Goal: Task Accomplishment & Management: Use online tool/utility

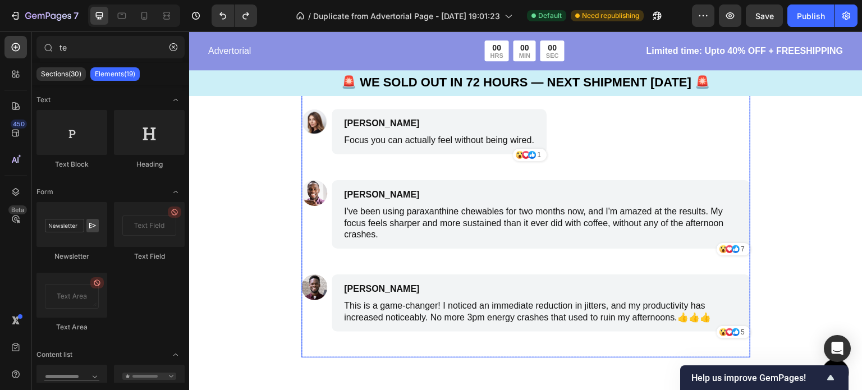
scroll to position [3786, 0]
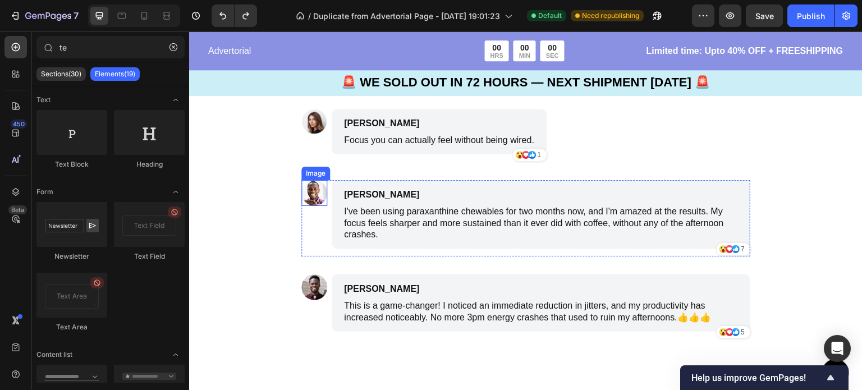
click at [306, 198] on img at bounding box center [314, 193] width 26 height 26
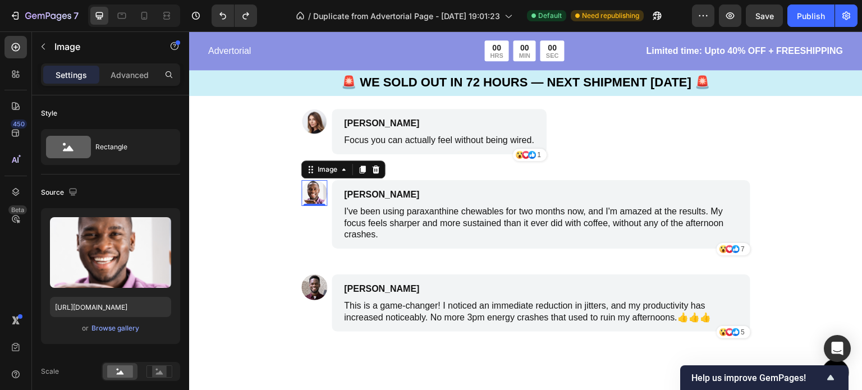
click at [306, 198] on img at bounding box center [314, 193] width 26 height 26
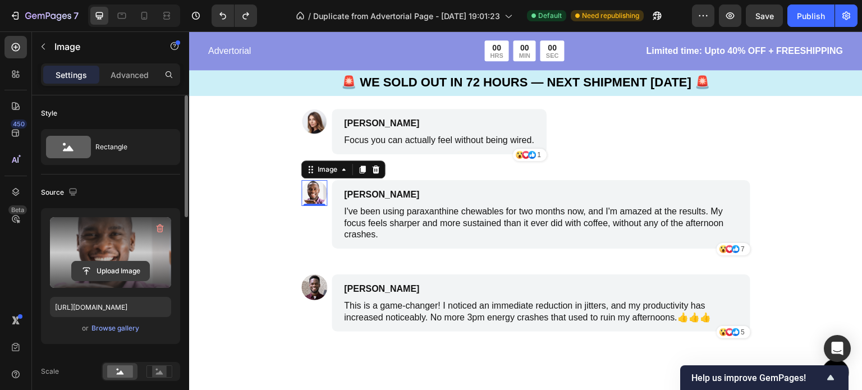
click at [119, 268] on input "file" at bounding box center [110, 270] width 77 height 19
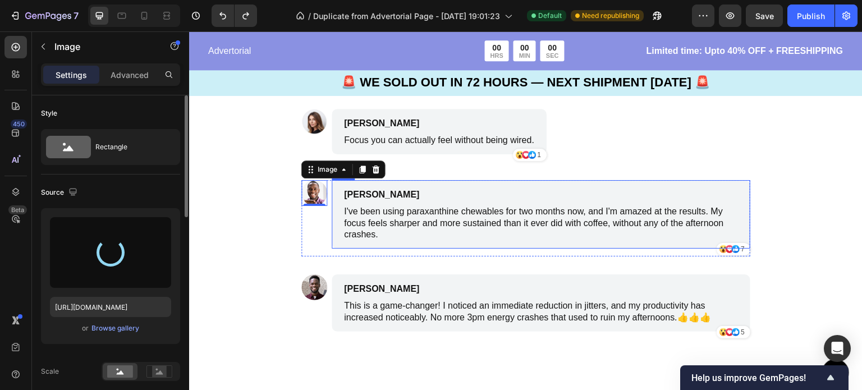
type input "https://cdn.shopify.com/s/files/1/0772/3496/2671/files/gempages_582062294284895…"
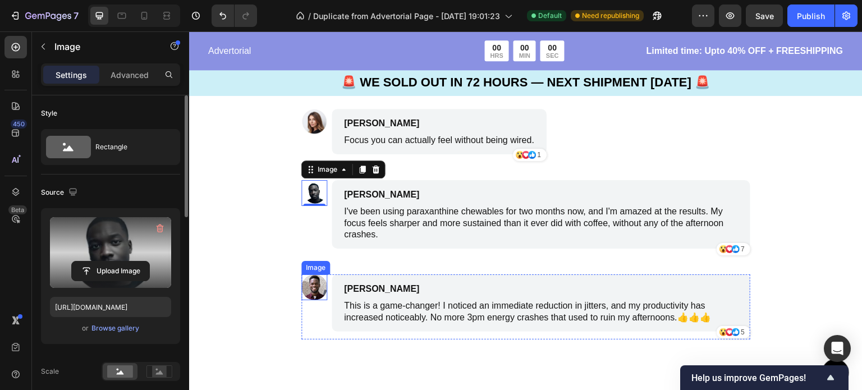
click at [308, 291] on img at bounding box center [314, 287] width 26 height 26
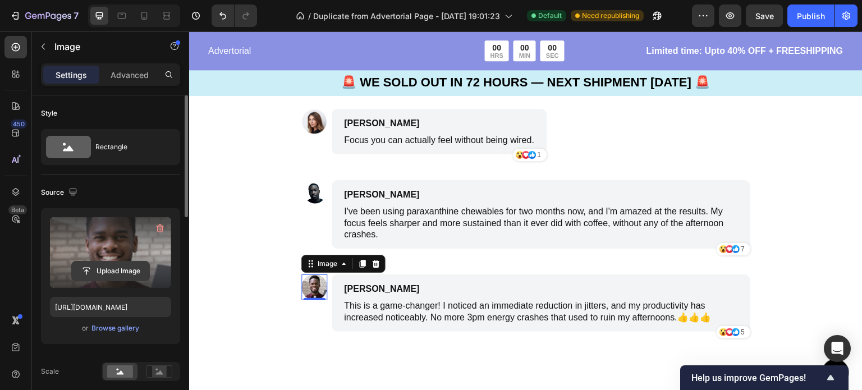
click at [125, 272] on input "file" at bounding box center [110, 270] width 77 height 19
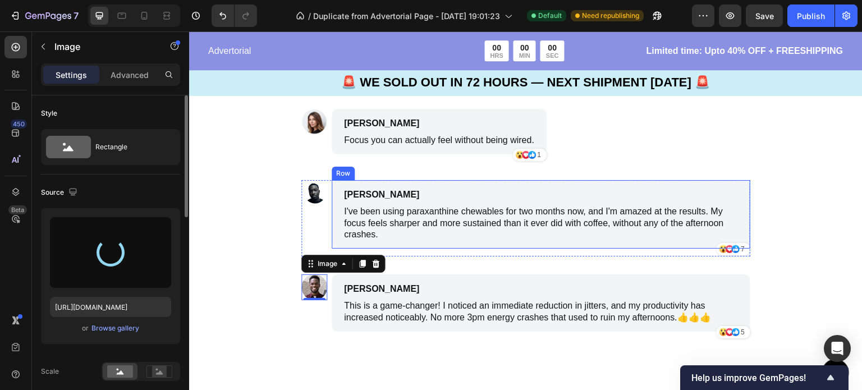
type input "https://cdn.shopify.com/s/files/1/0772/3496/2671/files/gempages_582062294284895…"
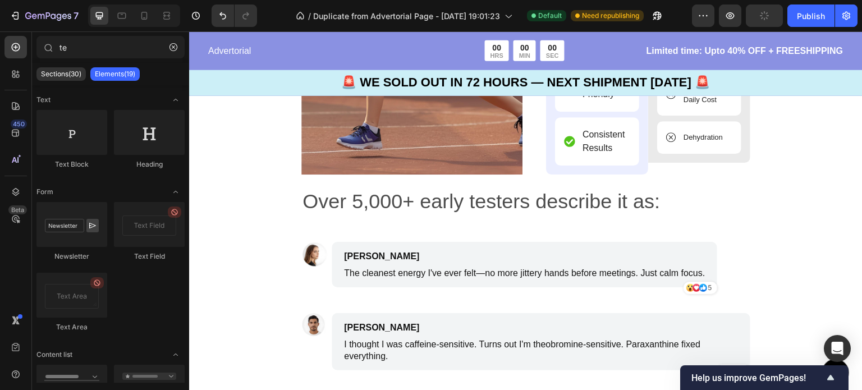
scroll to position [3543, 0]
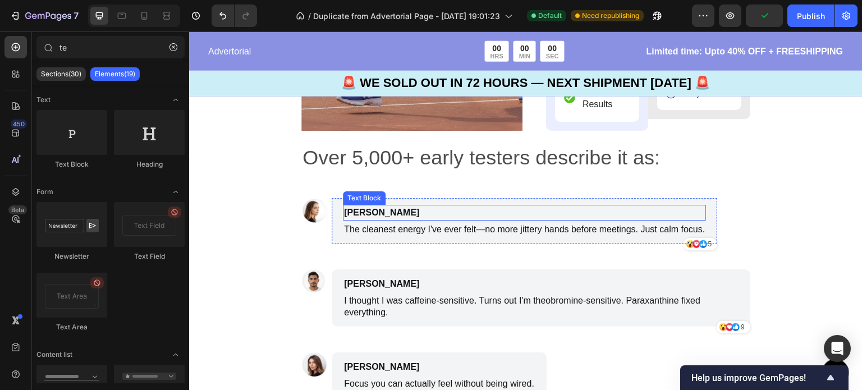
click at [366, 215] on p "Jason L" at bounding box center [471, 212] width 254 height 13
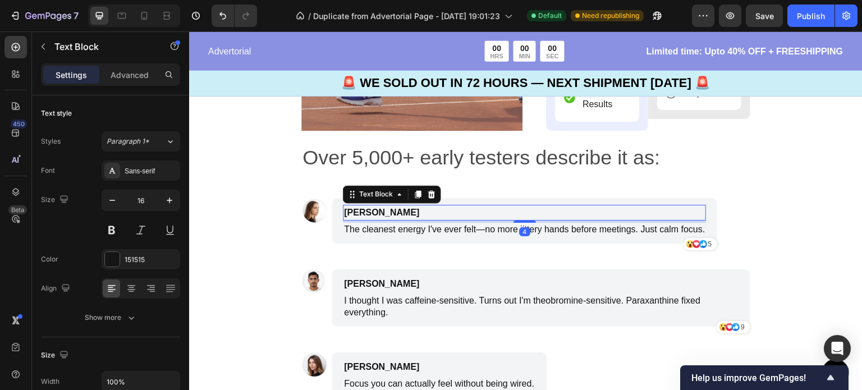
click at [366, 213] on p "Jason L" at bounding box center [471, 212] width 254 height 13
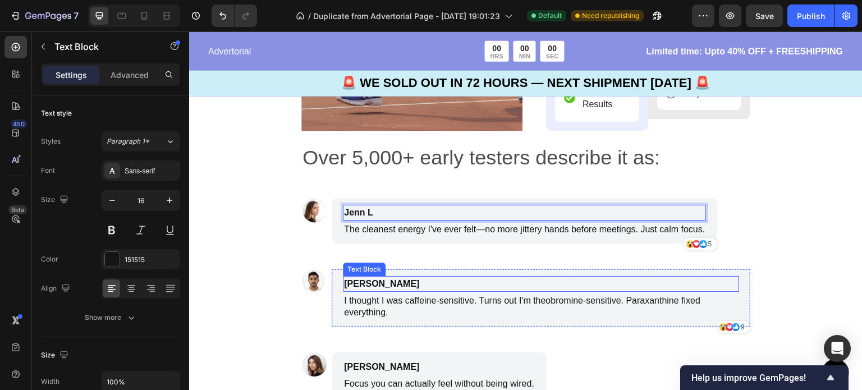
click at [378, 281] on p "Emily Johnson" at bounding box center [487, 283] width 287 height 13
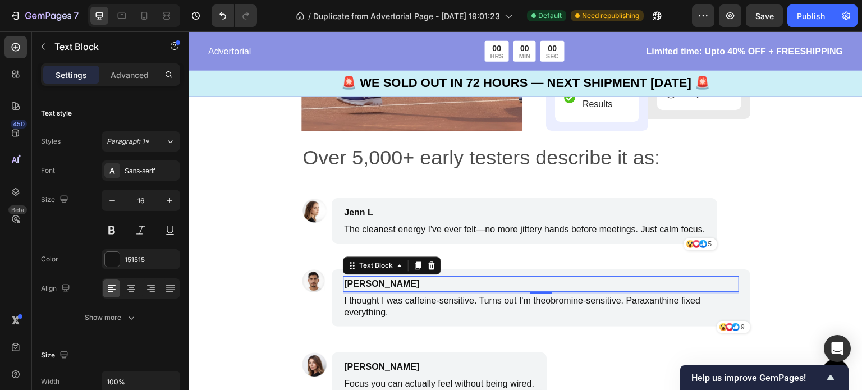
click at [362, 282] on p "Emily Johnson" at bounding box center [487, 283] width 287 height 13
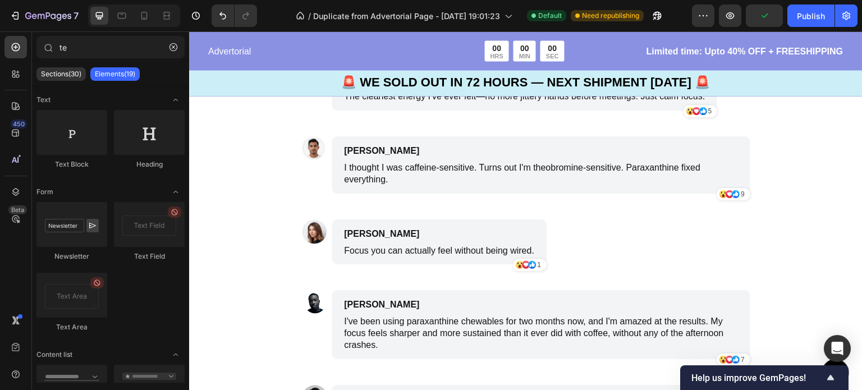
scroll to position [3682, 0]
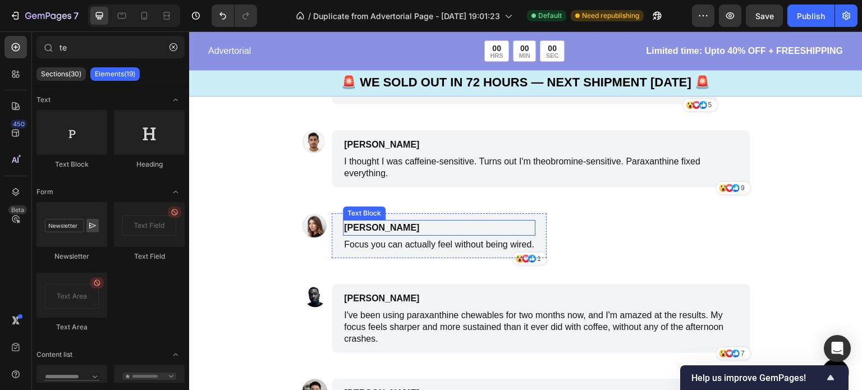
click at [366, 225] on p "James Smith" at bounding box center [386, 227] width 84 height 13
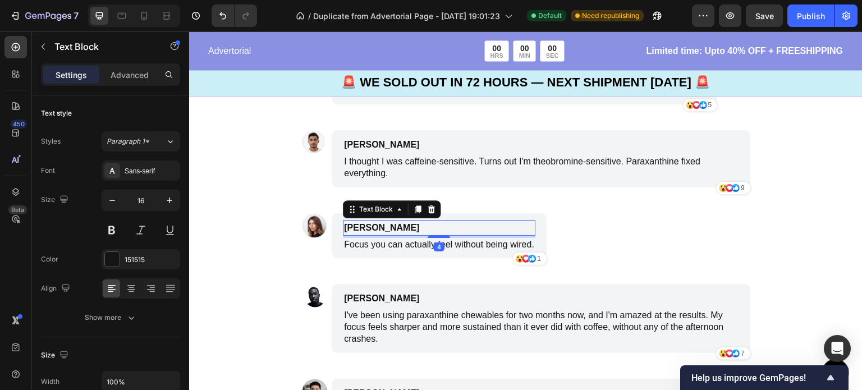
click at [366, 228] on p "James Smith" at bounding box center [386, 227] width 84 height 13
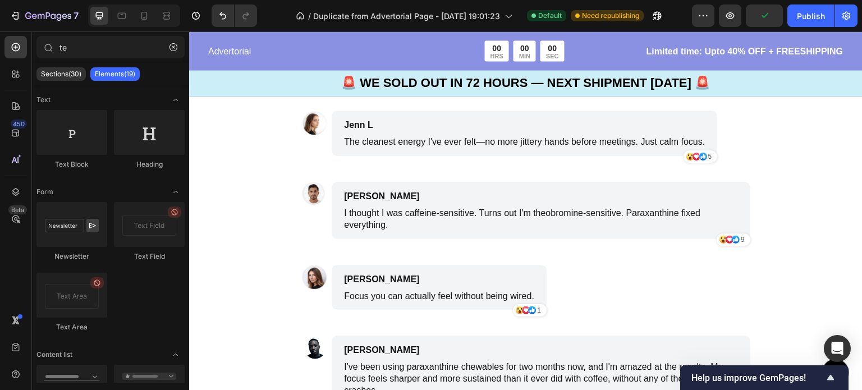
scroll to position [3643, 0]
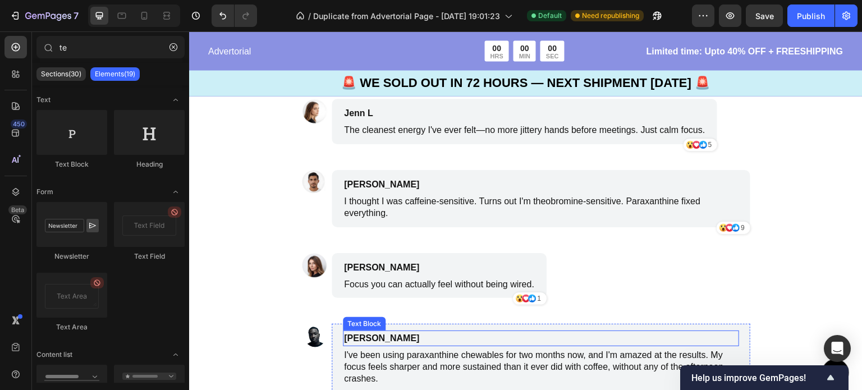
click at [384, 338] on p "Benjamin Brown" at bounding box center [487, 338] width 287 height 13
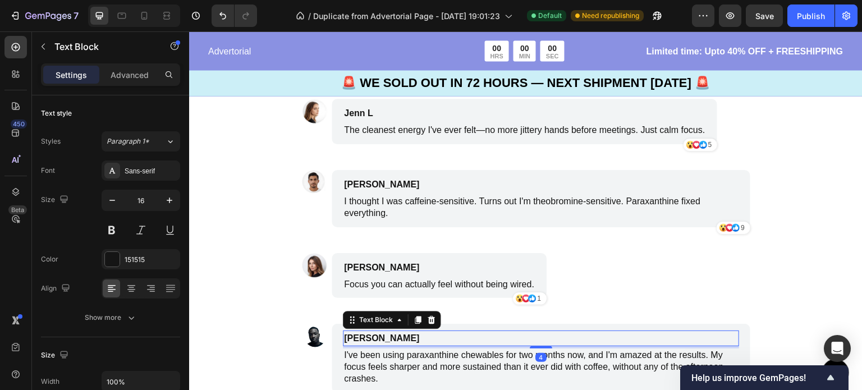
click at [378, 337] on p "Benjamin Brown" at bounding box center [487, 338] width 287 height 13
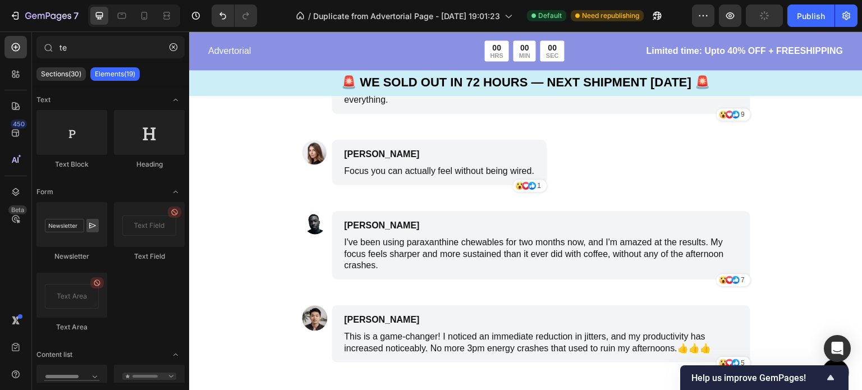
scroll to position [3836, 0]
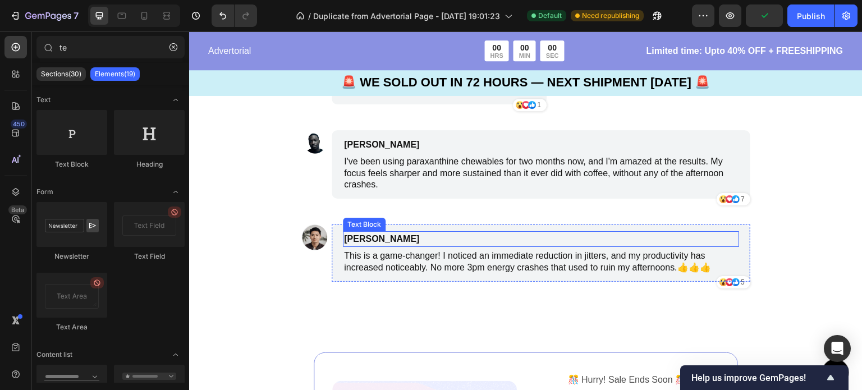
click at [374, 238] on p "Michael Miller" at bounding box center [487, 238] width 287 height 13
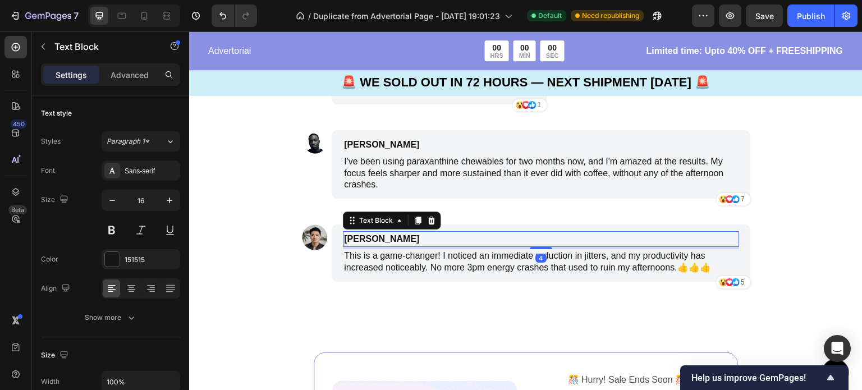
click at [369, 238] on p "Michael Miller" at bounding box center [487, 238] width 287 height 13
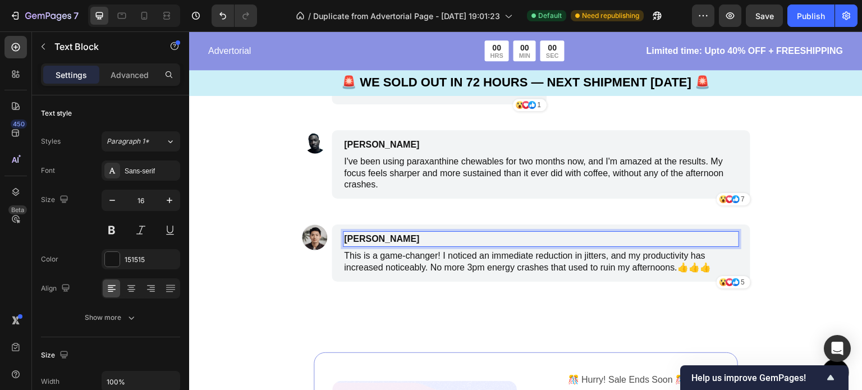
click at [374, 240] on p "Michael Miller" at bounding box center [487, 238] width 287 height 13
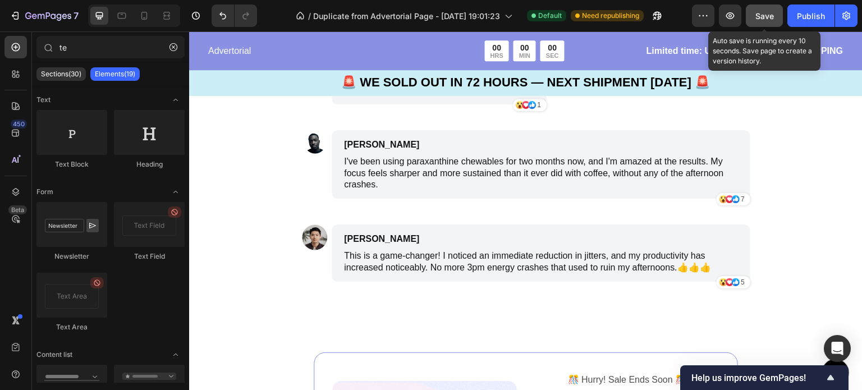
click at [762, 20] on span "Save" at bounding box center [764, 16] width 19 height 10
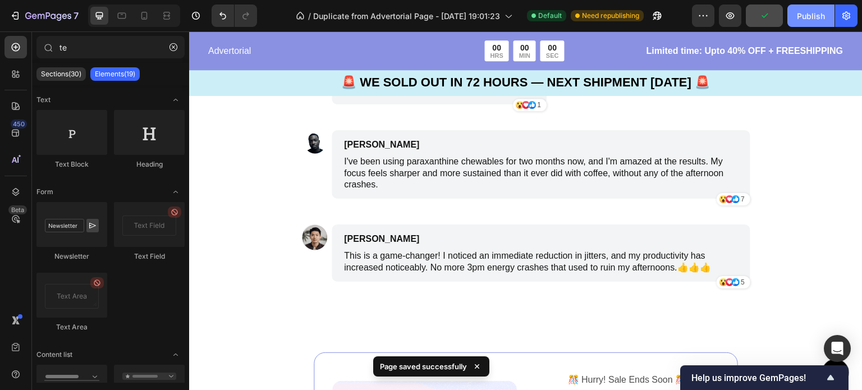
click at [820, 13] on div "Publish" at bounding box center [811, 16] width 28 height 12
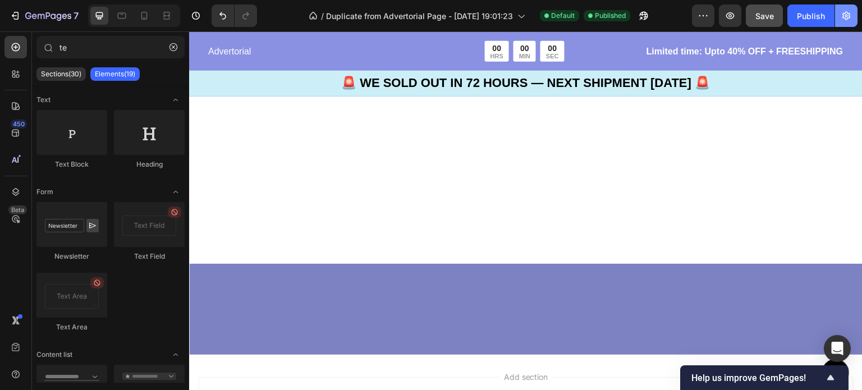
scroll to position [2208, 0]
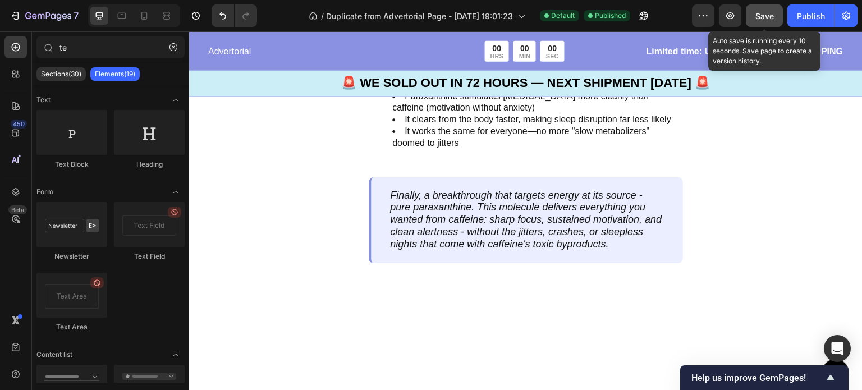
click at [768, 17] on span "Save" at bounding box center [764, 16] width 19 height 10
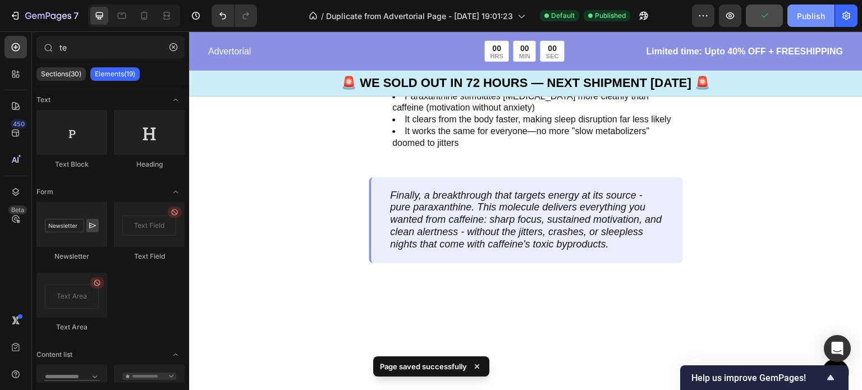
click at [805, 15] on div "Publish" at bounding box center [811, 16] width 28 height 12
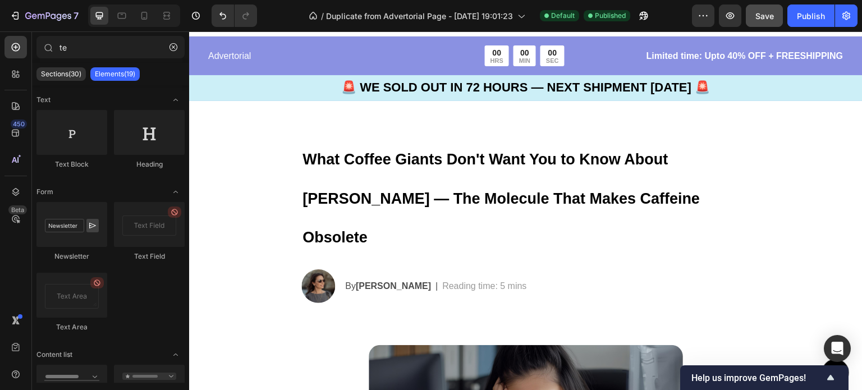
scroll to position [0, 0]
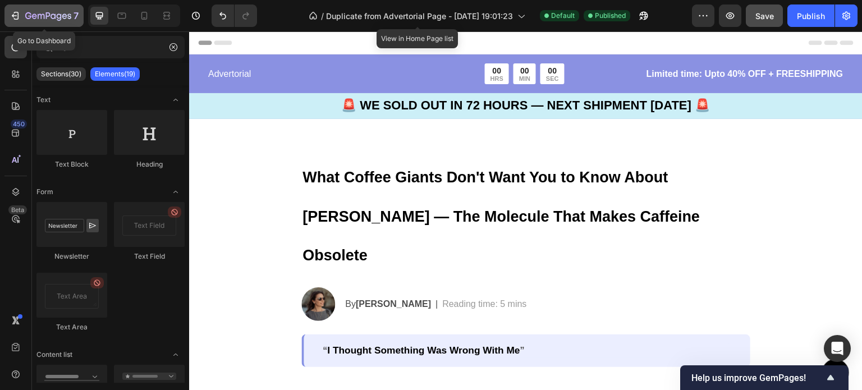
click at [13, 13] on icon "button" at bounding box center [15, 15] width 11 height 11
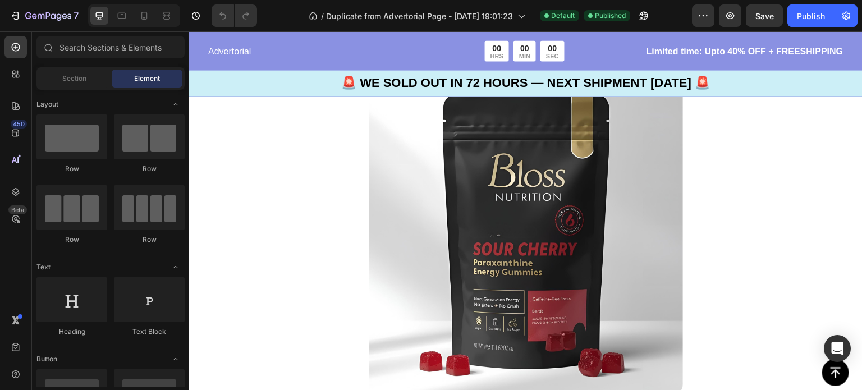
scroll to position [1597, 0]
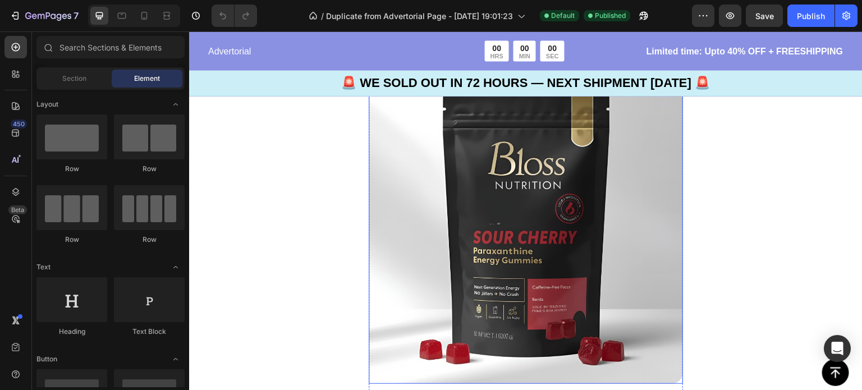
click at [591, 212] on img at bounding box center [526, 227] width 314 height 314
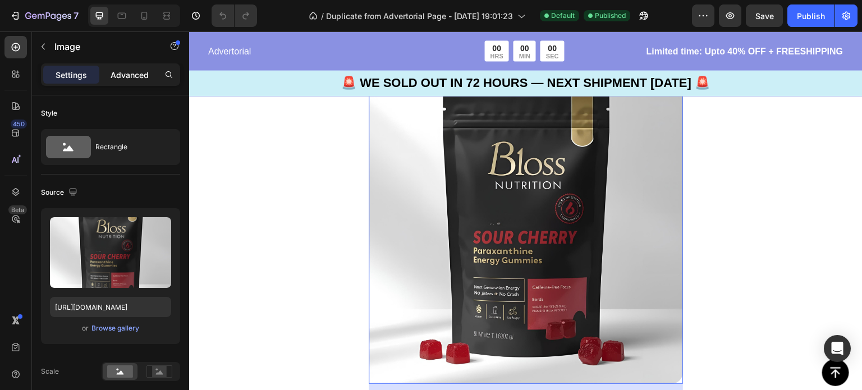
click at [128, 72] on p "Advanced" at bounding box center [130, 75] width 38 height 12
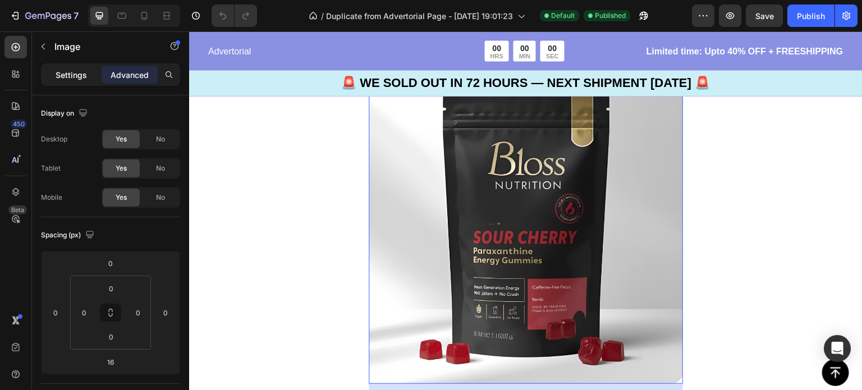
click at [71, 74] on p "Settings" at bounding box center [71, 75] width 31 height 12
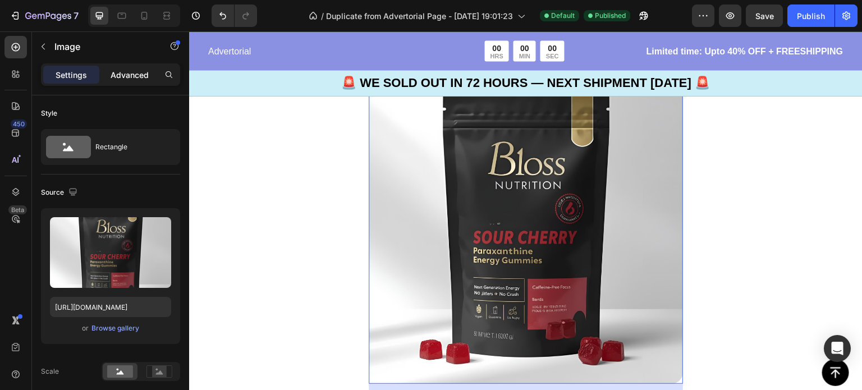
click at [133, 72] on p "Advanced" at bounding box center [130, 75] width 38 height 12
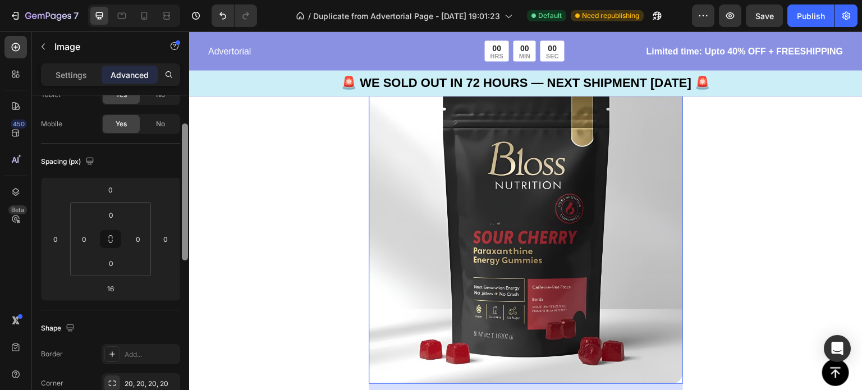
scroll to position [72, 0]
drag, startPoint x: 184, startPoint y: 120, endPoint x: 185, endPoint y: 150, distance: 30.3
click at [185, 150] on div at bounding box center [185, 193] width 6 height 137
click at [380, 183] on img at bounding box center [526, 227] width 314 height 314
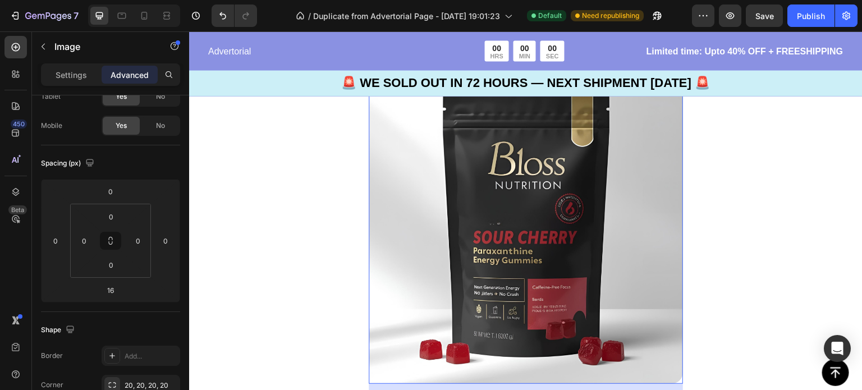
click at [400, 187] on img at bounding box center [526, 227] width 314 height 314
click at [72, 71] on p "Settings" at bounding box center [71, 75] width 31 height 12
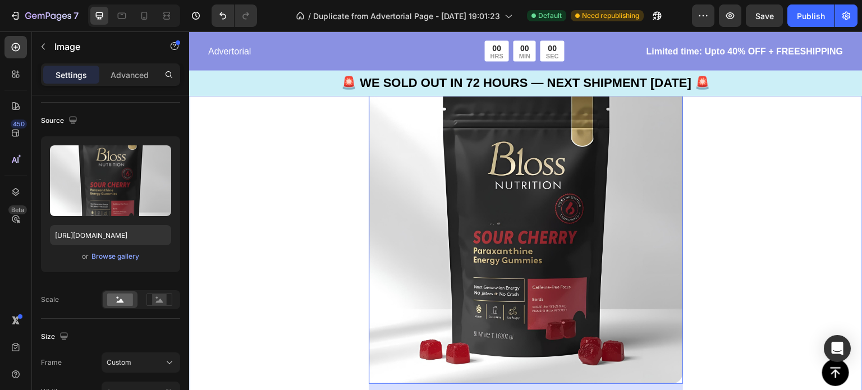
click at [241, 235] on div "Introducing: The World's First Paraxanthine Chewable Text Block Image 16 After …" at bounding box center [525, 303] width 673 height 523
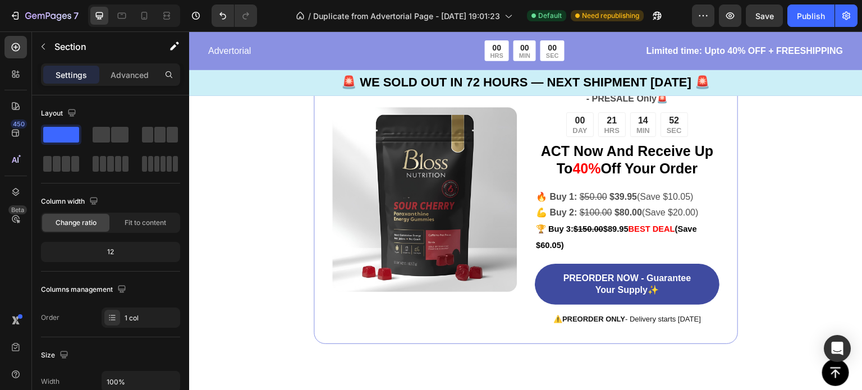
scroll to position [2787, 0]
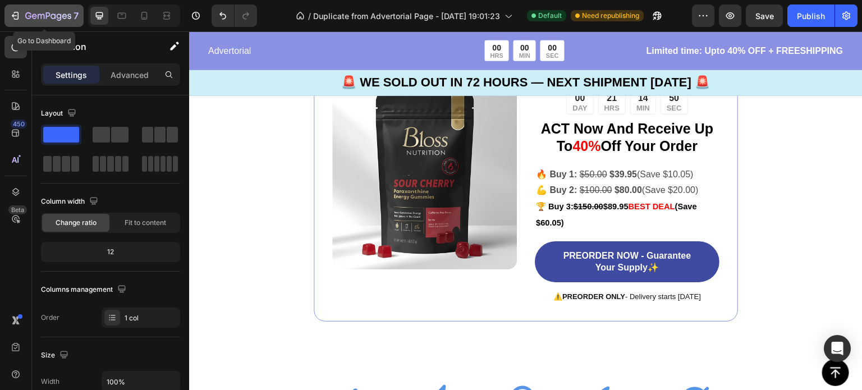
click at [20, 21] on div "7" at bounding box center [44, 15] width 69 height 13
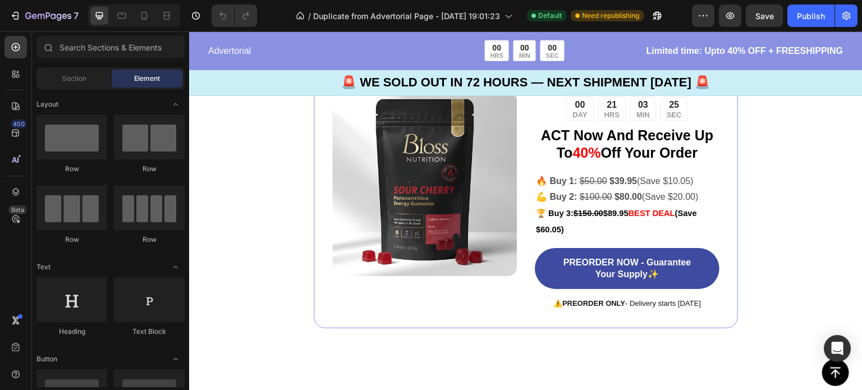
scroll to position [2731, 0]
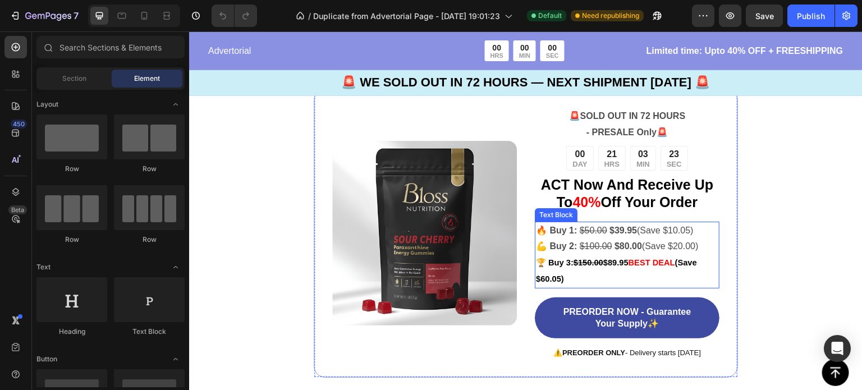
click at [639, 251] on p "💪 Buy 2: $100.00 $80.00 (Save $20.00)" at bounding box center [627, 246] width 182 height 16
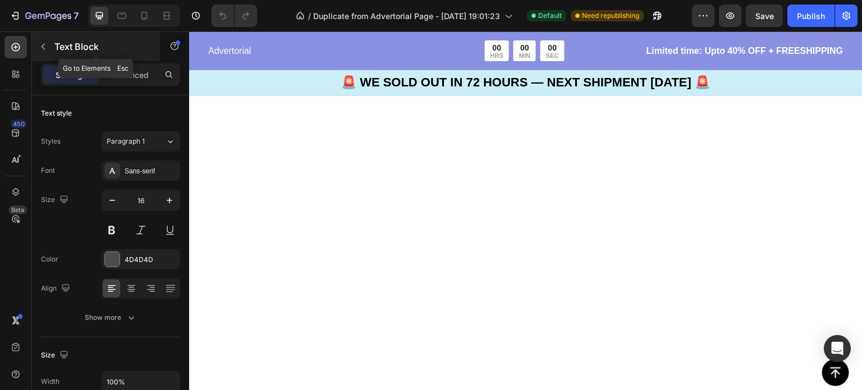
click at [47, 49] on icon "button" at bounding box center [43, 46] width 9 height 9
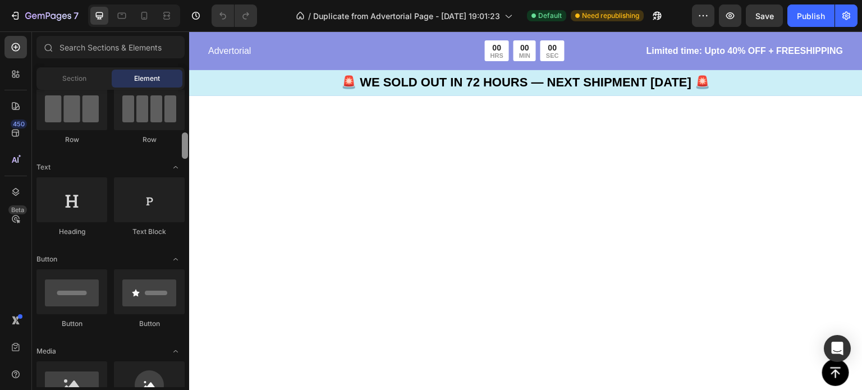
scroll to position [163, 0]
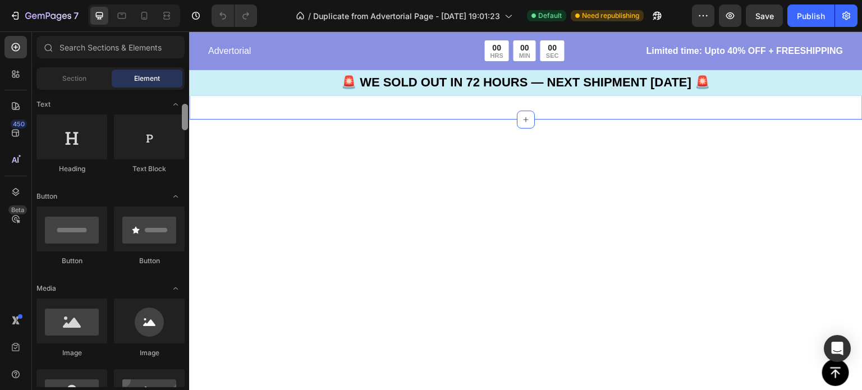
drag, startPoint x: 375, startPoint y: 133, endPoint x: 193, endPoint y: 134, distance: 182.4
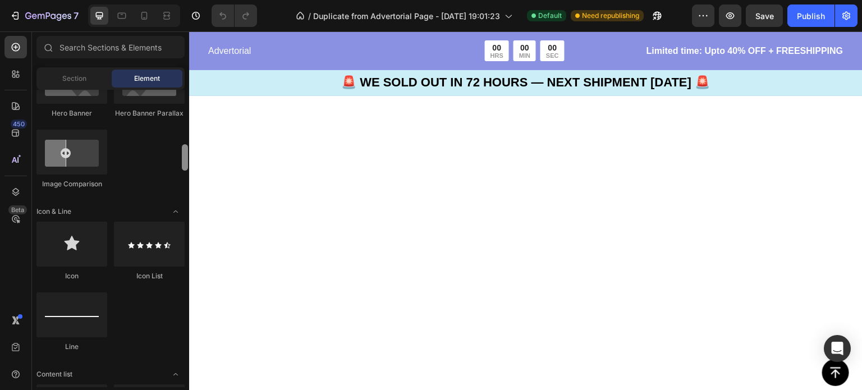
scroll to position [689, 0]
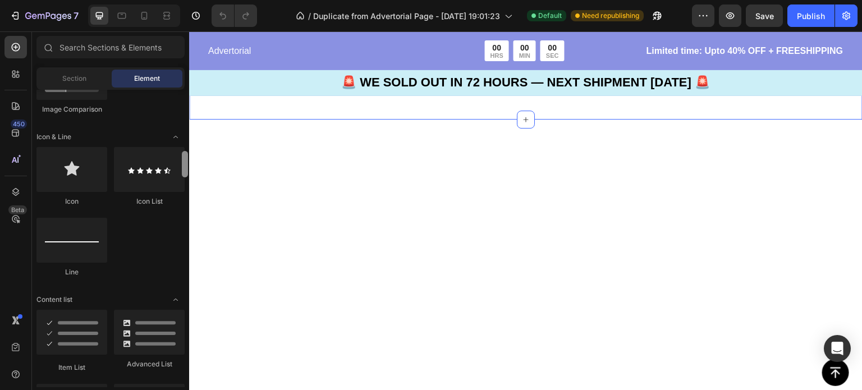
drag, startPoint x: 373, startPoint y: 150, endPoint x: 191, endPoint y: 173, distance: 183.7
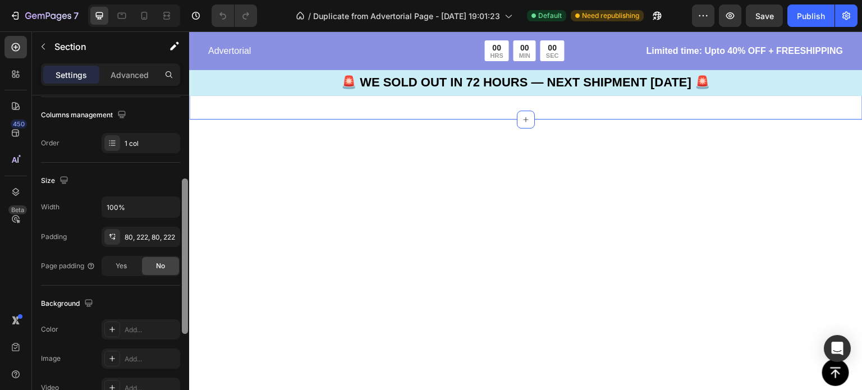
scroll to position [238, 0]
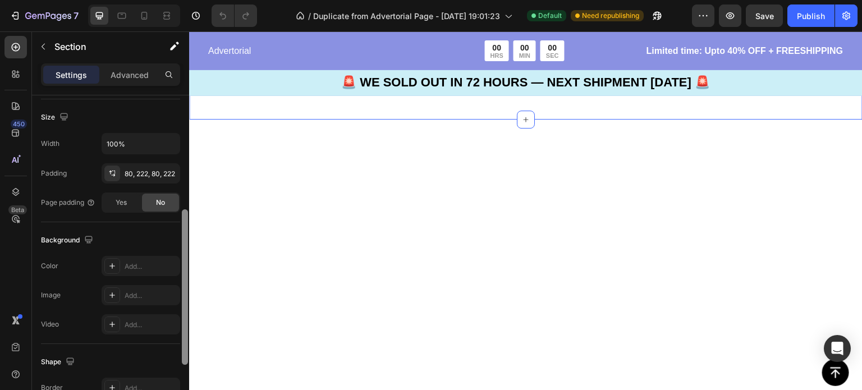
drag, startPoint x: 373, startPoint y: 174, endPoint x: 193, endPoint y: 300, distance: 219.3
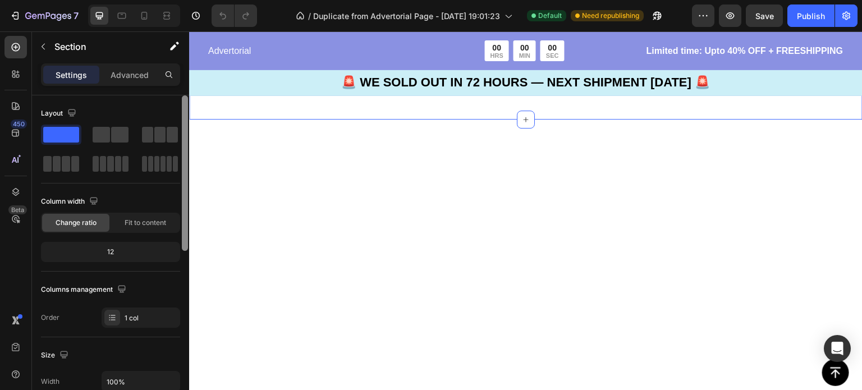
click at [77, 76] on p "Settings" at bounding box center [71, 75] width 31 height 12
click at [114, 76] on p "Advanced" at bounding box center [130, 75] width 38 height 12
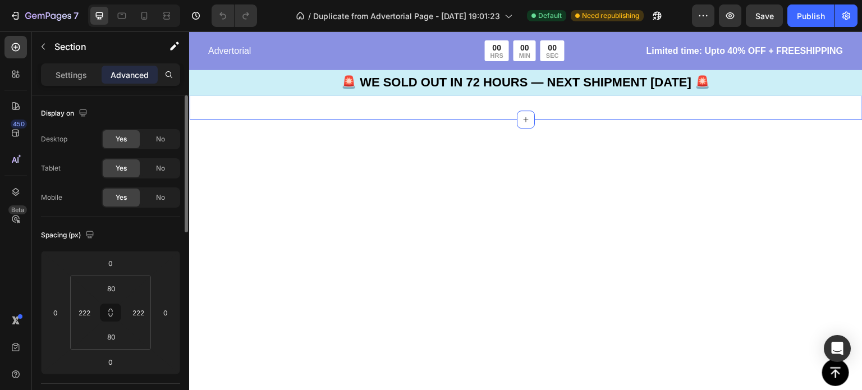
click at [162, 101] on div "Display on Desktop Yes No Tablet Yes No Mobile Yes No" at bounding box center [110, 156] width 139 height 122
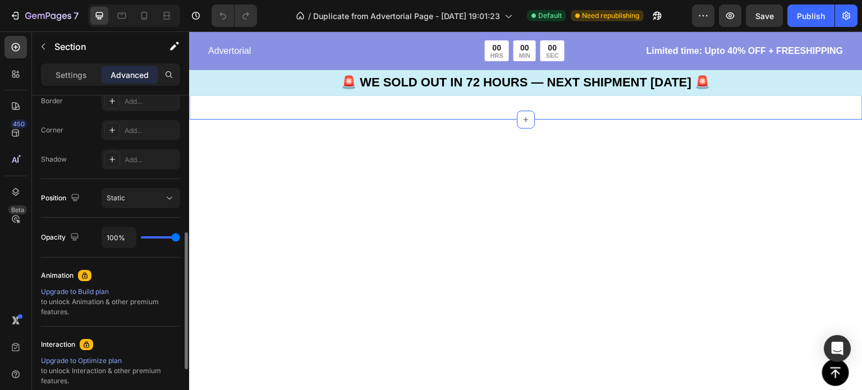
scroll to position [451, 0]
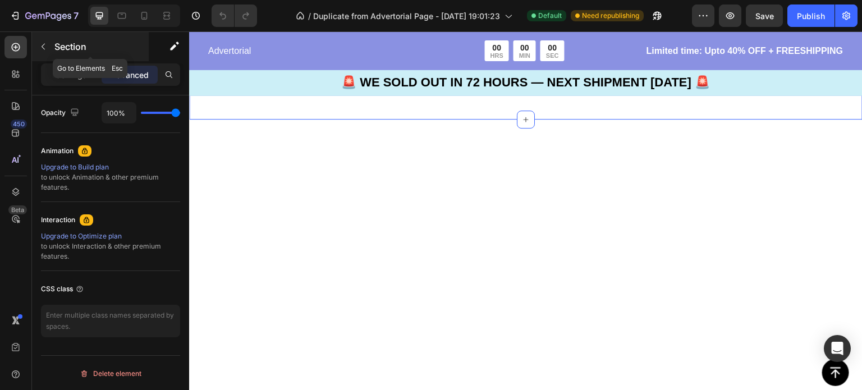
click at [40, 57] on div "Section" at bounding box center [90, 46] width 117 height 29
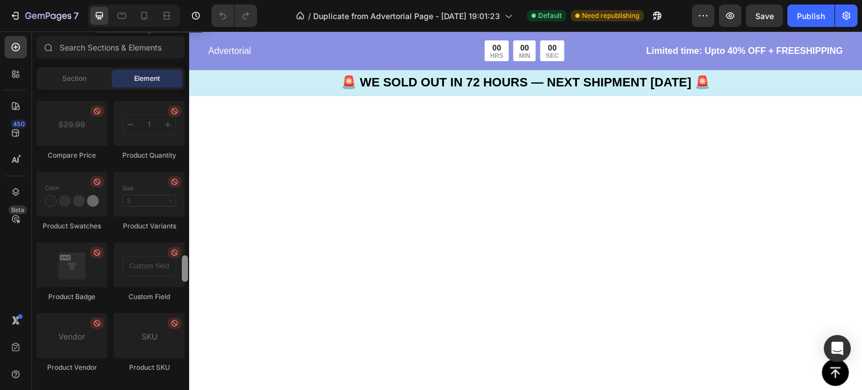
scroll to position [1930, 0]
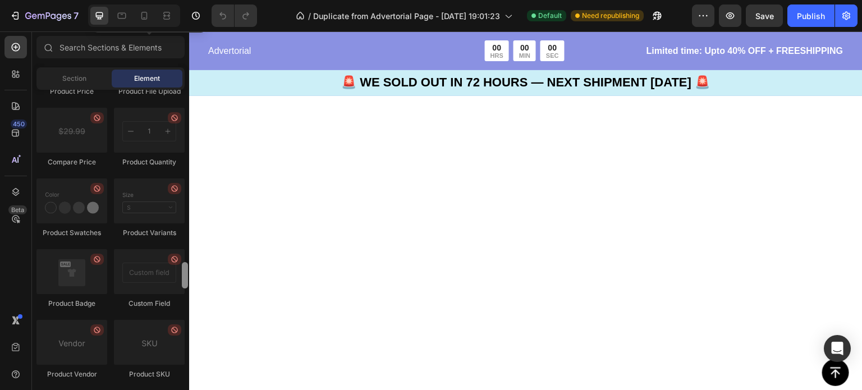
drag, startPoint x: 182, startPoint y: 258, endPoint x: 185, endPoint y: 275, distance: 18.3
click at [185, 275] on div at bounding box center [185, 275] width 6 height 26
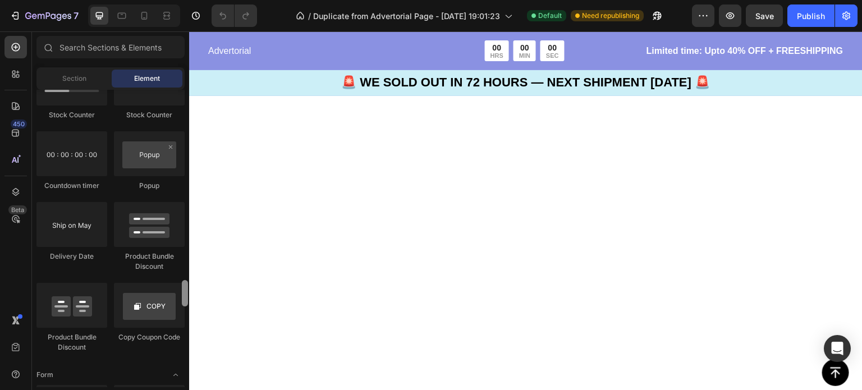
scroll to position [2307, 0]
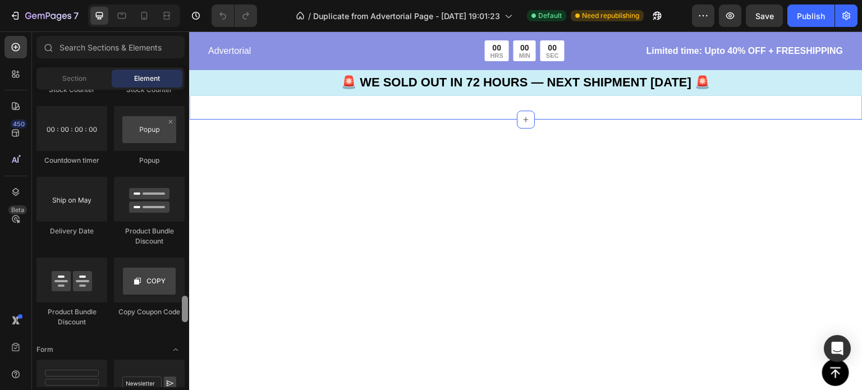
drag, startPoint x: 372, startPoint y: 300, endPoint x: 191, endPoint y: 321, distance: 181.9
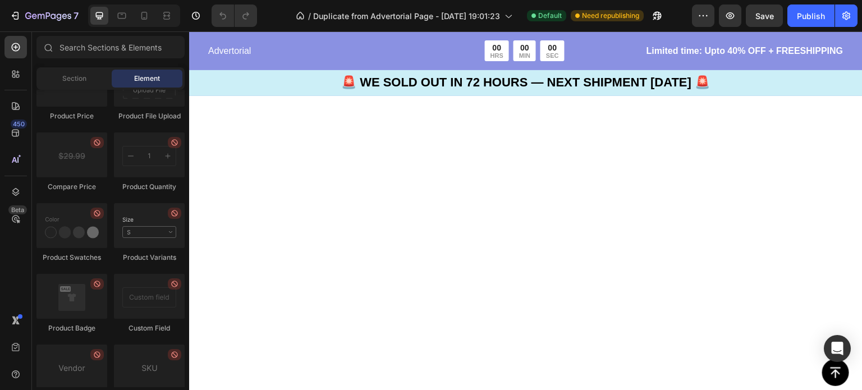
scroll to position [1880, 0]
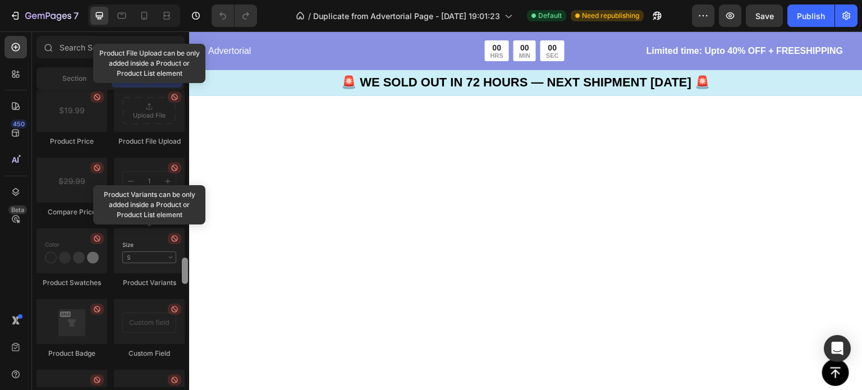
click at [128, 264] on div at bounding box center [149, 250] width 71 height 45
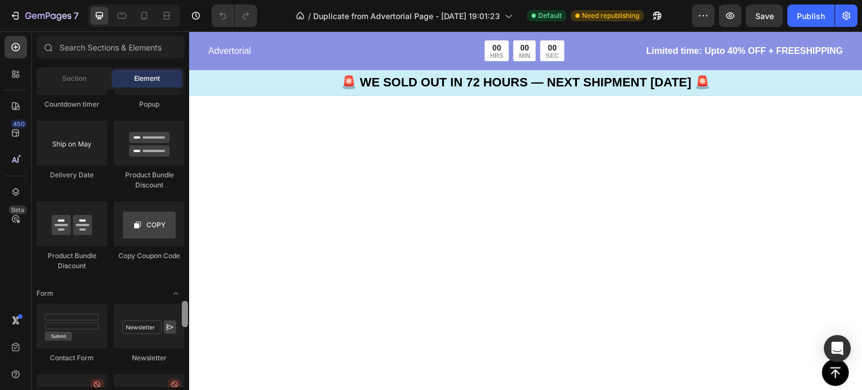
scroll to position [2381, 0]
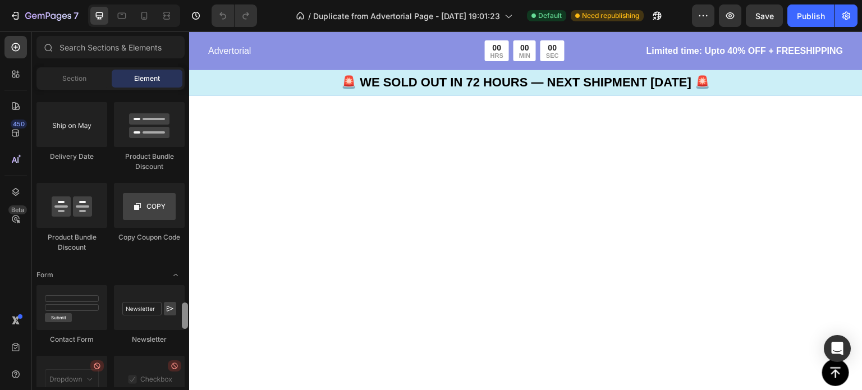
drag, startPoint x: 185, startPoint y: 270, endPoint x: 187, endPoint y: 315, distance: 45.0
click at [187, 315] on div at bounding box center [185, 315] width 6 height 26
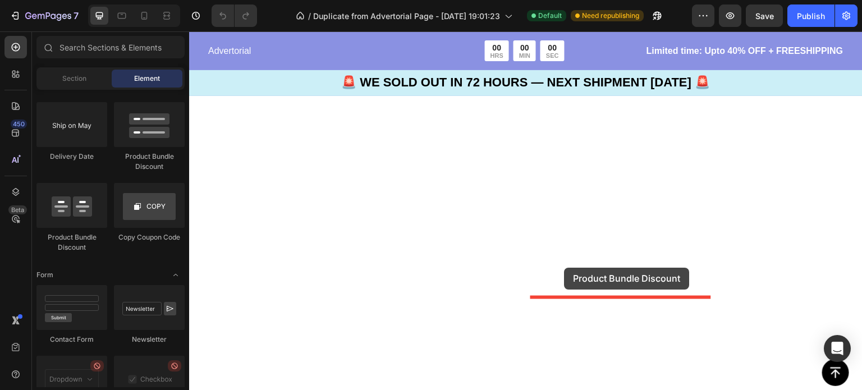
drag, startPoint x: 334, startPoint y: 163, endPoint x: 564, endPoint y: 268, distance: 252.6
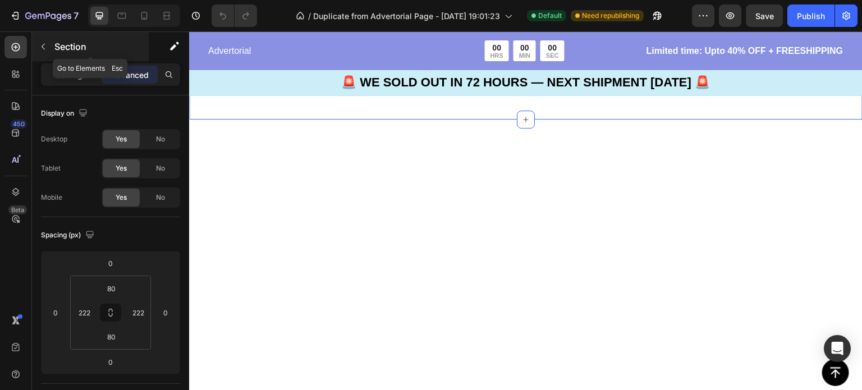
click at [45, 50] on icon "button" at bounding box center [43, 46] width 9 height 9
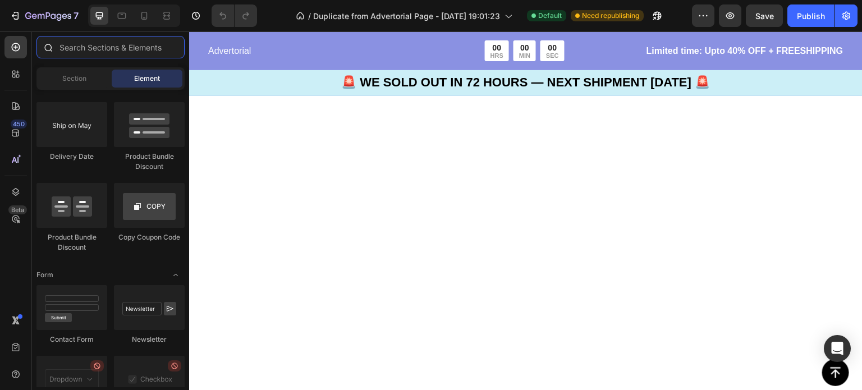
click at [99, 49] on input "text" at bounding box center [110, 47] width 148 height 22
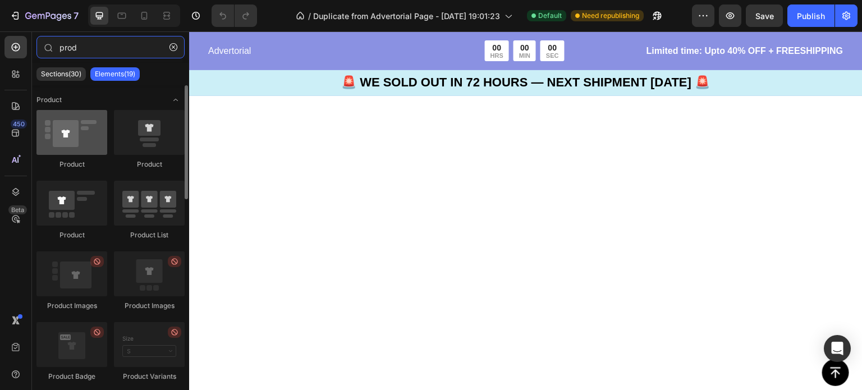
type input "prod"
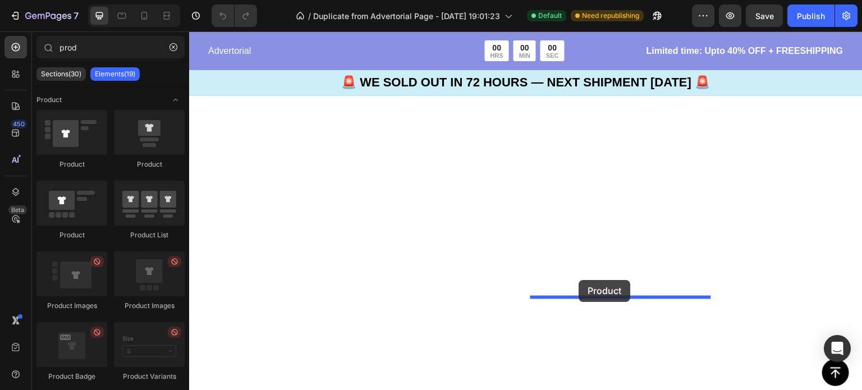
drag, startPoint x: 263, startPoint y: 175, endPoint x: 579, endPoint y: 280, distance: 332.9
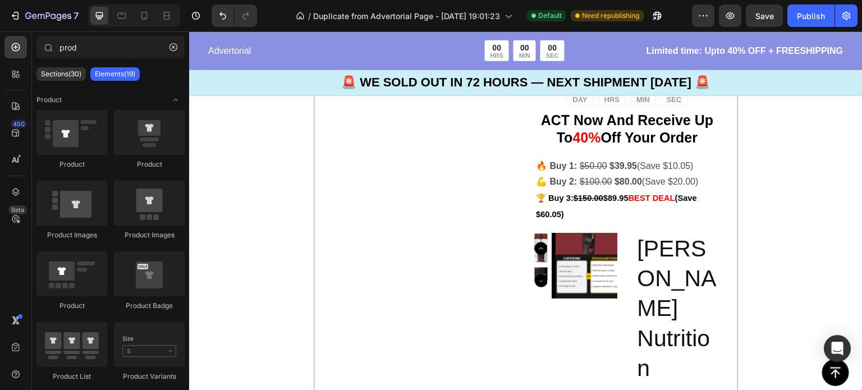
scroll to position [2788, 0]
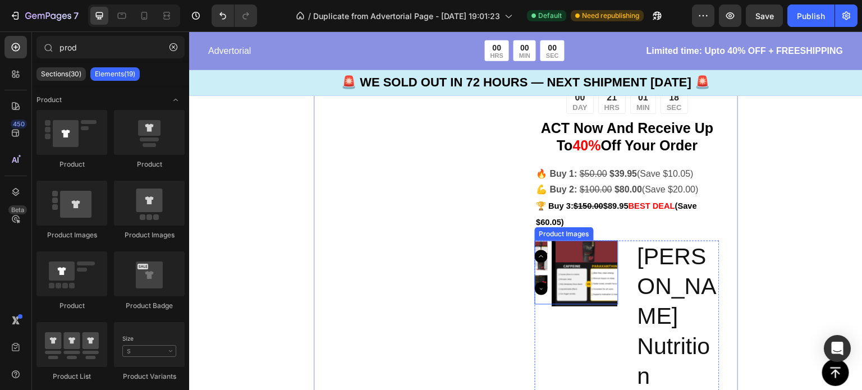
click at [608, 293] on img at bounding box center [589, 274] width 66 height 66
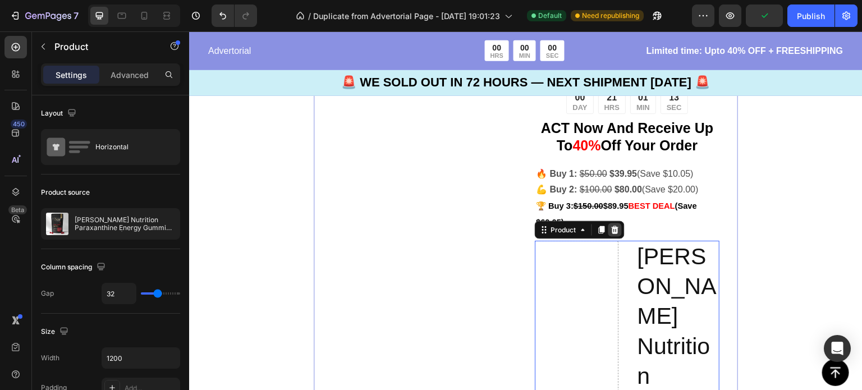
click at [610, 233] on icon at bounding box center [614, 230] width 9 height 9
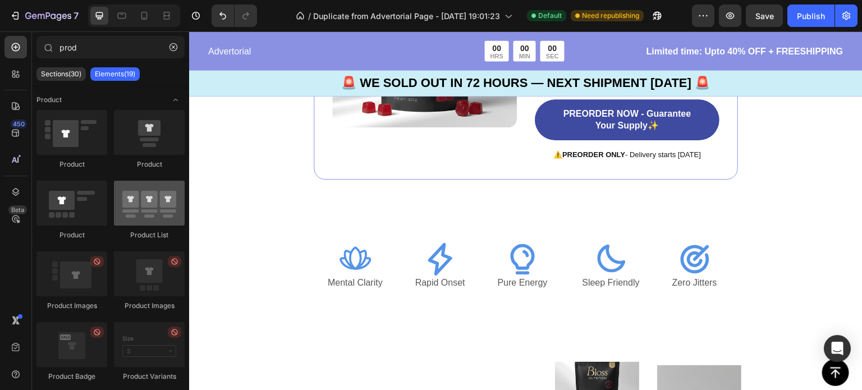
scroll to position [2931, 0]
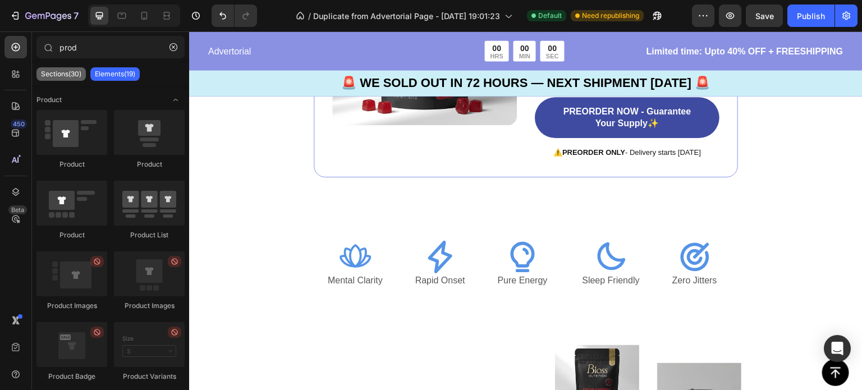
click at [65, 75] on p "Sections(30)" at bounding box center [61, 74] width 40 height 9
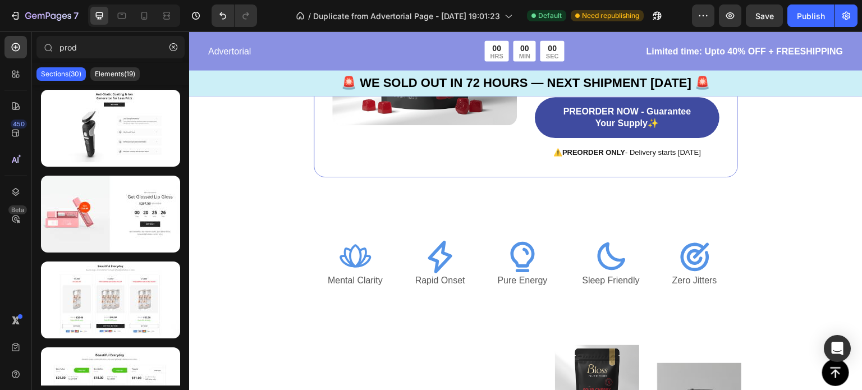
click at [173, 72] on div "Sections(30) Elements(19)" at bounding box center [110, 74] width 157 height 22
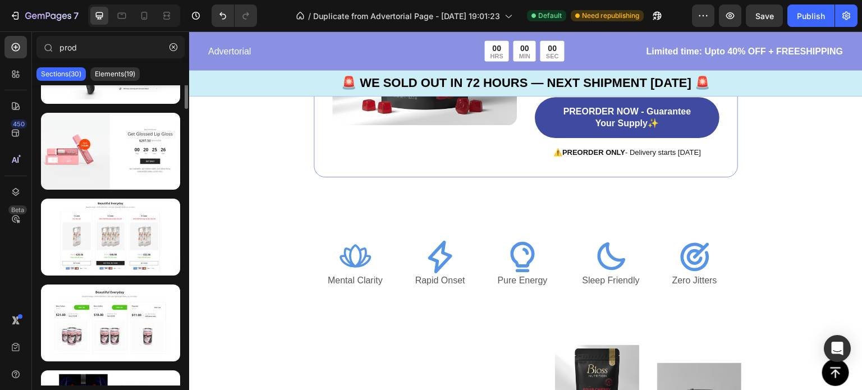
scroll to position [0, 0]
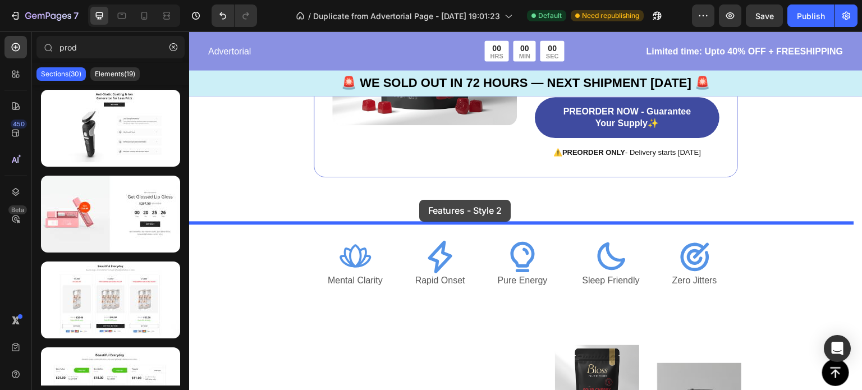
drag, startPoint x: 310, startPoint y: 172, endPoint x: 419, endPoint y: 200, distance: 112.8
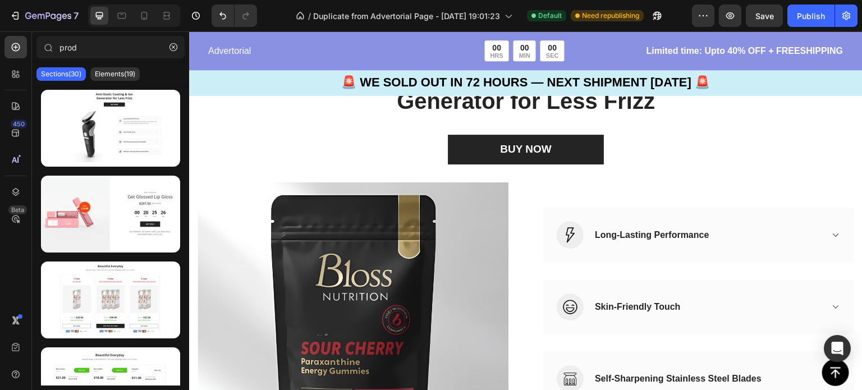
scroll to position [3129, 0]
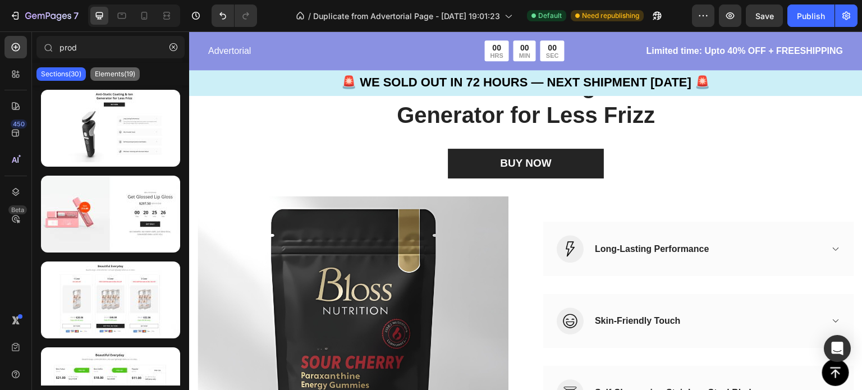
click at [120, 75] on p "Elements(19)" at bounding box center [115, 74] width 40 height 9
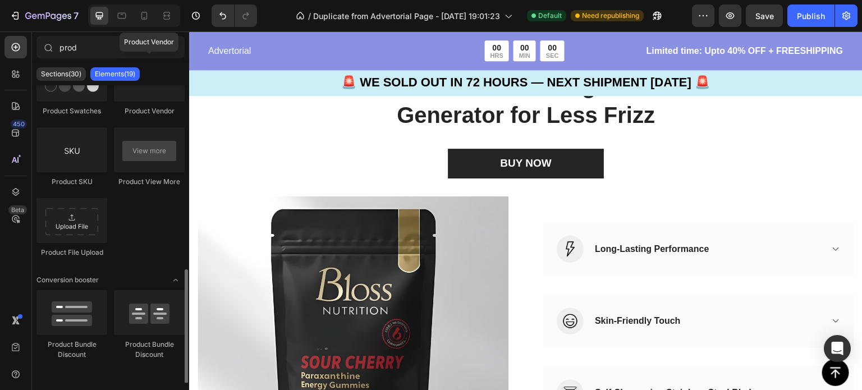
scroll to position [478, 0]
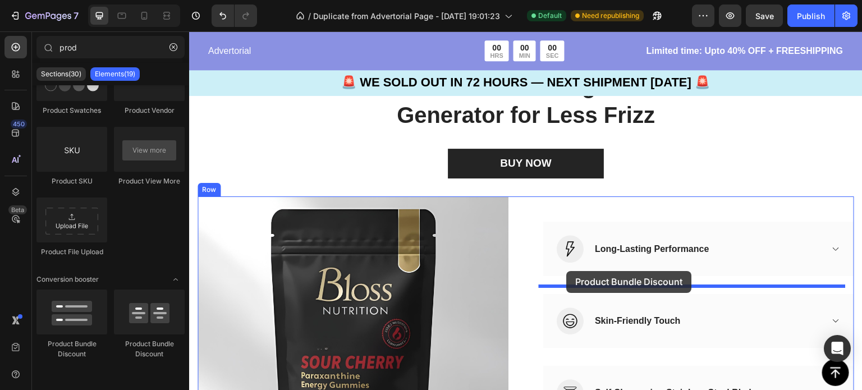
drag, startPoint x: 262, startPoint y: 360, endPoint x: 567, endPoint y: 271, distance: 317.3
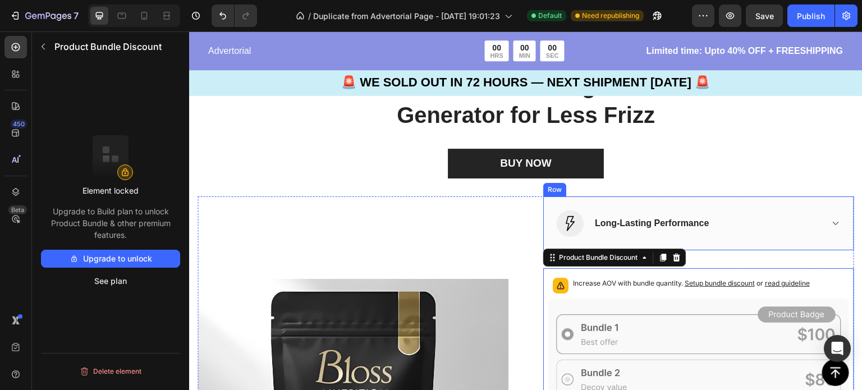
click at [547, 227] on div "Image Long-Lasting Performance Accordion Row" at bounding box center [698, 223] width 311 height 54
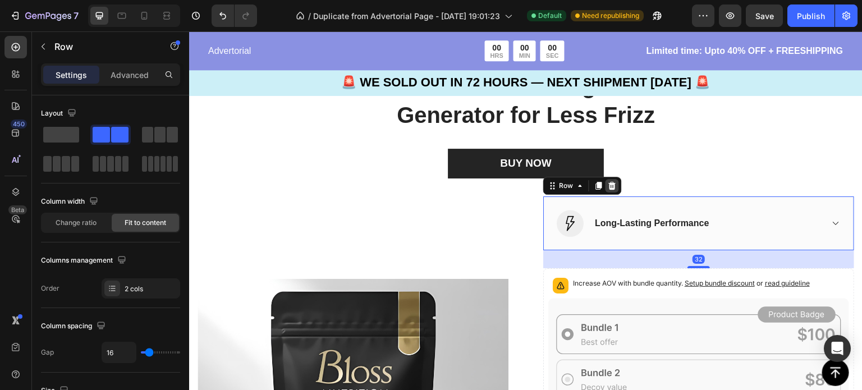
click at [613, 184] on div at bounding box center [611, 185] width 13 height 13
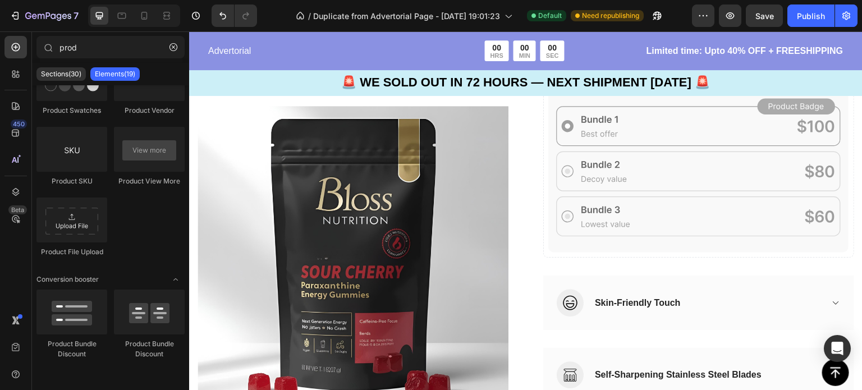
scroll to position [3279, 0]
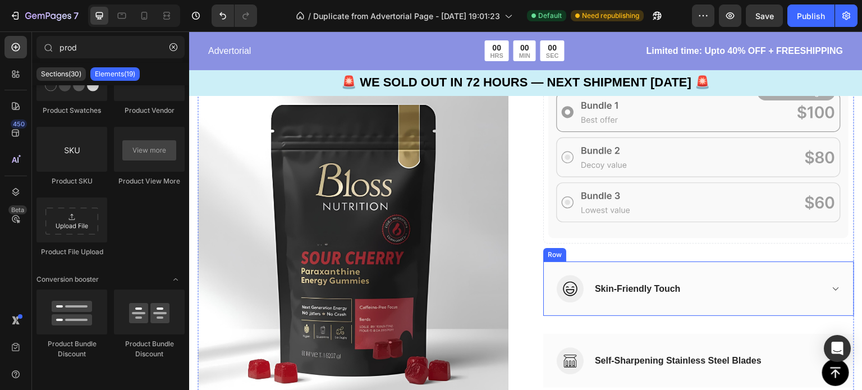
click at [613, 302] on div "Image Skin-Friendly Touch Accordion Row" at bounding box center [698, 288] width 311 height 54
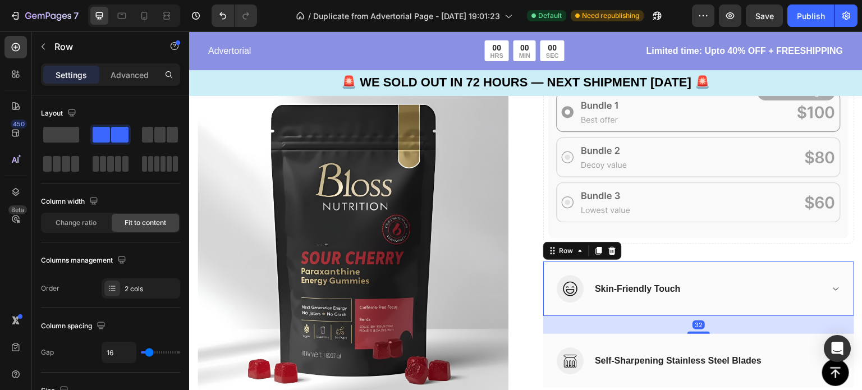
click at [614, 253] on div "Row" at bounding box center [582, 251] width 79 height 18
click at [610, 251] on icon at bounding box center [612, 250] width 9 height 9
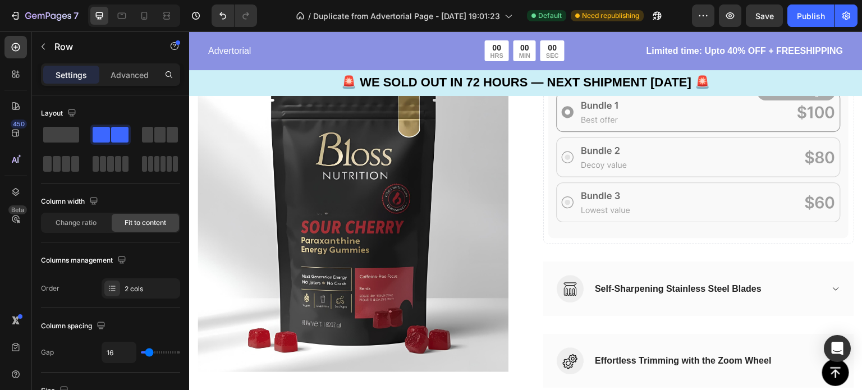
scroll to position [3243, 0]
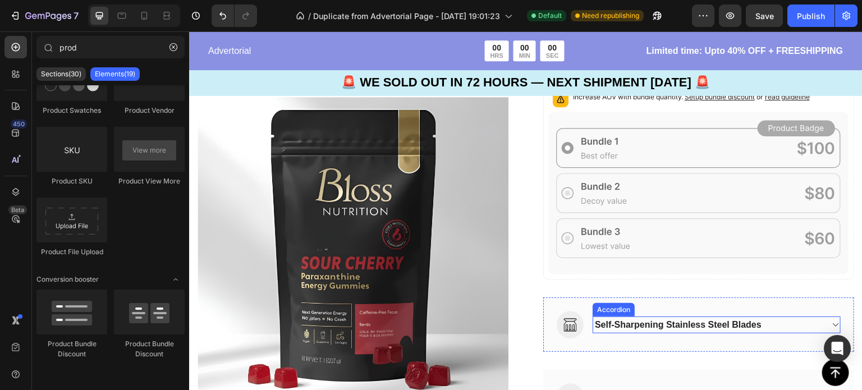
click at [607, 317] on div "Self-Sharpening Stainless Steel Blades" at bounding box center [678, 324] width 170 height 17
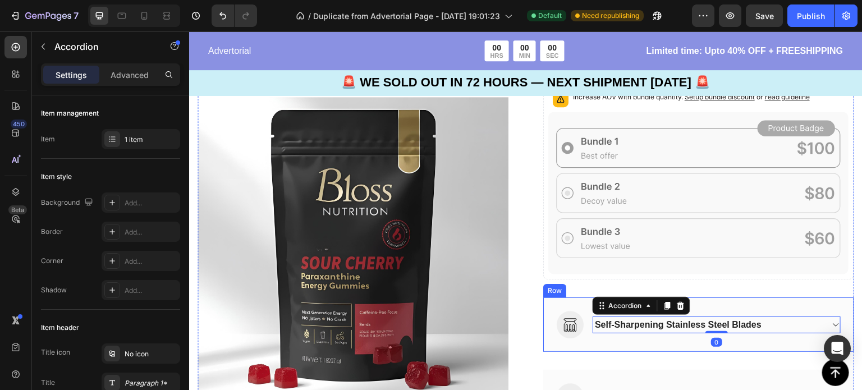
click at [550, 306] on div "Image Self-Sharpening Stainless Steel Blades Accordion 0 Row" at bounding box center [698, 324] width 311 height 54
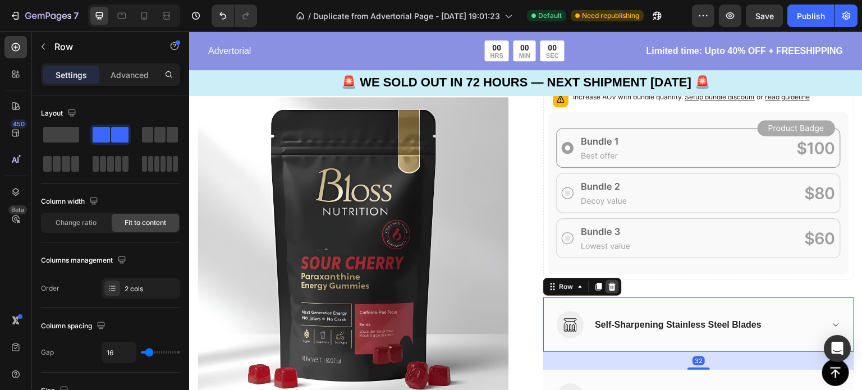
click at [609, 285] on icon at bounding box center [612, 287] width 7 height 8
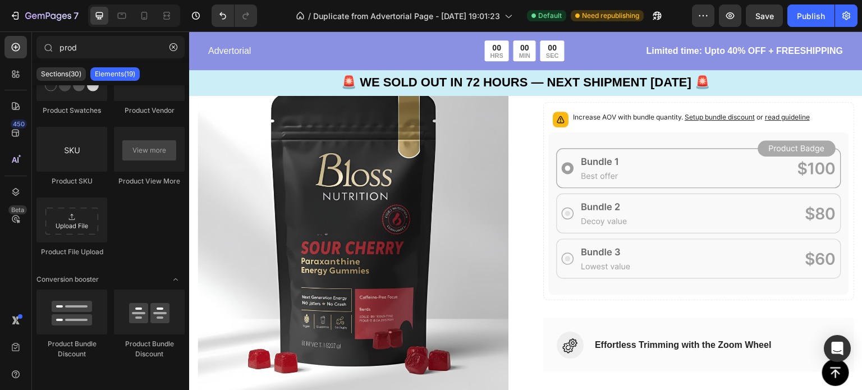
scroll to position [3227, 0]
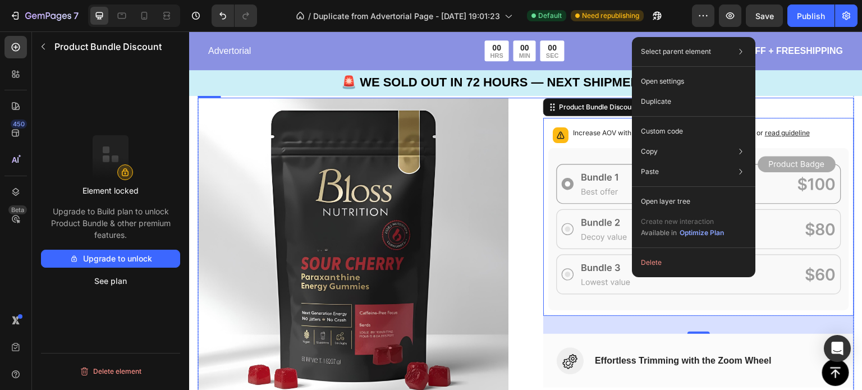
click at [531, 128] on div "(P) Images & Gallery Increase AOV with bundle quantity. Setup bundle discount o…" at bounding box center [526, 253] width 656 height 311
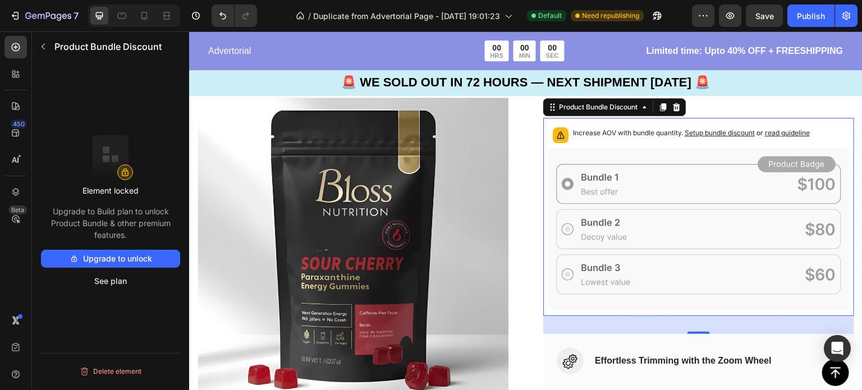
click at [136, 258] on button "Upgrade to unlock" at bounding box center [110, 259] width 139 height 18
click at [704, 130] on span "Setup bundle discount" at bounding box center [720, 132] width 70 height 8
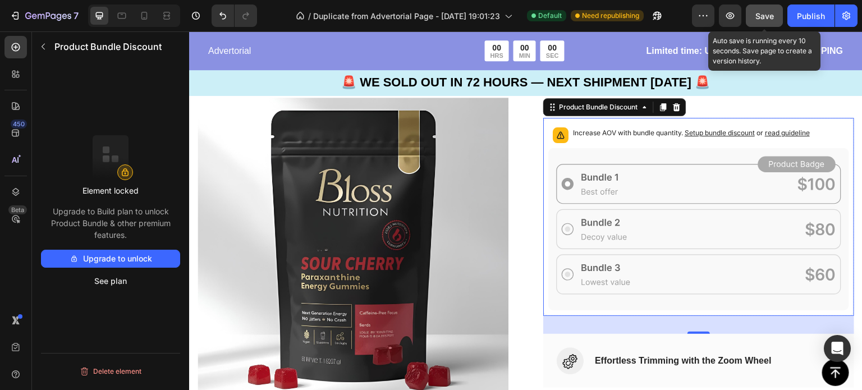
click at [761, 11] on span "Save" at bounding box center [764, 16] width 19 height 10
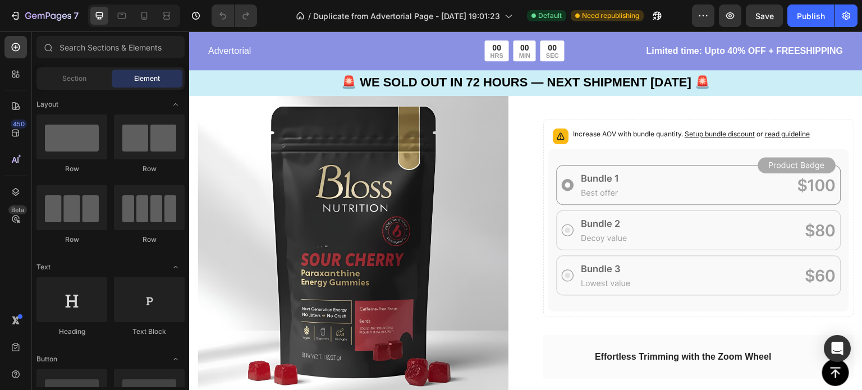
scroll to position [2481, 0]
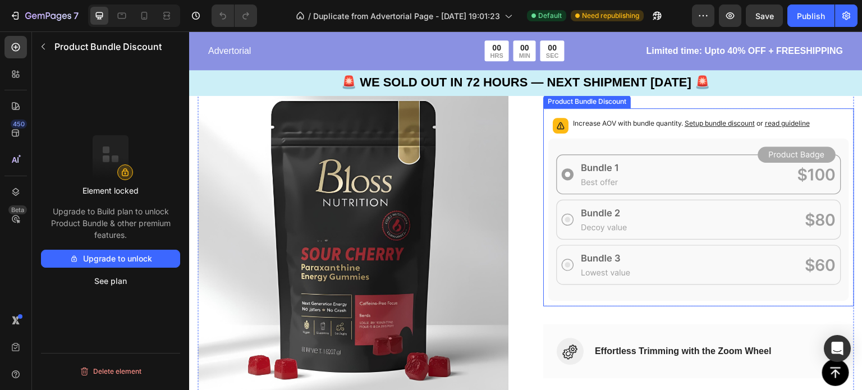
click at [663, 168] on icon at bounding box center [698, 220] width 301 height 162
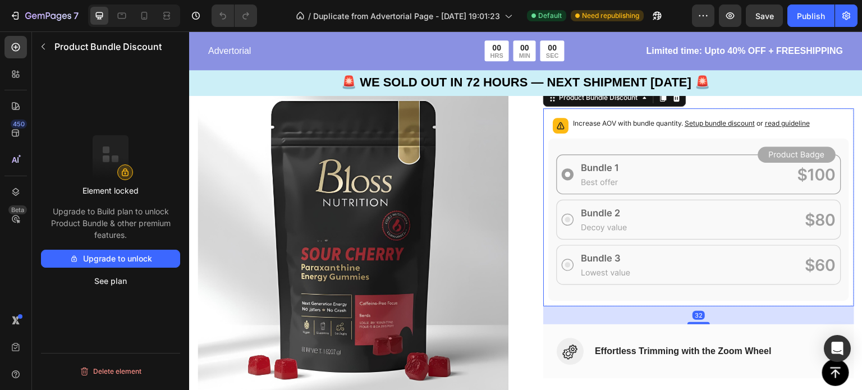
click at [663, 168] on icon at bounding box center [698, 220] width 301 height 162
click at [572, 220] on icon at bounding box center [698, 220] width 301 height 162
click at [103, 284] on button "See plan" at bounding box center [110, 281] width 139 height 18
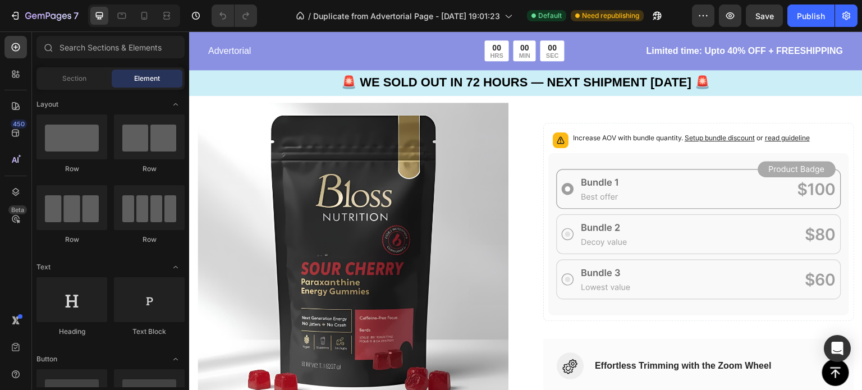
scroll to position [2488, 0]
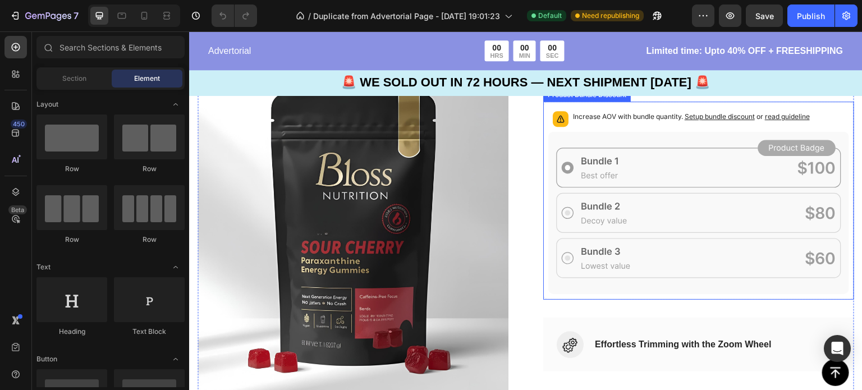
click at [718, 118] on span "Setup bundle discount" at bounding box center [720, 116] width 70 height 8
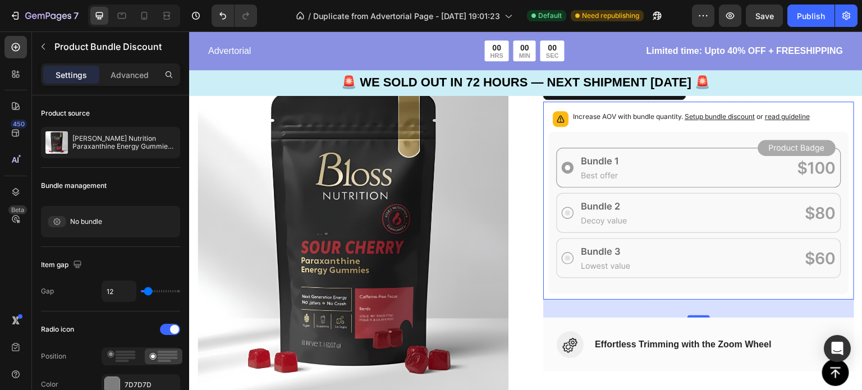
click at [676, 138] on icon at bounding box center [698, 213] width 301 height 162
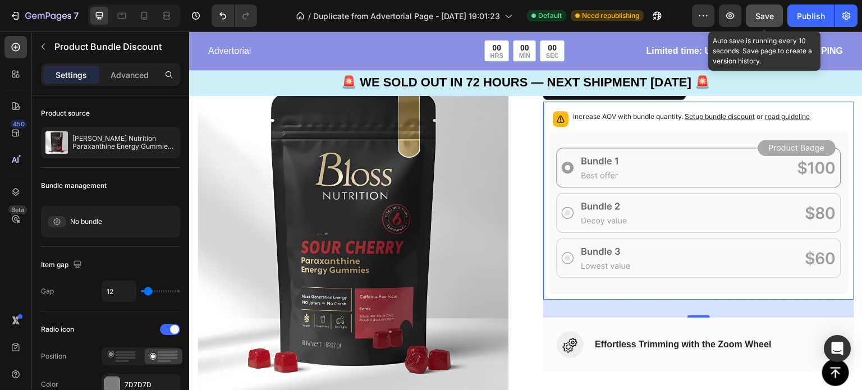
click at [762, 24] on button "Save" at bounding box center [764, 15] width 37 height 22
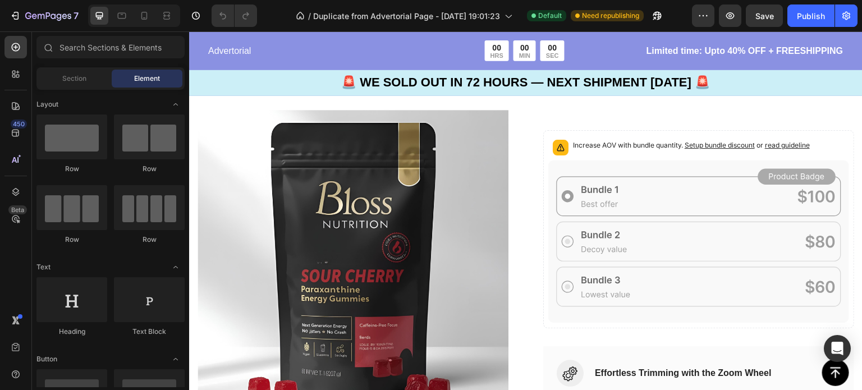
scroll to position [2784, 0]
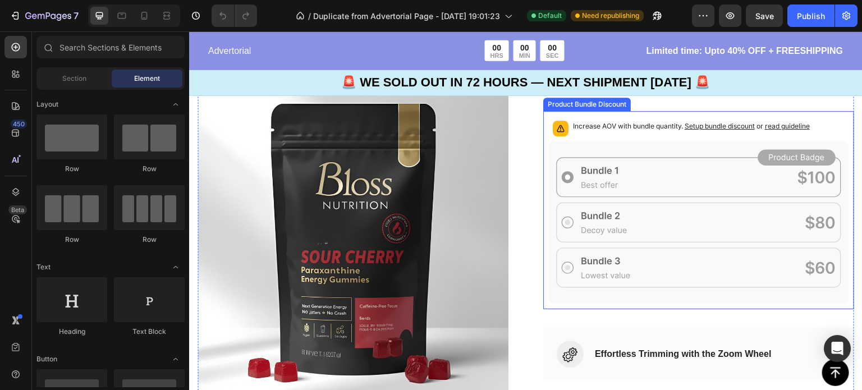
click at [709, 125] on span "Setup bundle discount" at bounding box center [720, 126] width 70 height 8
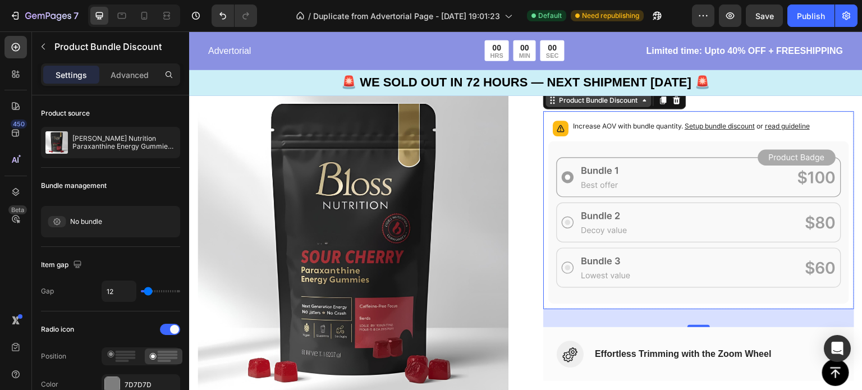
click at [627, 100] on div "Product Bundle Discount" at bounding box center [598, 100] width 83 height 10
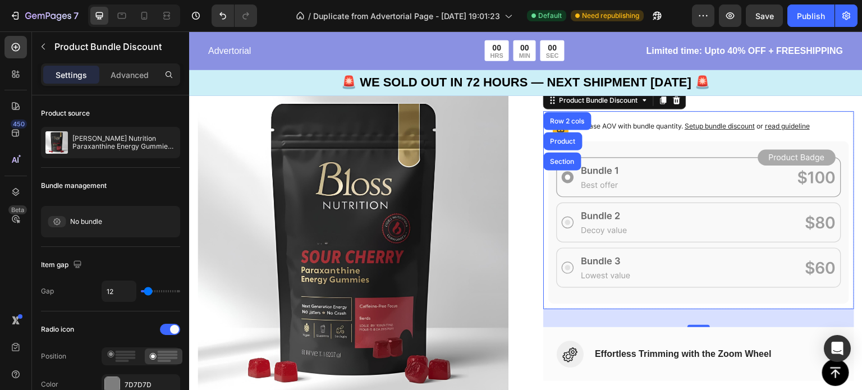
click at [634, 116] on div "Increase AOV with bundle quantity. Setup bundle discount or read guideline" at bounding box center [698, 128] width 301 height 25
click at [659, 135] on div "Increase AOV with bundle quantity. Setup bundle discount or read guideline" at bounding box center [698, 128] width 301 height 25
click at [701, 127] on span "Setup bundle discount" at bounding box center [720, 126] width 70 height 8
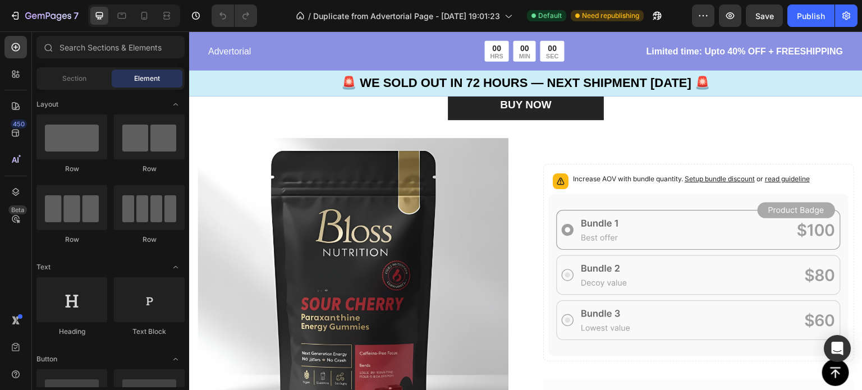
scroll to position [2887, 0]
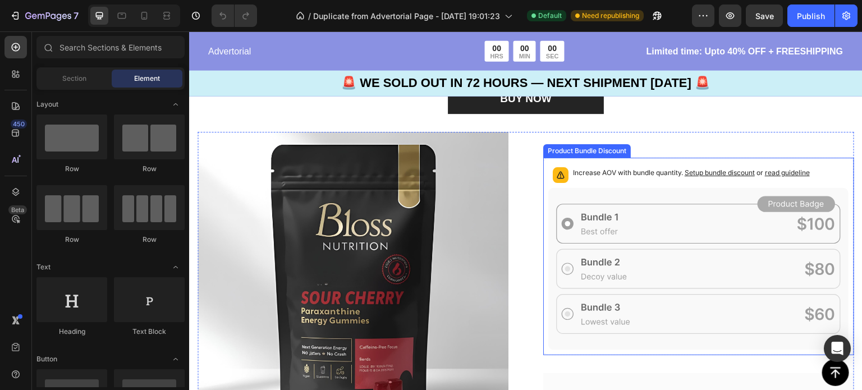
click at [693, 178] on div "Increase AOV with bundle quantity. Setup bundle discount or read guideline" at bounding box center [698, 175] width 301 height 25
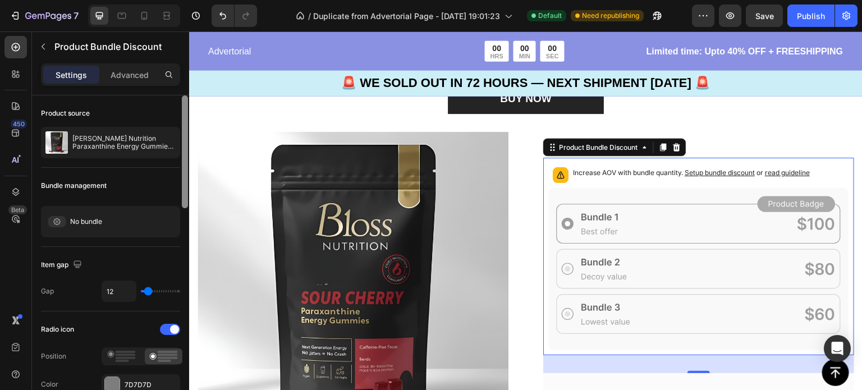
scroll to position [327, 0]
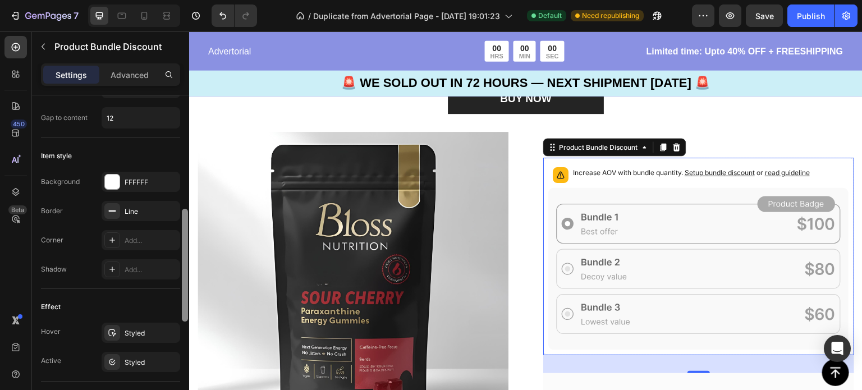
drag, startPoint x: 180, startPoint y: 130, endPoint x: 184, endPoint y: 168, distance: 38.4
click at [184, 168] on div at bounding box center [185, 258] width 8 height 327
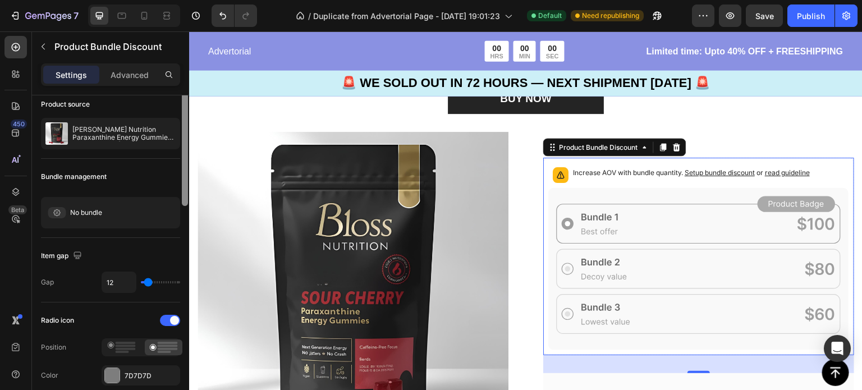
scroll to position [0, 0]
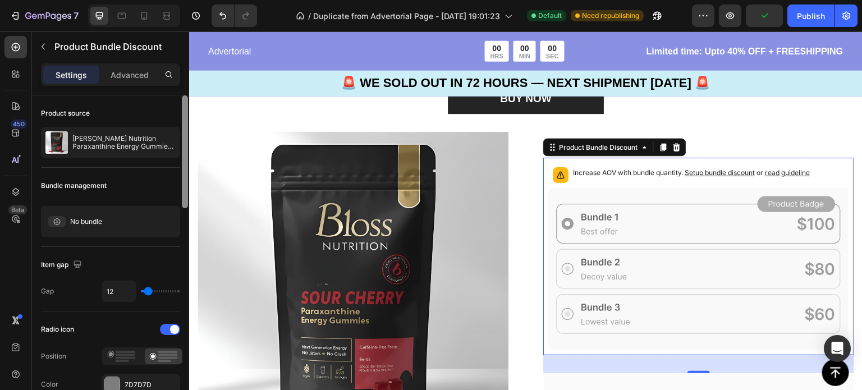
drag, startPoint x: 185, startPoint y: 233, endPoint x: 183, endPoint y: 109, distance: 123.5
click at [183, 109] on div at bounding box center [185, 151] width 6 height 113
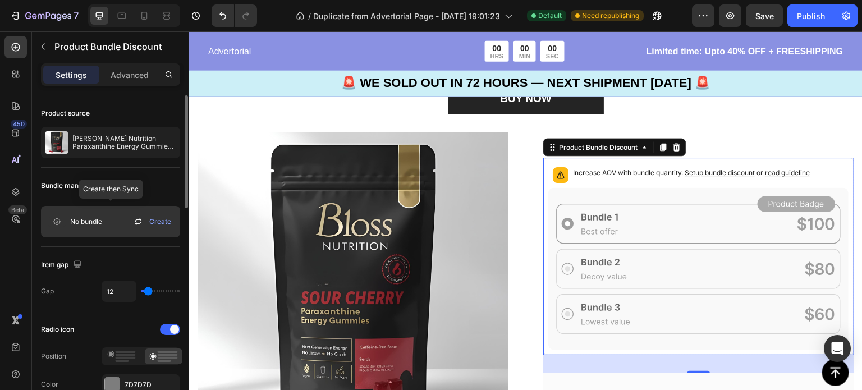
click at [139, 219] on icon at bounding box center [138, 219] width 6 height 3
click at [161, 222] on span "Create" at bounding box center [160, 222] width 22 height 10
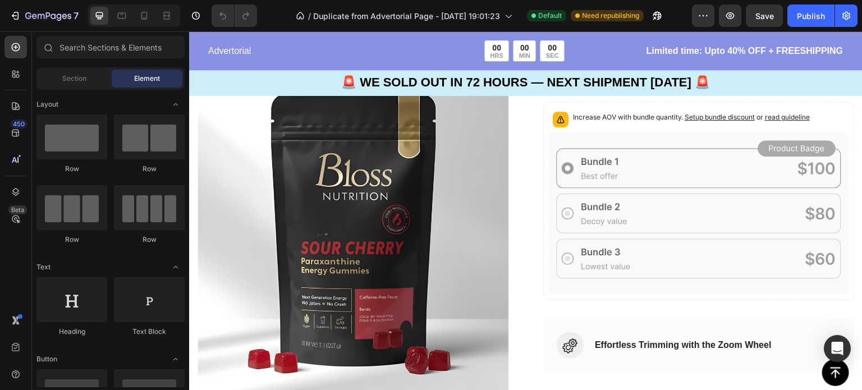
scroll to position [2510, 0]
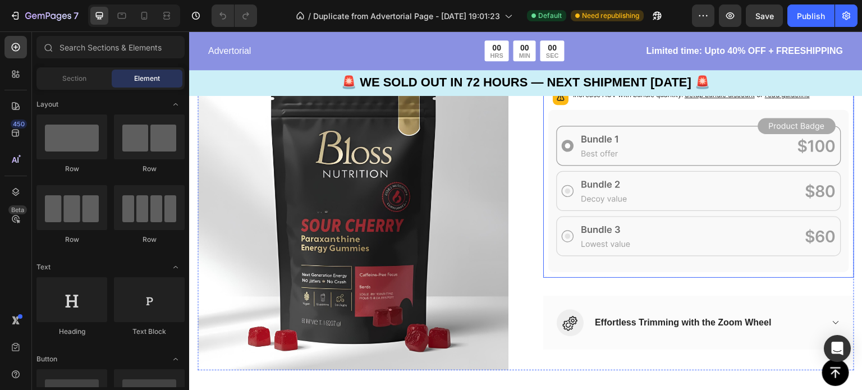
click at [617, 114] on icon at bounding box center [698, 191] width 301 height 162
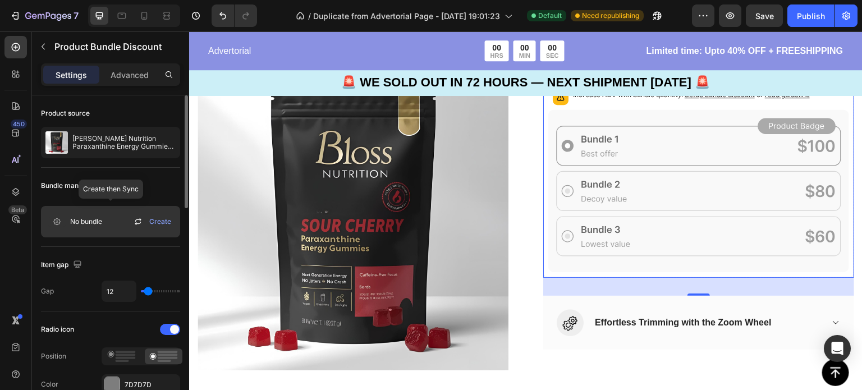
click at [81, 222] on span "No bundle" at bounding box center [86, 222] width 32 height 10
click at [134, 219] on icon at bounding box center [137, 221] width 13 height 13
click at [61, 222] on icon at bounding box center [57, 221] width 18 height 11
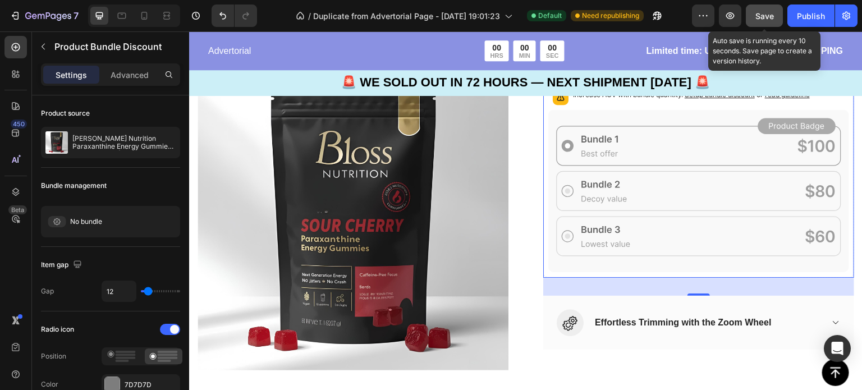
click at [750, 22] on button "Save" at bounding box center [764, 15] width 37 height 22
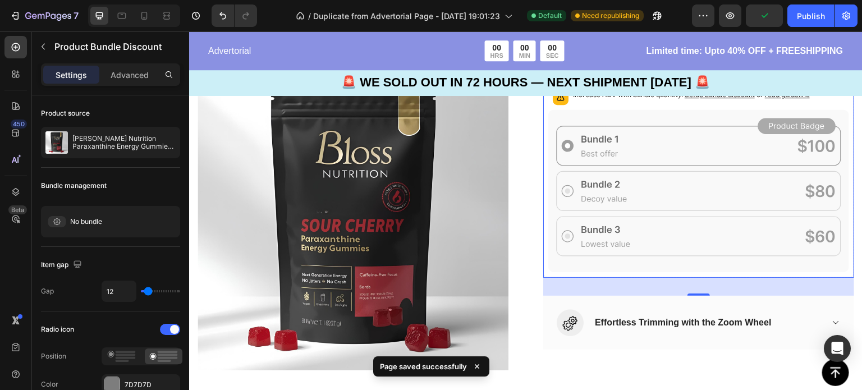
click at [635, 141] on icon at bounding box center [698, 191] width 301 height 162
click at [594, 187] on icon at bounding box center [698, 191] width 301 height 162
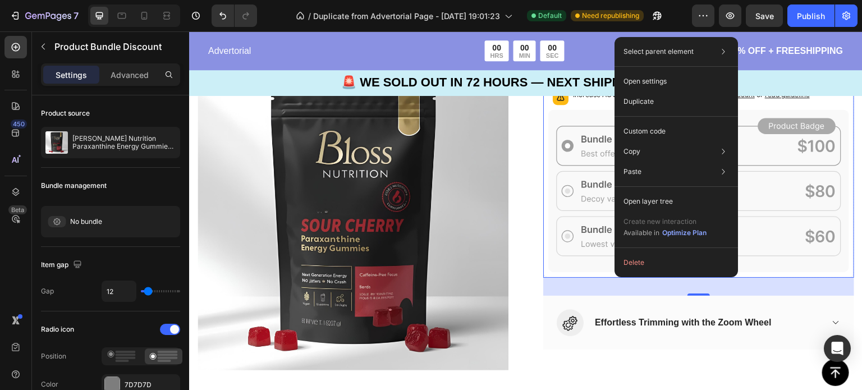
click at [548, 190] on icon at bounding box center [698, 191] width 301 height 162
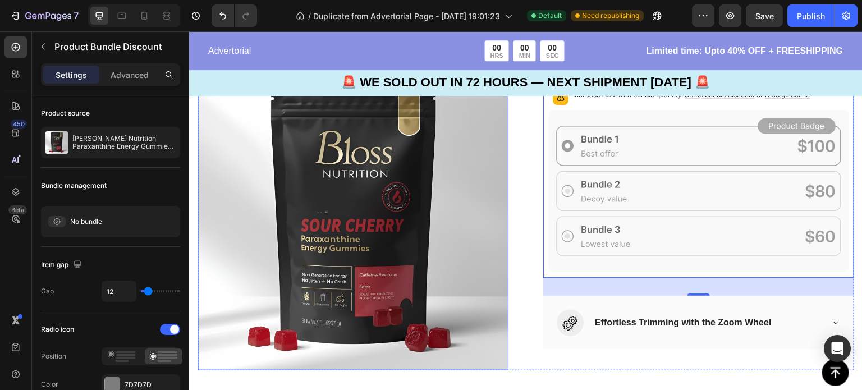
click at [383, 210] on img at bounding box center [353, 214] width 311 height 311
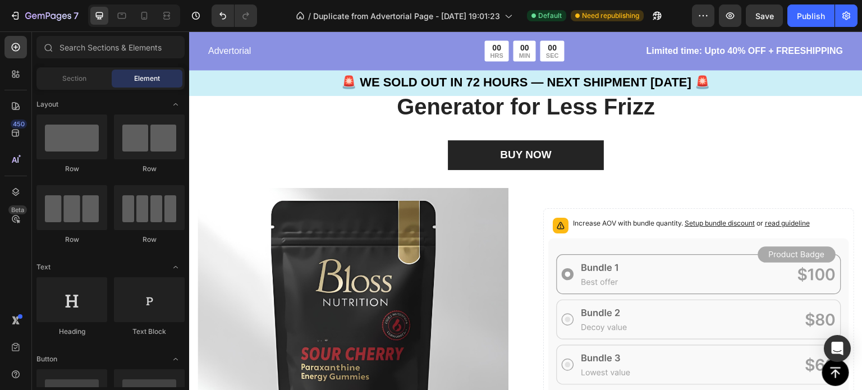
scroll to position [2357, 0]
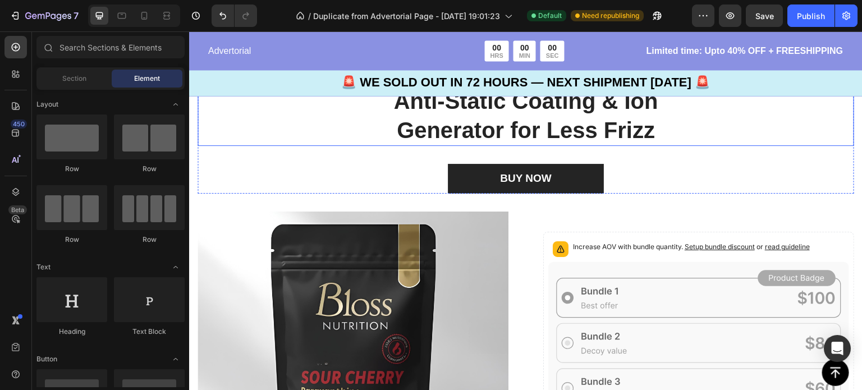
click at [732, 118] on p "Anti-Static Coating & Ion Generator for Less Frizz" at bounding box center [526, 115] width 654 height 58
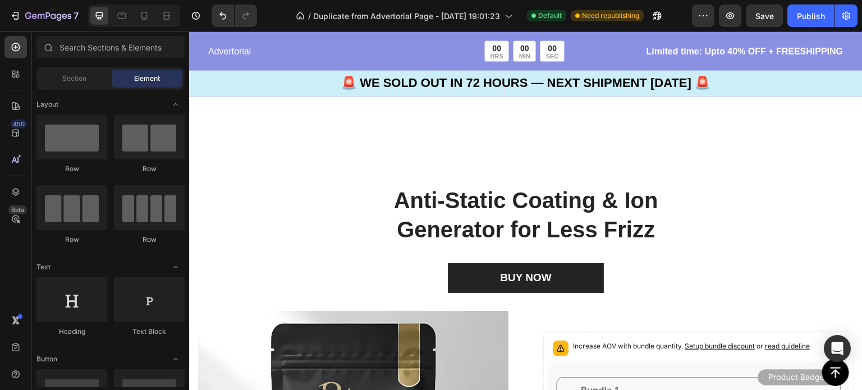
scroll to position [2252, 0]
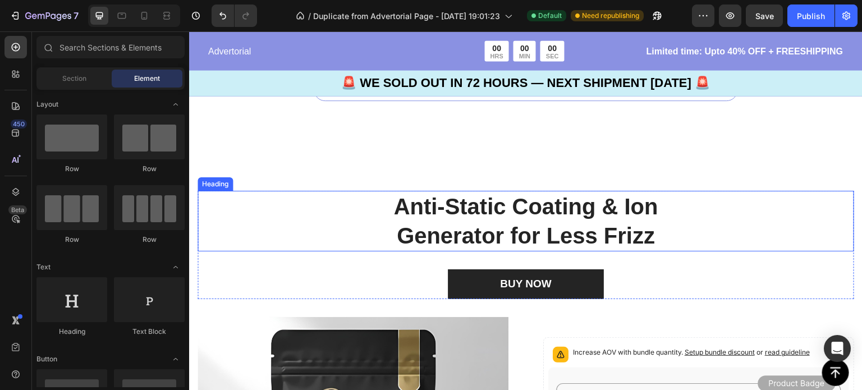
click at [621, 218] on p "Anti-Static Coating & Ion Generator for Less Frizz" at bounding box center [526, 221] width 654 height 58
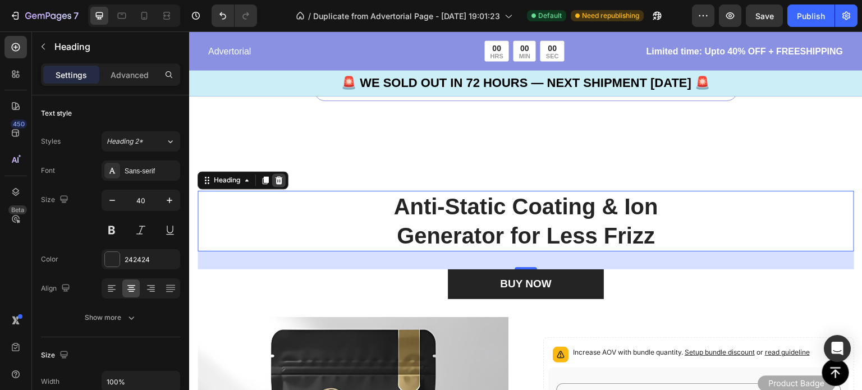
click at [280, 182] on icon at bounding box center [278, 180] width 9 height 9
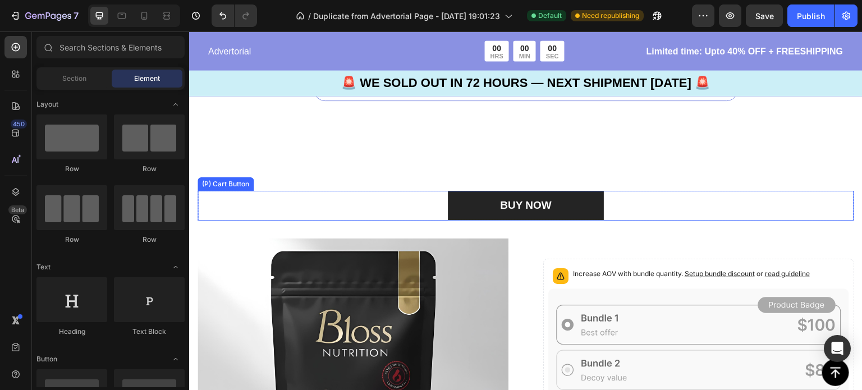
click at [333, 217] on div "BUY NOW (P) Cart Button" at bounding box center [526, 206] width 656 height 30
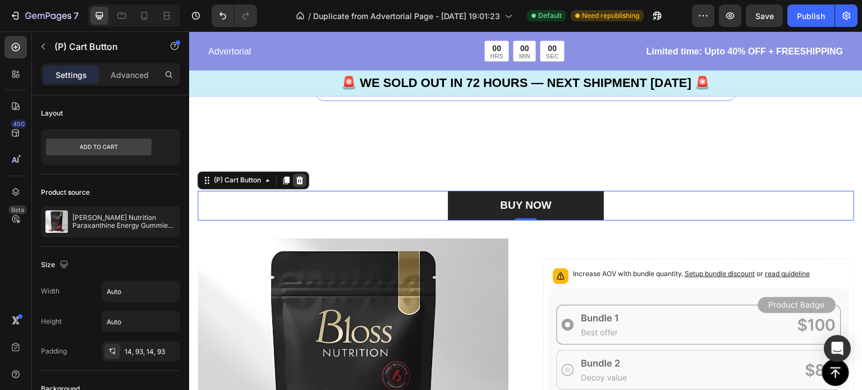
click at [299, 180] on icon at bounding box center [299, 180] width 9 height 9
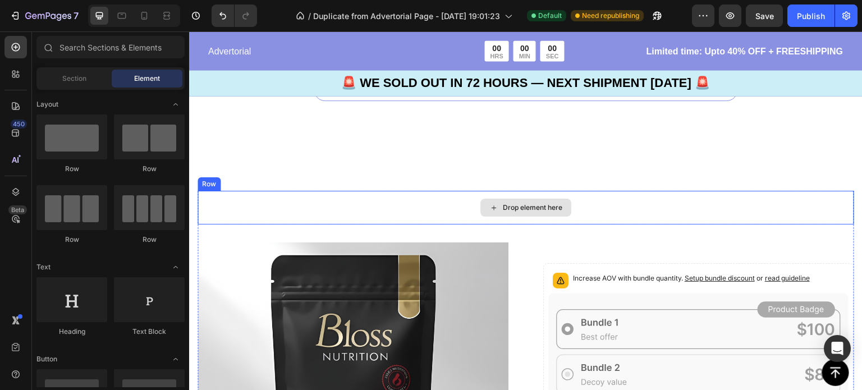
click at [339, 213] on div "Drop element here" at bounding box center [526, 208] width 656 height 34
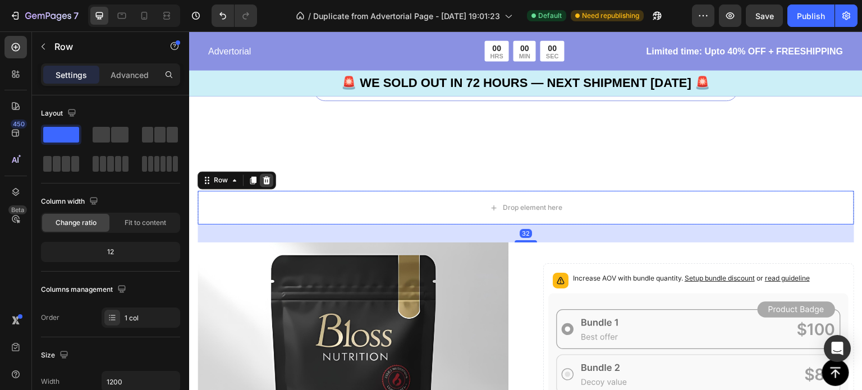
click at [264, 182] on icon at bounding box center [266, 180] width 7 height 8
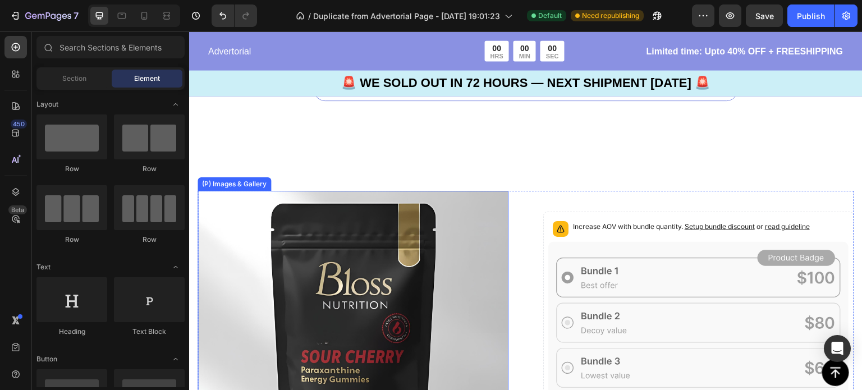
click at [272, 209] on img at bounding box center [353, 346] width 311 height 311
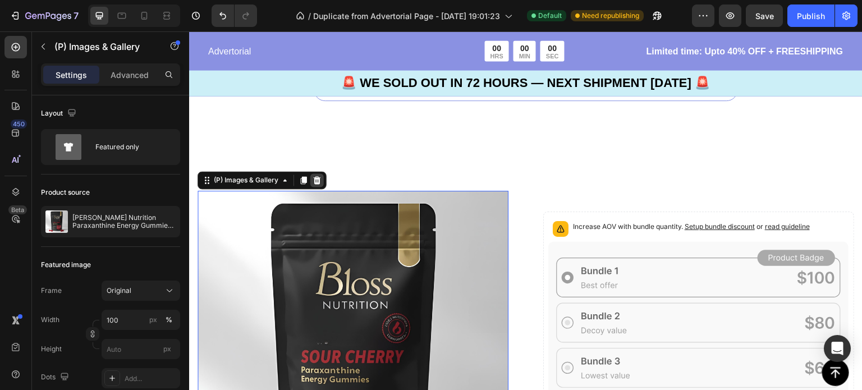
click at [317, 184] on icon at bounding box center [317, 180] width 9 height 9
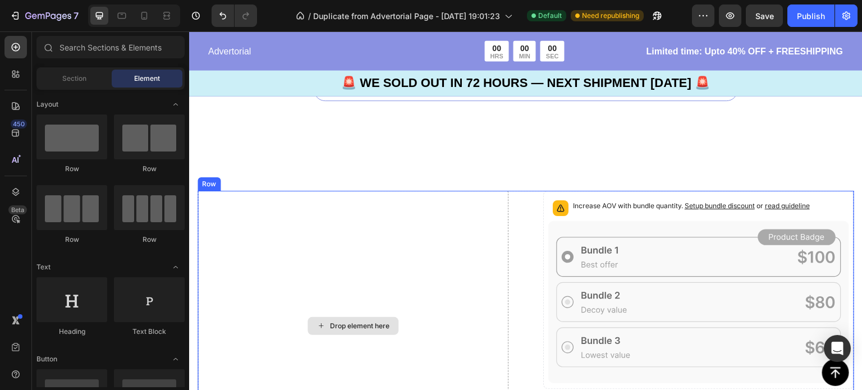
click at [275, 204] on div "Drop element here" at bounding box center [353, 326] width 311 height 270
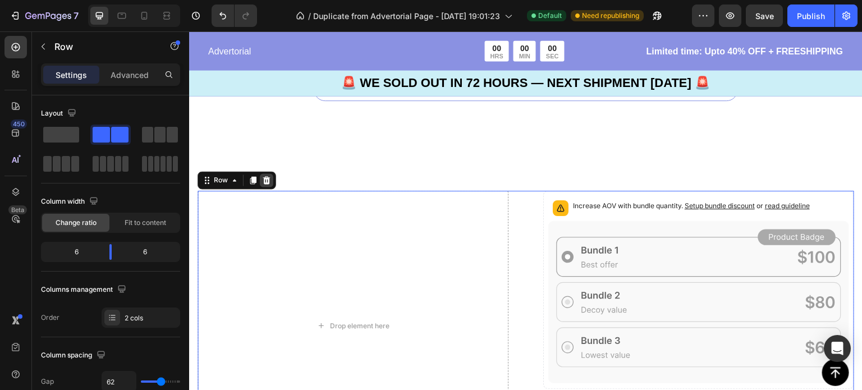
click at [265, 181] on icon at bounding box center [266, 180] width 9 height 9
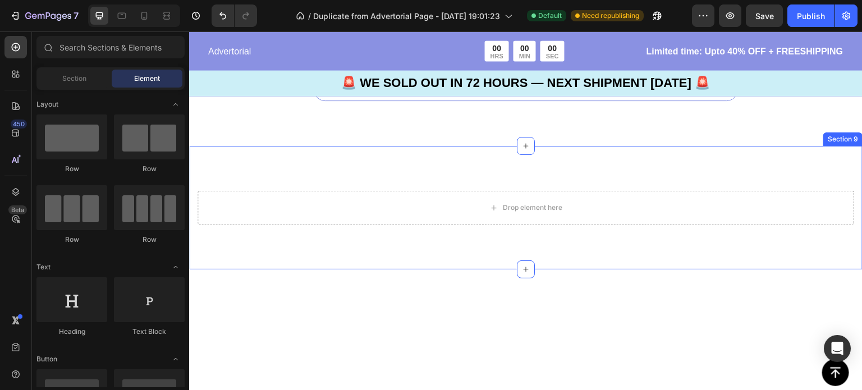
click at [287, 171] on div "Drop element here Product Section 9" at bounding box center [525, 207] width 673 height 123
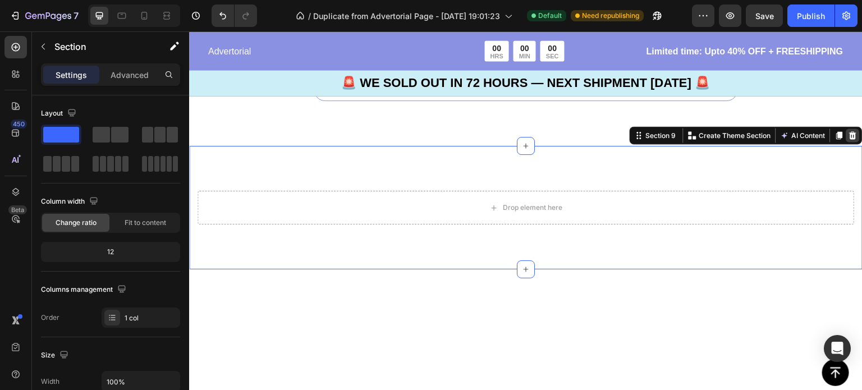
click at [849, 137] on icon at bounding box center [852, 135] width 7 height 8
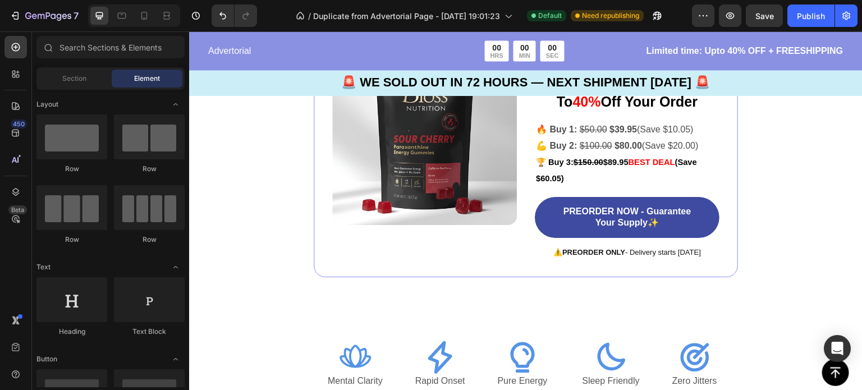
scroll to position [2393, 0]
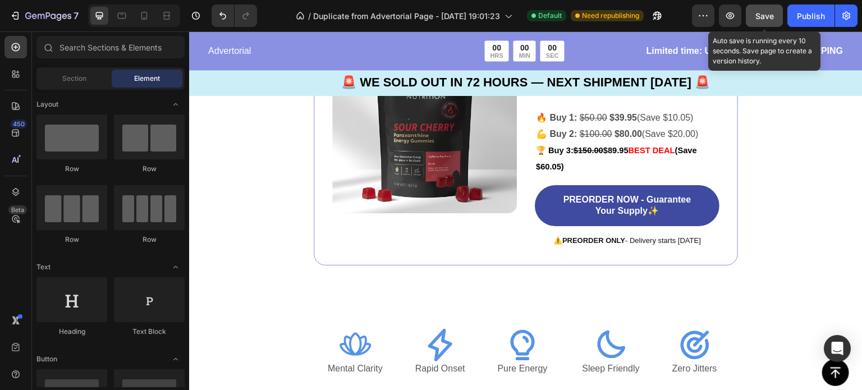
click at [762, 21] on div "Save" at bounding box center [764, 16] width 19 height 12
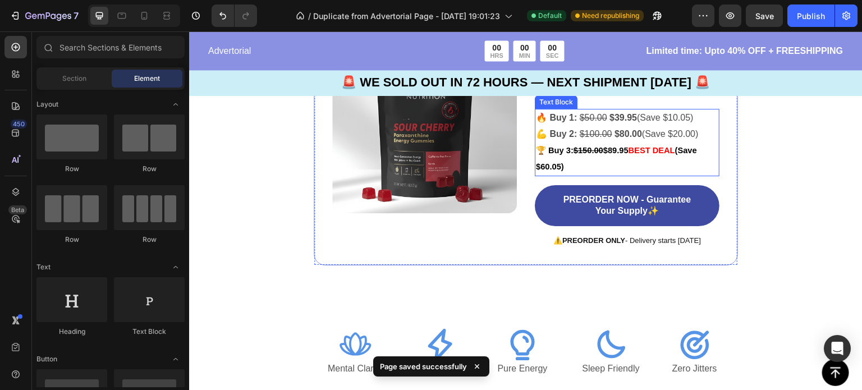
click at [646, 171] on p "🏆 Buy 3: $150.00 $89.95 BEST DEAL (Save $60.05)" at bounding box center [627, 159] width 182 height 33
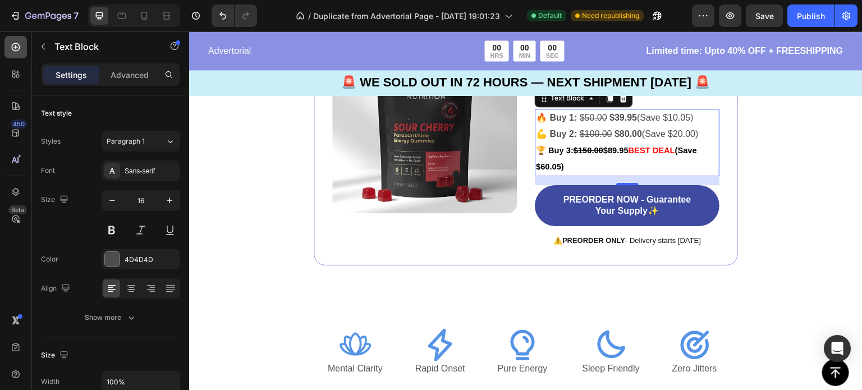
click at [12, 46] on icon at bounding box center [16, 47] width 8 height 8
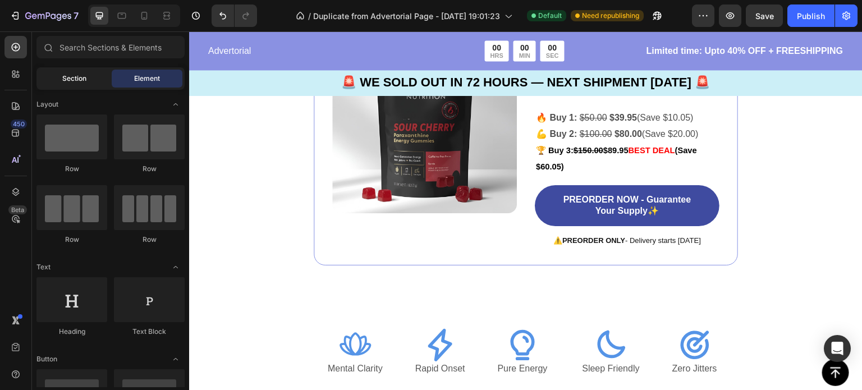
click at [79, 84] on div "Section" at bounding box center [74, 79] width 71 height 18
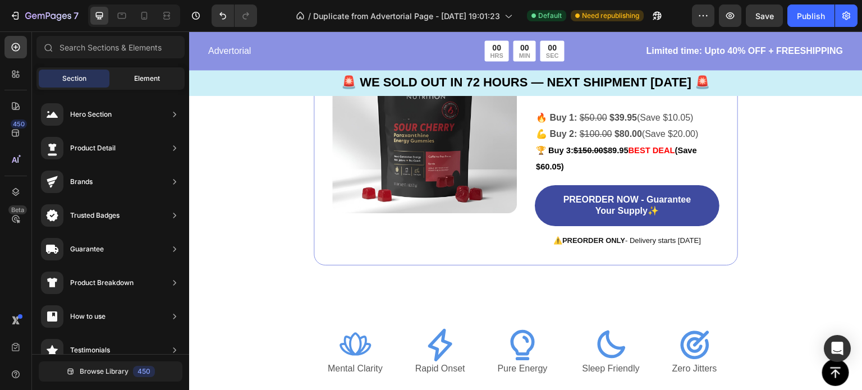
click at [139, 82] on span "Element" at bounding box center [147, 79] width 26 height 10
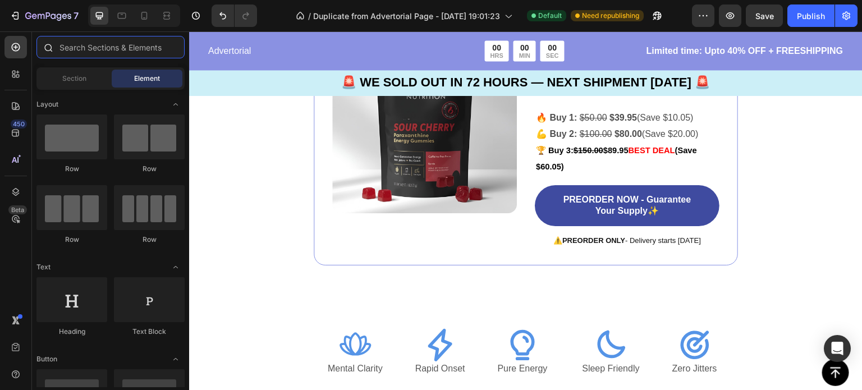
click at [70, 50] on input "text" at bounding box center [110, 47] width 148 height 22
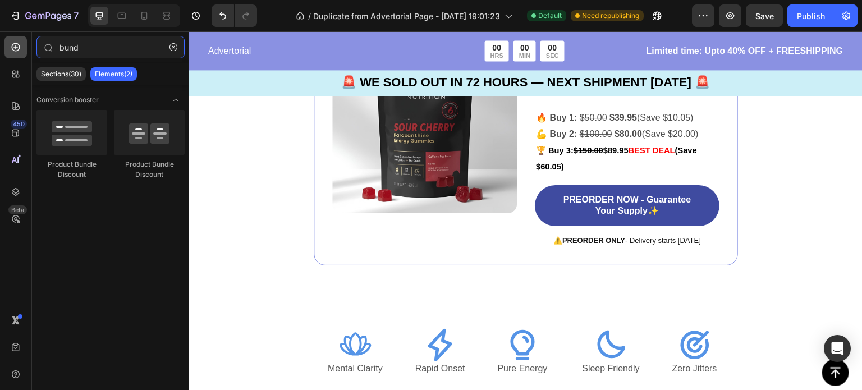
type input "bund"
click at [13, 48] on icon at bounding box center [15, 47] width 11 height 11
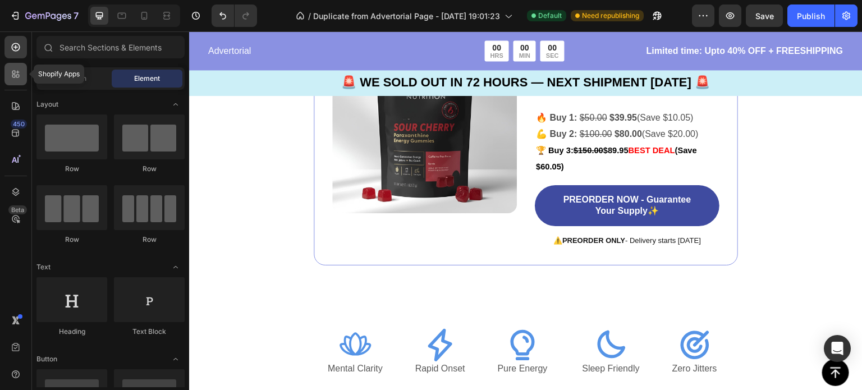
click at [12, 79] on icon at bounding box center [15, 73] width 11 height 11
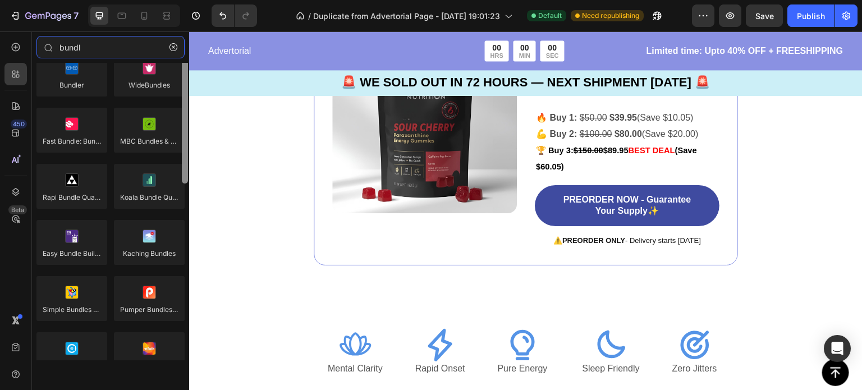
scroll to position [0, 0]
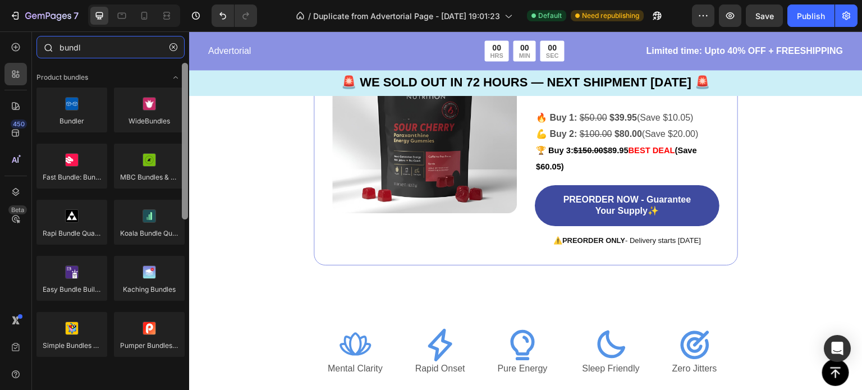
drag, startPoint x: 183, startPoint y: 111, endPoint x: 180, endPoint y: 61, distance: 49.5
click at [180, 61] on div "bundl Sections(30) Elements(2) Product bundles Bundler WideBundles Fast Bundle:…" at bounding box center [110, 198] width 157 height 324
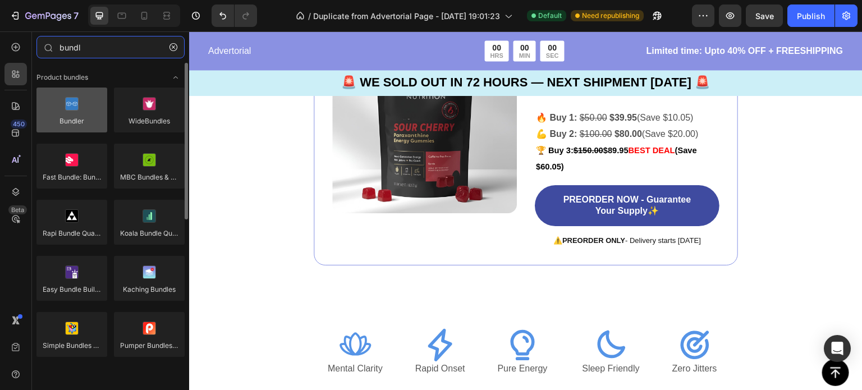
type input "bundl"
click at [76, 111] on div at bounding box center [71, 110] width 71 height 45
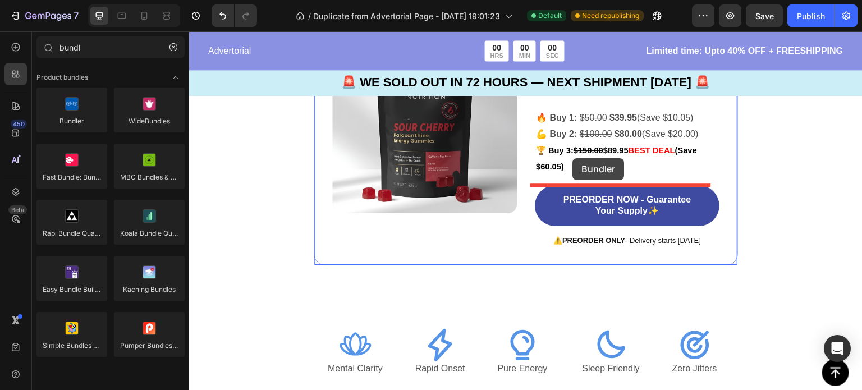
drag, startPoint x: 264, startPoint y: 148, endPoint x: 573, endPoint y: 158, distance: 309.3
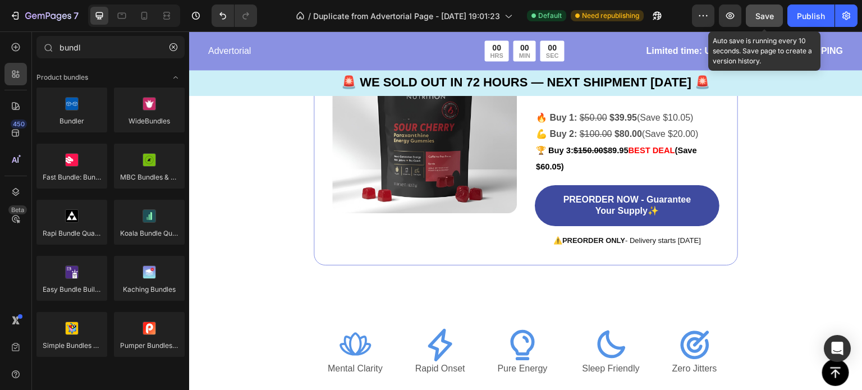
click at [770, 11] on span "Save" at bounding box center [764, 16] width 19 height 10
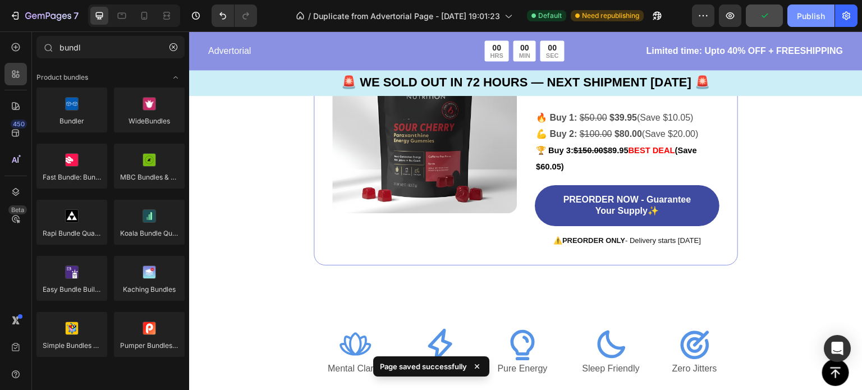
click at [815, 20] on div "Publish" at bounding box center [811, 16] width 28 height 12
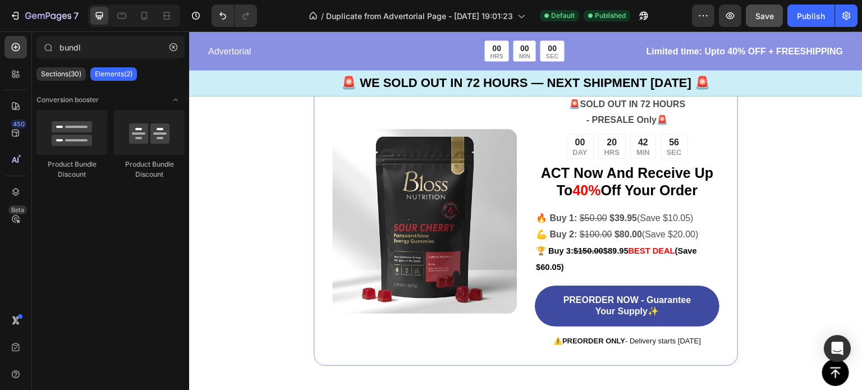
scroll to position [2309, 0]
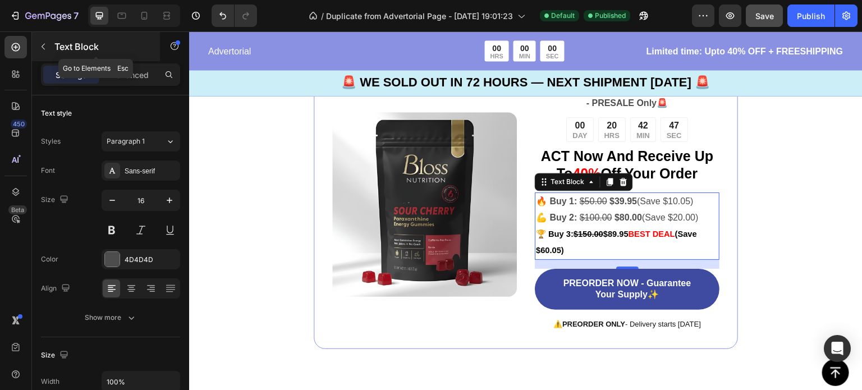
click at [43, 44] on icon "button" at bounding box center [43, 46] width 9 height 9
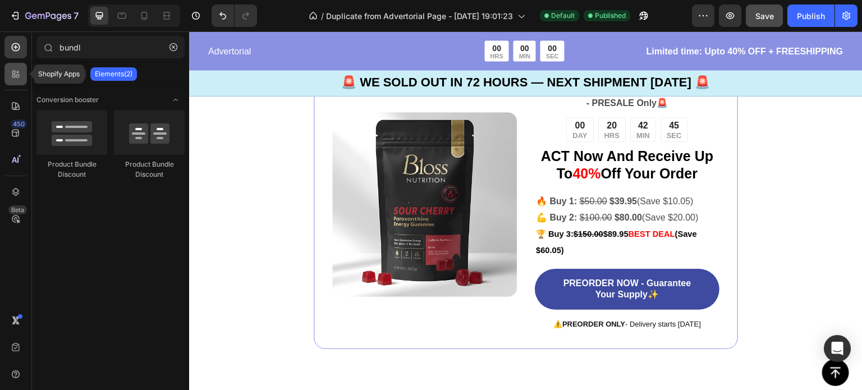
click at [19, 80] on div at bounding box center [15, 74] width 22 height 22
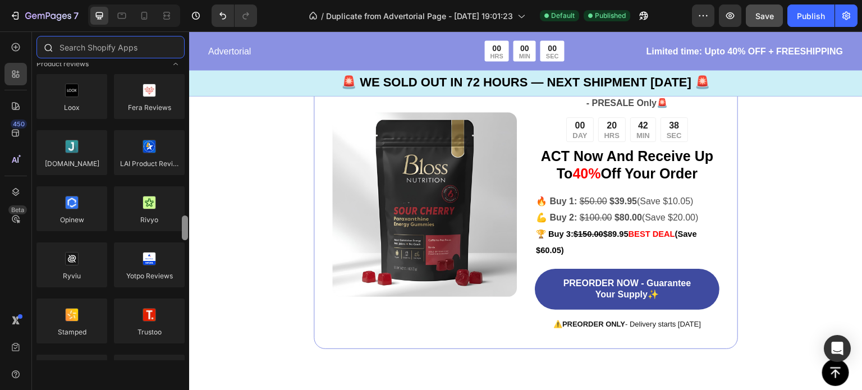
scroll to position [0, 0]
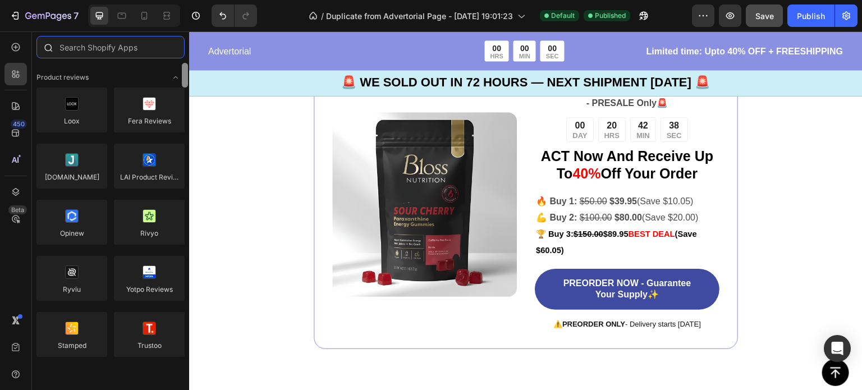
drag, startPoint x: 185, startPoint y: 75, endPoint x: 180, endPoint y: 46, distance: 29.6
click at [180, 46] on div "Sections(30) Elements(83) Hero Section Product Detail Brands Trusted Badges Gua…" at bounding box center [110, 198] width 157 height 324
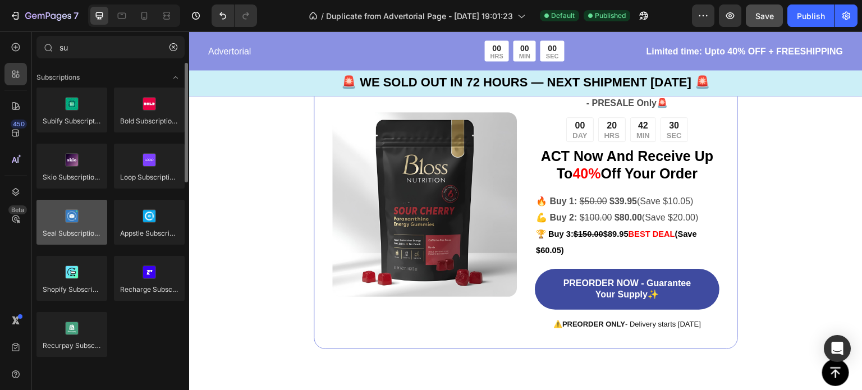
click at [74, 227] on div at bounding box center [71, 222] width 71 height 45
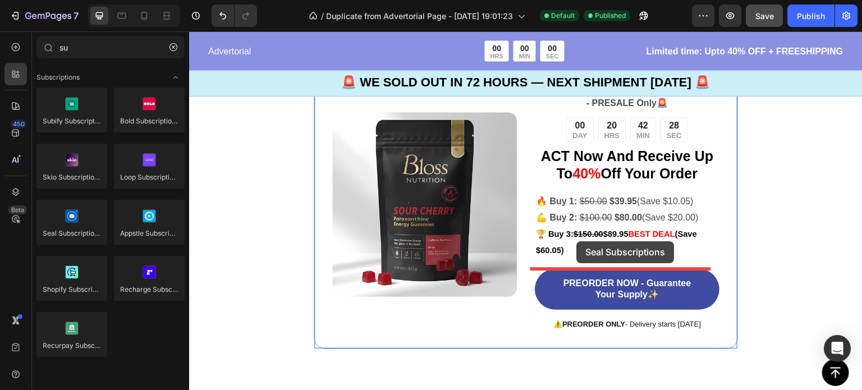
drag, startPoint x: 263, startPoint y: 258, endPoint x: 577, endPoint y: 240, distance: 315.3
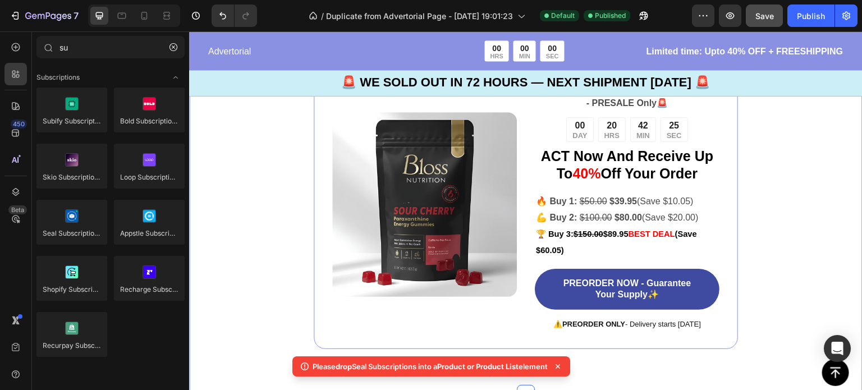
click at [282, 299] on div "Image 🚨 SOLD OUT IN 72 HOURS - PRESALE Only 🚨 Text Block 00 DAY 20 HRS 42 MIN 2…" at bounding box center [525, 204] width 673 height 379
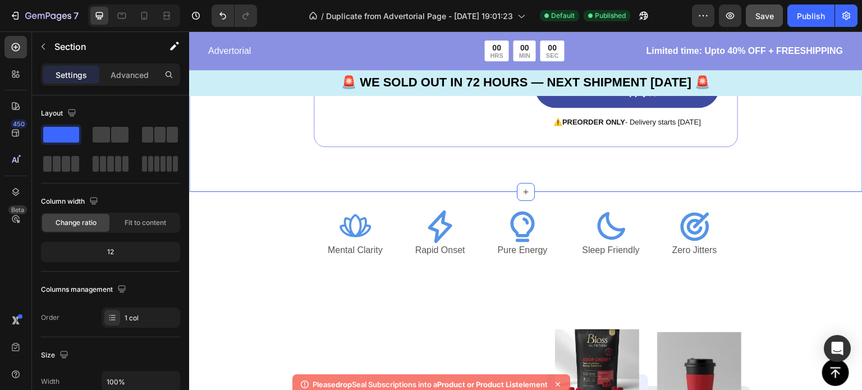
scroll to position [2511, 0]
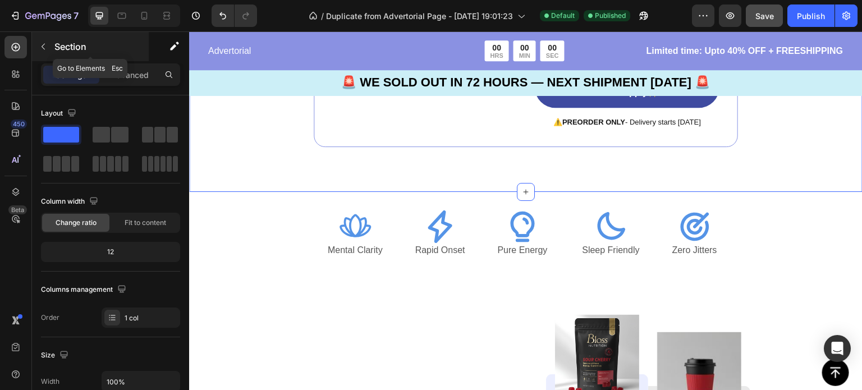
click at [50, 48] on button "button" at bounding box center [43, 47] width 18 height 18
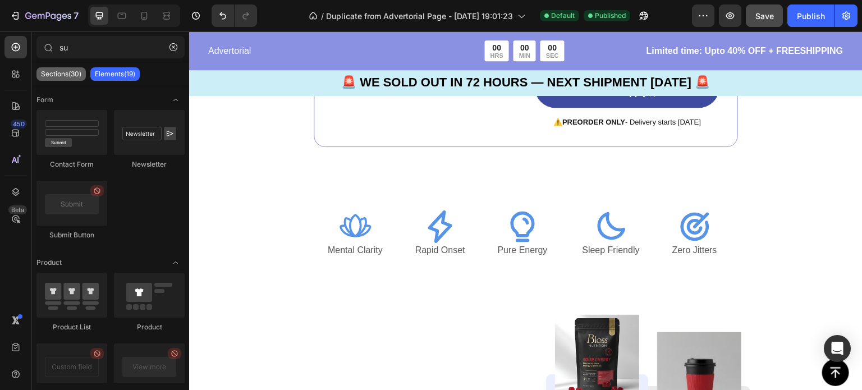
click at [63, 74] on p "Sections(30)" at bounding box center [61, 74] width 40 height 9
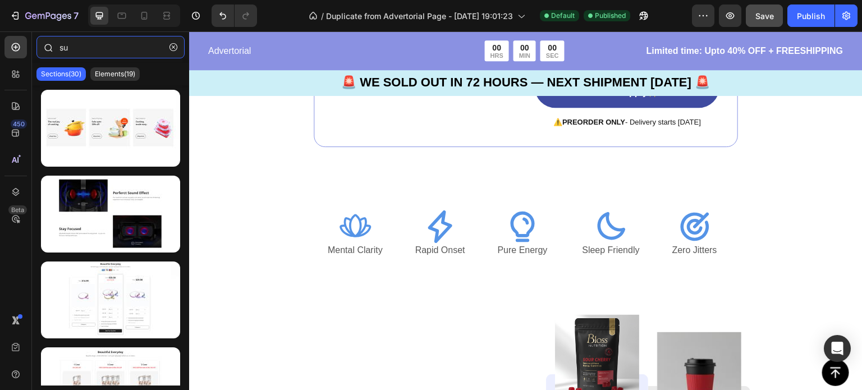
click at [105, 50] on input "su" at bounding box center [110, 47] width 148 height 22
type input "s"
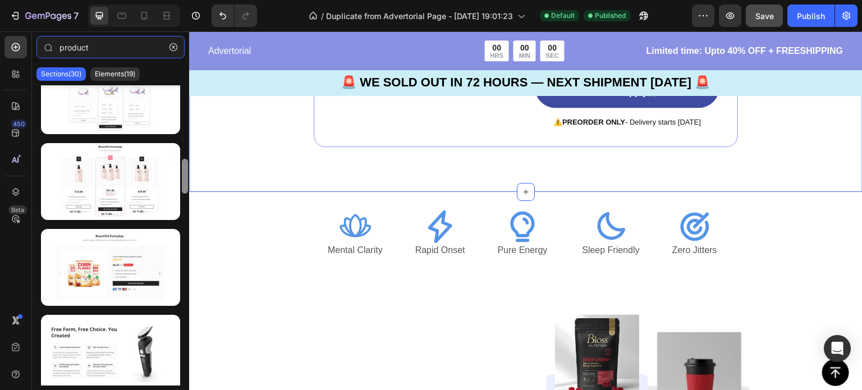
scroll to position [672, 0]
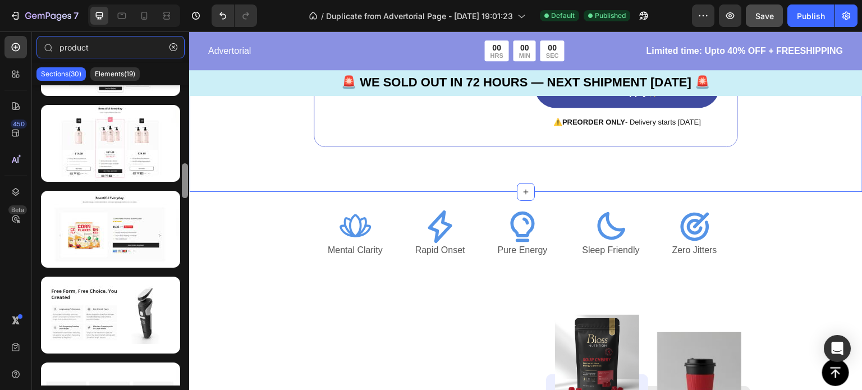
drag, startPoint x: 373, startPoint y: 132, endPoint x: 190, endPoint y: 188, distance: 191.9
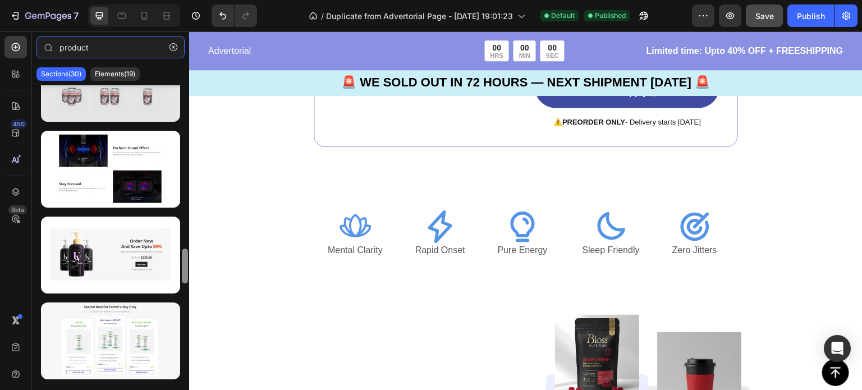
scroll to position [274, 0]
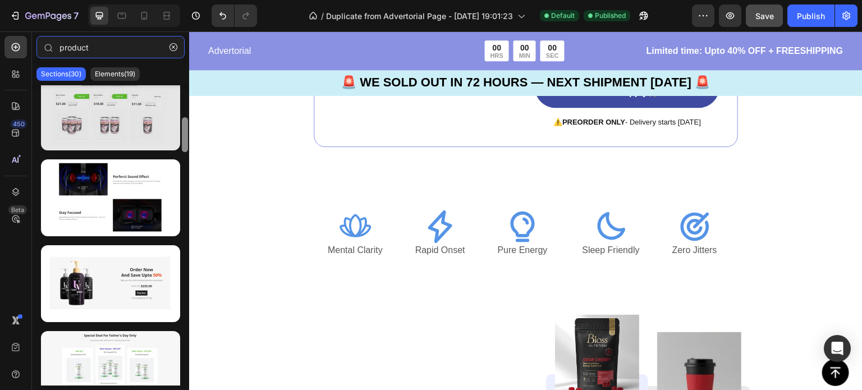
type input "product"
click at [180, 132] on div at bounding box center [110, 112] width 139 height 77
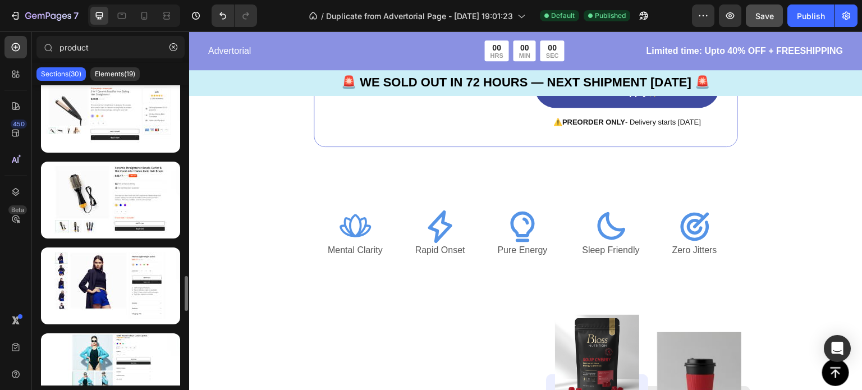
scroll to position [1407, 0]
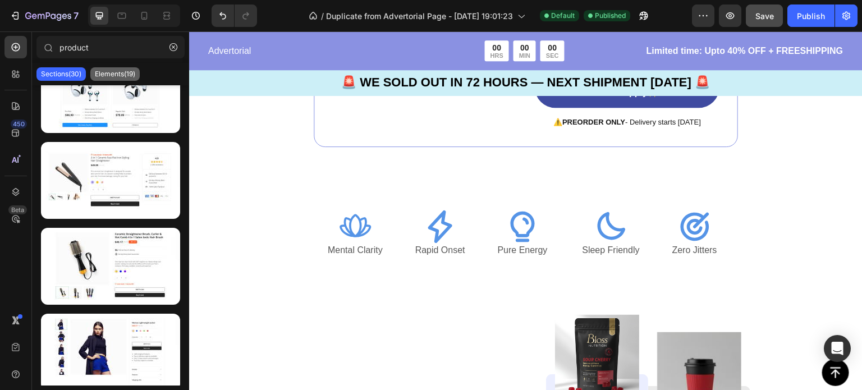
click at [118, 75] on p "Elements(19)" at bounding box center [115, 74] width 40 height 9
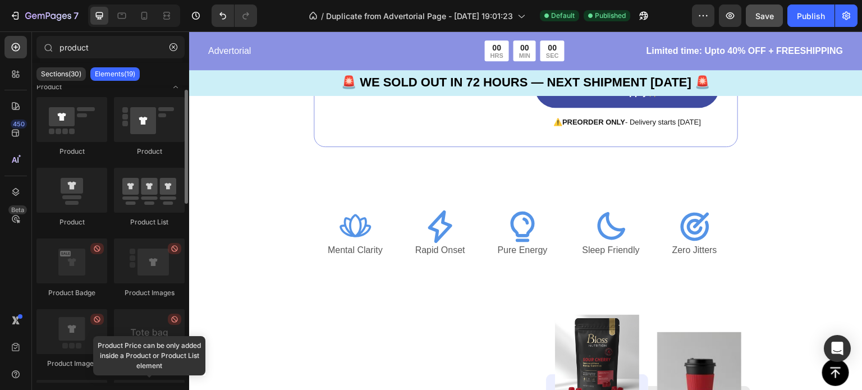
scroll to position [0, 0]
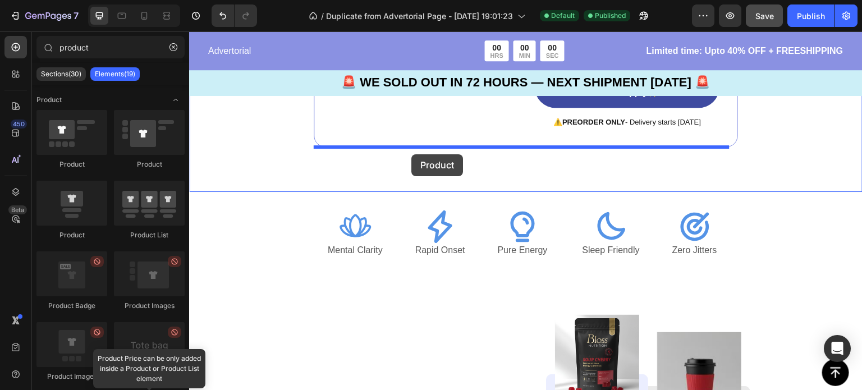
drag, startPoint x: 250, startPoint y: 167, endPoint x: 411, endPoint y: 154, distance: 162.1
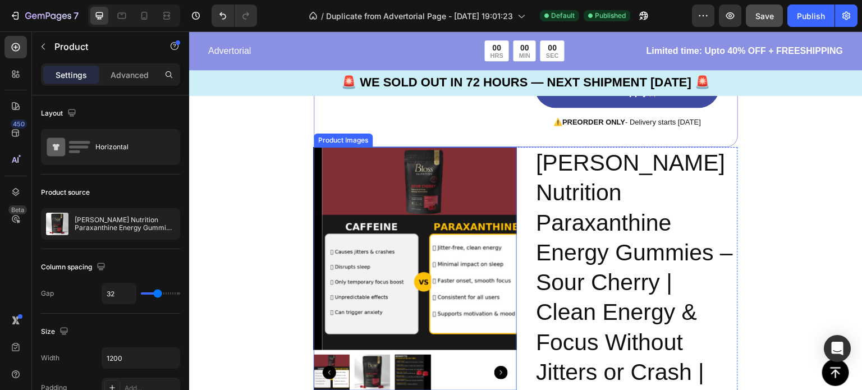
click at [444, 247] on img at bounding box center [423, 248] width 203 height 203
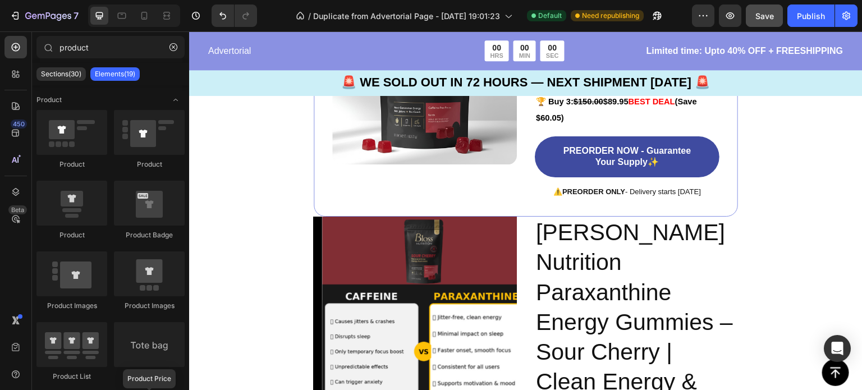
scroll to position [2435, 0]
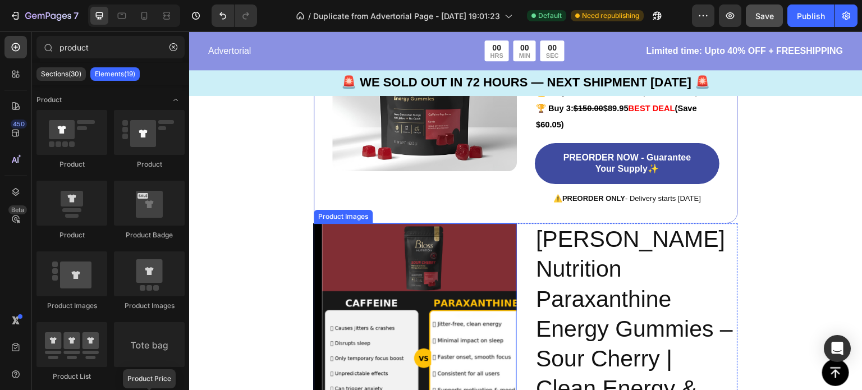
click at [465, 305] on img at bounding box center [423, 324] width 203 height 203
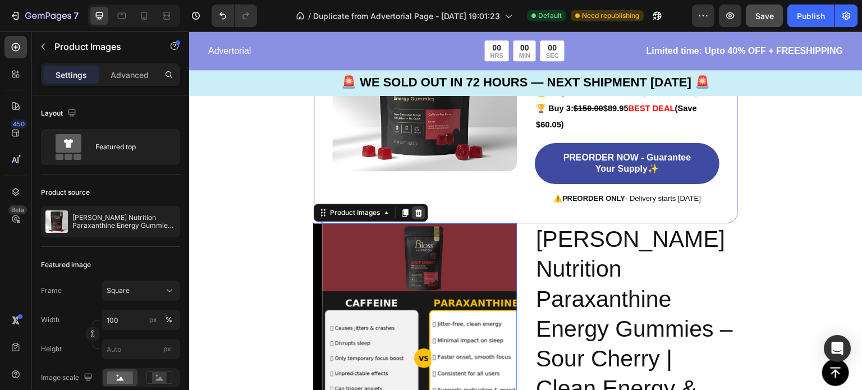
click at [423, 209] on div at bounding box center [418, 212] width 13 height 13
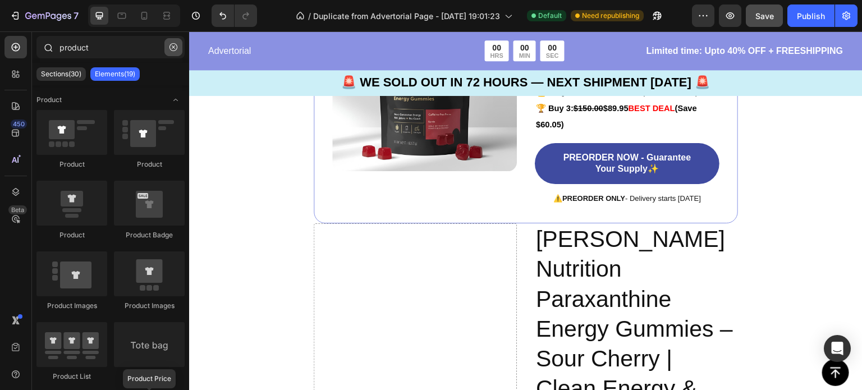
click at [173, 45] on icon "button" at bounding box center [173, 47] width 8 height 8
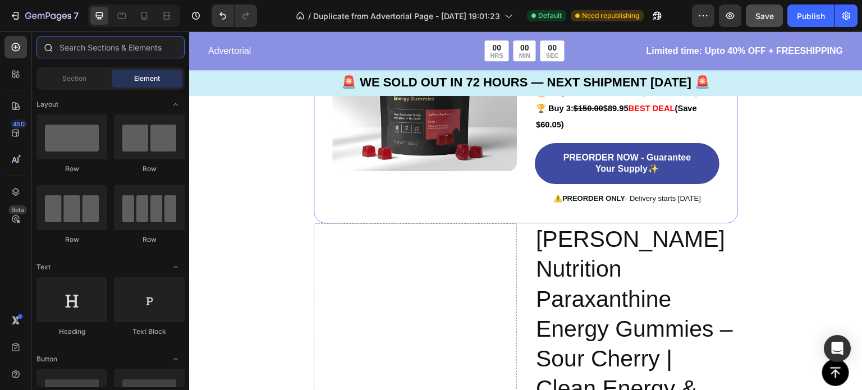
click at [88, 42] on input "text" at bounding box center [110, 47] width 148 height 22
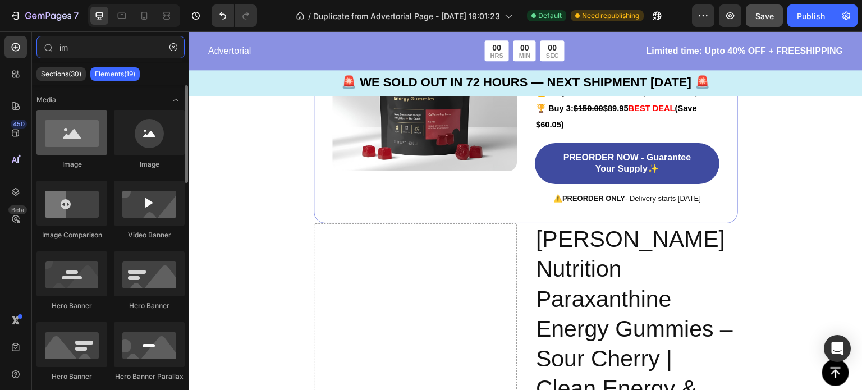
type input "im"
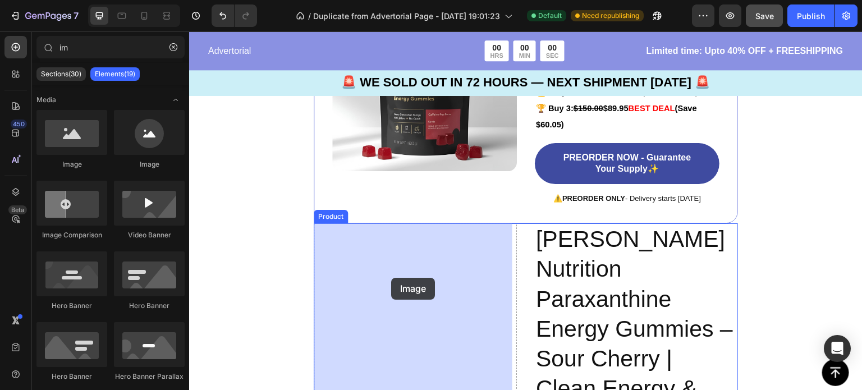
drag, startPoint x: 265, startPoint y: 183, endPoint x: 391, endPoint y: 278, distance: 157.4
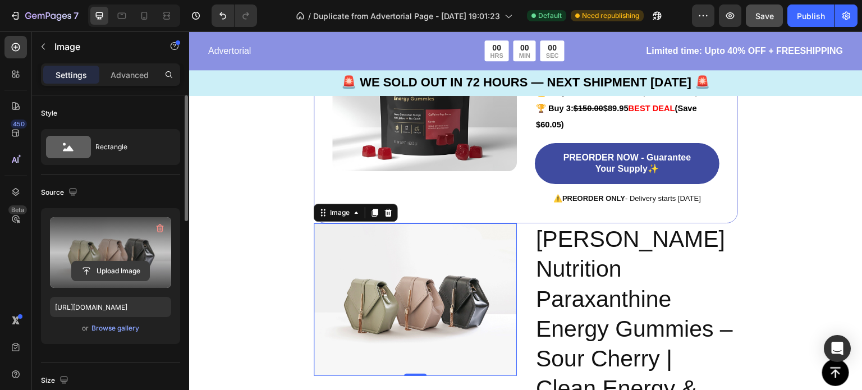
click at [119, 271] on input "file" at bounding box center [110, 270] width 77 height 19
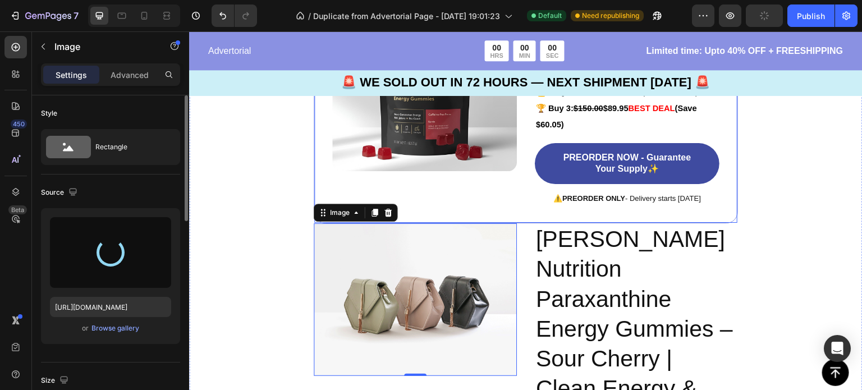
type input "https://cdn.shopify.com/s/files/1/0772/3496/2671/files/gempages_582062294284895…"
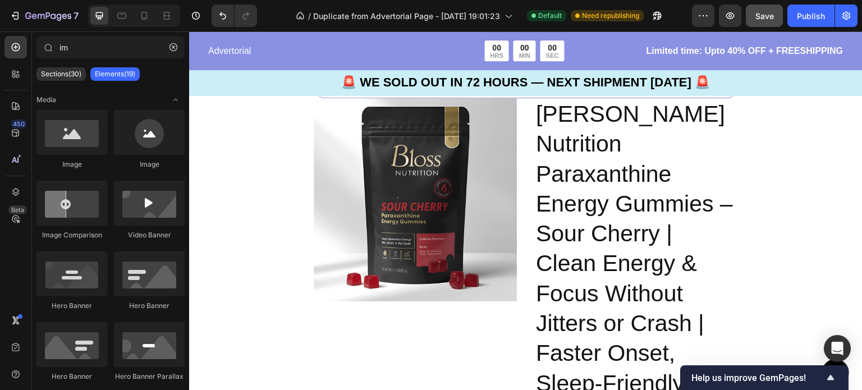
scroll to position [2567, 0]
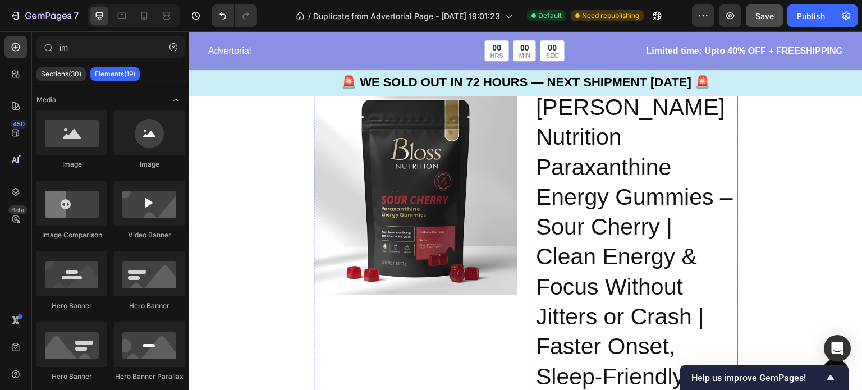
click at [629, 162] on h2 "[PERSON_NAME] Nutrition Paraxanthine Energy Gummies – Sour Cherry | Clean Energ…" at bounding box center [636, 271] width 203 height 361
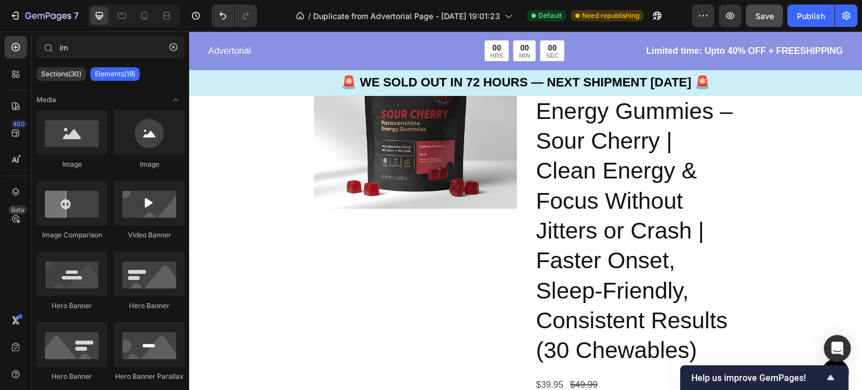
scroll to position [2704, 0]
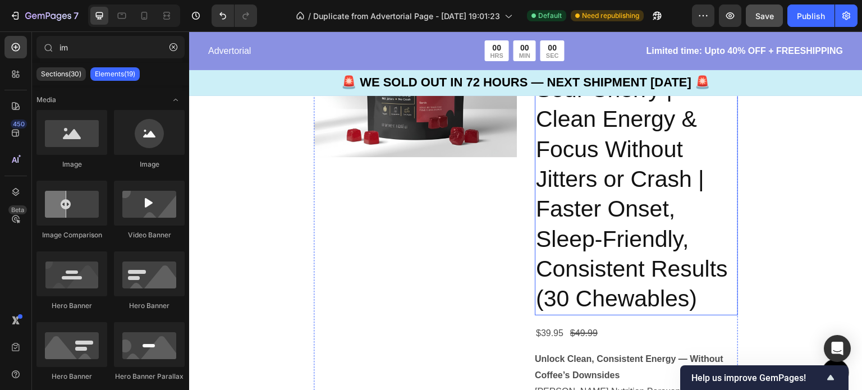
click at [656, 180] on h2 "[PERSON_NAME] Nutrition Paraxanthine Energy Gummies – Sour Cherry | Clean Energ…" at bounding box center [636, 134] width 203 height 361
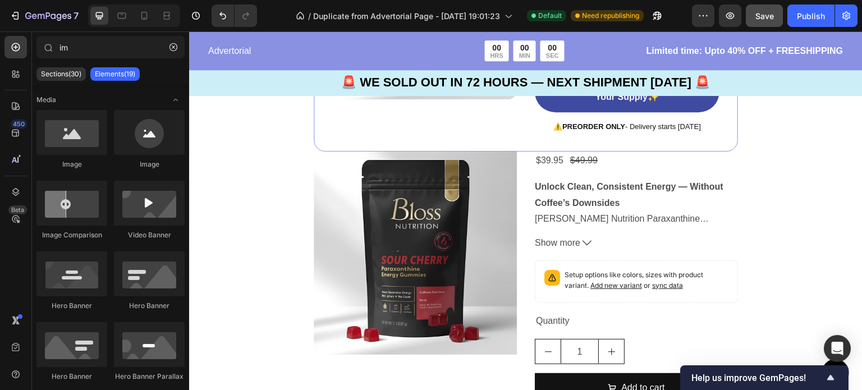
scroll to position [2519, 0]
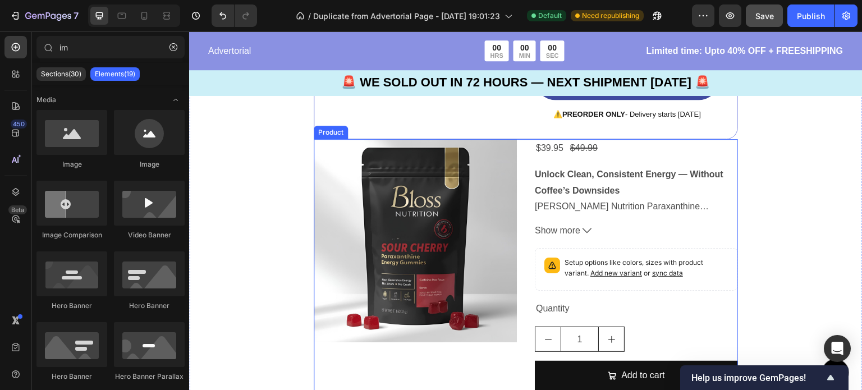
click at [724, 157] on div "$39.95 Product Price Product Price $49.99 Product Price Product Price Row Unloc…" at bounding box center [636, 288] width 203 height 299
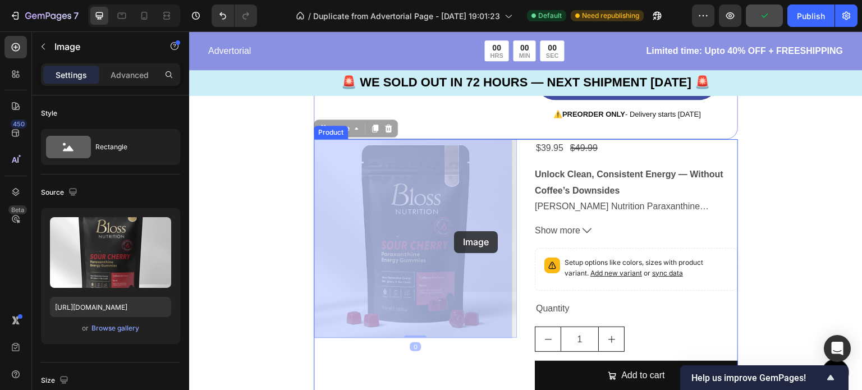
drag, startPoint x: 454, startPoint y: 180, endPoint x: 454, endPoint y: 231, distance: 51.6
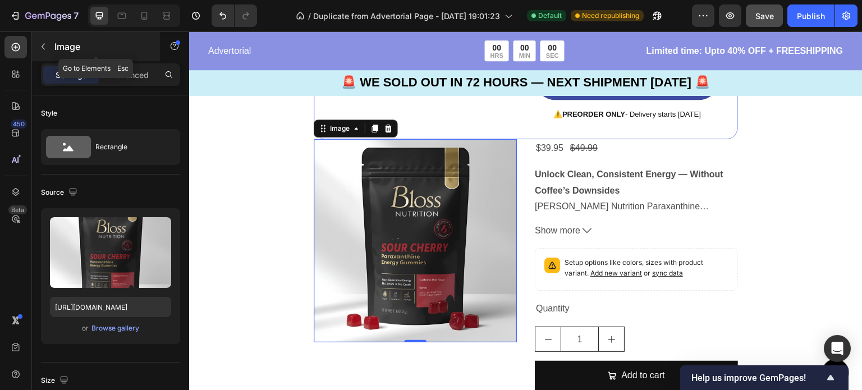
click at [45, 49] on icon "button" at bounding box center [43, 46] width 9 height 9
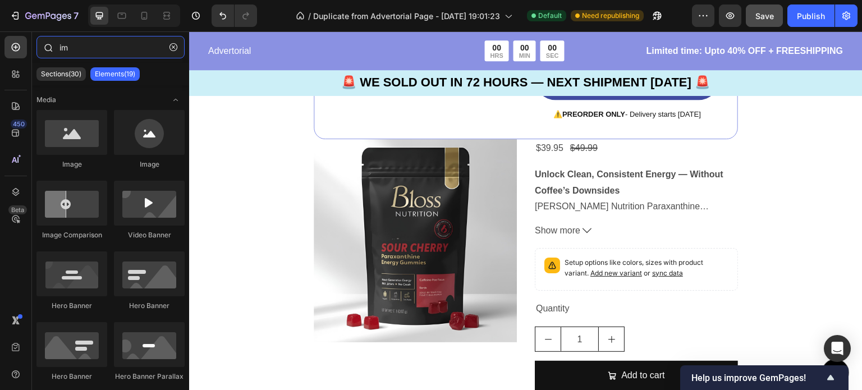
click at [93, 50] on input "im" at bounding box center [110, 47] width 148 height 22
type input "i"
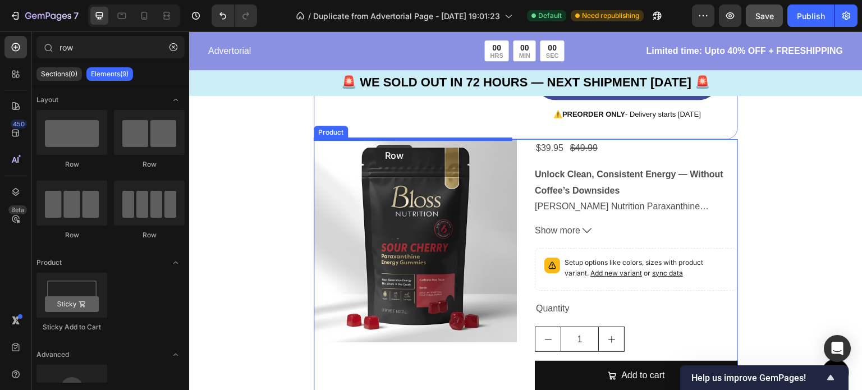
drag, startPoint x: 254, startPoint y: 167, endPoint x: 376, endPoint y: 145, distance: 124.3
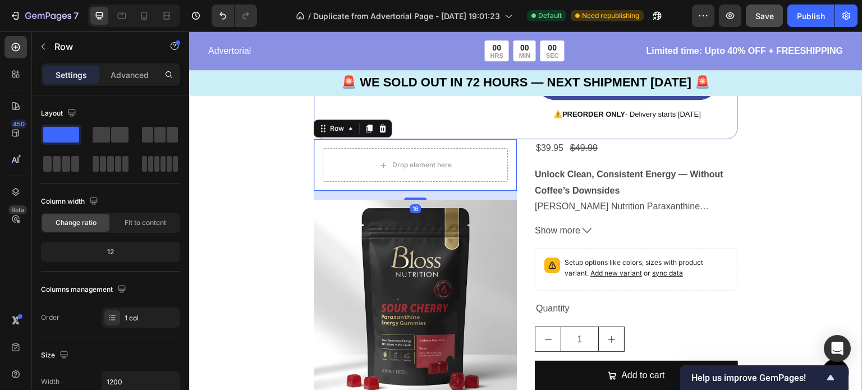
click at [263, 222] on div "Image 🚨 SOLD OUT IN 72 HOURS - PRESALE Only 🚨 Text Block 00 DAY 20 HRS 38 MIN 1…" at bounding box center [525, 144] width 673 height 678
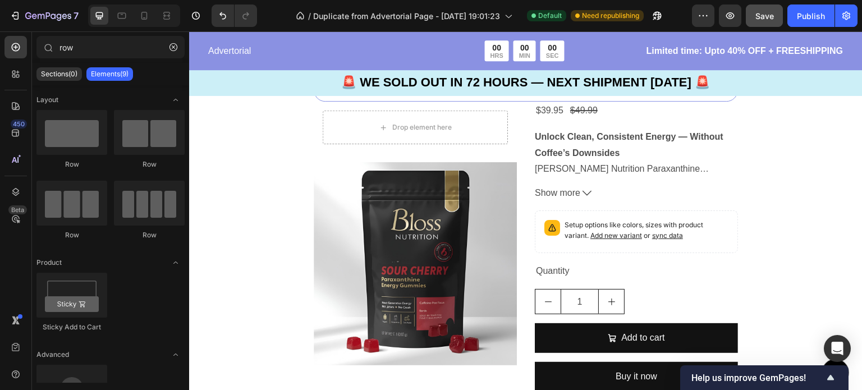
scroll to position [2551, 0]
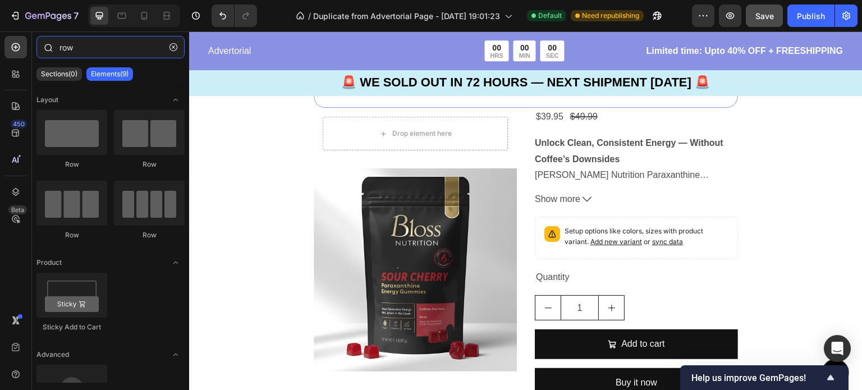
click at [123, 44] on input "row" at bounding box center [110, 47] width 148 height 22
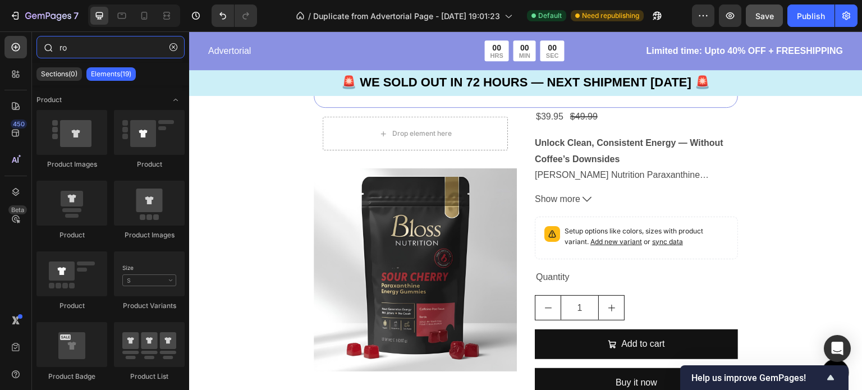
type input "r"
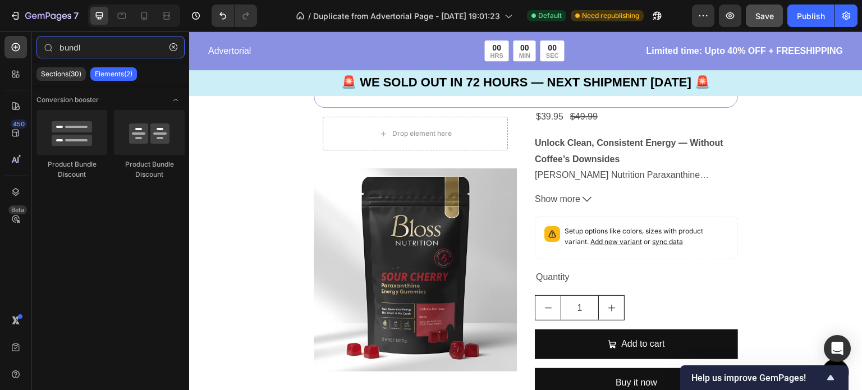
type input "bundl"
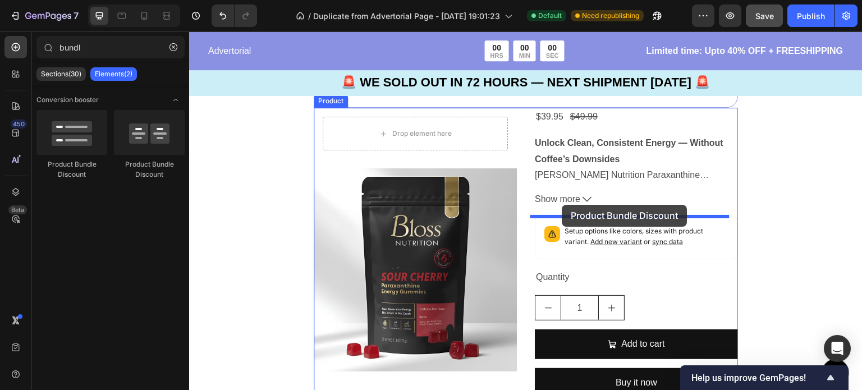
drag, startPoint x: 251, startPoint y: 189, endPoint x: 562, endPoint y: 205, distance: 311.8
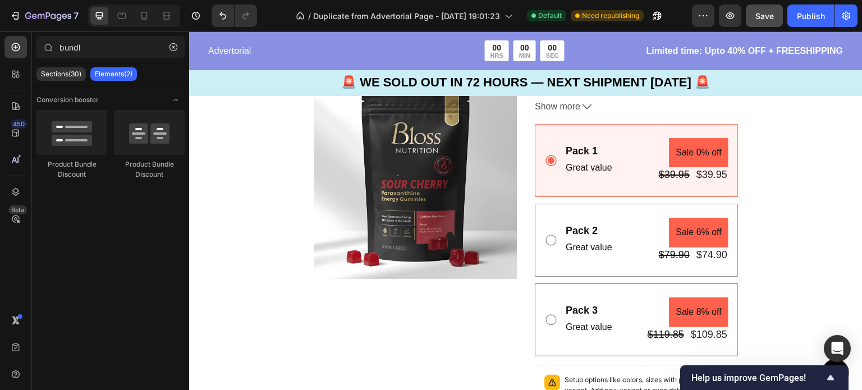
scroll to position [2649, 0]
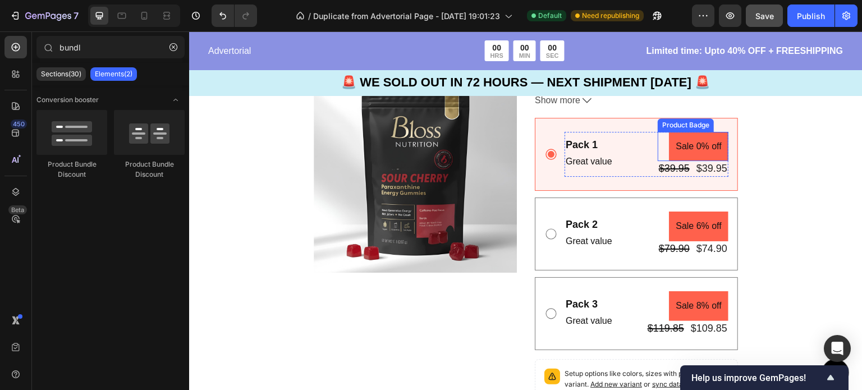
click at [686, 150] on pre "Sale 0% off" at bounding box center [698, 147] width 59 height 30
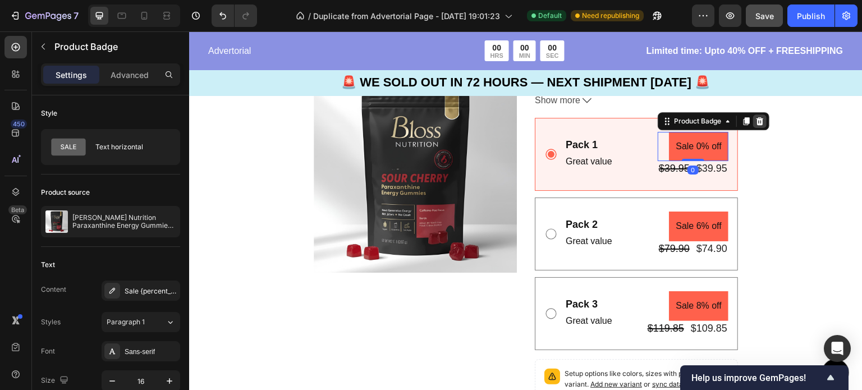
click at [756, 122] on icon at bounding box center [759, 121] width 7 height 8
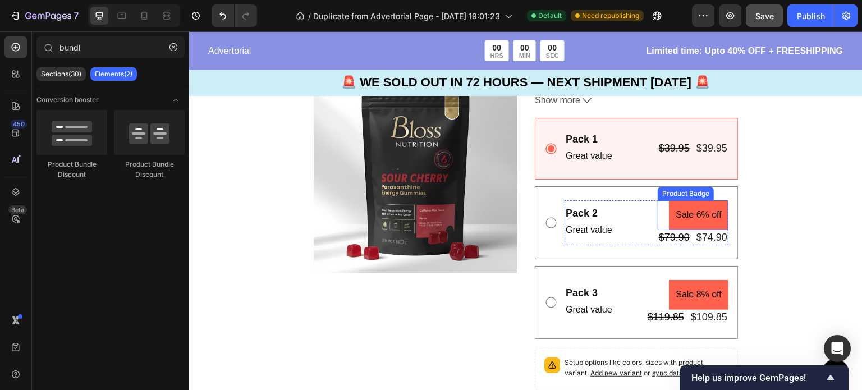
click at [688, 211] on pre "Sale 6% off" at bounding box center [698, 215] width 59 height 30
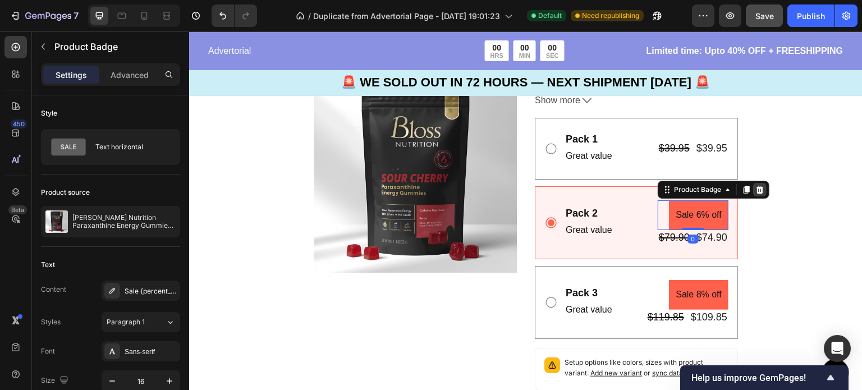
click at [755, 189] on icon at bounding box center [759, 189] width 9 height 9
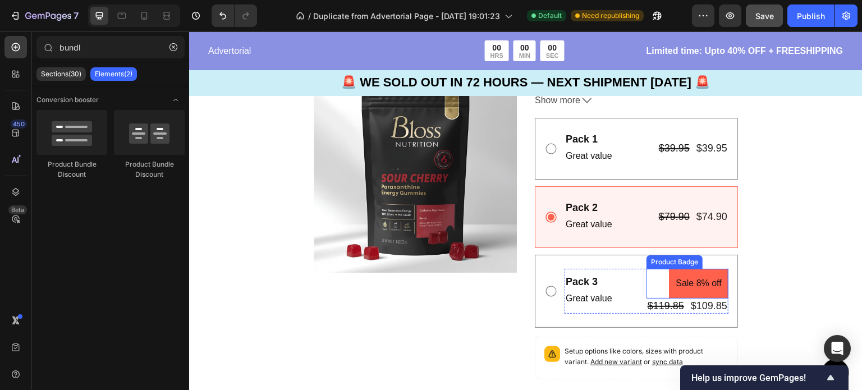
click at [685, 277] on pre "Sale 8% off" at bounding box center [698, 284] width 59 height 30
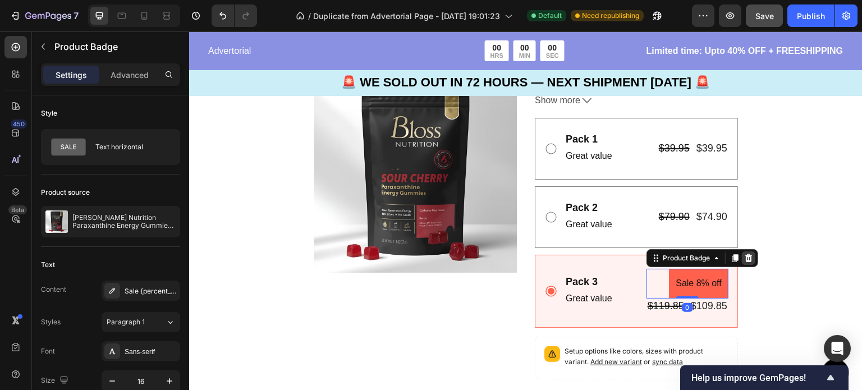
click at [744, 258] on icon at bounding box center [748, 258] width 9 height 9
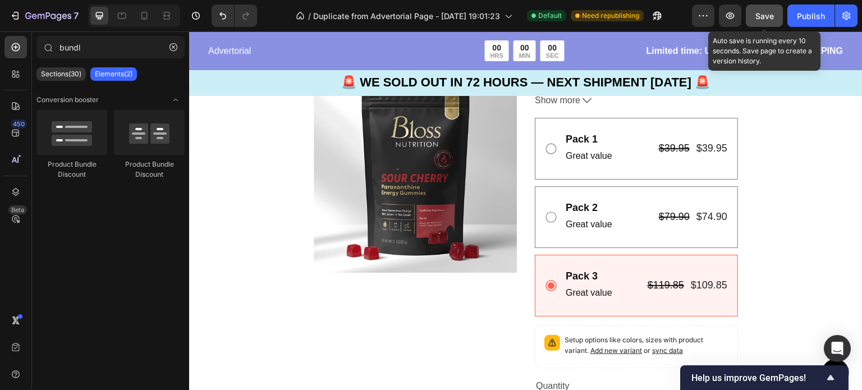
click at [754, 13] on button "Save" at bounding box center [764, 15] width 37 height 22
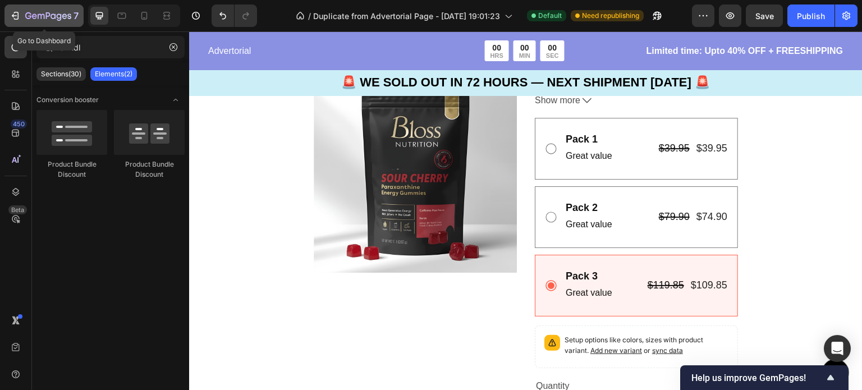
click at [17, 20] on icon "button" at bounding box center [15, 15] width 11 height 11
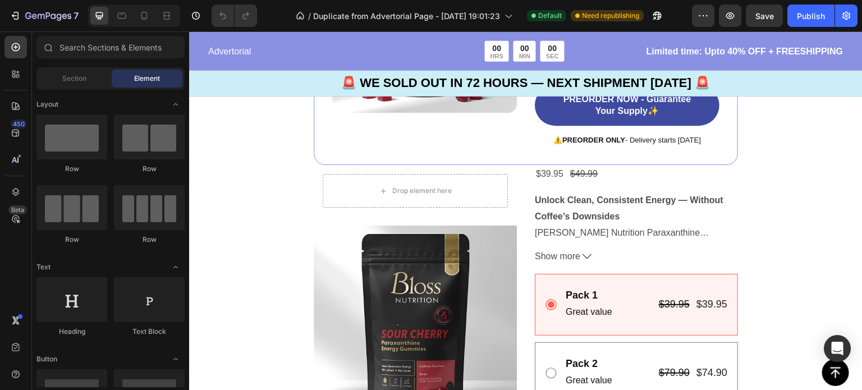
scroll to position [2240, 0]
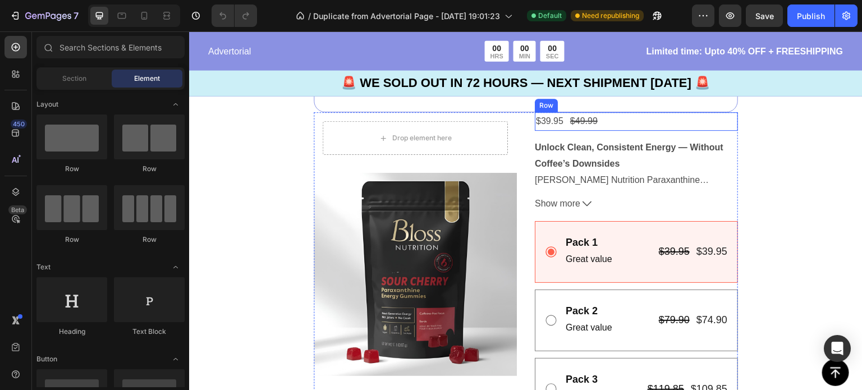
click at [653, 122] on div "$39.95 Product Price Product Price $49.99 Product Price Product Price Row" at bounding box center [636, 121] width 203 height 19
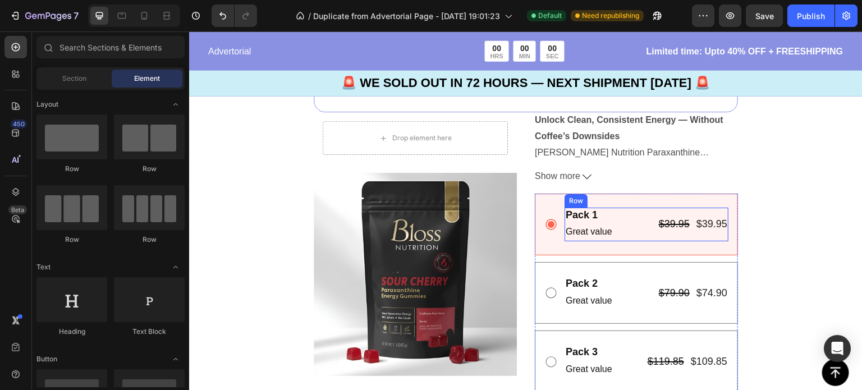
click at [618, 212] on div "Pack 1 Text Block Great value Text Block $39.95 Product Price Product Price $39…" at bounding box center [646, 225] width 164 height 34
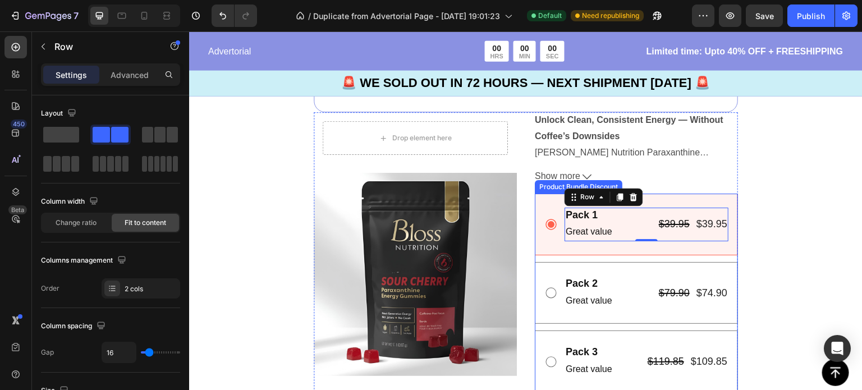
click at [545, 226] on icon at bounding box center [550, 224] width 11 height 11
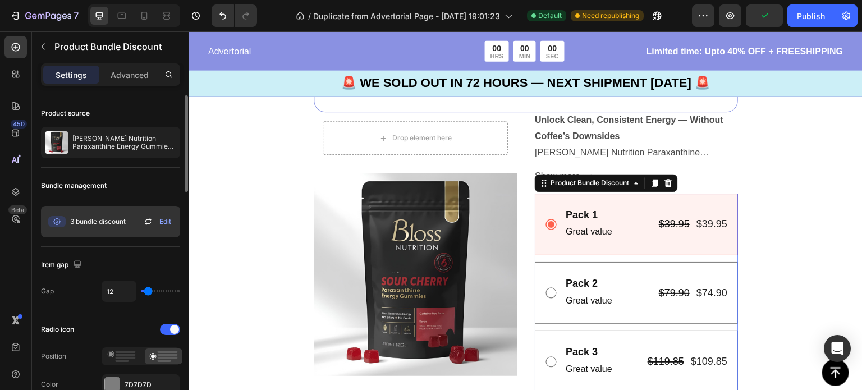
click at [162, 223] on span "Edit" at bounding box center [165, 222] width 12 height 10
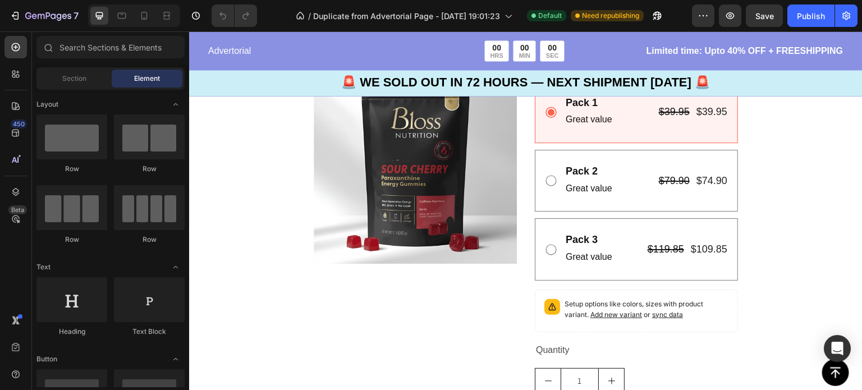
scroll to position [2330, 0]
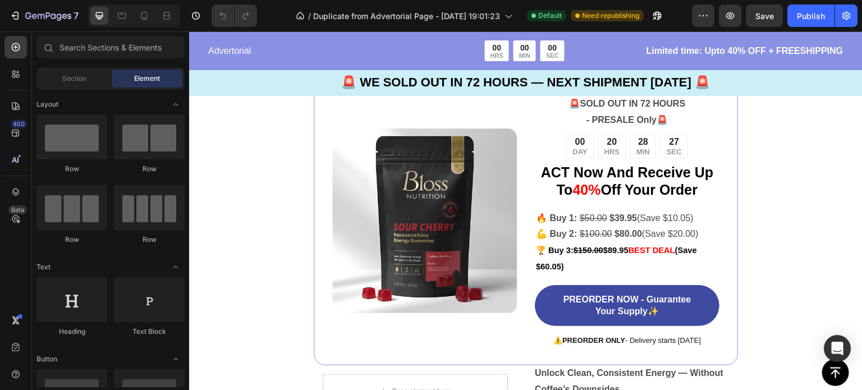
scroll to position [2303, 0]
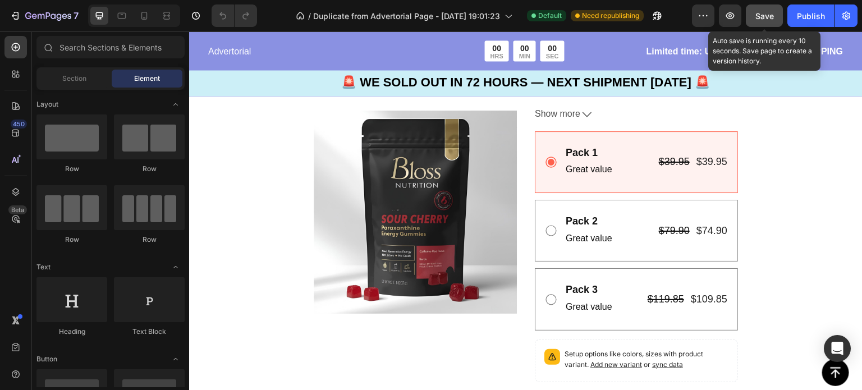
click at [753, 20] on button "Save" at bounding box center [764, 15] width 37 height 22
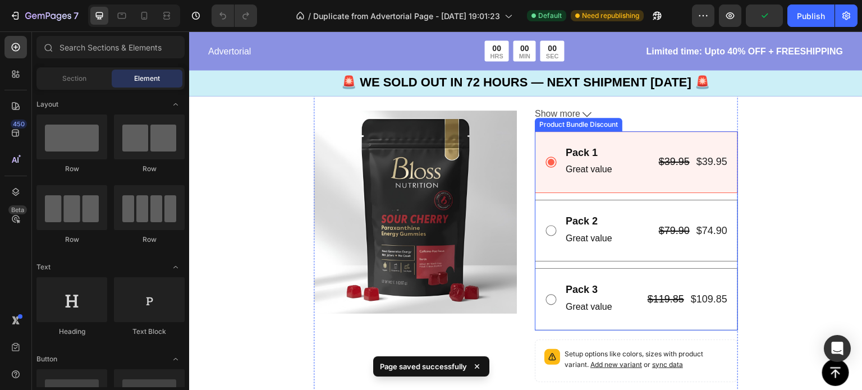
click at [553, 247] on div "Pack 2 Text Block Great value Text Block $79.90 Product Price Product Price $74…" at bounding box center [636, 231] width 203 height 62
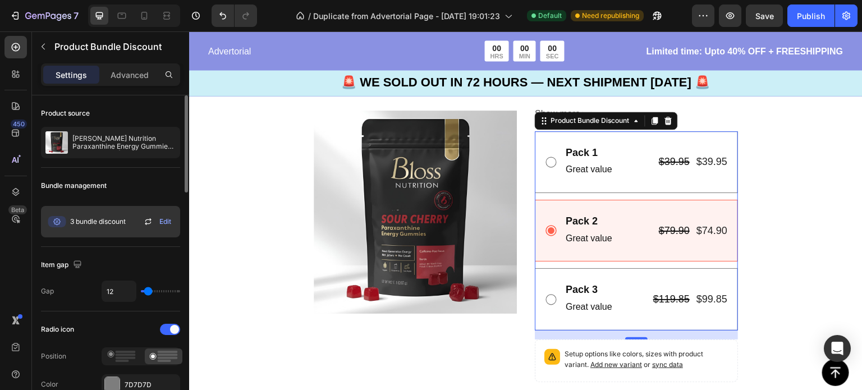
click at [149, 222] on icon at bounding box center [147, 221] width 13 height 13
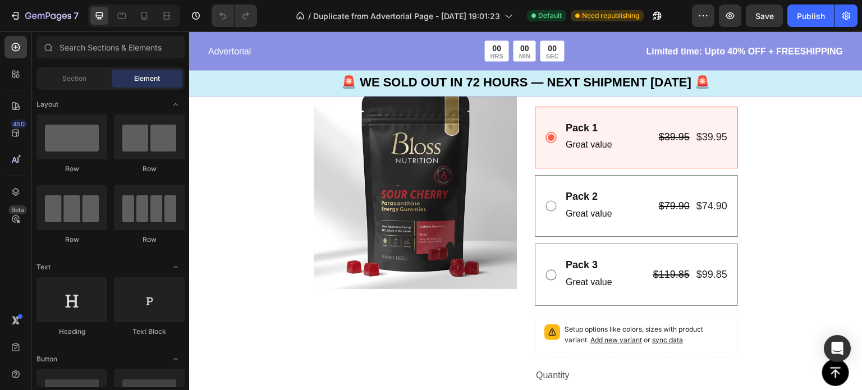
scroll to position [2331, 0]
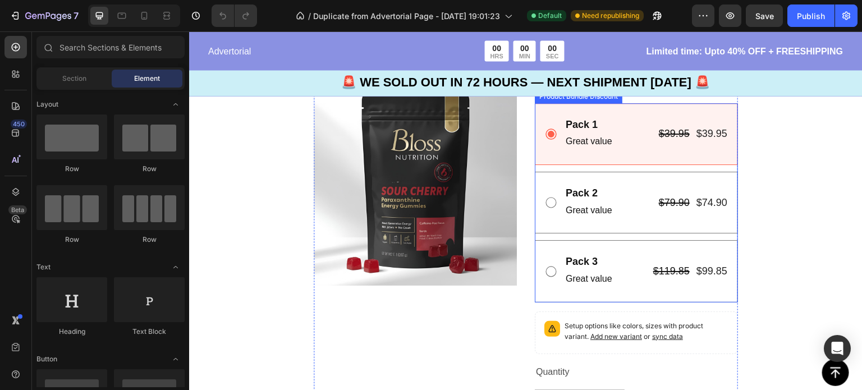
click at [618, 154] on div "Pack 1 Text Block Great value Text Block $39.95 Product Price Product Price $39…" at bounding box center [636, 134] width 203 height 62
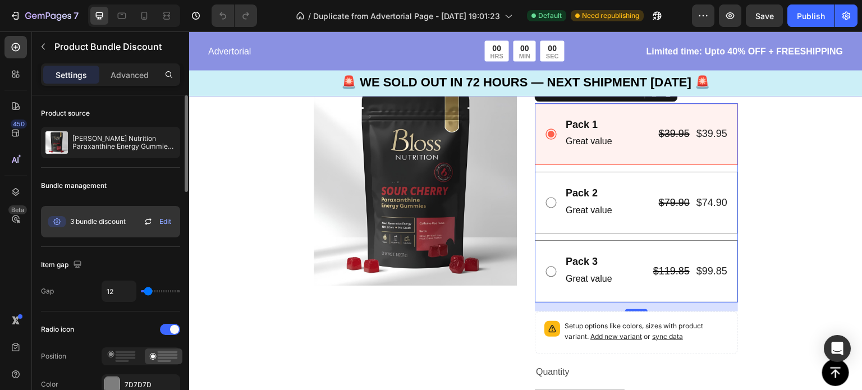
click at [105, 223] on span "3 bundle discount" at bounding box center [98, 222] width 56 height 10
click at [149, 226] on icon at bounding box center [147, 221] width 13 height 13
click at [164, 224] on span "Edit" at bounding box center [165, 222] width 12 height 10
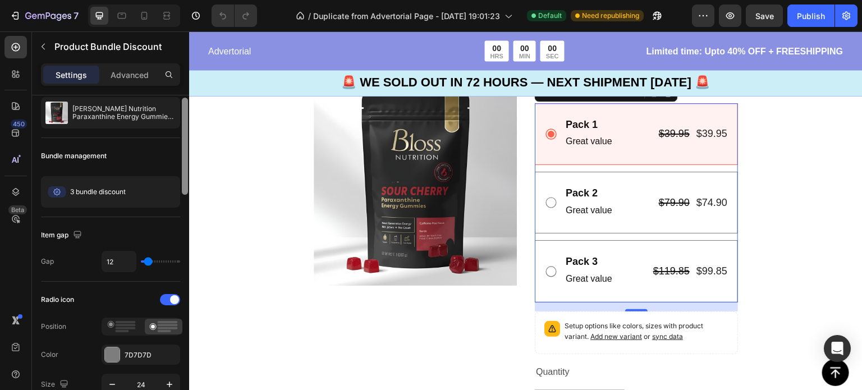
scroll to position [34, 0]
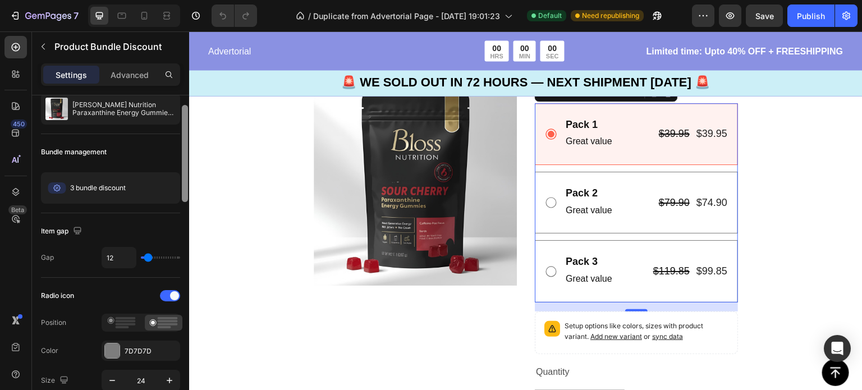
drag, startPoint x: 184, startPoint y: 174, endPoint x: 183, endPoint y: 185, distance: 10.1
click at [183, 185] on div at bounding box center [185, 153] width 6 height 97
click at [150, 186] on icon at bounding box center [147, 187] width 13 height 13
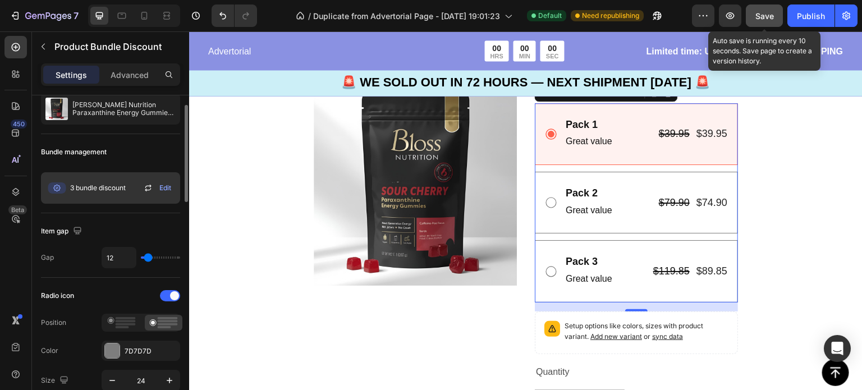
click at [756, 14] on span "Save" at bounding box center [764, 16] width 19 height 10
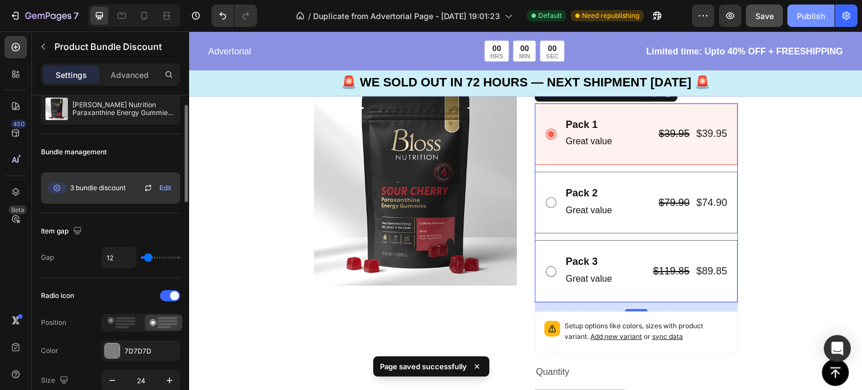
click at [803, 19] on div "Publish" at bounding box center [811, 16] width 28 height 12
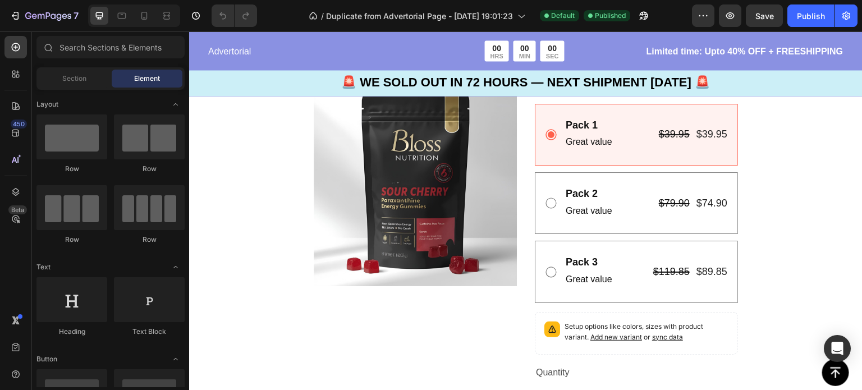
scroll to position [2353, 0]
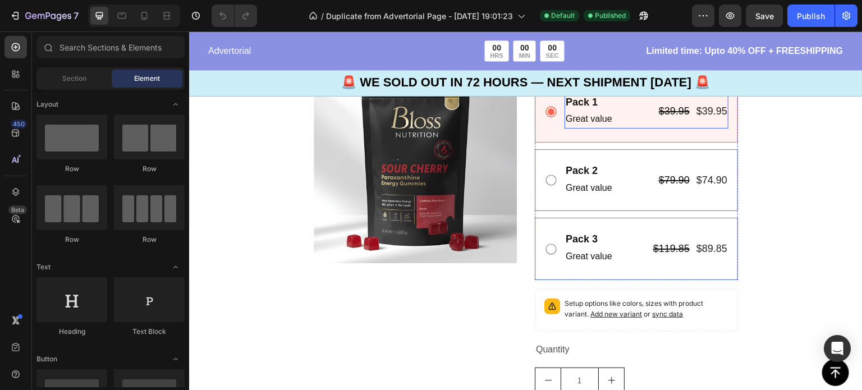
click at [616, 112] on div "Pack 1 Text Block Great value Text Block $39.95 Product Price Product Price $39…" at bounding box center [646, 112] width 164 height 34
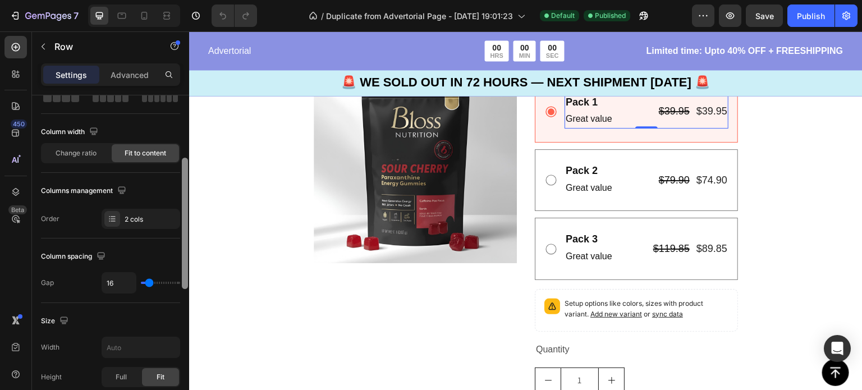
scroll to position [94, 0]
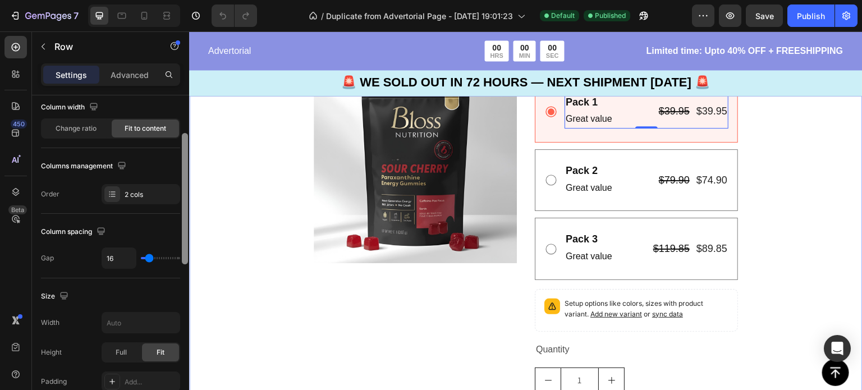
drag, startPoint x: 373, startPoint y: 210, endPoint x: 192, endPoint y: 251, distance: 185.7
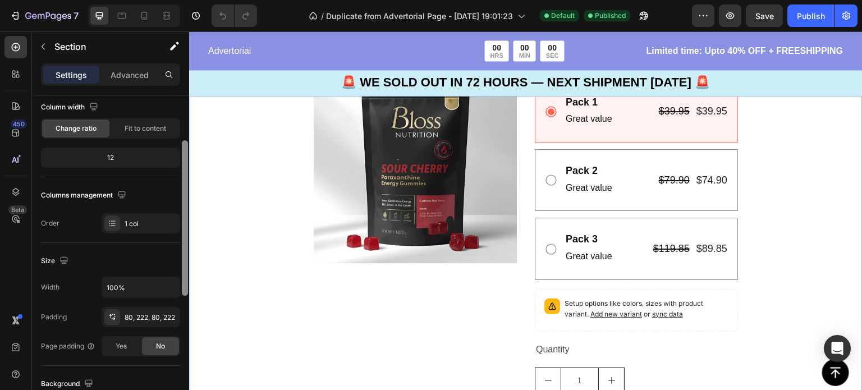
scroll to position [0, 0]
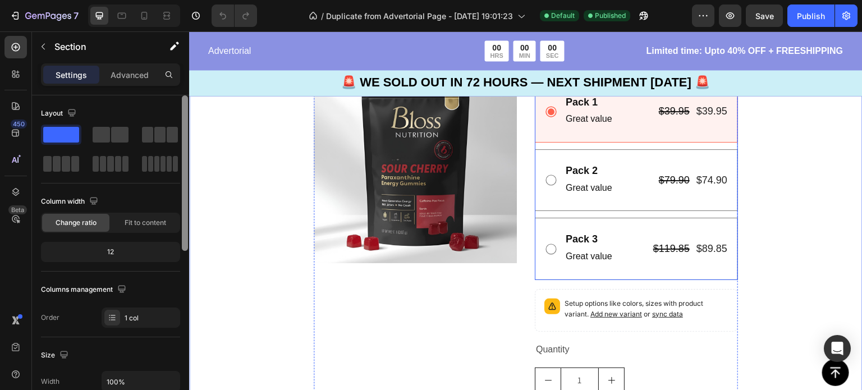
click at [539, 118] on div "Pack 1 Text Block Great value Text Block $39.95 Product Price Product Price $39…" at bounding box center [636, 112] width 203 height 62
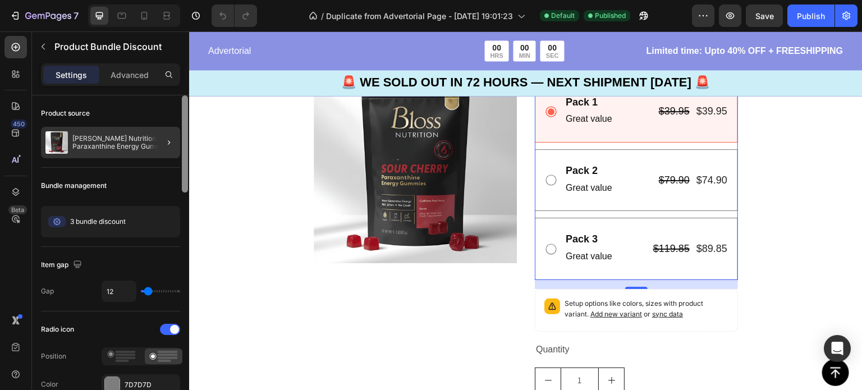
click at [159, 147] on div at bounding box center [164, 142] width 31 height 31
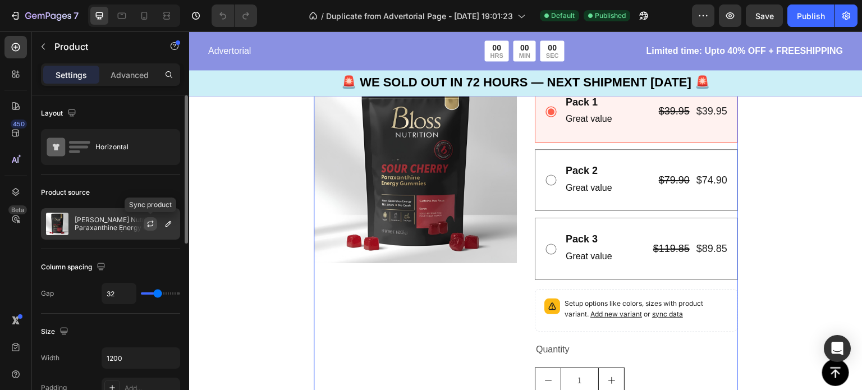
click at [149, 226] on icon "button" at bounding box center [150, 225] width 6 height 3
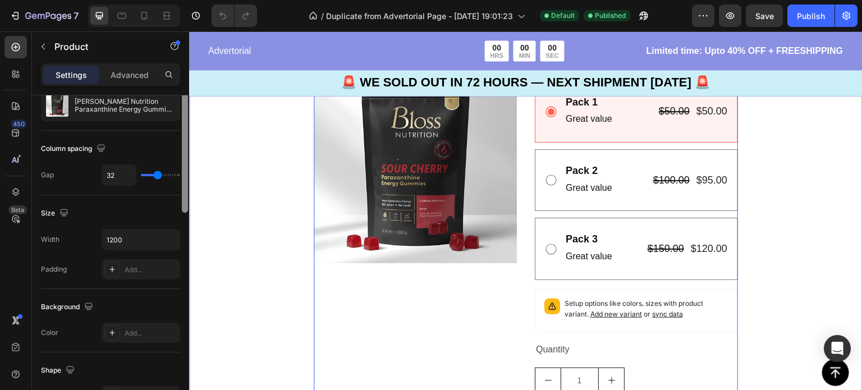
scroll to position [131, 0]
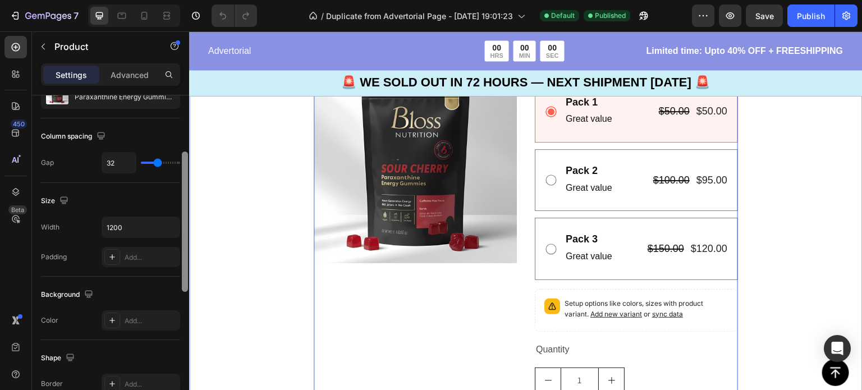
drag, startPoint x: 373, startPoint y: 213, endPoint x: 192, endPoint y: 272, distance: 190.0
click at [699, 112] on div "$50.00" at bounding box center [711, 111] width 33 height 15
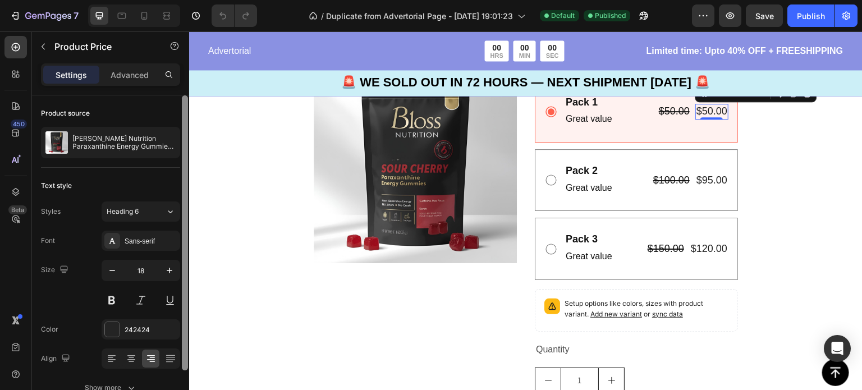
scroll to position [61, 0]
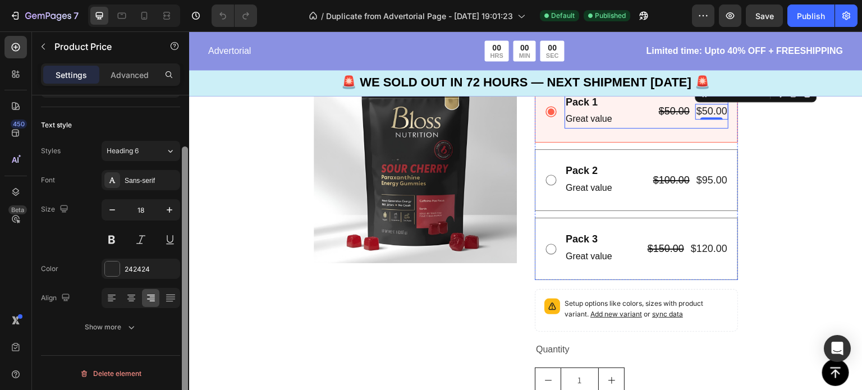
click at [678, 120] on div "$50.00 Product Price Product Price $50.00 Product Price Edit content in Shopify…" at bounding box center [693, 112] width 71 height 34
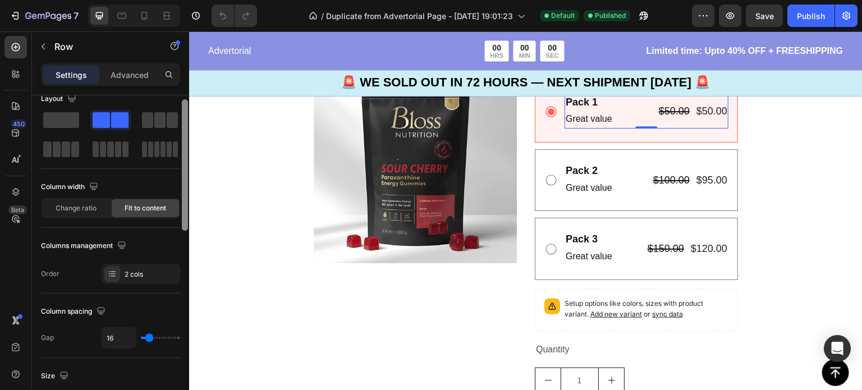
scroll to position [13, 0]
click at [167, 187] on div "Column width" at bounding box center [110, 188] width 139 height 18
click at [547, 127] on div "Pack 1 Text Block Great value Text Block $50.00 Product Price Product Price $50…" at bounding box center [636, 112] width 184 height 34
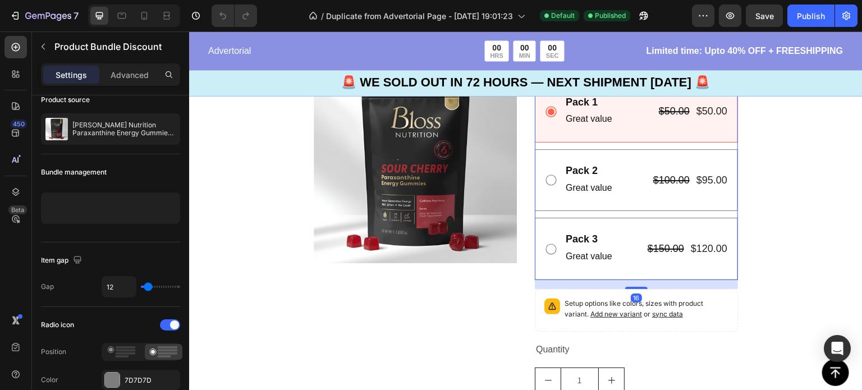
scroll to position [0, 0]
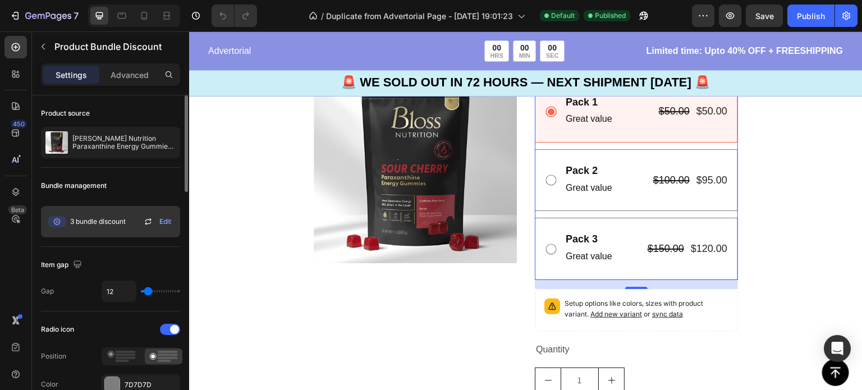
click at [161, 222] on span "Edit" at bounding box center [165, 222] width 12 height 10
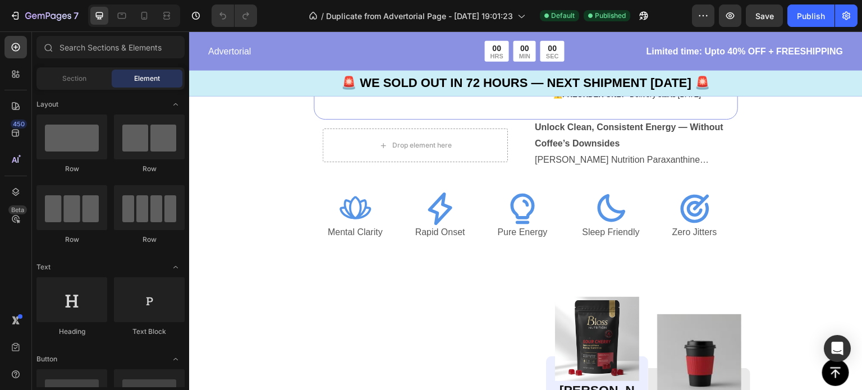
scroll to position [2213, 0]
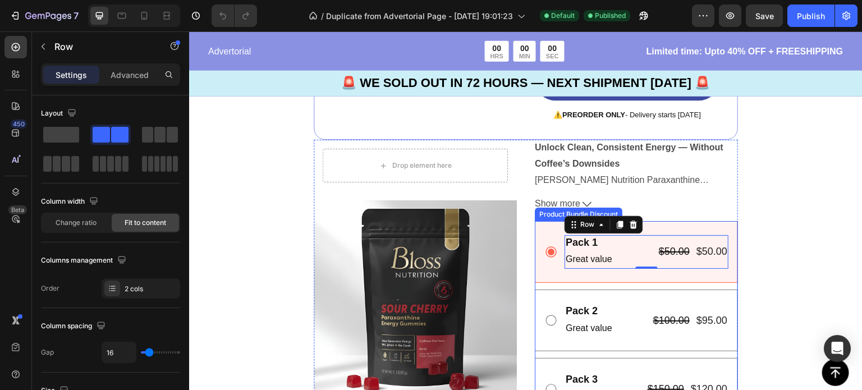
click at [549, 236] on div "Pack 1 Text Block Great value Text Block $50.00 Product Price Product Price $50…" at bounding box center [636, 252] width 184 height 34
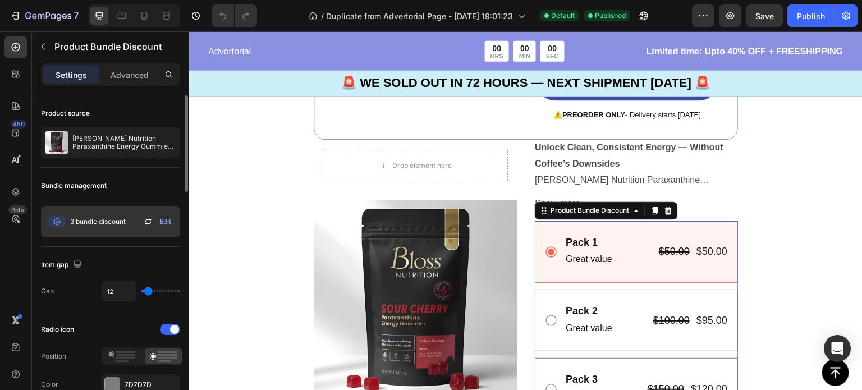
click at [161, 221] on span "Edit" at bounding box center [165, 222] width 12 height 10
click at [148, 221] on icon at bounding box center [147, 221] width 13 height 13
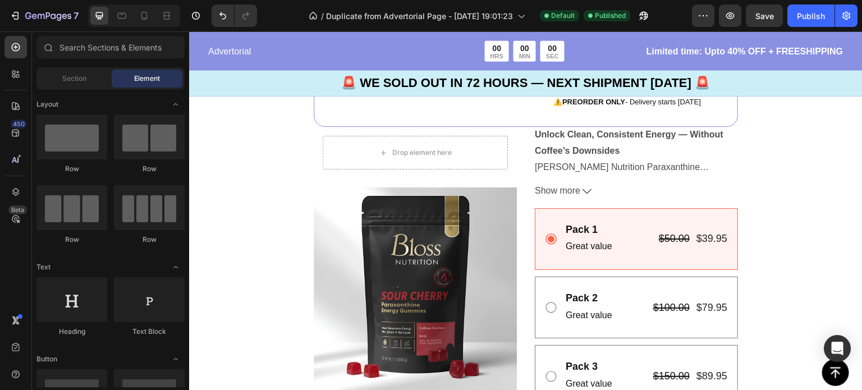
scroll to position [2231, 0]
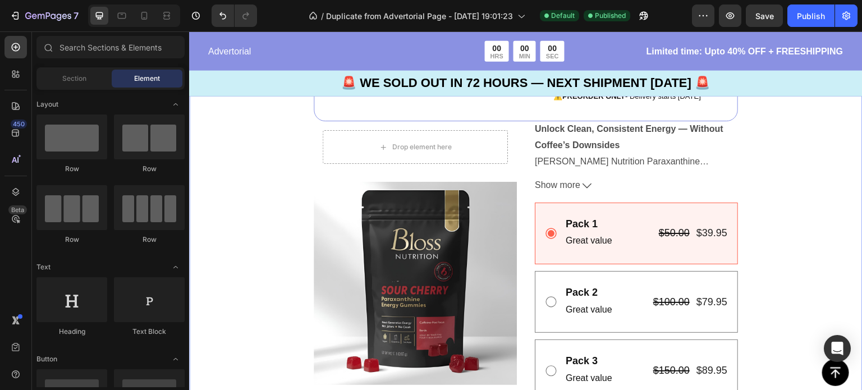
click at [820, 249] on div "Image 🚨 SOLD OUT IN 72 HOURS - PRESALE Only 🚨 Text Block 00 DAY 20 HRS 20 MIN 3…" at bounding box center [525, 216] width 673 height 858
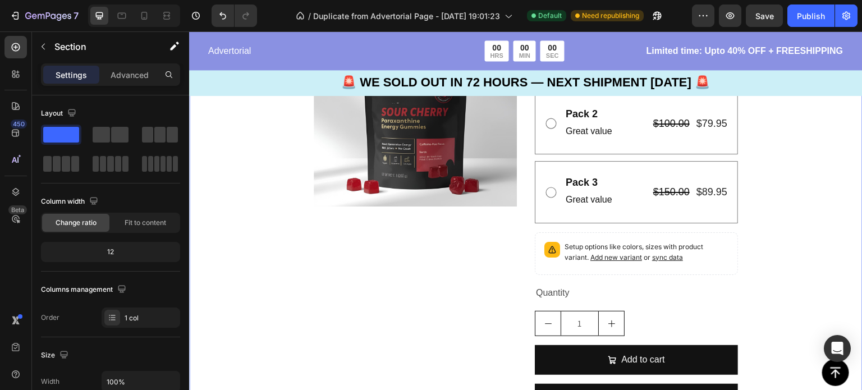
scroll to position [2411, 0]
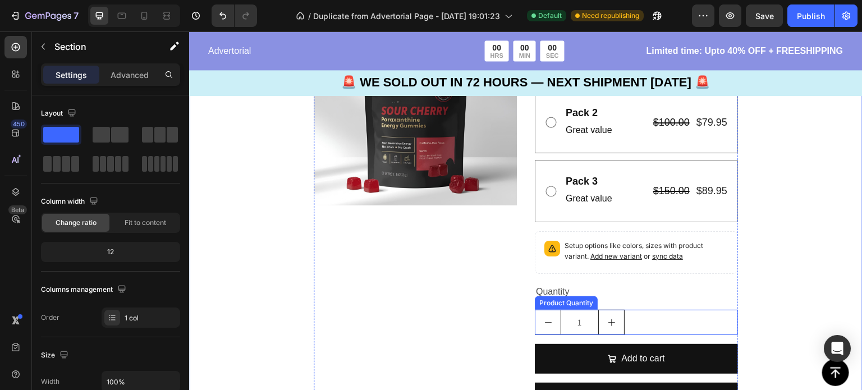
click at [645, 317] on div "1" at bounding box center [636, 322] width 203 height 25
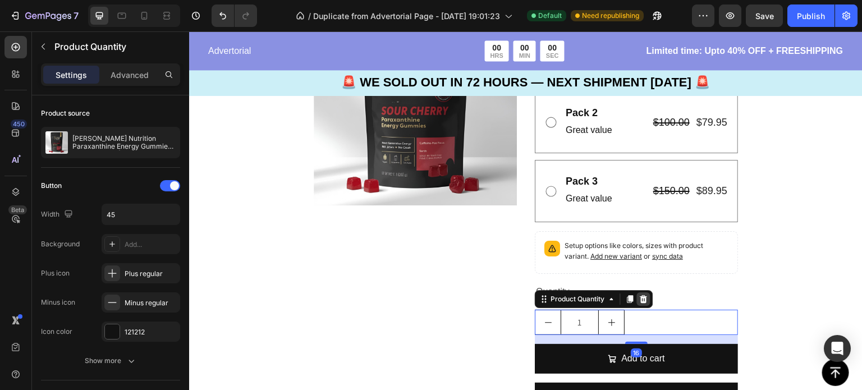
click at [644, 299] on icon at bounding box center [643, 299] width 9 height 9
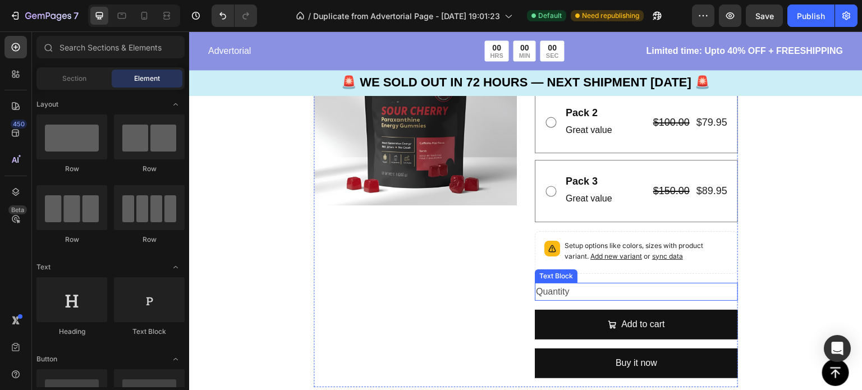
click at [635, 286] on div "Quantity" at bounding box center [636, 292] width 203 height 19
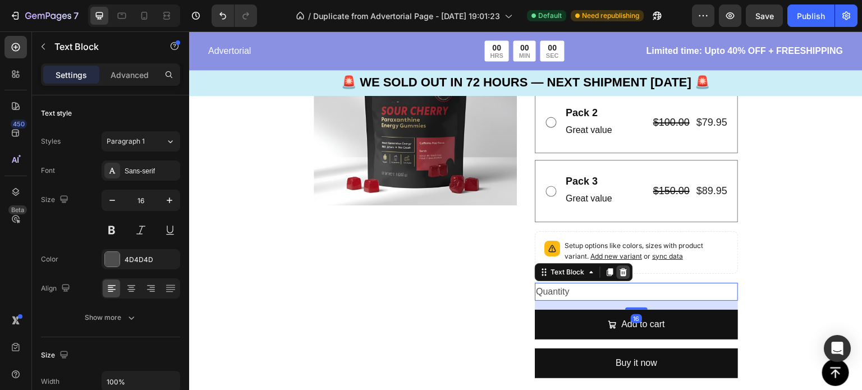
click at [620, 265] on div at bounding box center [623, 271] width 13 height 13
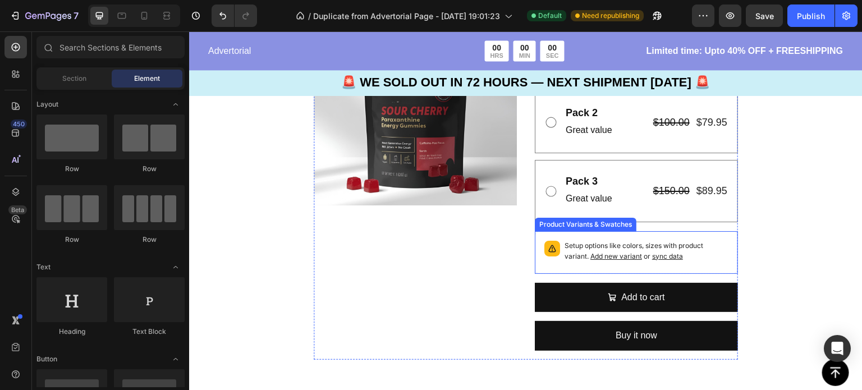
click at [628, 242] on p "Setup options like colors, sizes with product variant. Add new variant or sync …" at bounding box center [646, 251] width 164 height 21
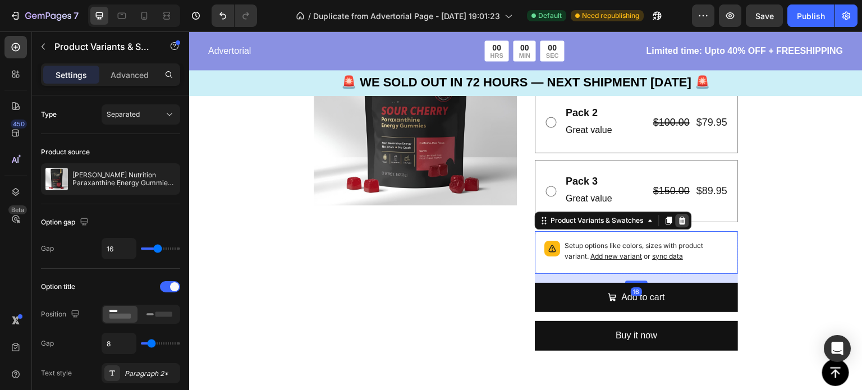
click at [679, 220] on icon at bounding box center [682, 220] width 7 height 8
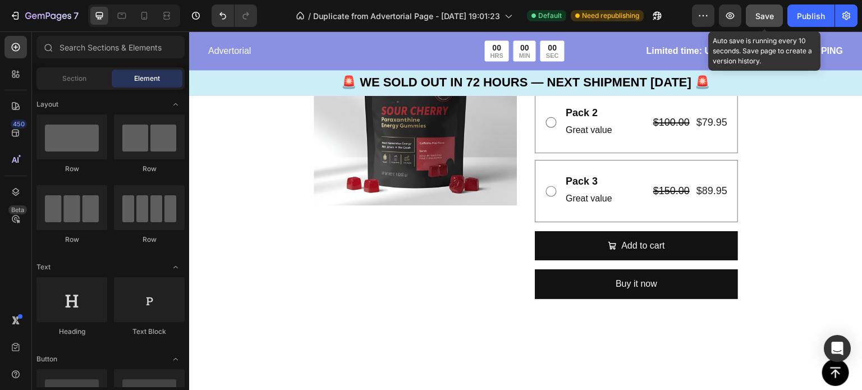
click at [763, 18] on span "Save" at bounding box center [764, 16] width 19 height 10
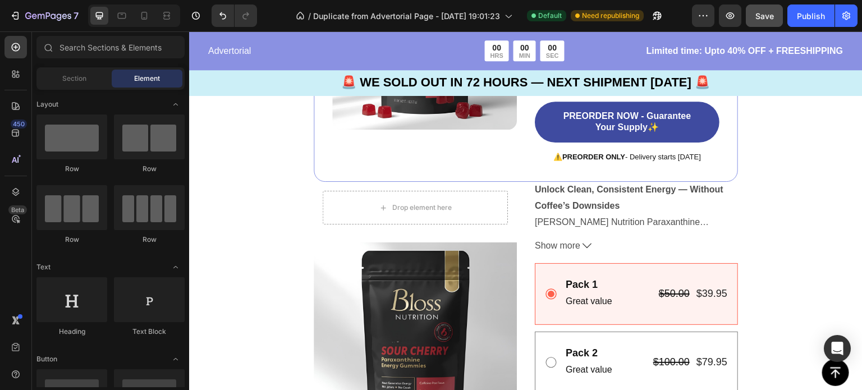
scroll to position [2262, 0]
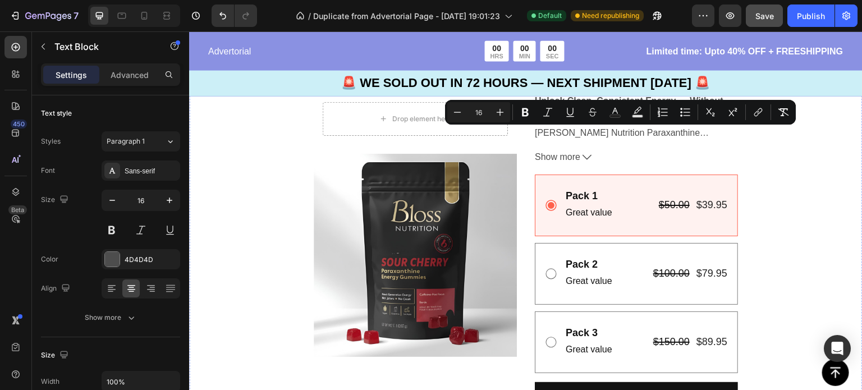
drag, startPoint x: 667, startPoint y: 154, endPoint x: 519, endPoint y: 137, distance: 149.1
copy div "🚨 SOLD OUT IN 72 HOURS - PRESALE Only 🚨"
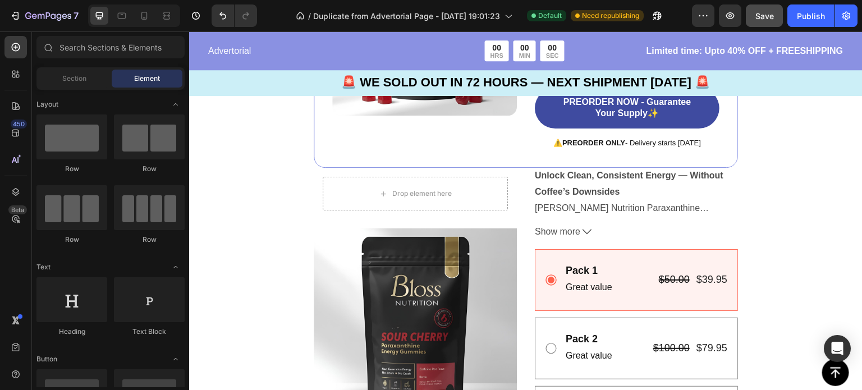
scroll to position [2502, 0]
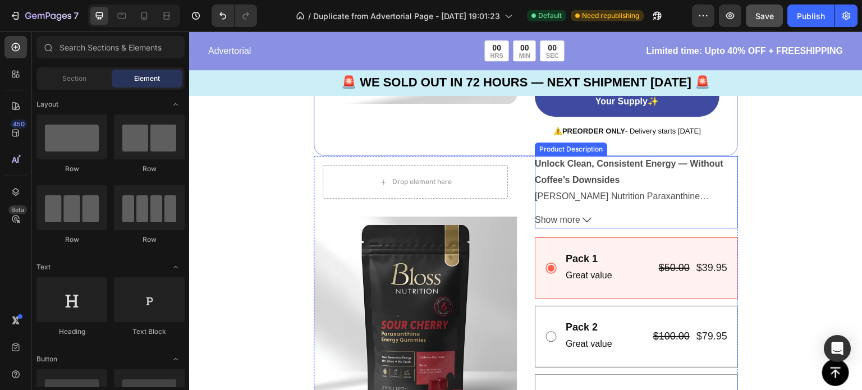
click at [623, 172] on div "Unlock Clean, Consistent Energy — Without Coffee’s Downsides [PERSON_NAME] Nutr…" at bounding box center [636, 179] width 203 height 47
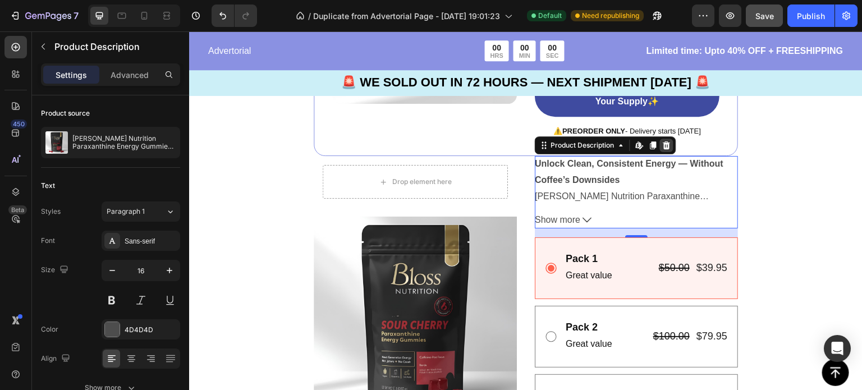
click at [665, 143] on icon at bounding box center [666, 145] width 7 height 8
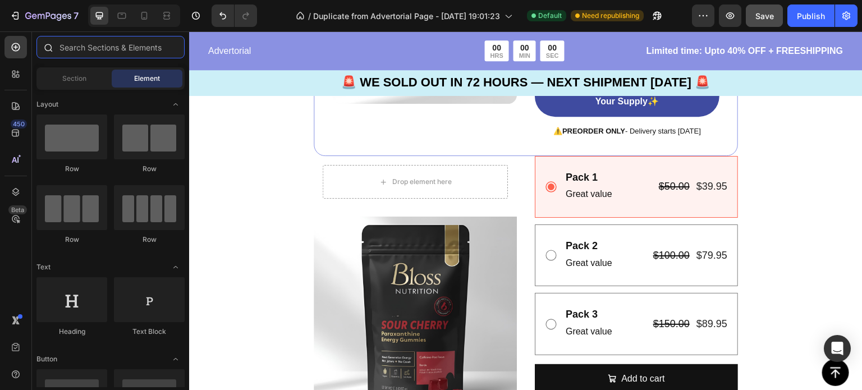
click at [123, 49] on input "text" at bounding box center [110, 47] width 148 height 22
type input "r"
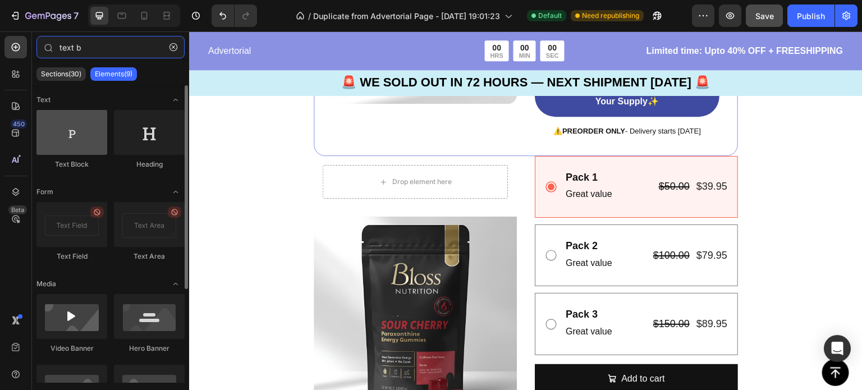
type input "text b"
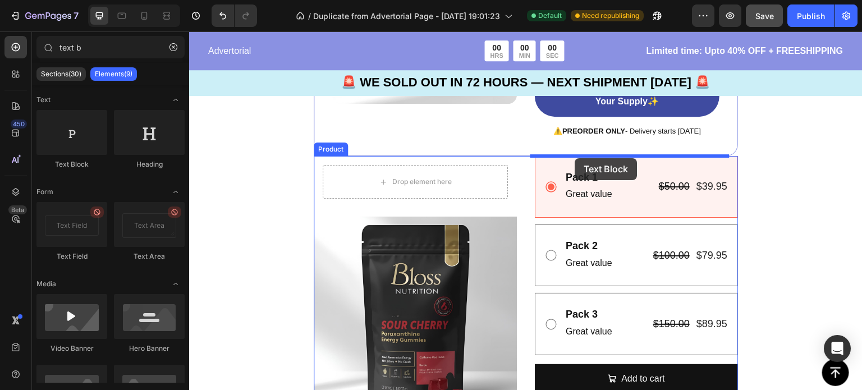
drag, startPoint x: 257, startPoint y: 177, endPoint x: 575, endPoint y: 158, distance: 318.7
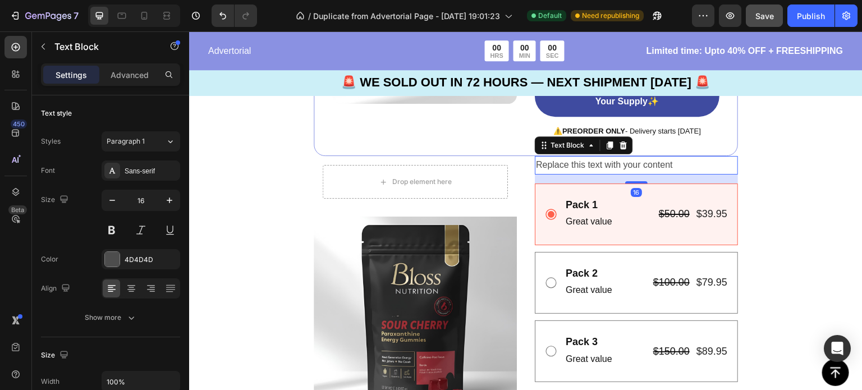
click at [567, 163] on div "Replace this text with your content" at bounding box center [636, 165] width 203 height 19
click at [567, 163] on p "Replace this text with your content" at bounding box center [636, 165] width 201 height 16
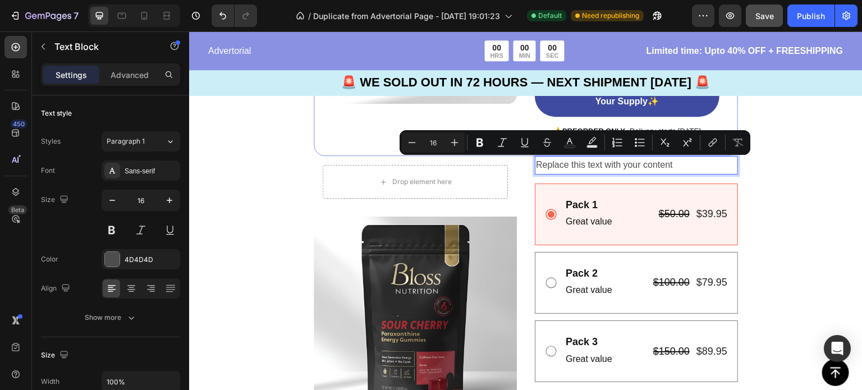
click at [676, 165] on p "Replace this text with your content" at bounding box center [636, 165] width 201 height 16
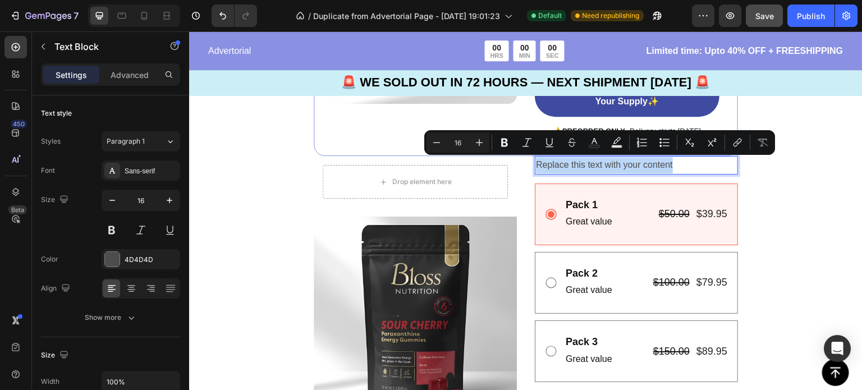
drag, startPoint x: 676, startPoint y: 165, endPoint x: 533, endPoint y: 172, distance: 143.2
click at [536, 172] on p "Replace this text with your content" at bounding box center [636, 165] width 201 height 16
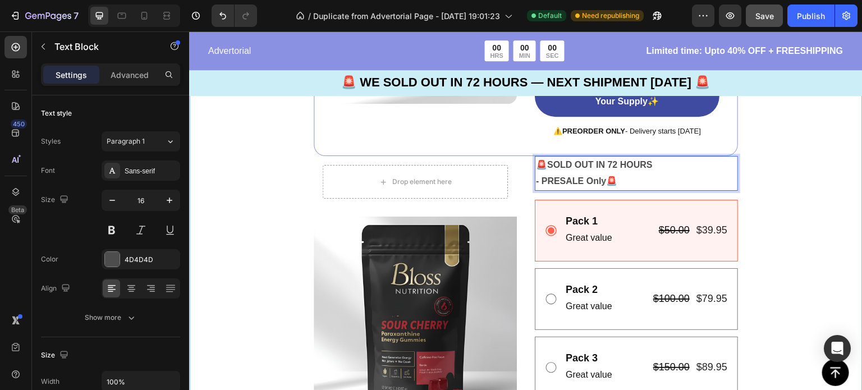
click at [780, 172] on div "Image 🚨 SOLD OUT IN 72 HOURS - PRESALE Only 🚨 Text Block 00 DAY 20 HRS 17 MIN 5…" at bounding box center [525, 176] width 673 height 708
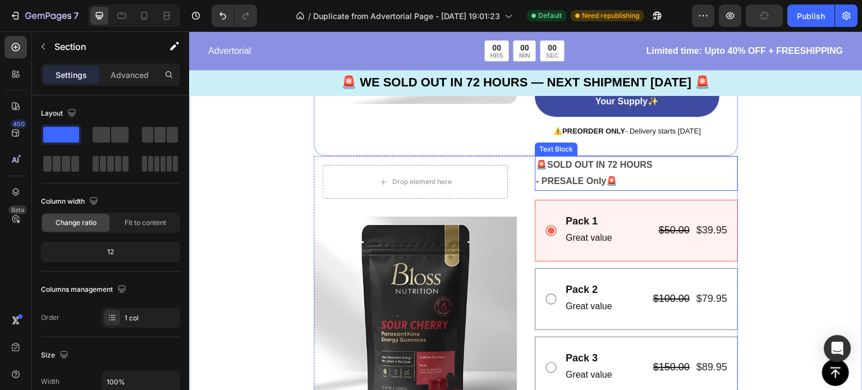
click at [536, 183] on strong "- PRESALE Only" at bounding box center [571, 181] width 70 height 10
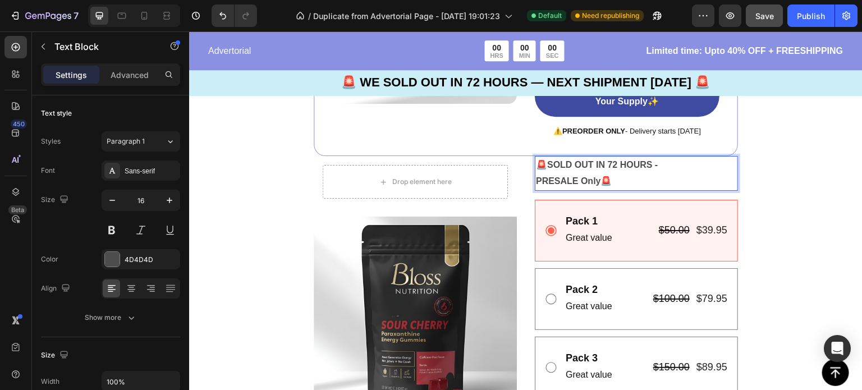
click at [655, 165] on strong "SOLD OUT IN 72 HOURS -" at bounding box center [602, 165] width 111 height 10
click at [824, 187] on div "Image 🚨 SOLD OUT IN 72 HOURS - PRESALE Only 🚨 Text Block 00 DAY 20 HRS 17 MIN 3…" at bounding box center [525, 176] width 673 height 708
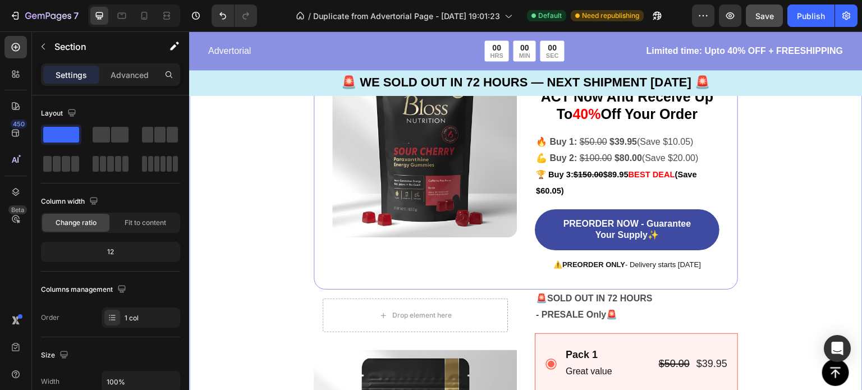
scroll to position [2390, 0]
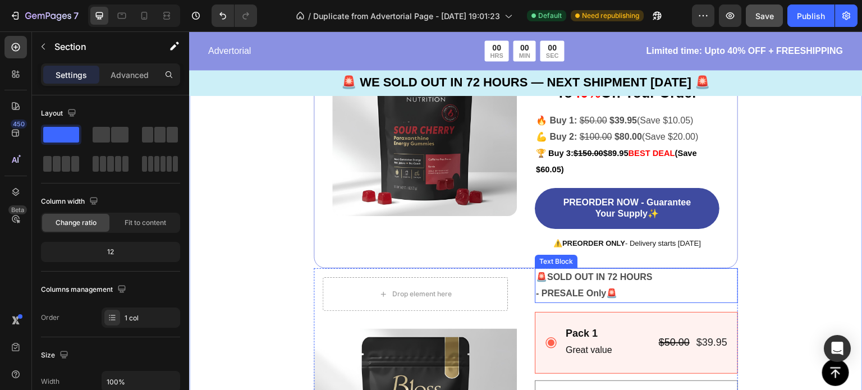
click at [653, 287] on p "- PRESALE Only 🚨" at bounding box center [636, 294] width 201 height 16
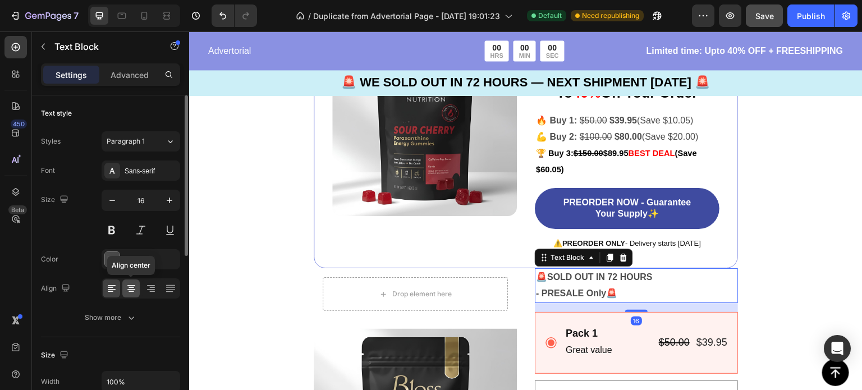
click at [131, 289] on icon at bounding box center [131, 288] width 11 height 11
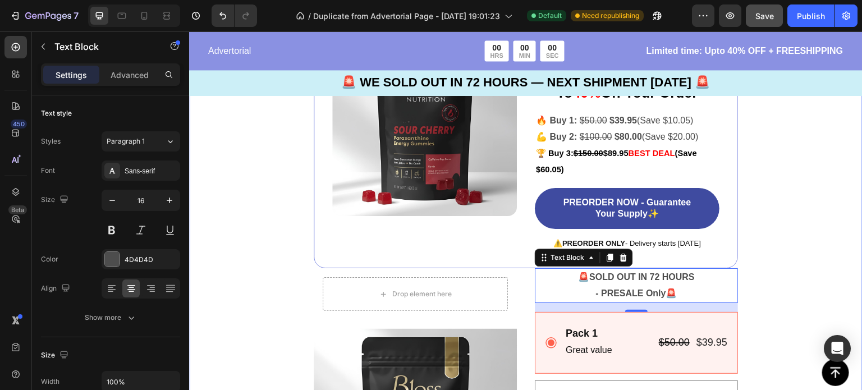
click at [797, 212] on div "Image 🚨 SOLD OUT IN 72 HOURS - PRESALE Only 🚨 Text Block 00 DAY 20 HRS 17 MIN 2…" at bounding box center [525, 288] width 673 height 708
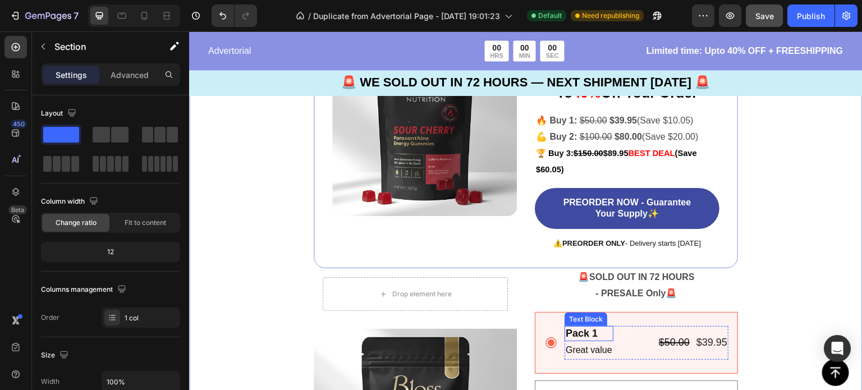
click at [586, 333] on div "Pack 1" at bounding box center [588, 333] width 49 height 15
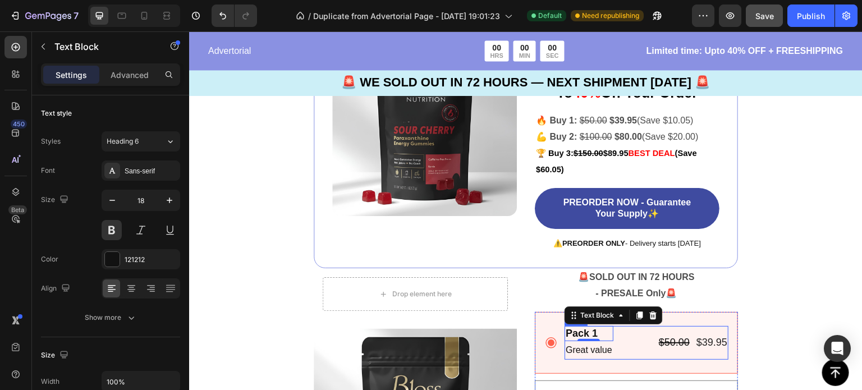
click at [687, 351] on div "$50.00 Product Price Product Price $39.95 Product Price Product Price Row" at bounding box center [693, 343] width 71 height 34
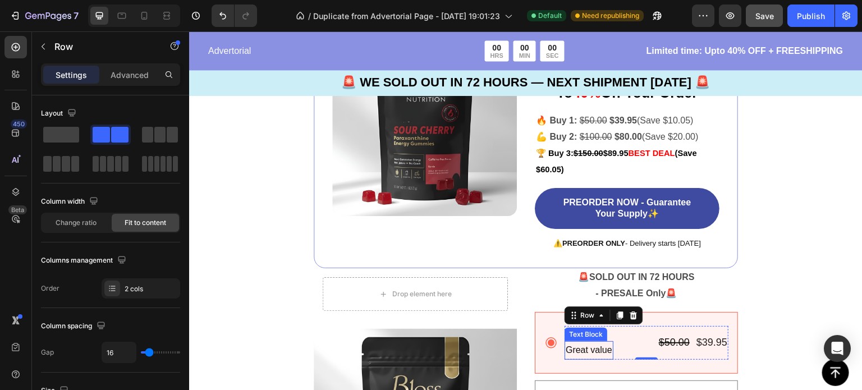
click at [595, 337] on div "Text Block" at bounding box center [585, 334] width 43 height 13
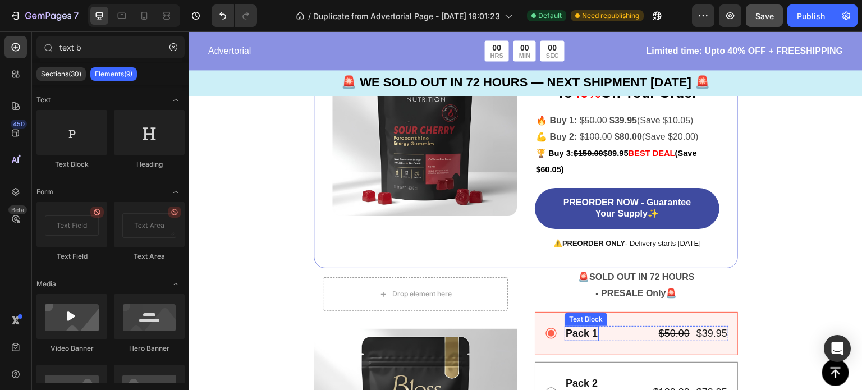
click at [589, 336] on div "Pack 1" at bounding box center [581, 333] width 34 height 15
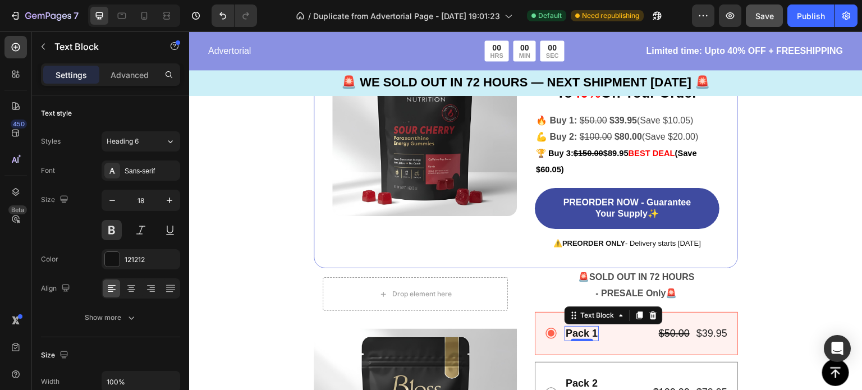
click at [594, 335] on div "Pack 1" at bounding box center [581, 333] width 34 height 15
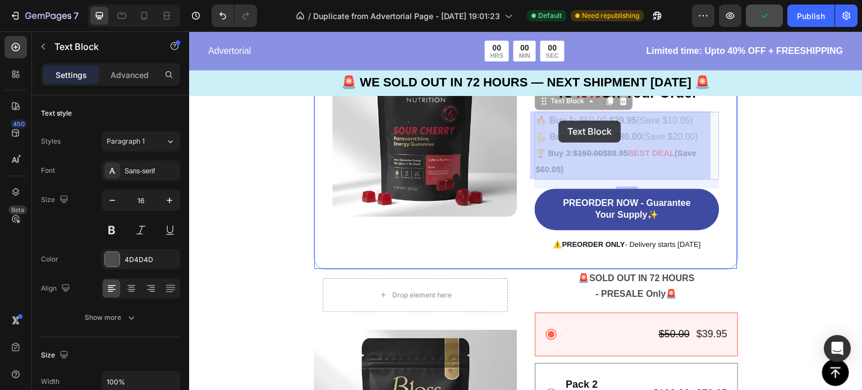
drag, startPoint x: 572, startPoint y: 121, endPoint x: 559, endPoint y: 121, distance: 13.5
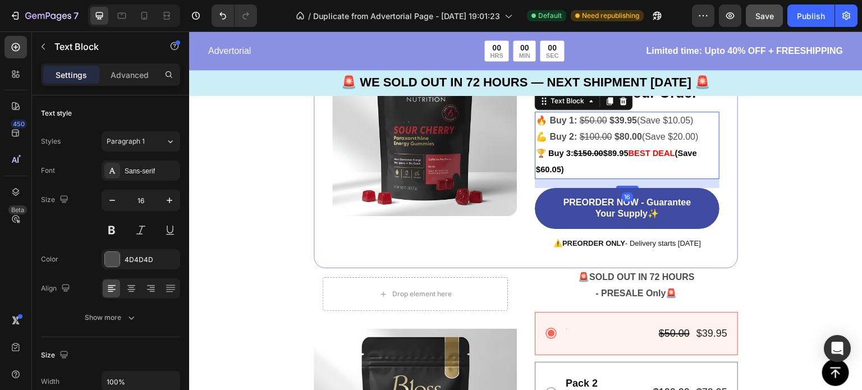
click at [559, 121] on div "🚨 SOLD OUT IN 72 HOURS - PRESALE Only 🚨 Text Block 00 DAY 20 HRS 16 MIN 47 SEC …" at bounding box center [627, 124] width 185 height 252
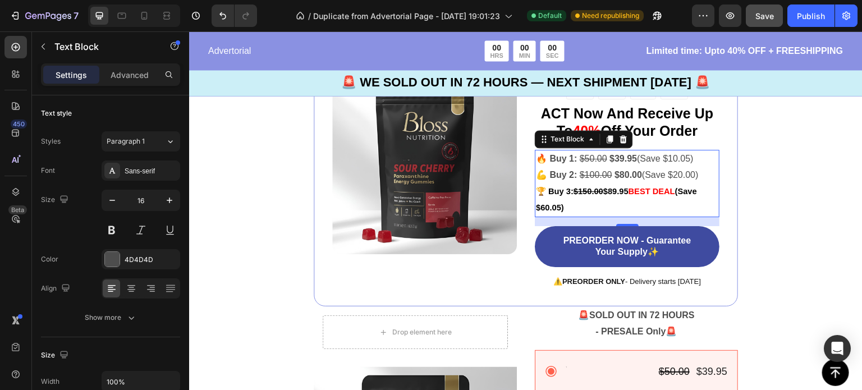
click at [569, 159] on strong "🔥 Buy 1:" at bounding box center [556, 159] width 41 height 10
click at [573, 159] on strong "🔥 Buy 1:" at bounding box center [556, 159] width 41 height 10
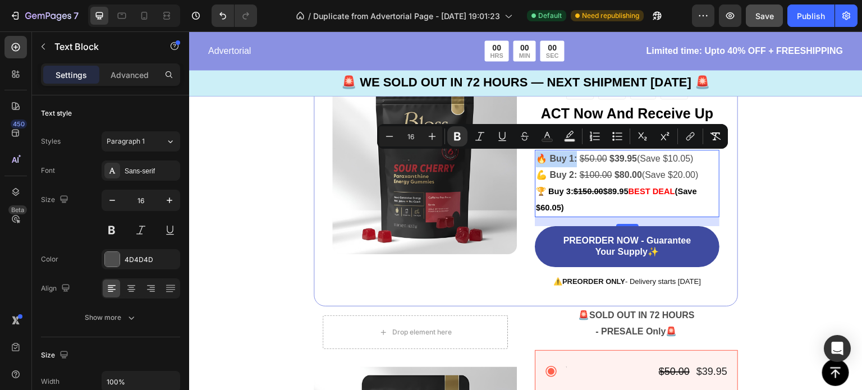
copy strong "🔥 Buy 1:"
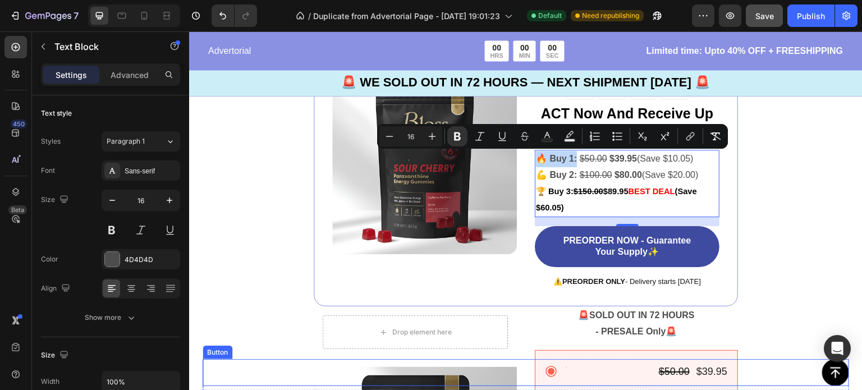
click at [569, 375] on div "Button" at bounding box center [526, 372] width 646 height 27
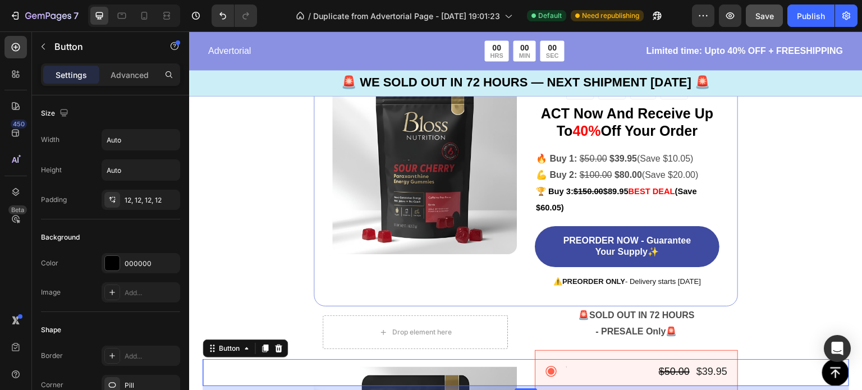
click at [575, 370] on div "Button 8" at bounding box center [526, 372] width 646 height 27
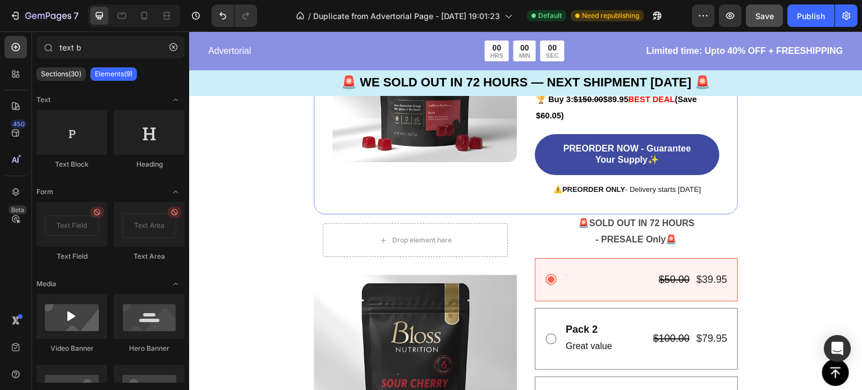
scroll to position [2529, 0]
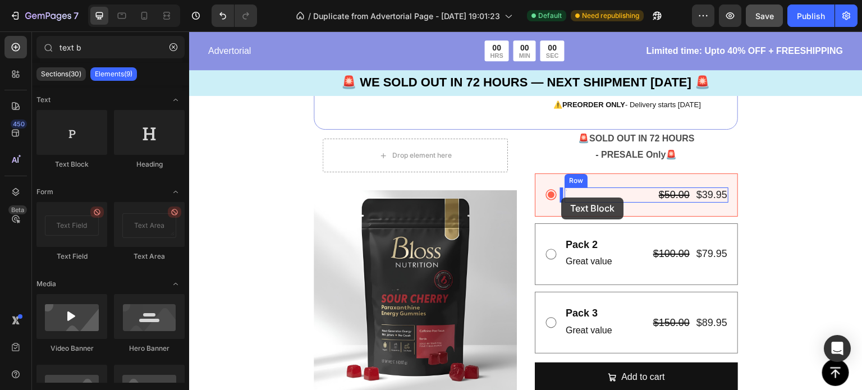
drag, startPoint x: 261, startPoint y: 178, endPoint x: 562, endPoint y: 198, distance: 301.4
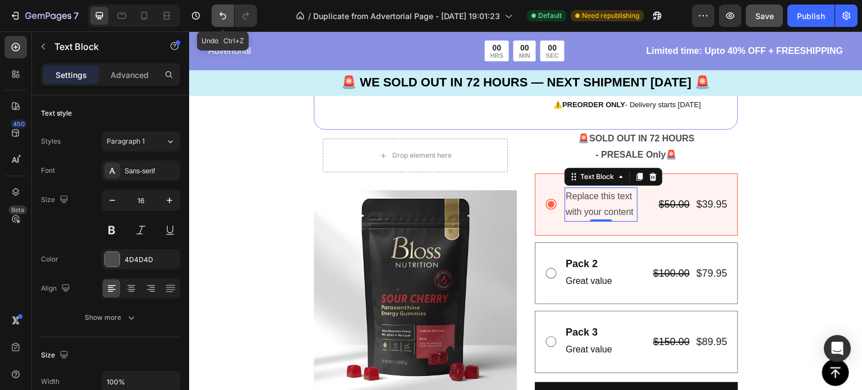
click at [224, 19] on icon "Undo/Redo" at bounding box center [222, 15] width 11 height 11
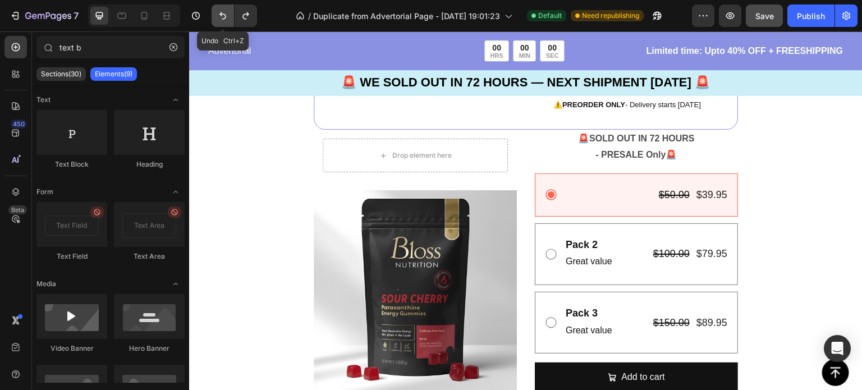
click at [224, 19] on icon "Undo/Redo" at bounding box center [222, 15] width 11 height 11
click at [567, 192] on p "P" at bounding box center [569, 195] width 7 height 13
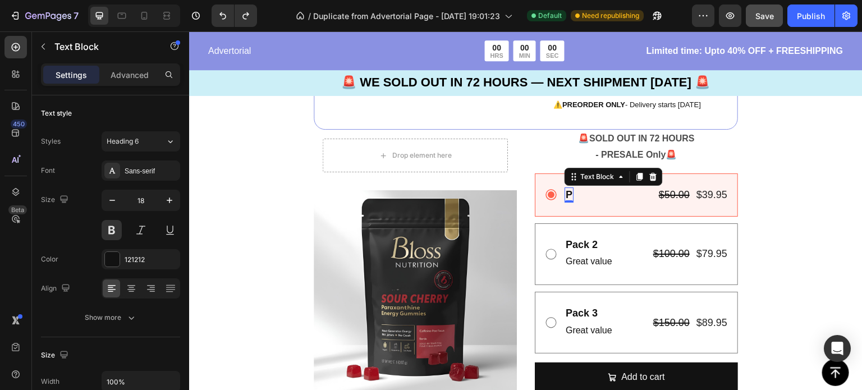
click at [568, 197] on div "P" at bounding box center [568, 194] width 9 height 15
click at [753, 213] on div "Image 🚨 SOLD OUT IN 72 HOURS - PRESALE Only 🚨 Text Block 00 DAY 20 HRS 16 MIN 1…" at bounding box center [525, 140] width 673 height 689
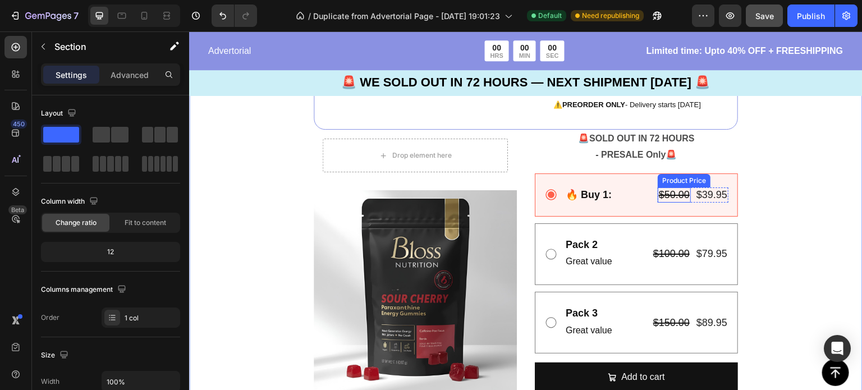
click at [679, 194] on div "$50.00" at bounding box center [674, 194] width 33 height 15
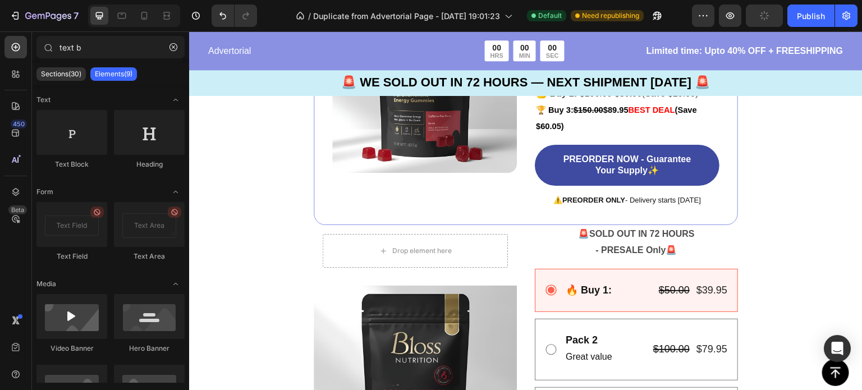
scroll to position [2482, 0]
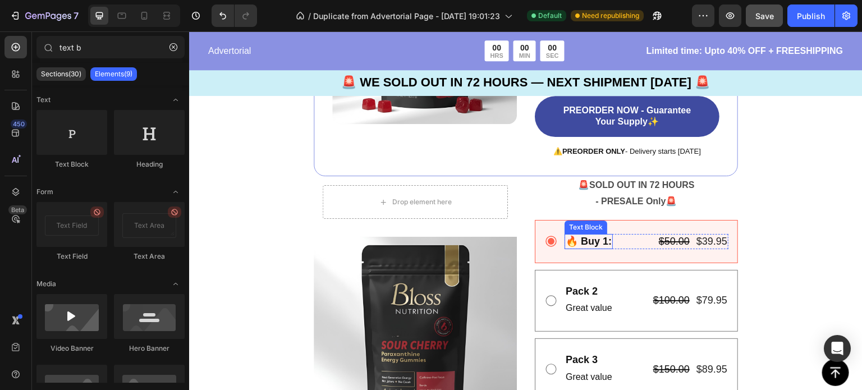
click at [576, 240] on strong "🔥 Buy 1:" at bounding box center [589, 241] width 46 height 11
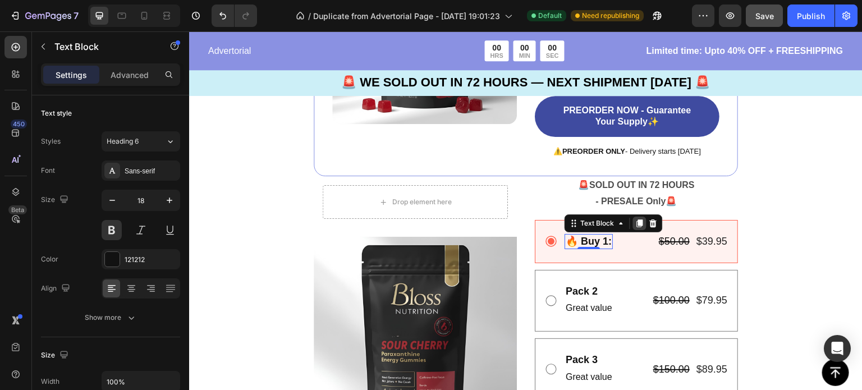
click at [637, 224] on icon at bounding box center [640, 223] width 6 height 8
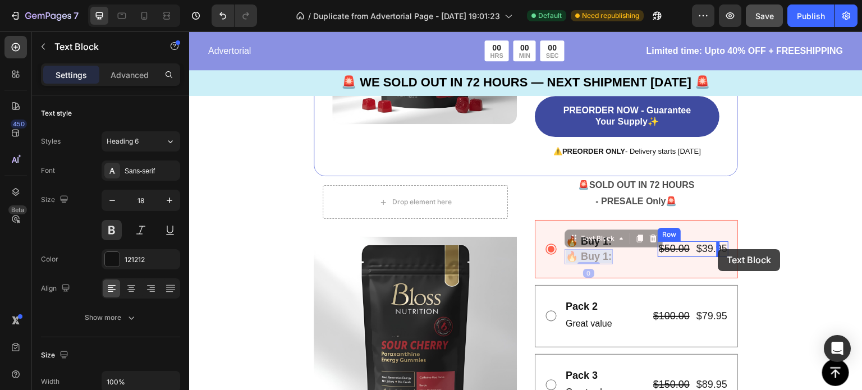
drag, startPoint x: 586, startPoint y: 257, endPoint x: 718, endPoint y: 249, distance: 132.7
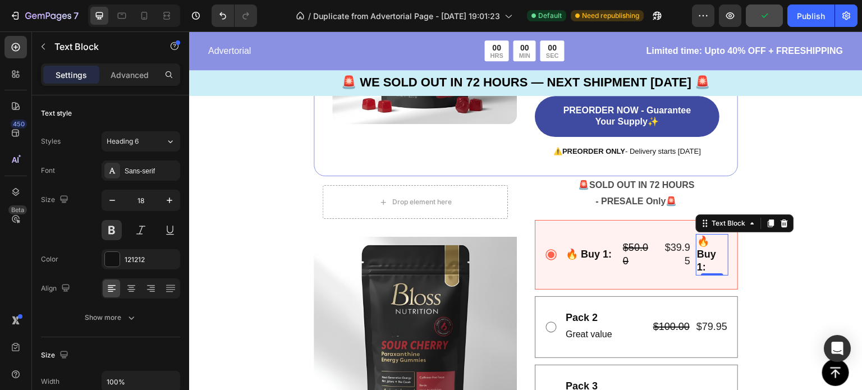
click at [715, 240] on p "🔥 Buy 1:" at bounding box center [712, 254] width 30 height 39
click at [705, 269] on p "🔥 Buy 1:" at bounding box center [712, 254] width 30 height 39
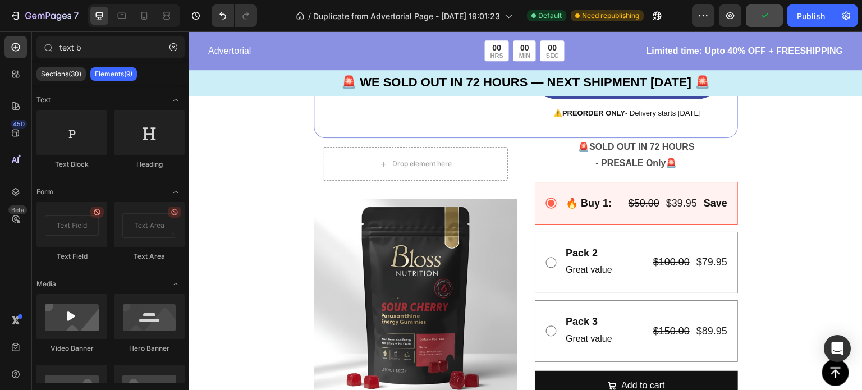
scroll to position [2532, 0]
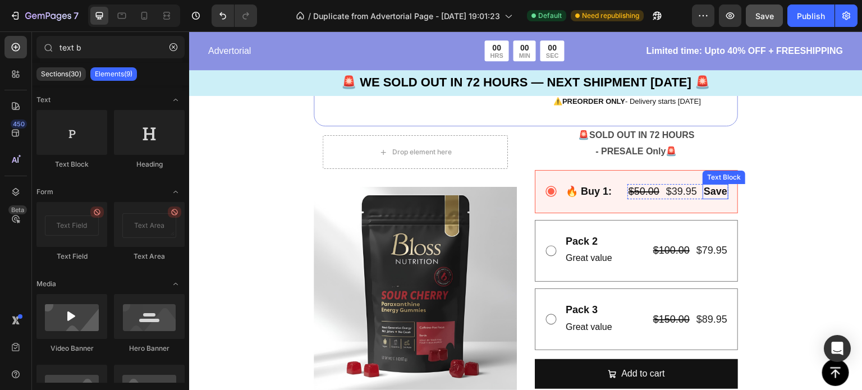
click at [714, 198] on p "Save" at bounding box center [716, 191] width 24 height 13
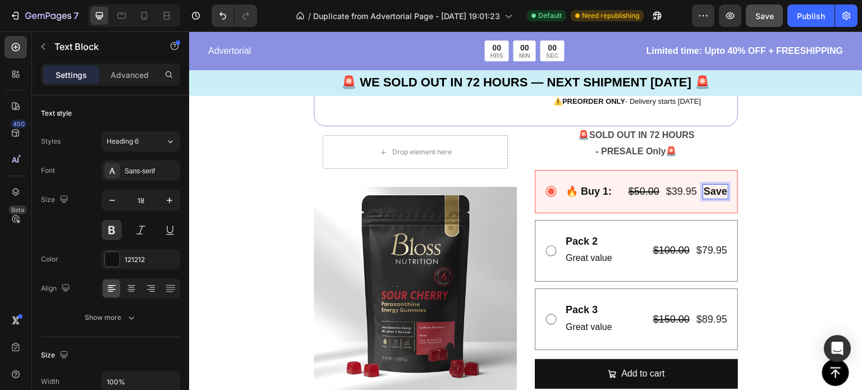
scroll to position [2526, 0]
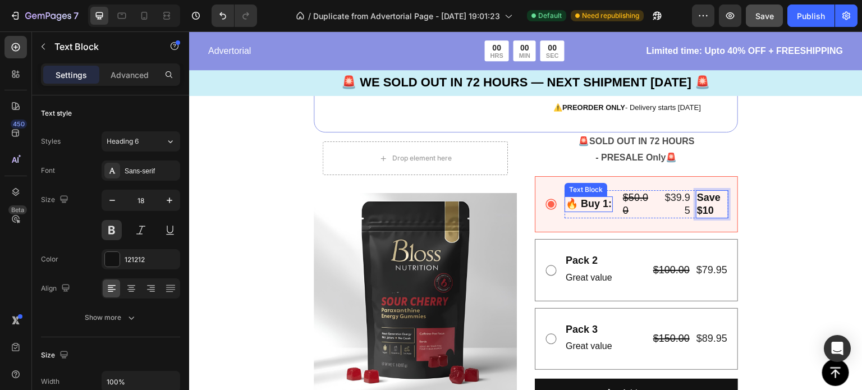
click at [588, 208] on strong "🔥 Buy 1:" at bounding box center [589, 203] width 46 height 11
click at [573, 218] on div "🔥 Buy 1: Text Block 0" at bounding box center [588, 204] width 48 height 29
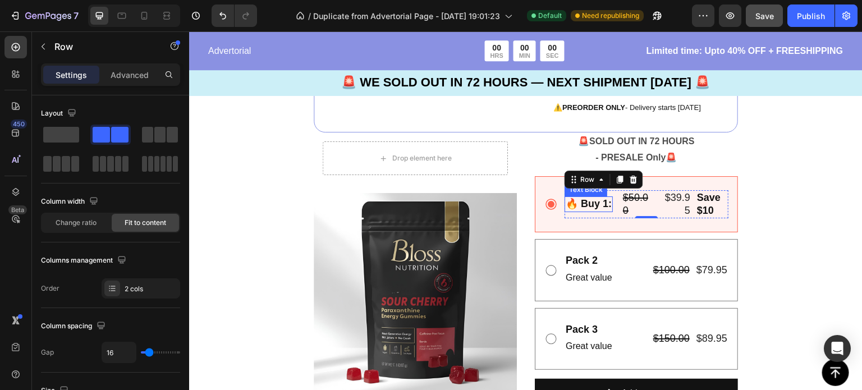
click at [590, 208] on strong "🔥 Buy 1:" at bounding box center [589, 203] width 46 height 11
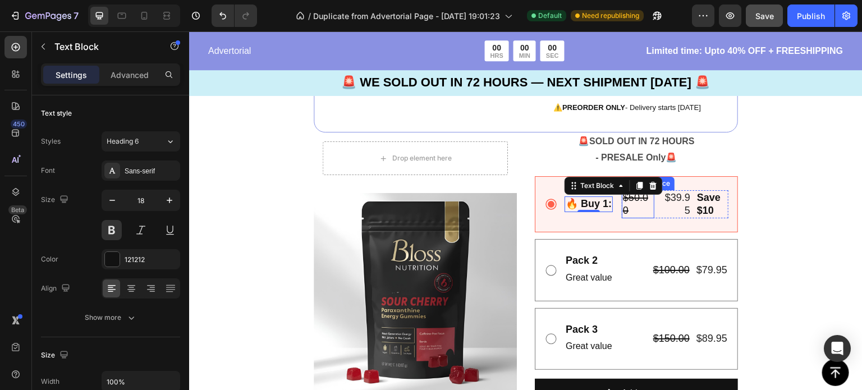
click at [639, 214] on div "$50.00" at bounding box center [638, 204] width 33 height 29
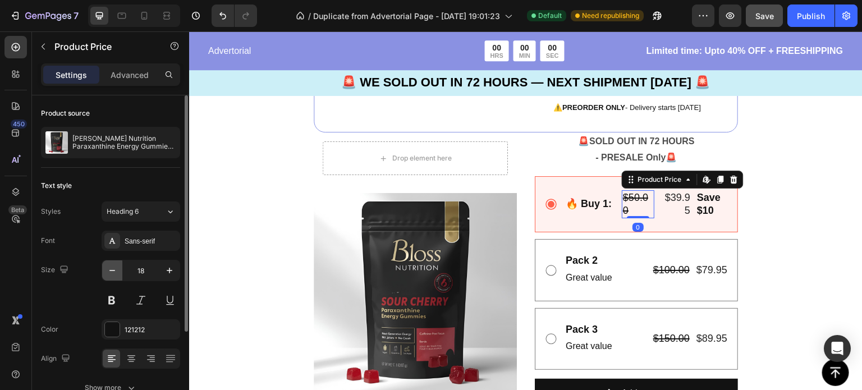
click at [112, 270] on icon "button" at bounding box center [112, 270] width 6 height 1
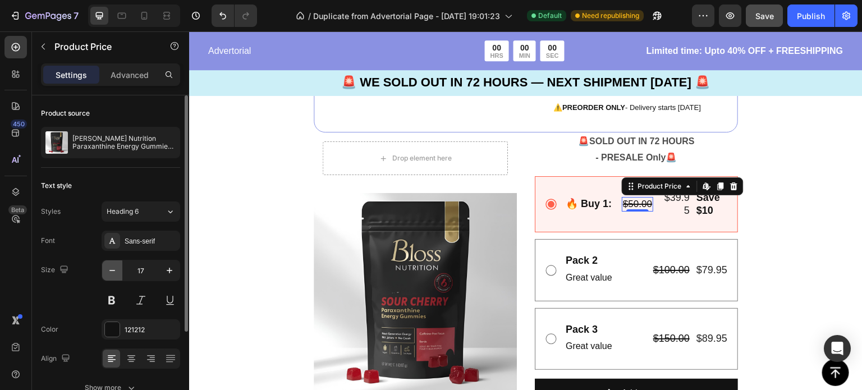
click at [112, 270] on icon "button" at bounding box center [112, 270] width 6 height 1
type input "16"
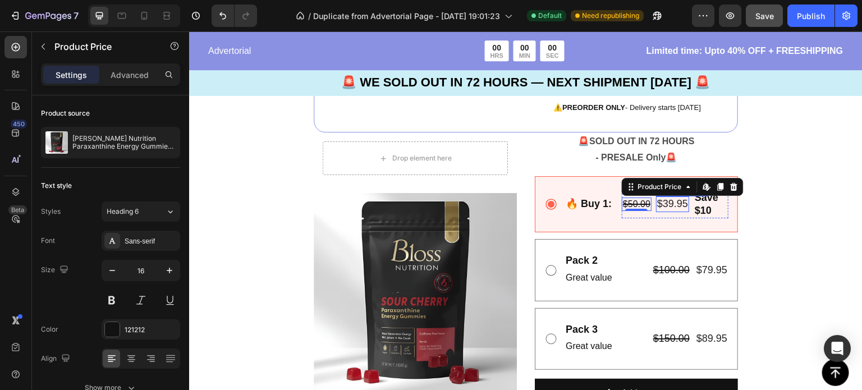
click at [676, 209] on div "$39.95" at bounding box center [672, 203] width 33 height 15
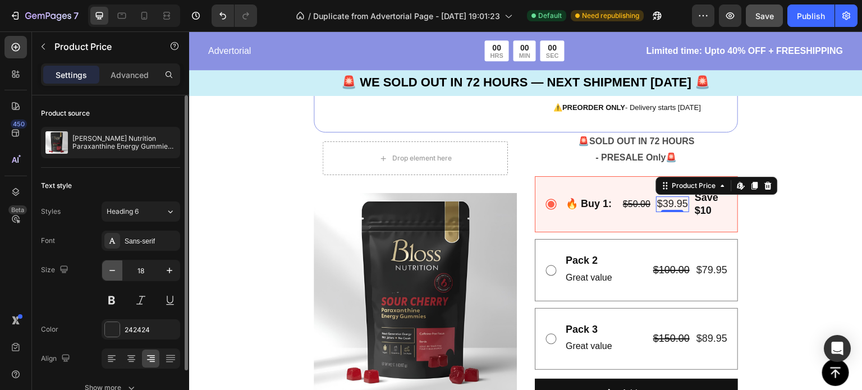
click at [113, 269] on icon "button" at bounding box center [112, 270] width 11 height 11
type input "16"
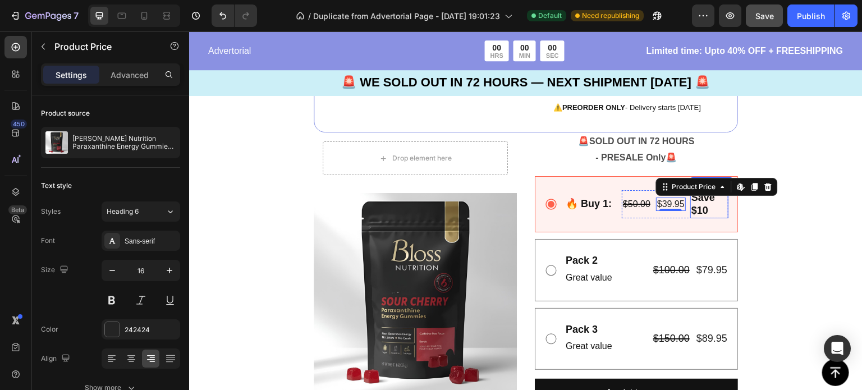
click at [702, 208] on p "Save $10" at bounding box center [709, 204] width 36 height 26
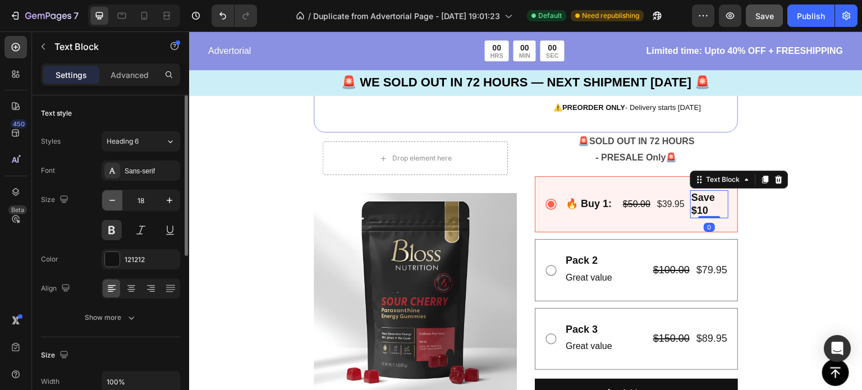
click at [110, 204] on icon "button" at bounding box center [112, 200] width 11 height 11
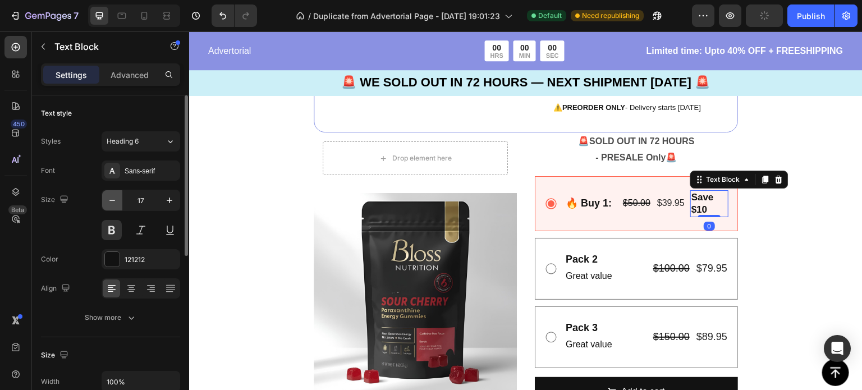
click at [110, 204] on icon "button" at bounding box center [112, 200] width 11 height 11
type input "16"
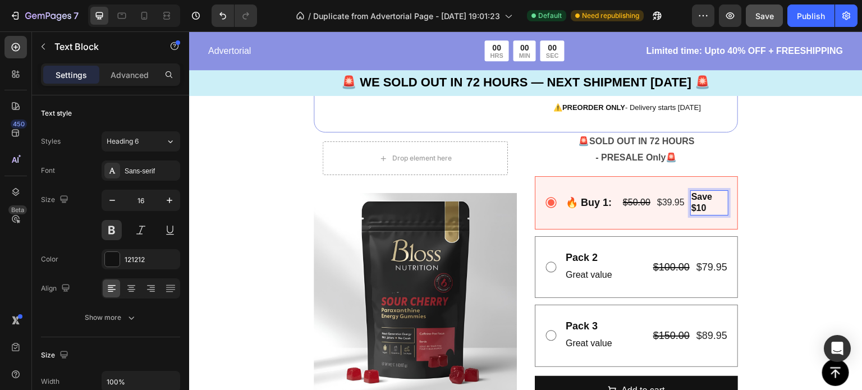
click at [691, 209] on p "Save $10" at bounding box center [709, 203] width 36 height 24
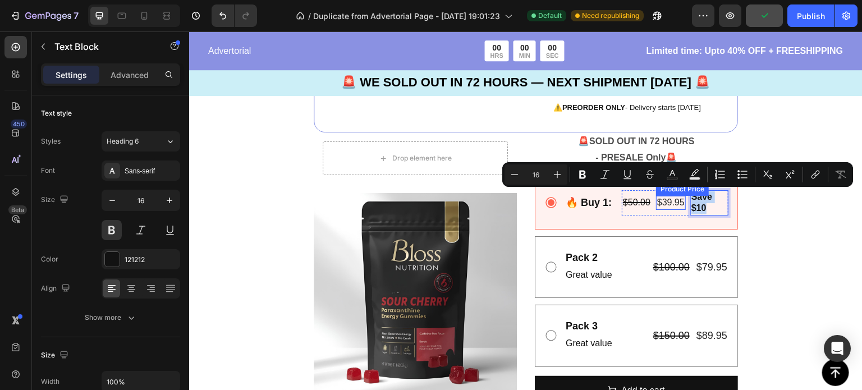
drag, startPoint x: 711, startPoint y: 210, endPoint x: 678, endPoint y: 194, distance: 36.4
click at [678, 194] on div "$50.00 Product Price Product Price $39.95 Product Price Product Price Save $10 …" at bounding box center [675, 203] width 107 height 26
click at [515, 174] on icon "Editor contextual toolbar" at bounding box center [514, 174] width 7 height 1
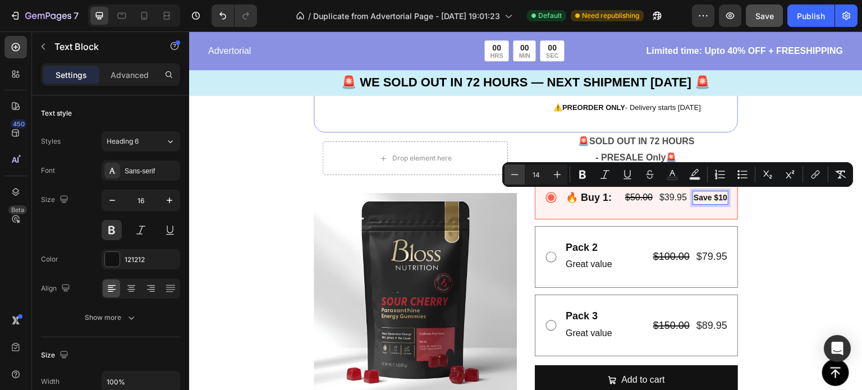
click at [515, 174] on icon "Editor contextual toolbar" at bounding box center [514, 174] width 7 height 1
click at [555, 175] on icon "Editor contextual toolbar" at bounding box center [557, 174] width 11 height 11
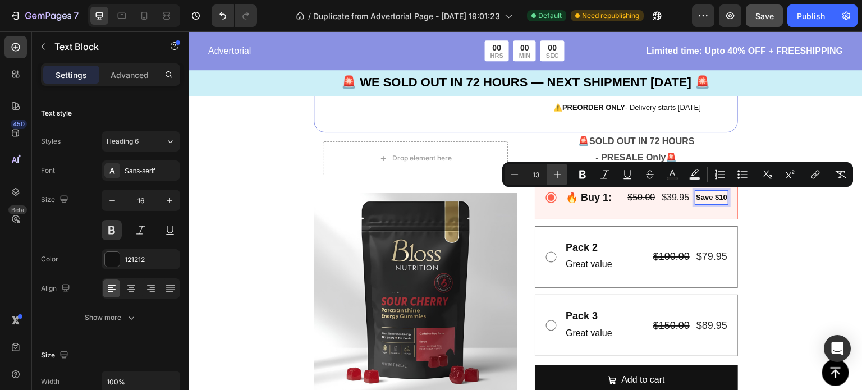
click at [555, 175] on icon "Editor contextual toolbar" at bounding box center [557, 174] width 11 height 11
type input "15"
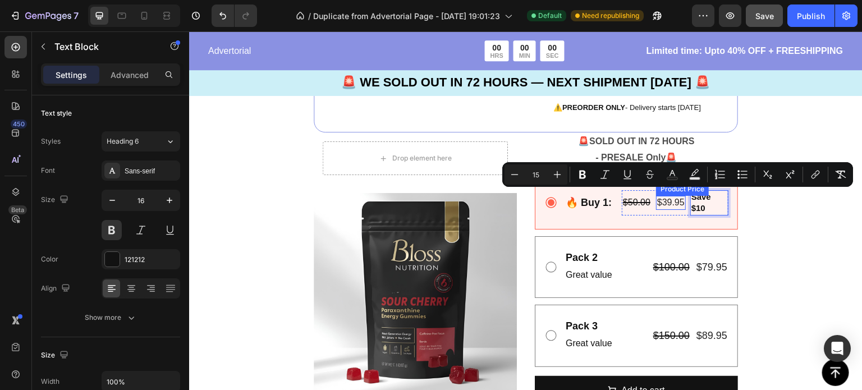
click at [668, 203] on div "$39.95" at bounding box center [671, 203] width 30 height 14
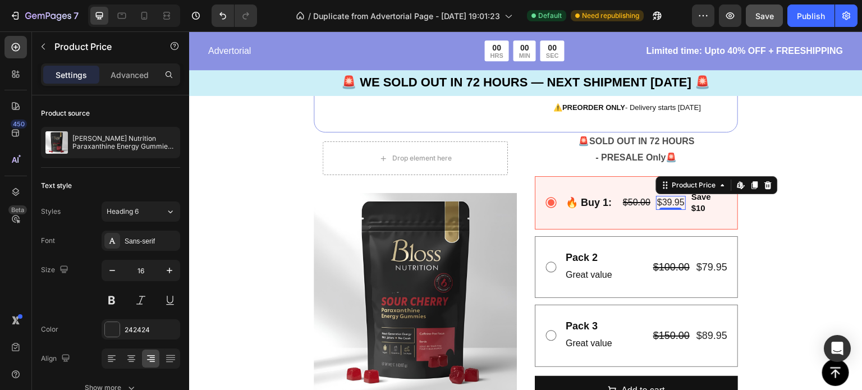
click at [668, 203] on div "$39.95" at bounding box center [671, 203] width 30 height 14
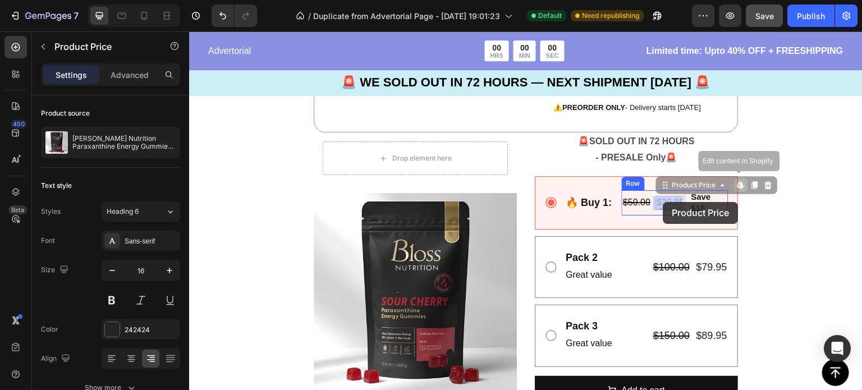
drag, startPoint x: 678, startPoint y: 203, endPoint x: 665, endPoint y: 202, distance: 12.9
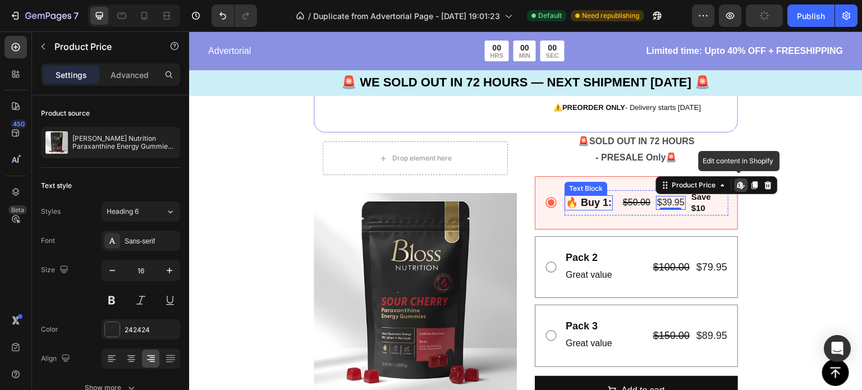
click at [588, 206] on strong "🔥 Buy 1:" at bounding box center [589, 202] width 46 height 11
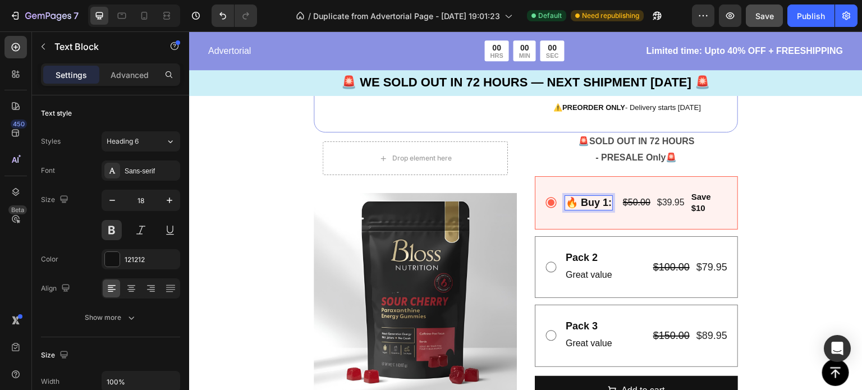
drag, startPoint x: 598, startPoint y: 203, endPoint x: 586, endPoint y: 202, distance: 12.4
click at [586, 202] on strong "🔥 Buy 1:" at bounding box center [589, 202] width 46 height 11
drag, startPoint x: 586, startPoint y: 202, endPoint x: 597, endPoint y: 202, distance: 11.2
click at [597, 202] on strong "🔥 Buy 1:" at bounding box center [589, 202] width 46 height 11
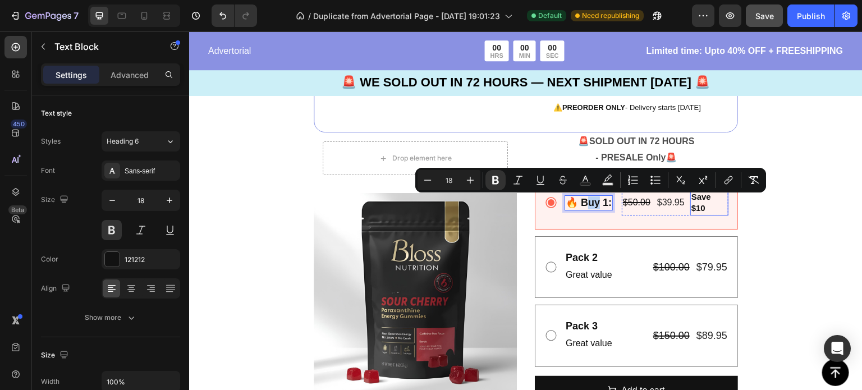
click at [703, 205] on p "Save $10" at bounding box center [709, 203] width 36 height 24
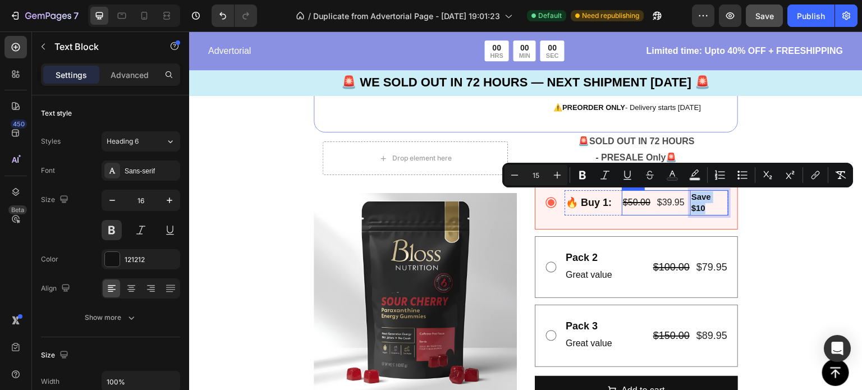
drag, startPoint x: 704, startPoint y: 209, endPoint x: 686, endPoint y: 199, distance: 20.6
click at [686, 199] on div "$50.00 Product Price Product Price $39.95 Product Price Product Price Save $10 …" at bounding box center [675, 203] width 107 height 26
click at [555, 179] on icon "Editor contextual toolbar" at bounding box center [557, 174] width 11 height 11
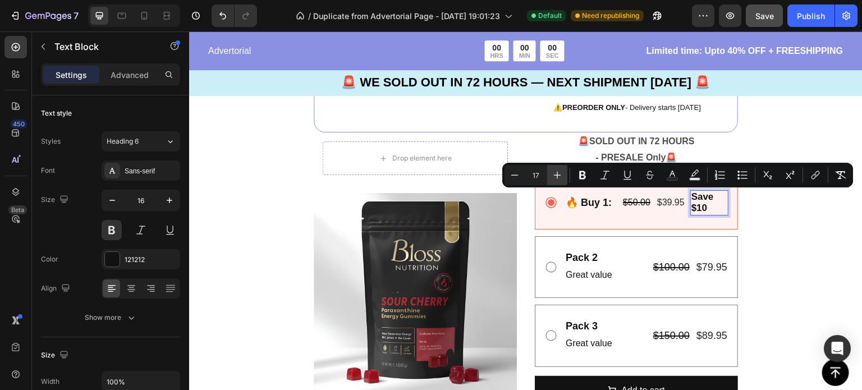
type input "18"
click at [752, 220] on div "Image 🚨 SOLD OUT IN 72 HOURS - PRESALE Only 🚨 Text Block 00 DAY 20 HRS 14 MIN 2…" at bounding box center [525, 149] width 673 height 701
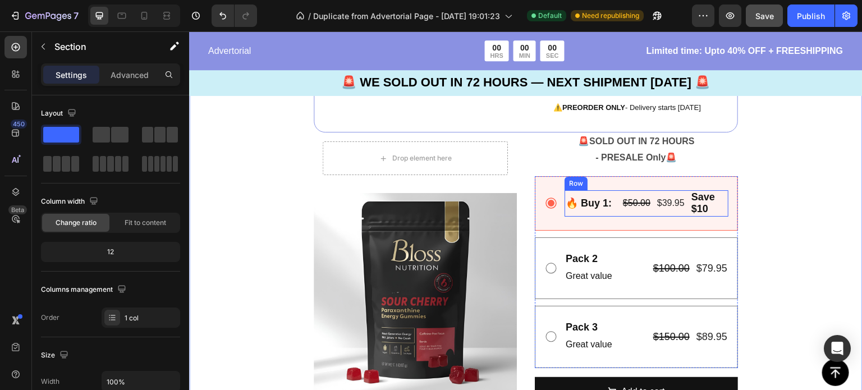
click at [611, 201] on div "🔥 Buy 1: Text Block $50.00 Product Price Product Price $39.95 Product Price Pro…" at bounding box center [646, 203] width 164 height 27
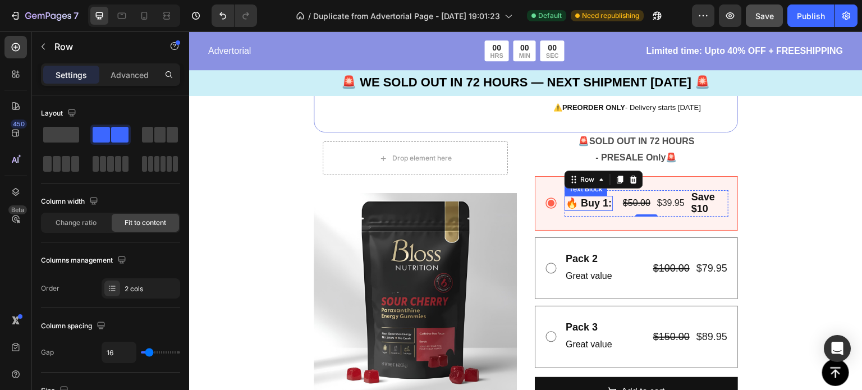
click at [585, 202] on strong "🔥 Buy 1:" at bounding box center [589, 203] width 46 height 11
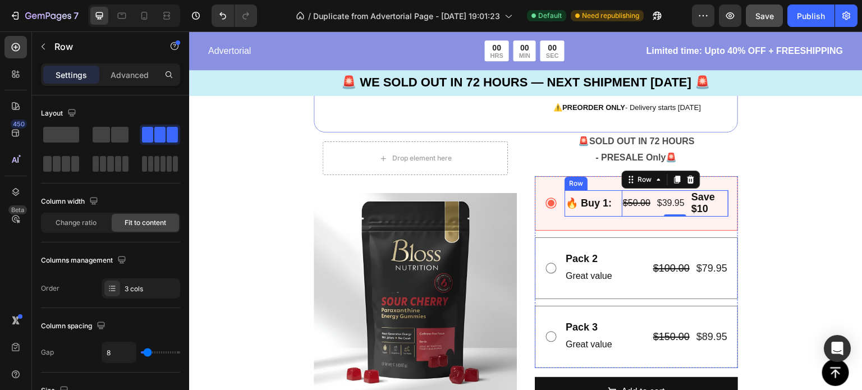
click at [612, 209] on div "🔥 Buy 1: Text Block $50.00 Product Price Product Price $39.95 Product Price Pro…" at bounding box center [646, 203] width 164 height 27
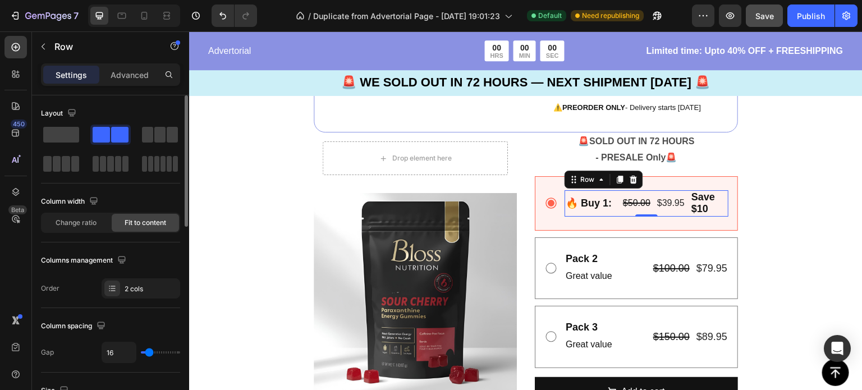
click at [139, 219] on span "Fit to content" at bounding box center [146, 223] width 42 height 10
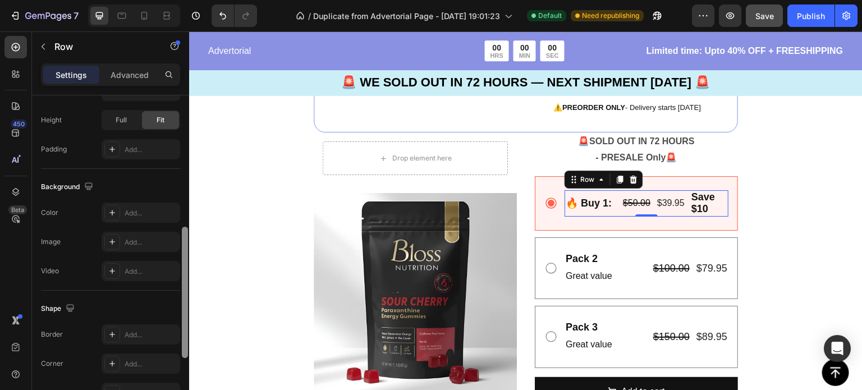
drag, startPoint x: 181, startPoint y: 204, endPoint x: 187, endPoint y: 238, distance: 34.7
click at [187, 238] on div at bounding box center [185, 258] width 8 height 327
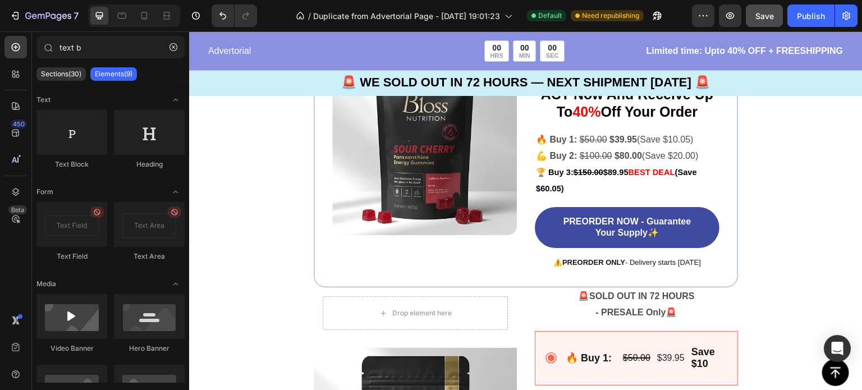
scroll to position [2305, 0]
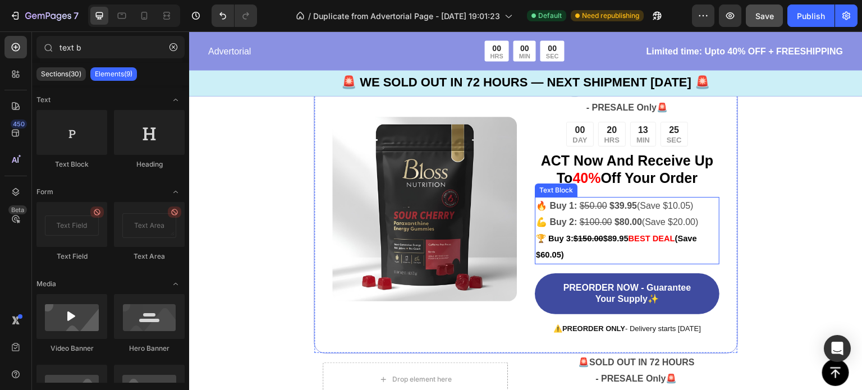
click at [580, 206] on s "$50.00" at bounding box center [593, 206] width 27 height 10
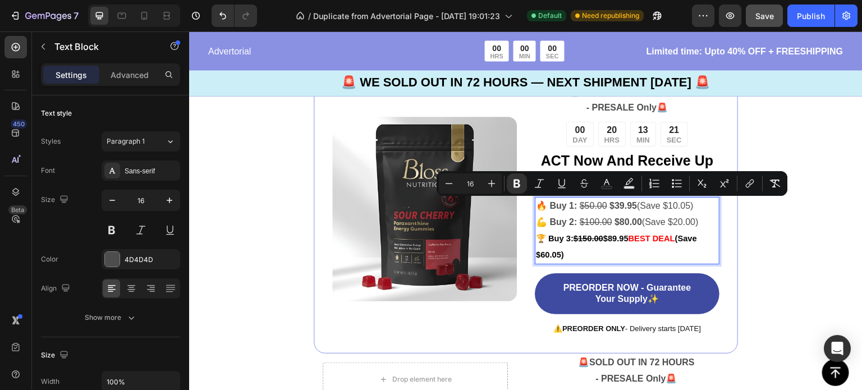
drag, startPoint x: 694, startPoint y: 206, endPoint x: 537, endPoint y: 212, distance: 157.2
click at [537, 212] on p "🔥 Buy 1: $50.00 $39.95 (Save $10.05)" at bounding box center [627, 206] width 182 height 16
copy p "🔥 Buy 1: $50.00 $39.95 (Save $10.05)"
click at [806, 213] on div "Image 🚨 SOLD OUT IN 72 HOURS - PRESALE Only 🚨 Text Block 00 DAY 20 HRS 13 MIN 1…" at bounding box center [525, 370] width 673 height 701
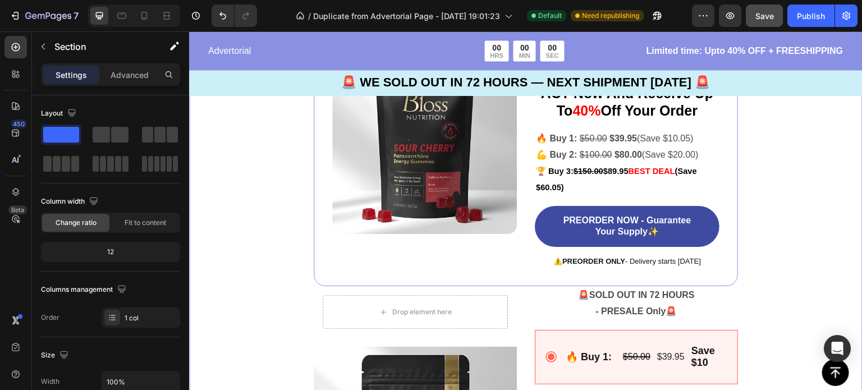
scroll to position [2462, 0]
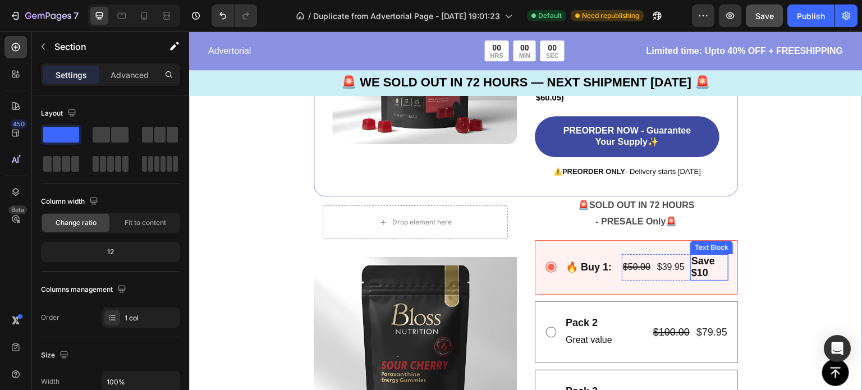
click at [710, 267] on p "Save $10" at bounding box center [709, 267] width 36 height 25
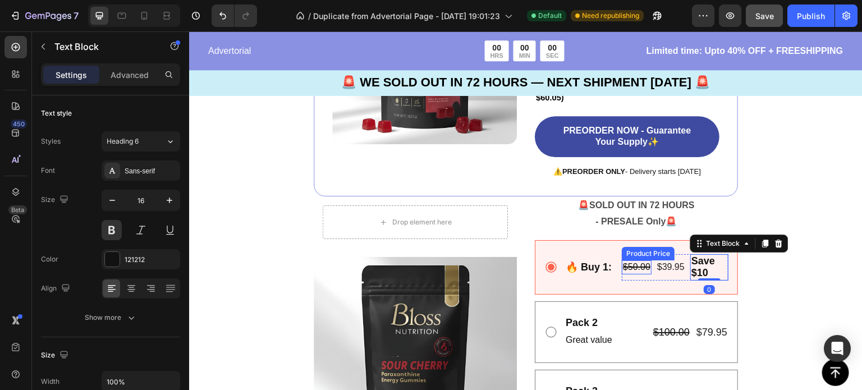
click at [622, 272] on div "$50.00" at bounding box center [637, 267] width 30 height 14
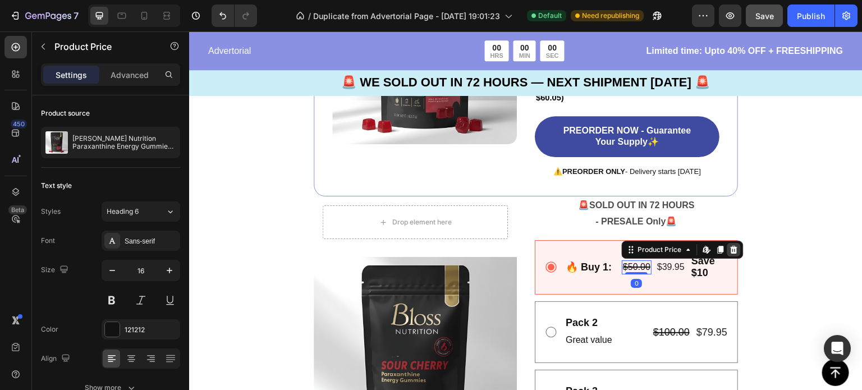
click at [731, 250] on icon at bounding box center [734, 250] width 7 height 8
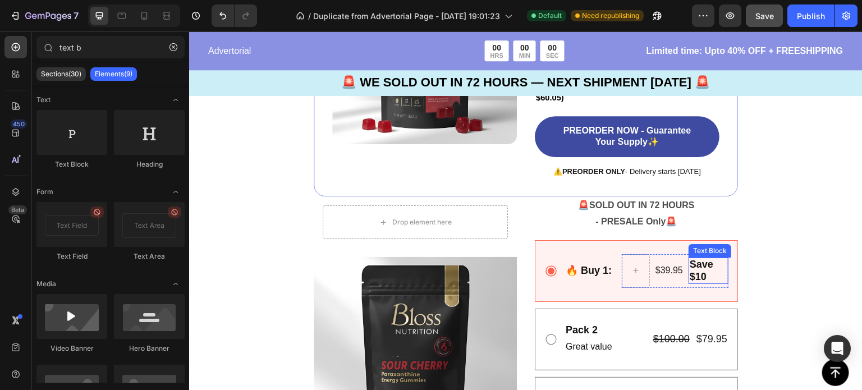
click at [693, 276] on span "Save $10" at bounding box center [702, 271] width 24 height 24
click at [675, 271] on div "$39.95" at bounding box center [681, 271] width 30 height 14
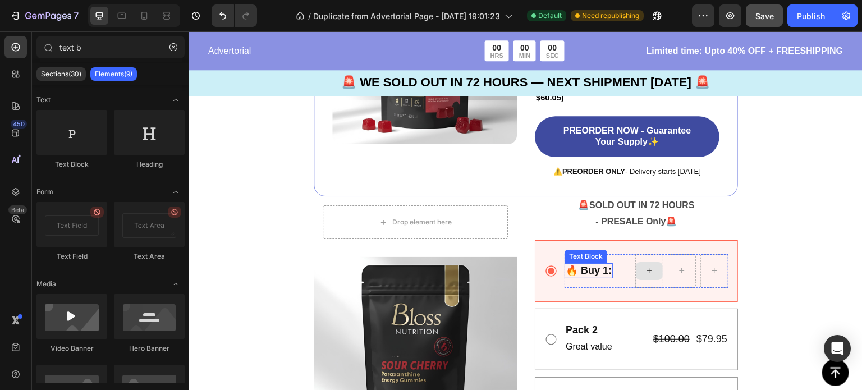
click at [580, 274] on strong "🔥 Buy 1:" at bounding box center [589, 270] width 46 height 11
click at [614, 272] on div "Row Row" at bounding box center [646, 271] width 164 height 34
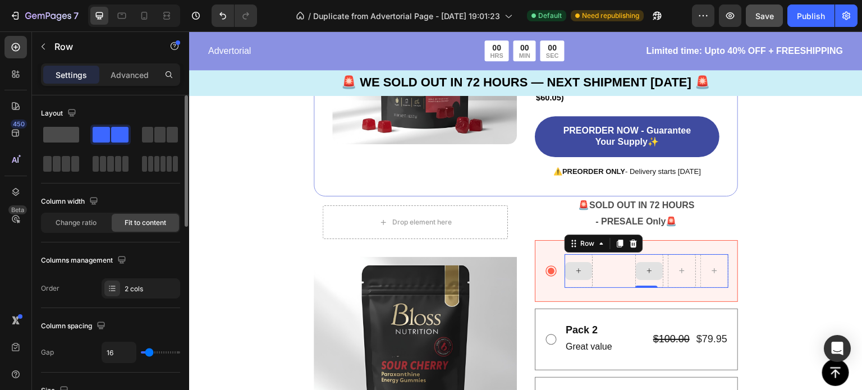
click at [61, 132] on span at bounding box center [61, 135] width 36 height 16
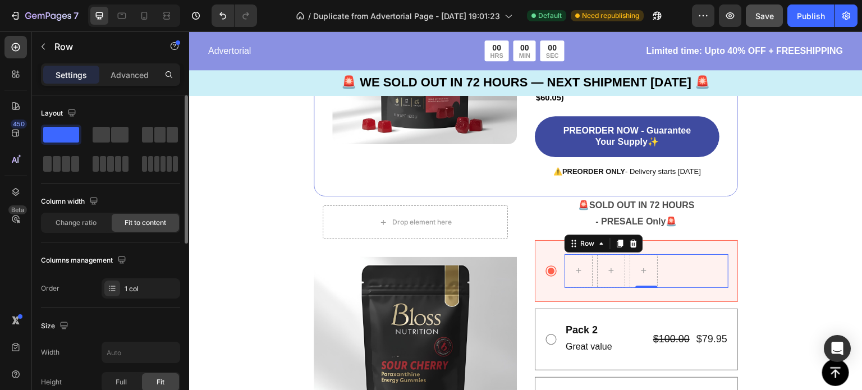
click at [61, 132] on span at bounding box center [61, 135] width 36 height 16
click at [582, 263] on div at bounding box center [578, 271] width 27 height 18
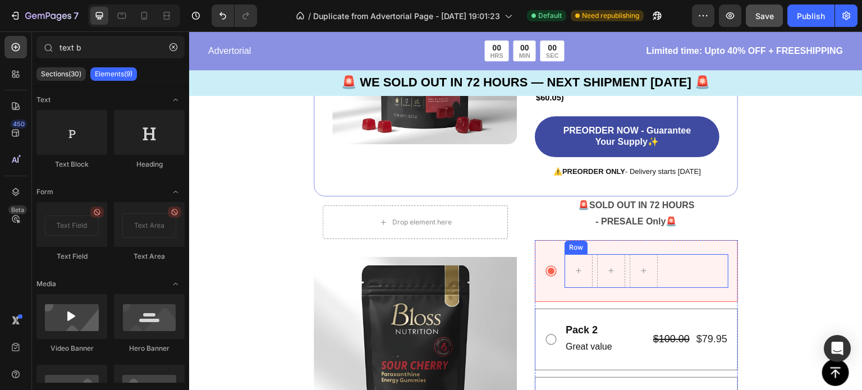
click at [658, 277] on div "Row Row" at bounding box center [646, 271] width 164 height 34
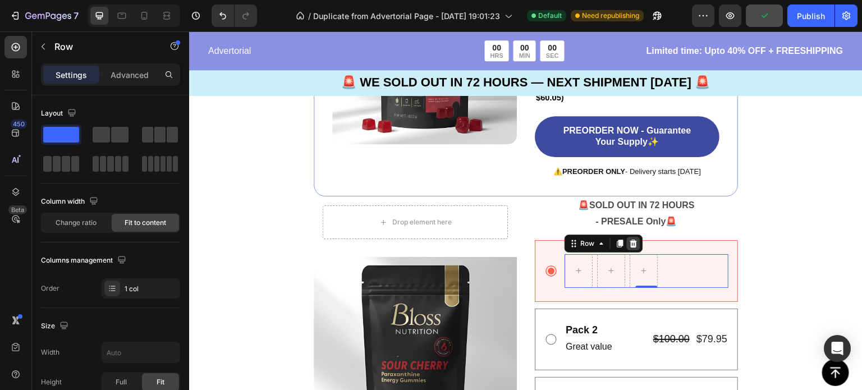
click at [630, 247] on icon at bounding box center [633, 243] width 9 height 9
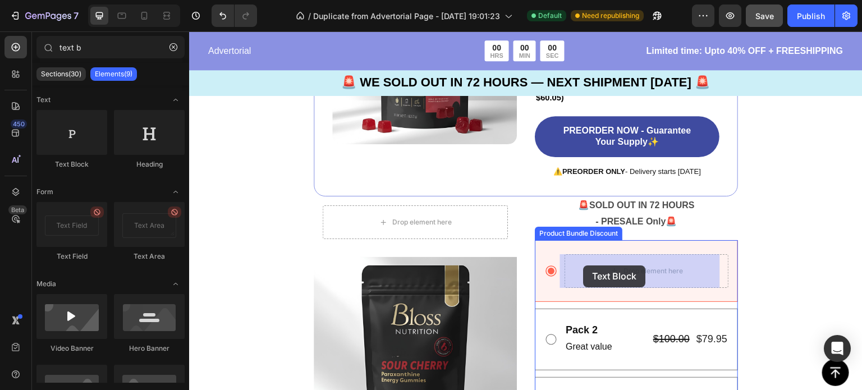
drag, startPoint x: 271, startPoint y: 173, endPoint x: 584, endPoint y: 265, distance: 326.0
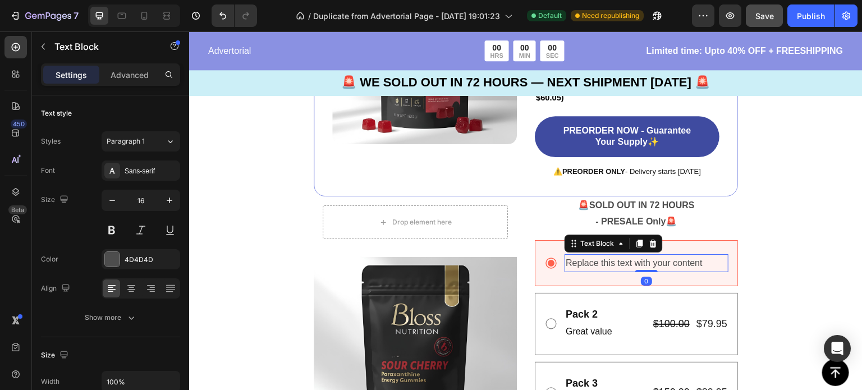
click at [582, 265] on div "Replace this text with your content" at bounding box center [646, 263] width 164 height 19
click at [582, 265] on p "Replace this text with your content" at bounding box center [647, 263] width 162 height 16
click at [706, 263] on p "Replace this text with your content" at bounding box center [647, 263] width 162 height 16
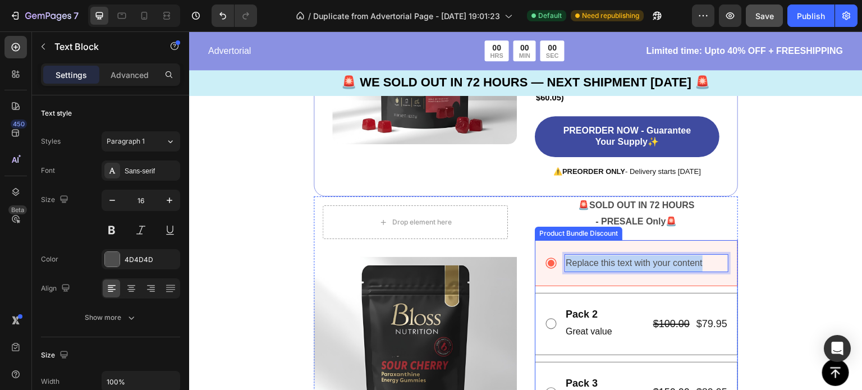
drag, startPoint x: 706, startPoint y: 263, endPoint x: 539, endPoint y: 265, distance: 166.7
click at [539, 265] on div "Replace this text with your content Text Block 0" at bounding box center [636, 263] width 203 height 47
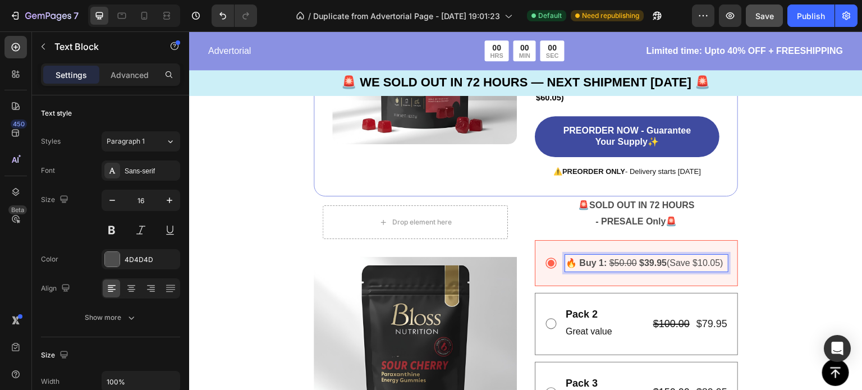
click at [566, 272] on p "🔥 Buy 1: $50.00 $39.95 (Save $10.05)" at bounding box center [647, 263] width 162 height 16
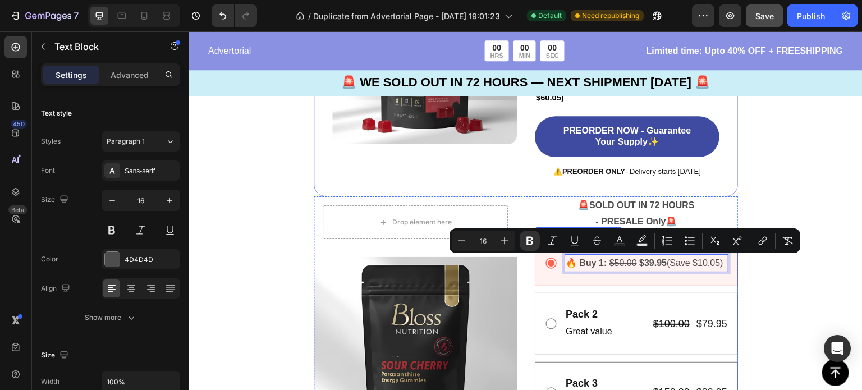
drag, startPoint x: 601, startPoint y: 283, endPoint x: 554, endPoint y: 264, distance: 51.4
click at [554, 264] on div "🔥 Buy 1: $50.00 $39.95 (Save $10.05) Text Block 0" at bounding box center [636, 263] width 184 height 19
click at [465, 238] on icon "Editor contextual toolbar" at bounding box center [461, 240] width 11 height 11
type input "15"
click at [763, 300] on div "Image 🚨 SOLD OUT IN 72 HOURS - PRESALE Only 🚨 Text Block 00 DAY 20 HRS 12 MIN 2…" at bounding box center [525, 209] width 673 height 692
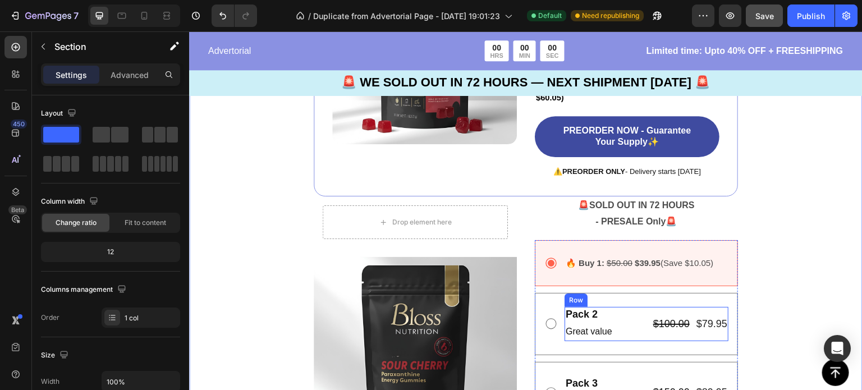
click at [623, 337] on div "Pack 2 Text Block Great value Text Block $100.00 Product Price Product Price $7…" at bounding box center [646, 324] width 164 height 34
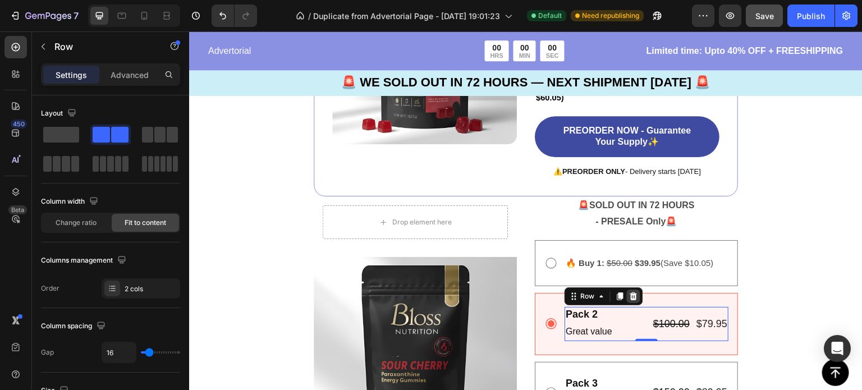
click at [630, 298] on icon at bounding box center [633, 296] width 7 height 8
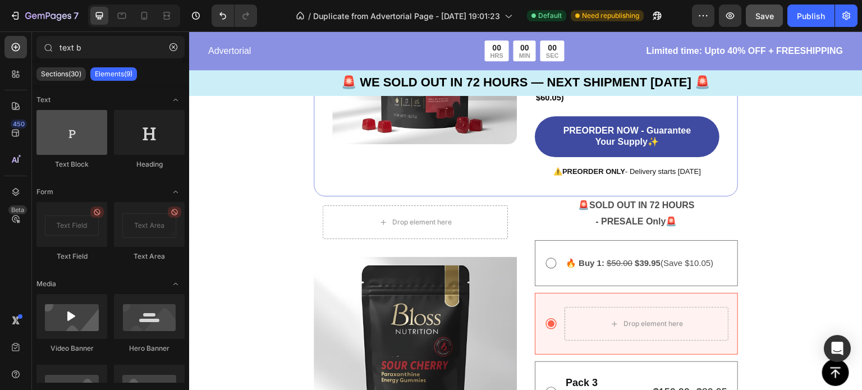
click at [74, 154] on div at bounding box center [71, 132] width 71 height 45
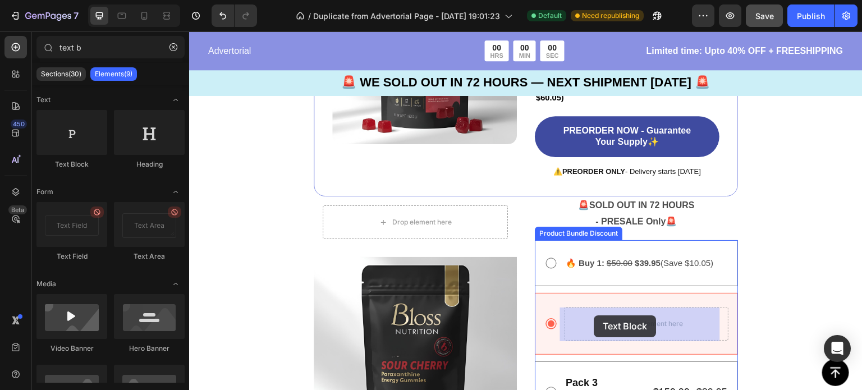
drag, startPoint x: 263, startPoint y: 186, endPoint x: 594, endPoint y: 315, distance: 355.5
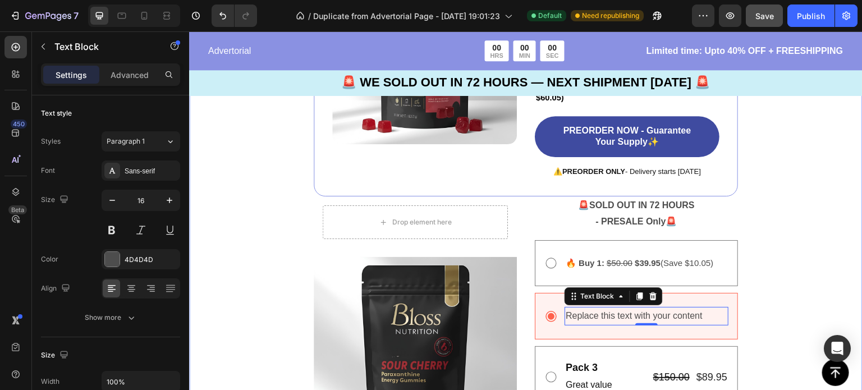
click at [781, 196] on div "Image 🚨 SOLD OUT IN 72 HOURS - PRESALE Only 🚨 Text Block 00 DAY 20 HRS 12 MIN 1…" at bounding box center [525, 201] width 673 height 677
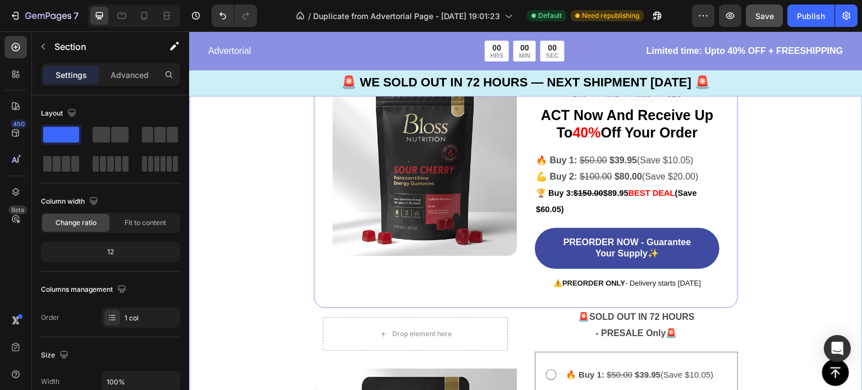
scroll to position [2350, 0]
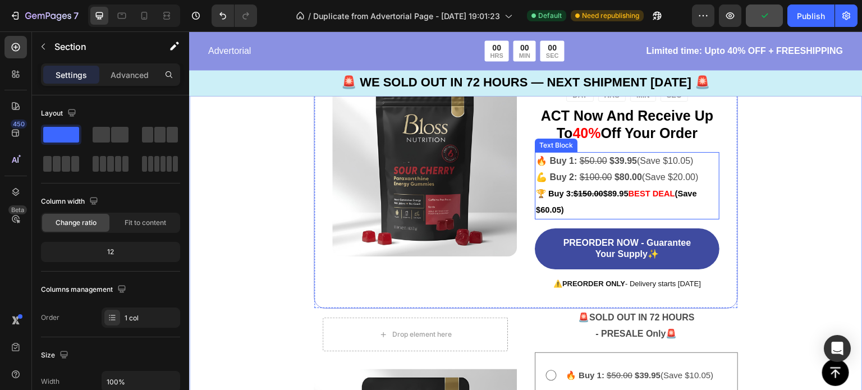
click at [687, 173] on p "💪 Buy 2: $100.00 $80.00 (Save $20.00)" at bounding box center [627, 177] width 182 height 16
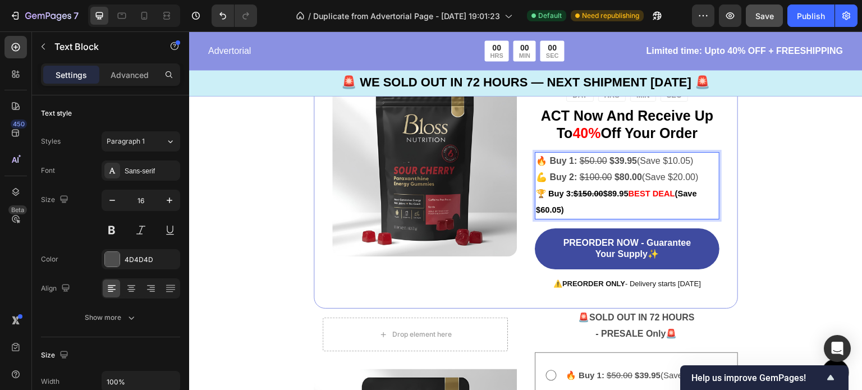
click at [697, 177] on p "💪 Buy 2: $100.00 $80.00 (Save $20.00)" at bounding box center [627, 177] width 182 height 16
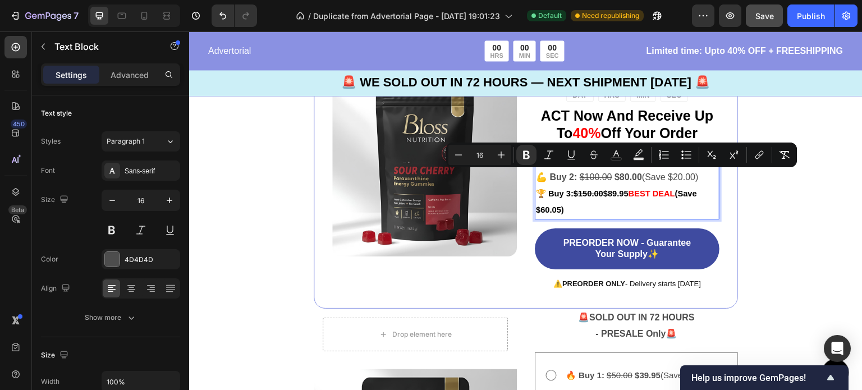
drag, startPoint x: 697, startPoint y: 177, endPoint x: 549, endPoint y: 180, distance: 148.7
click at [549, 180] on p "💪 Buy 2: $100.00 $80.00 (Save $20.00)" at bounding box center [627, 177] width 182 height 16
copy p "uy 2: $100.00 $80.00 (Save $20.00)"
click at [783, 219] on div "Image 🚨 SOLD OUT IN 72 HOURS - PRESALE Only 🚨 Text Block 00 DAY 20 HRS 12 MIN 0…" at bounding box center [525, 313] width 673 height 677
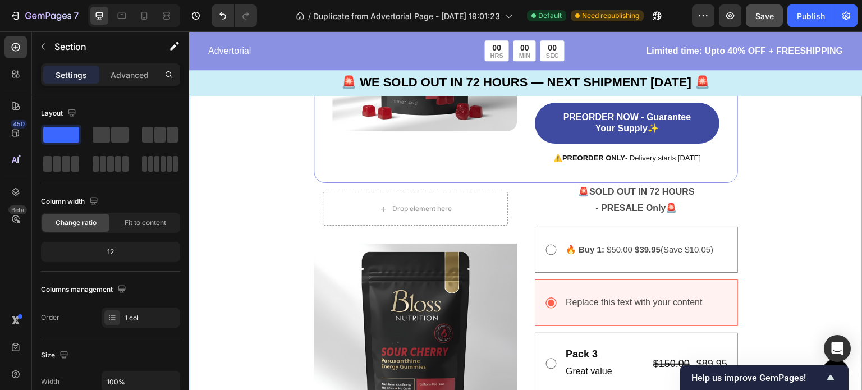
scroll to position [2485, 0]
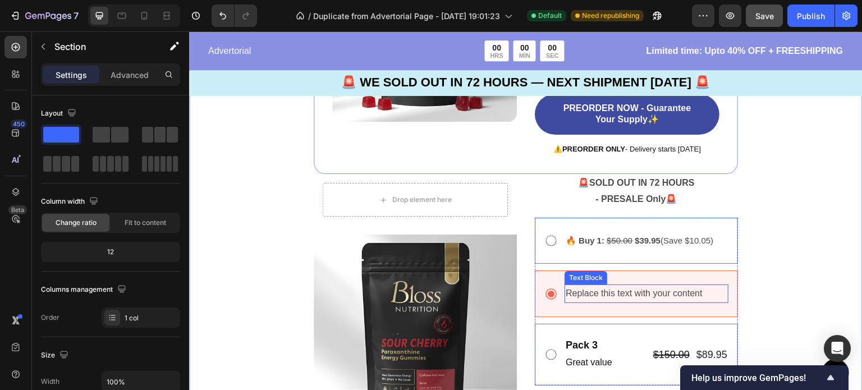
click at [701, 296] on div "Replace this text with your content" at bounding box center [646, 293] width 164 height 19
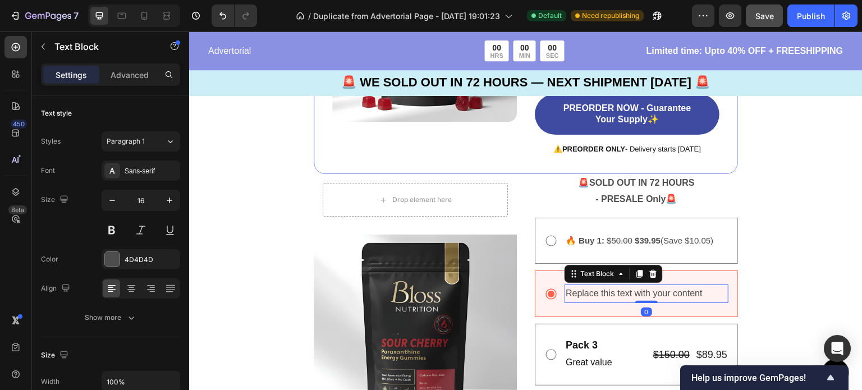
click at [701, 296] on div "Replace this text with your content" at bounding box center [646, 293] width 164 height 19
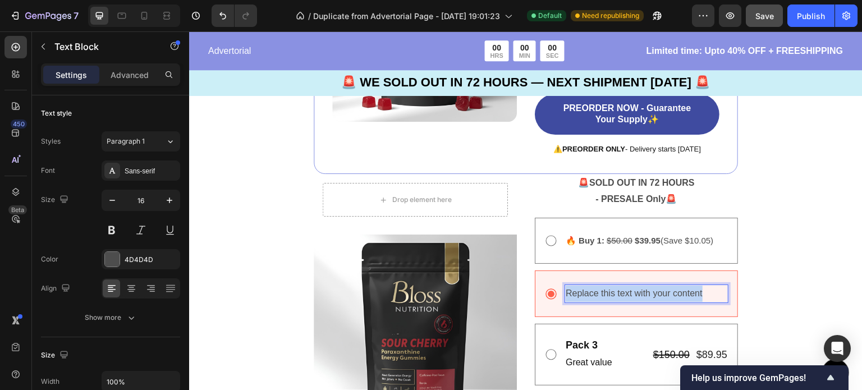
drag, startPoint x: 700, startPoint y: 296, endPoint x: 563, endPoint y: 296, distance: 137.5
click at [566, 296] on p "Replace this text with your content" at bounding box center [647, 294] width 162 height 16
click at [835, 260] on div "Image 🚨 SOLD OUT IN 72 HOURS - PRESALE Only 🚨 Text Block 00 DAY 20 HRS 11 MIN 5…" at bounding box center [525, 178] width 673 height 677
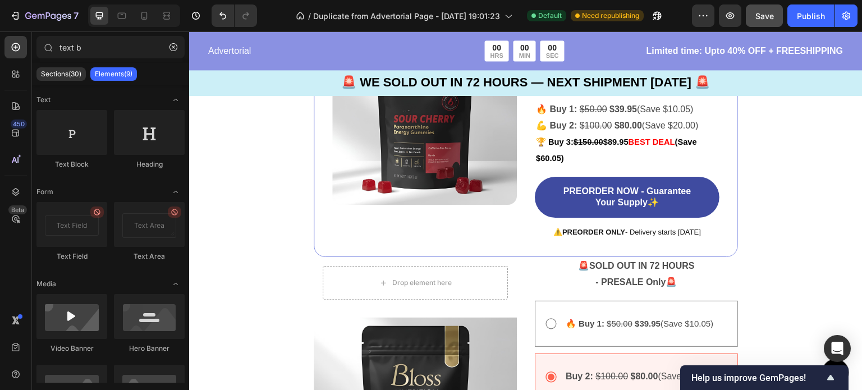
scroll to position [2365, 0]
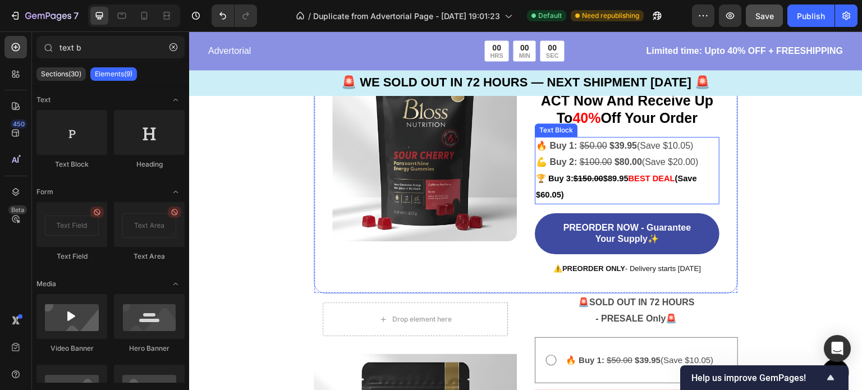
click at [681, 159] on p "💪 Buy 2: $100.00 $80.00 (Save $20.00)" at bounding box center [627, 162] width 182 height 16
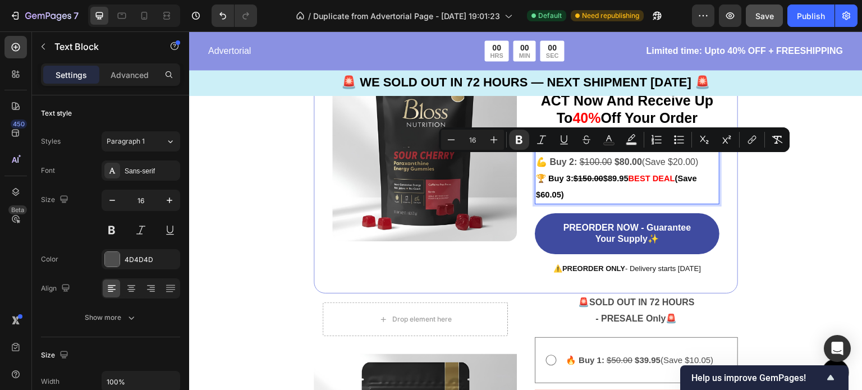
drag, startPoint x: 700, startPoint y: 161, endPoint x: 536, endPoint y: 163, distance: 164.4
click at [536, 163] on p "💪 Buy 2: $100.00 $80.00 (Save $20.00)" at bounding box center [627, 162] width 182 height 16
copy p "💪 Buy 2: $100.00 $80.00 (Save $20.00)"
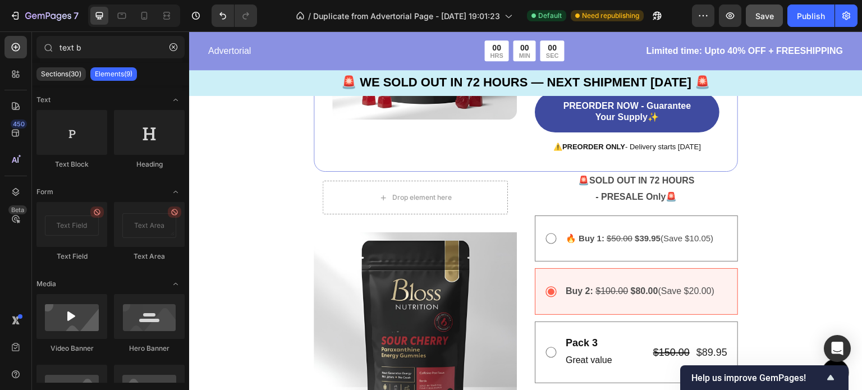
scroll to position [2554, 0]
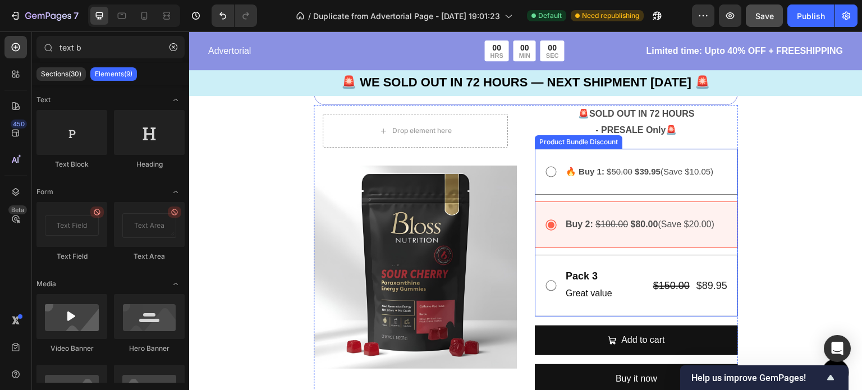
click at [722, 228] on div "Buy 2: $100.00 $80.00 (Save $20.00) Text Block" at bounding box center [636, 224] width 203 height 47
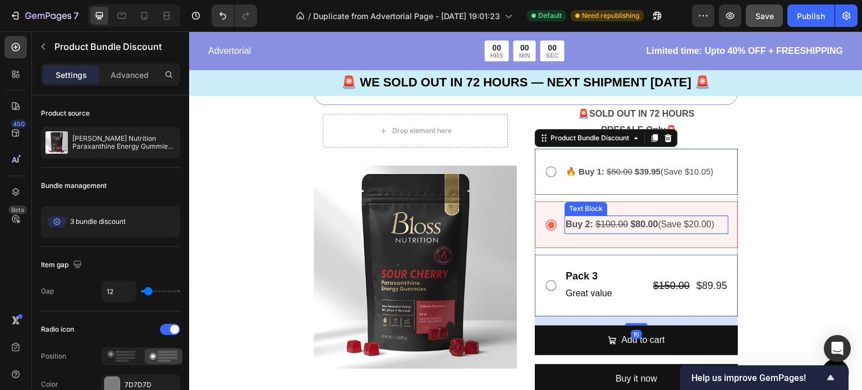
click at [714, 227] on p "Buy 2: $100.00 $80.00 (Save $20.00)" at bounding box center [647, 225] width 162 height 16
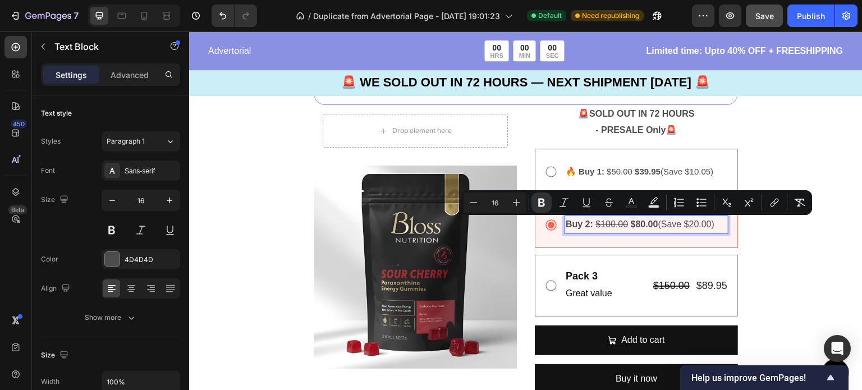
drag, startPoint x: 714, startPoint y: 227, endPoint x: 562, endPoint y: 229, distance: 152.1
click at [566, 229] on p "Buy 2: $100.00 $80.00 (Save $20.00)" at bounding box center [647, 225] width 162 height 16
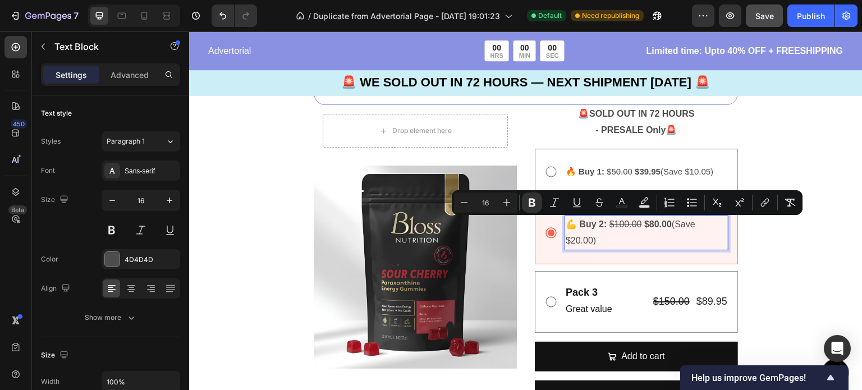
drag, startPoint x: 594, startPoint y: 240, endPoint x: 577, endPoint y: 226, distance: 22.0
click at [577, 226] on p "💪 Buy 2: $100.00 $80.00 (Save $20.00)" at bounding box center [647, 233] width 162 height 33
click at [467, 204] on icon "Editor contextual toolbar" at bounding box center [463, 202] width 11 height 11
type input "15"
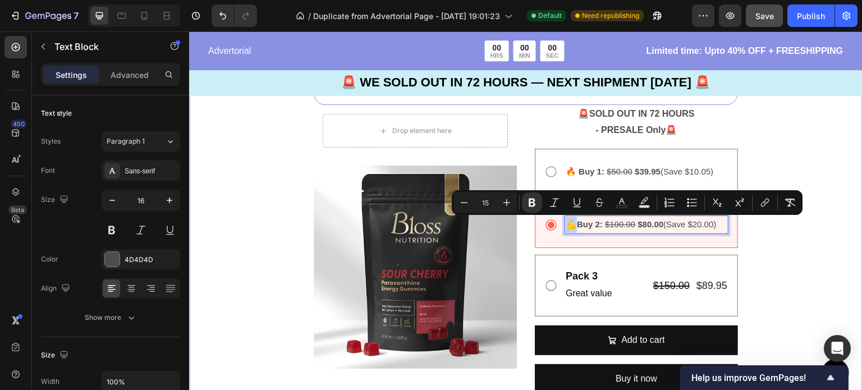
click at [779, 266] on div "Image 🚨 SOLD OUT IN 72 HOURS - PRESALE Only 🚨 Text Block 00 DAY 20 HRS 11 MIN 2…" at bounding box center [525, 109] width 673 height 677
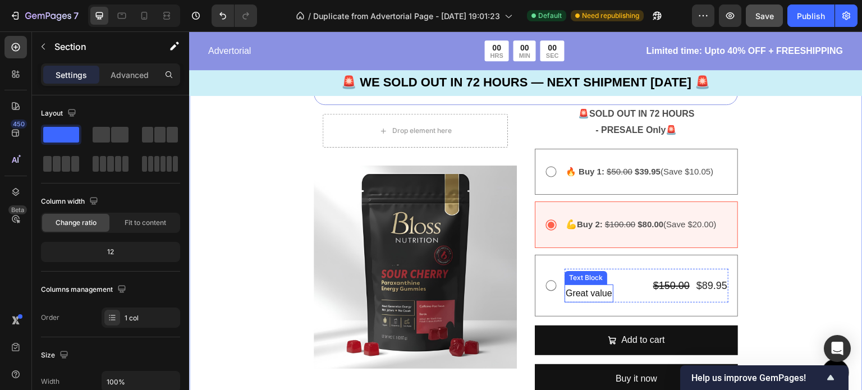
click at [605, 294] on p "Great value" at bounding box center [589, 294] width 47 height 16
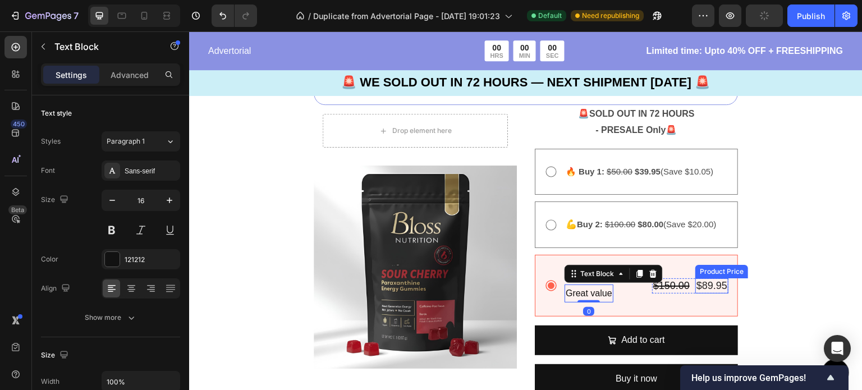
click at [702, 286] on div "$89.95" at bounding box center [711, 285] width 33 height 15
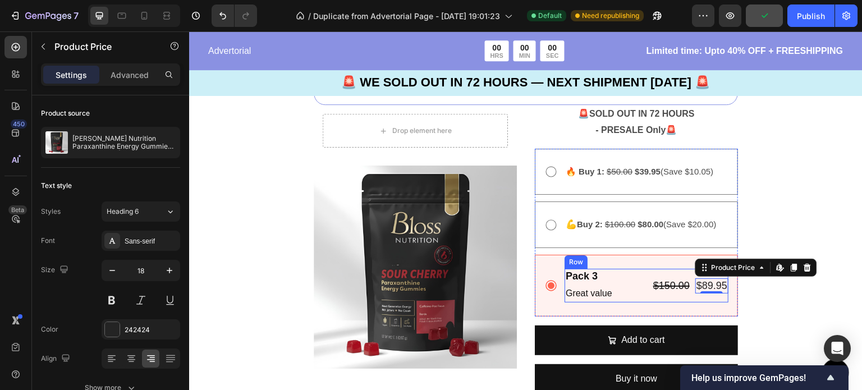
click at [621, 293] on div "Pack 3 Text Block Great value Text Block $150.00 Product Price Product Price $8…" at bounding box center [646, 286] width 164 height 34
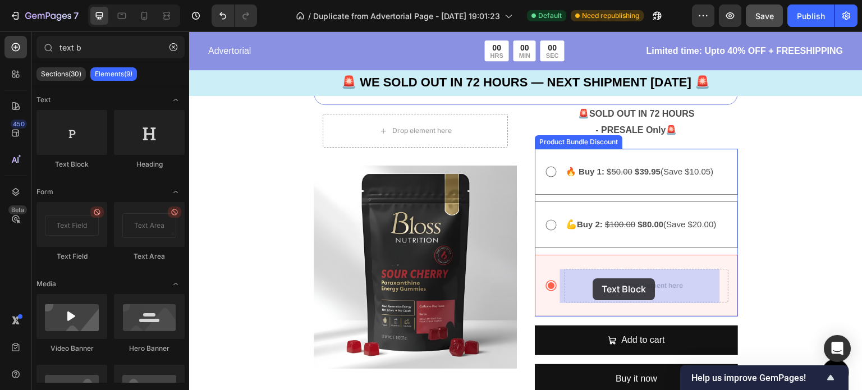
drag, startPoint x: 263, startPoint y: 177, endPoint x: 593, endPoint y: 279, distance: 346.1
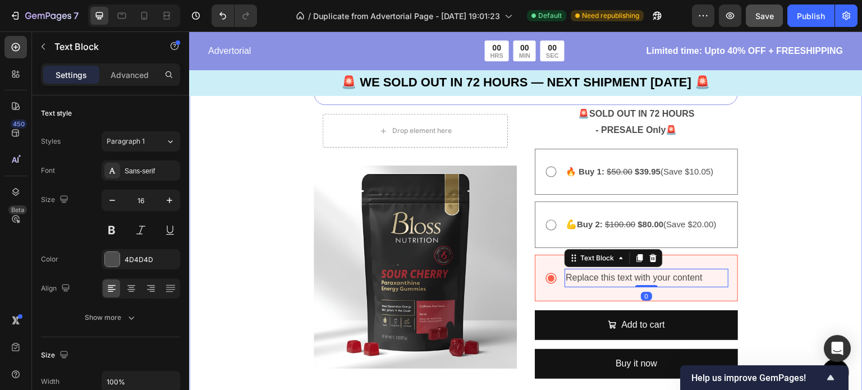
click at [754, 216] on div "Image 🚨 SOLD OUT IN 72 HOURS - PRESALE Only 🚨 Text Block 00 DAY 20 HRS 11 MIN 1…" at bounding box center [525, 102] width 673 height 662
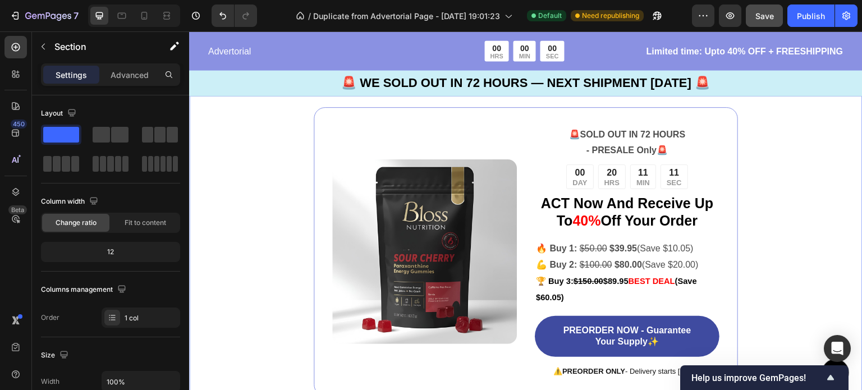
scroll to position [2217, 0]
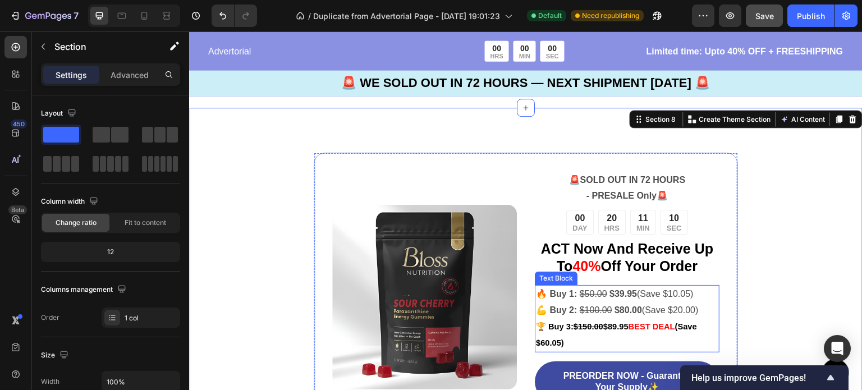
click at [582, 326] on strong "$150.00" at bounding box center [588, 326] width 30 height 9
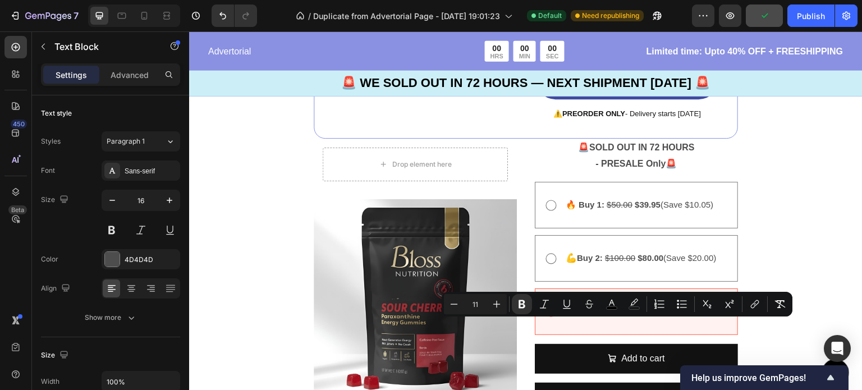
drag, startPoint x: 568, startPoint y: 342, endPoint x: 533, endPoint y: 328, distance: 37.8
click at [536, 48] on p "🏆 Buy 3: $150.00 $89.95 BEST DEAL (Save $60.05)" at bounding box center [627, 32] width 182 height 33
copy p "🏆 Buy 3: $150.00 $89.95 BEST DEAL (Save $60.05)"
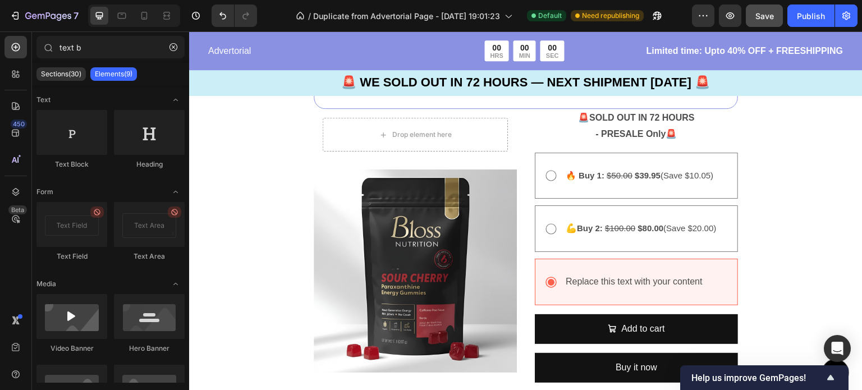
scroll to position [2574, 0]
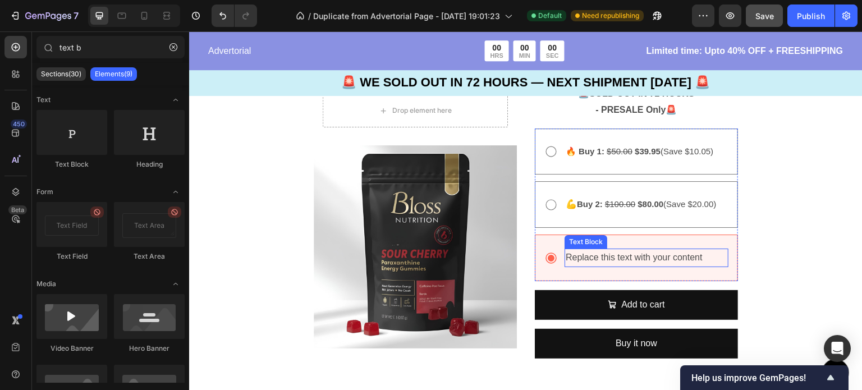
click at [639, 256] on div "Replace this text with your content" at bounding box center [646, 258] width 164 height 19
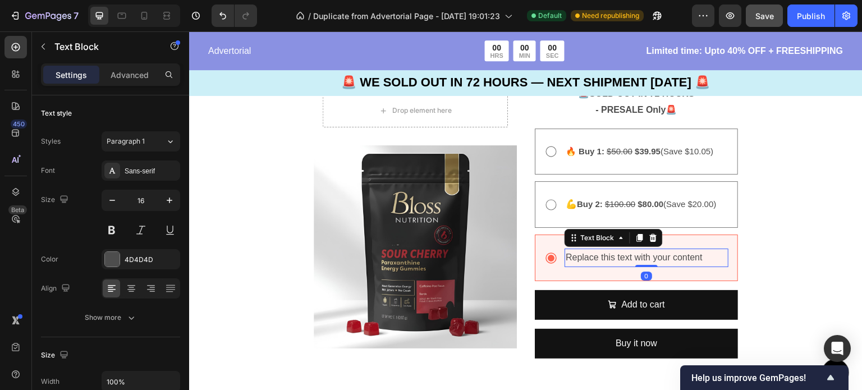
click at [706, 256] on div "Replace this text with your content" at bounding box center [646, 258] width 164 height 19
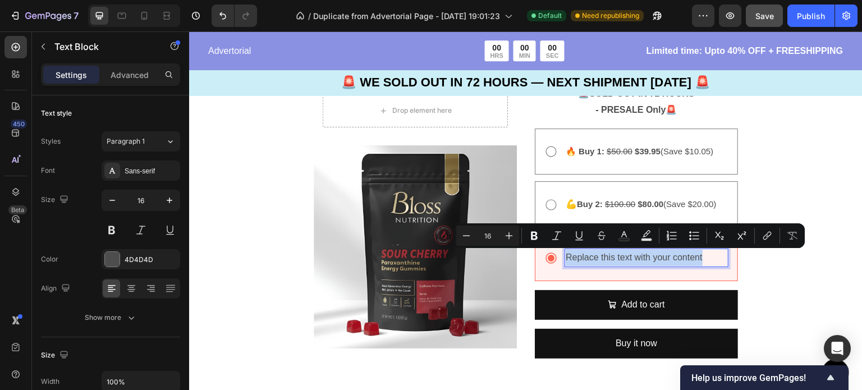
drag, startPoint x: 706, startPoint y: 256, endPoint x: 562, endPoint y: 263, distance: 144.4
click at [566, 263] on p "Replace this text with your content" at bounding box center [647, 258] width 162 height 16
type input "11"
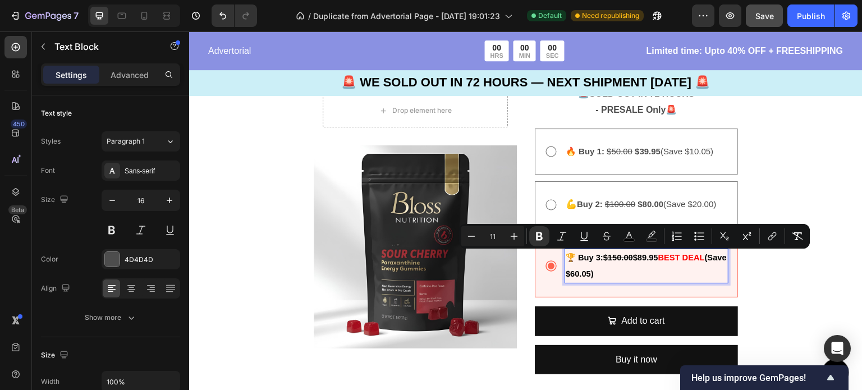
drag, startPoint x: 620, startPoint y: 275, endPoint x: 560, endPoint y: 256, distance: 63.2
click at [564, 256] on div "🏆 Buy 3: $150.00 $89.95 BEST DEAL (Save $60.05)" at bounding box center [646, 266] width 164 height 35
click at [620, 267] on p "🏆 Buy 3: $150.00 $89.95 BEST DEAL (Save $60.05)" at bounding box center [647, 266] width 162 height 33
drag, startPoint x: 619, startPoint y: 272, endPoint x: 575, endPoint y: 256, distance: 46.3
click at [575, 256] on p "🏆 Buy 3: $150.00 $89.95 BEST DEAL (Save $60.05)" at bounding box center [647, 266] width 162 height 33
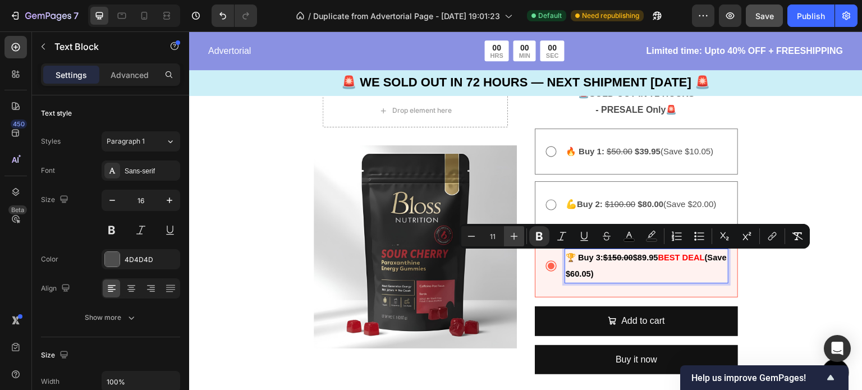
click at [512, 237] on icon "Editor contextual toolbar" at bounding box center [513, 236] width 11 height 11
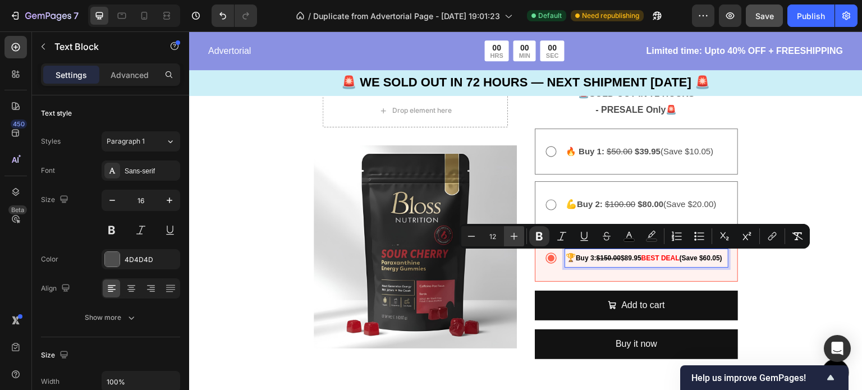
click at [512, 237] on icon "Editor contextual toolbar" at bounding box center [513, 236] width 11 height 11
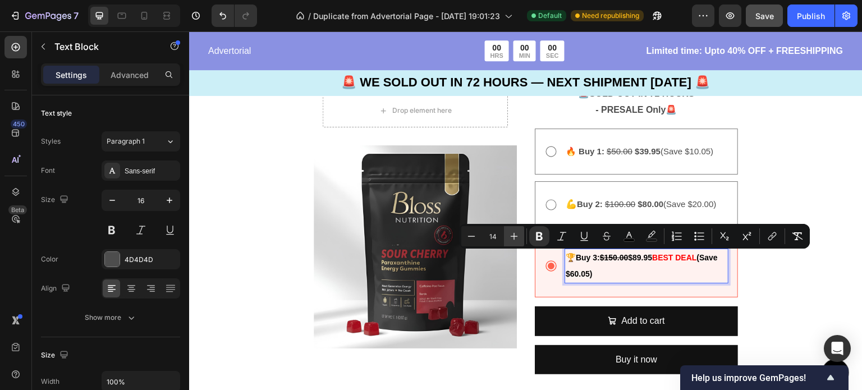
click at [512, 237] on icon "Editor contextual toolbar" at bounding box center [513, 236] width 11 height 11
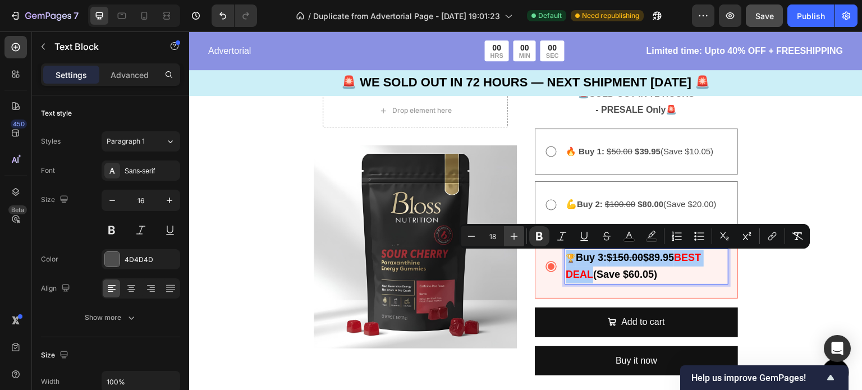
click at [512, 237] on icon "Editor contextual toolbar" at bounding box center [513, 236] width 11 height 11
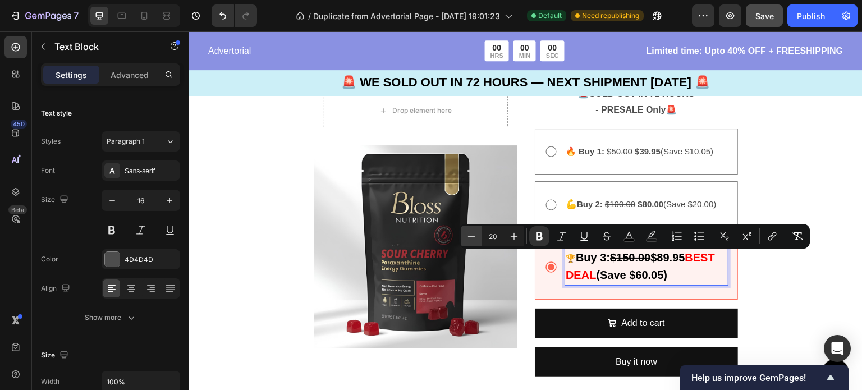
click at [473, 235] on icon "Editor contextual toolbar" at bounding box center [471, 236] width 11 height 11
type input "19"
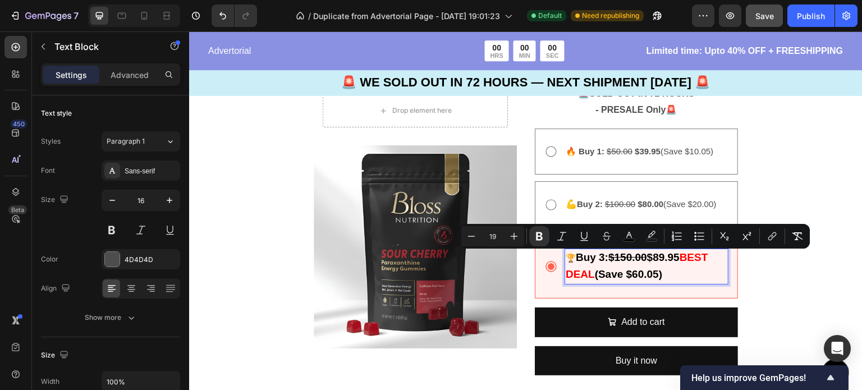
click at [688, 255] on strong "BEST DEAL" at bounding box center [637, 265] width 143 height 29
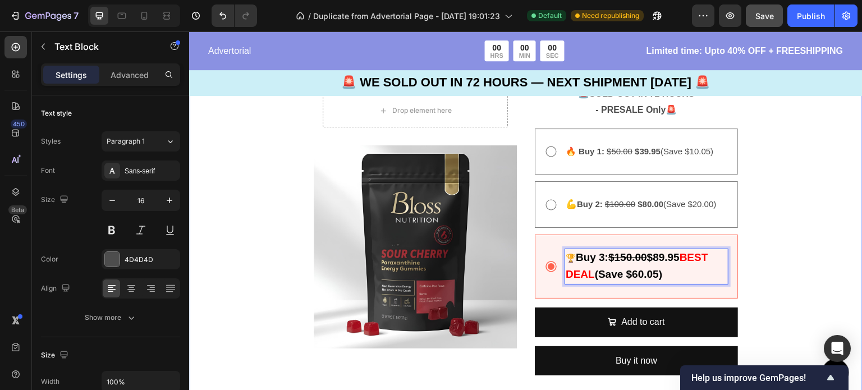
click at [798, 245] on div "Image 🚨 SOLD OUT IN 72 HOURS - PRESALE Only 🚨 Text Block 00 DAY 20 HRS 10 MIN 3…" at bounding box center [525, 90] width 673 height 679
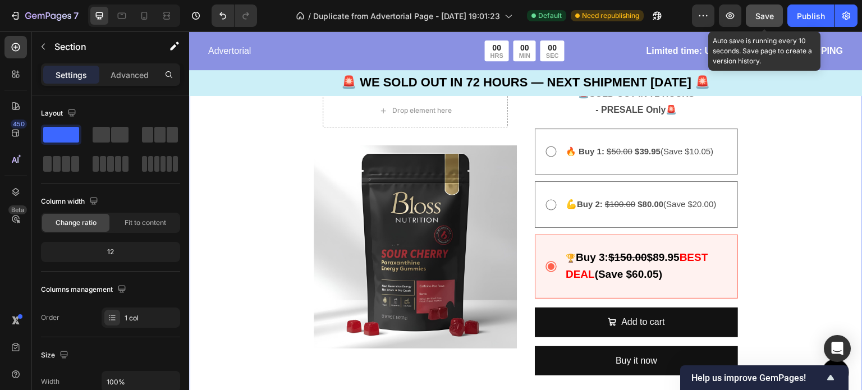
click at [759, 20] on span "Save" at bounding box center [764, 16] width 19 height 10
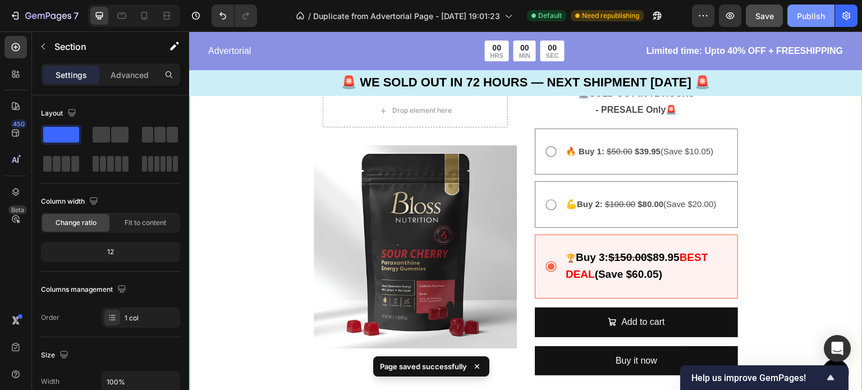
click at [811, 22] on button "Publish" at bounding box center [810, 15] width 47 height 22
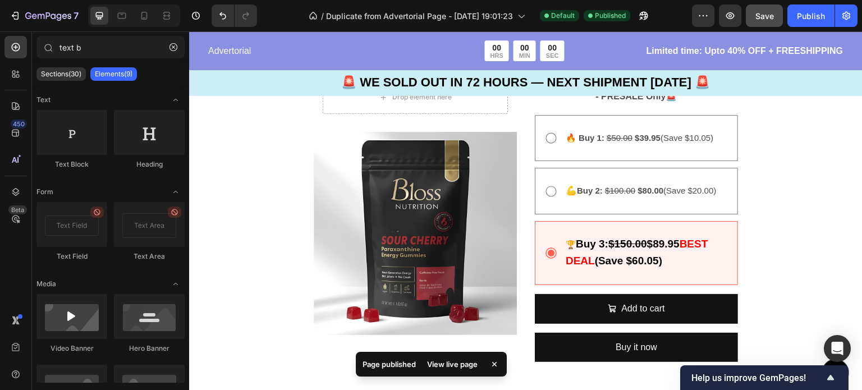
scroll to position [2611, 0]
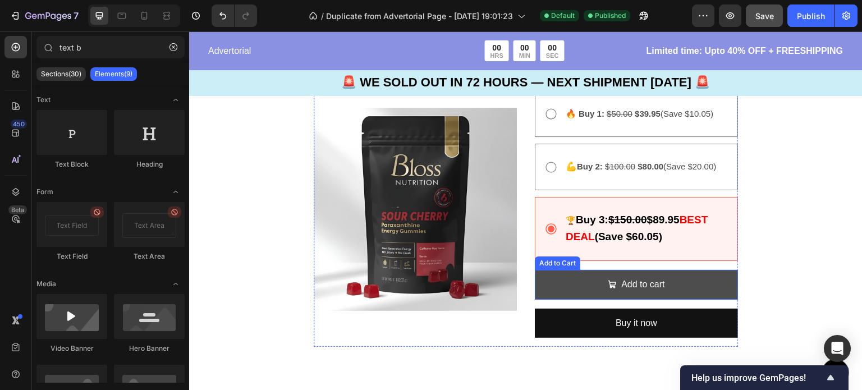
click at [667, 276] on button "Add to cart" at bounding box center [636, 285] width 203 height 30
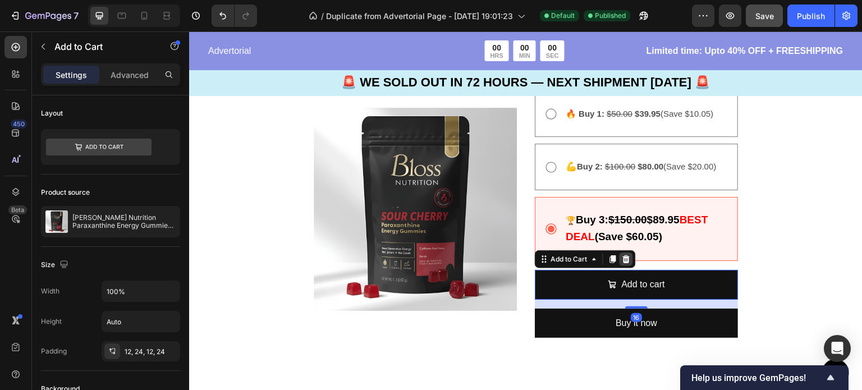
click at [622, 258] on icon at bounding box center [626, 259] width 9 height 9
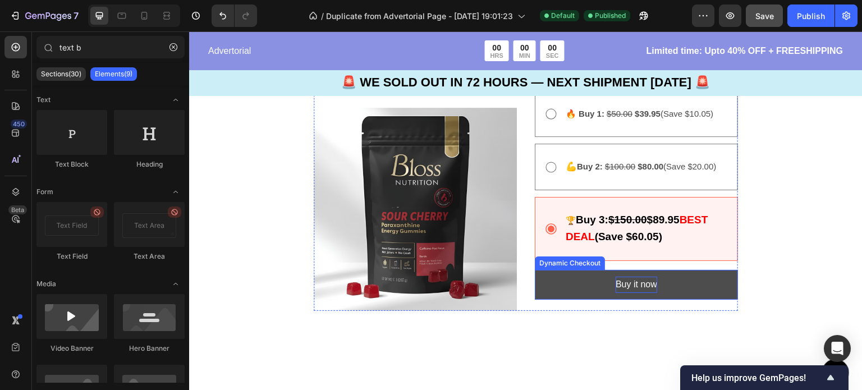
click at [616, 285] on div "Buy it now" at bounding box center [637, 285] width 42 height 16
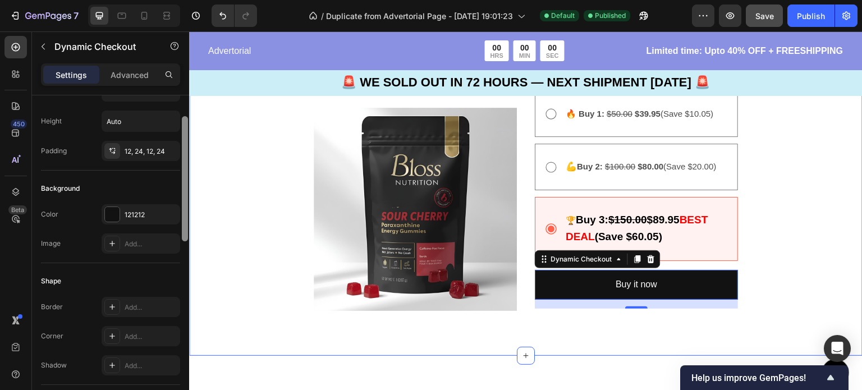
scroll to position [227, 0]
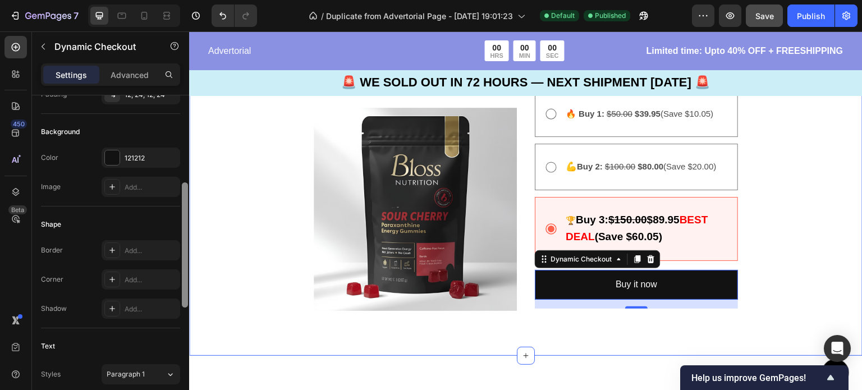
drag, startPoint x: 373, startPoint y: 195, endPoint x: 194, endPoint y: 319, distance: 217.7
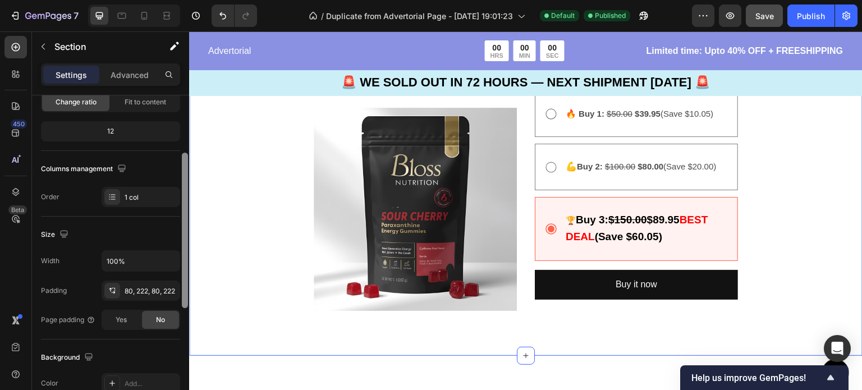
scroll to position [0, 0]
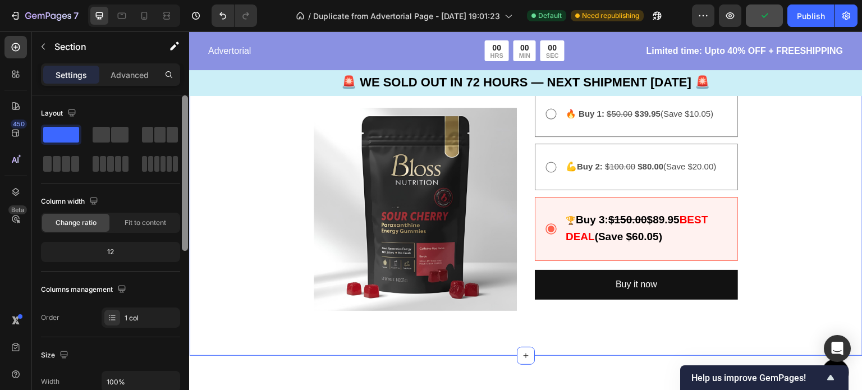
click at [182, 109] on div at bounding box center [185, 172] width 6 height 155
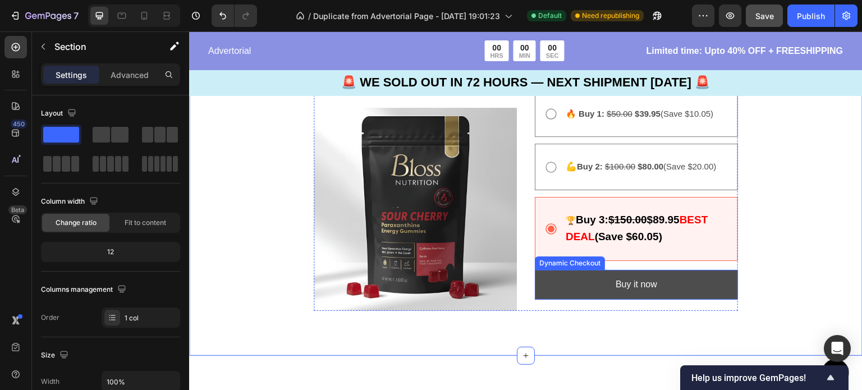
click at [544, 281] on button "Buy it now" at bounding box center [636, 285] width 203 height 30
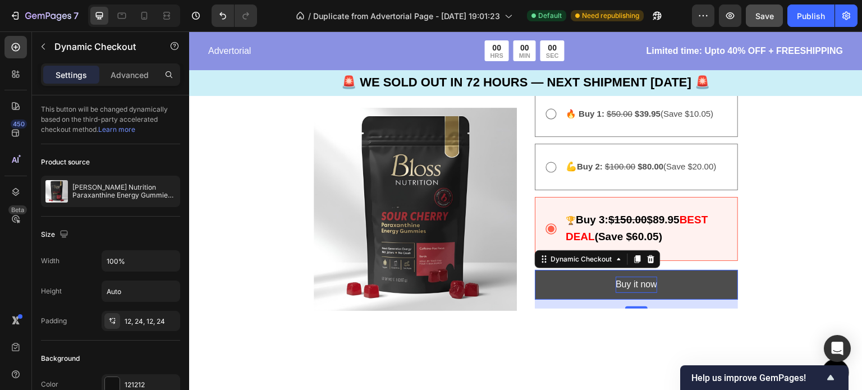
click at [623, 285] on div "Buy it now" at bounding box center [637, 285] width 42 height 16
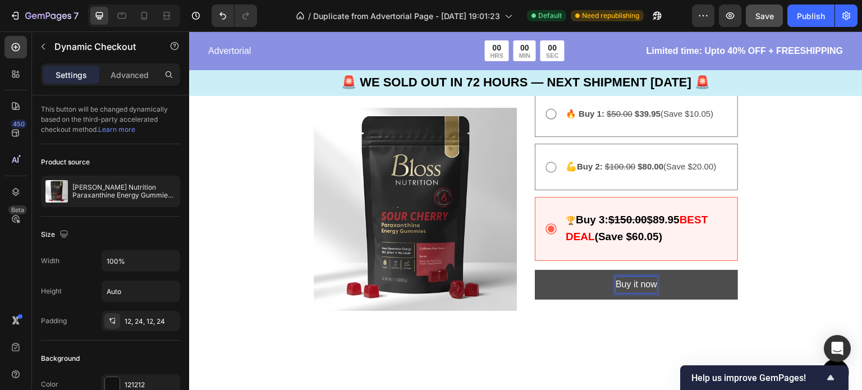
click at [649, 288] on p "Buy it now" at bounding box center [637, 285] width 42 height 16
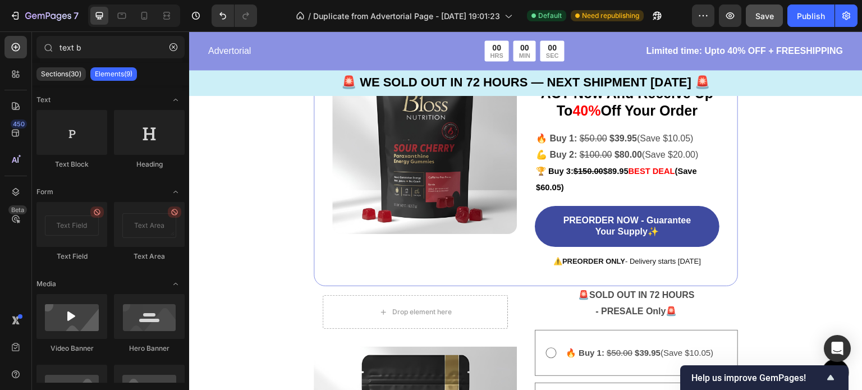
scroll to position [2354, 0]
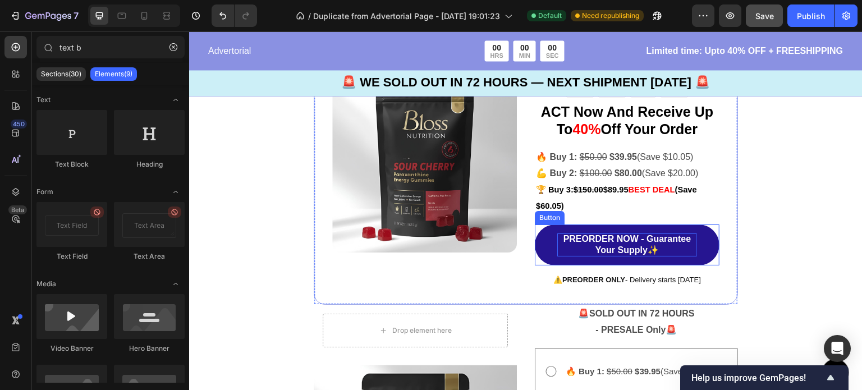
click at [654, 249] on p "PREORDER NOW - Guarantee Your Supply✨" at bounding box center [627, 245] width 140 height 24
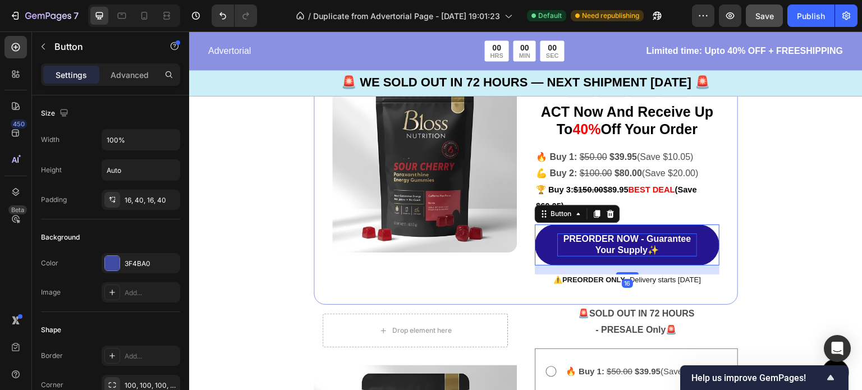
click at [654, 249] on p "PREORDER NOW - Guarantee Your Supply✨" at bounding box center [627, 245] width 140 height 24
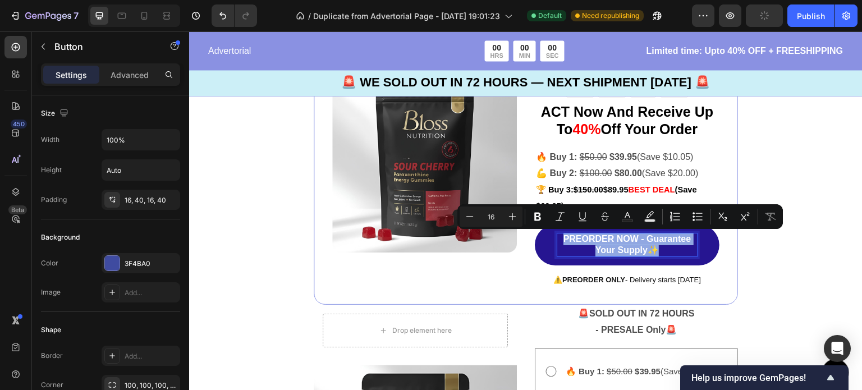
drag, startPoint x: 654, startPoint y: 249, endPoint x: 544, endPoint y: 237, distance: 110.1
click at [544, 237] on link "PREORDER NOW - Guarantee Your Supply✨" at bounding box center [627, 245] width 185 height 42
copy p "PREORDER NOW - Guarantee Your Supply✨"
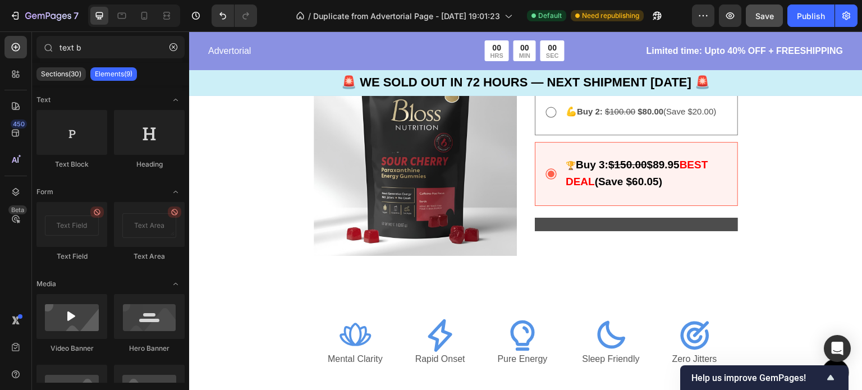
scroll to position [2679, 0]
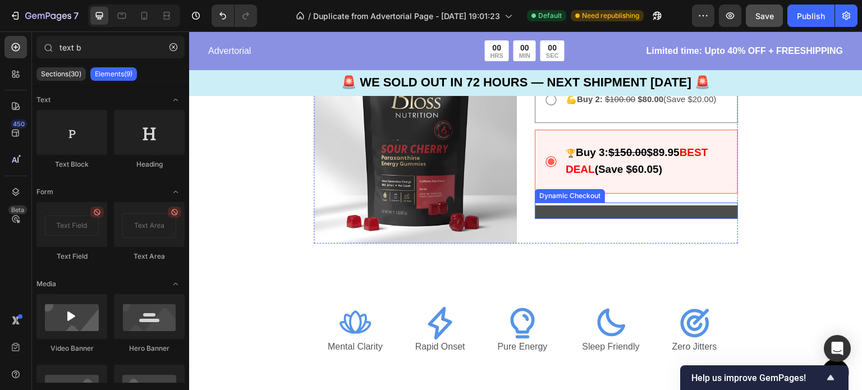
click at [635, 213] on button "Buy it now" at bounding box center [636, 211] width 203 height 13
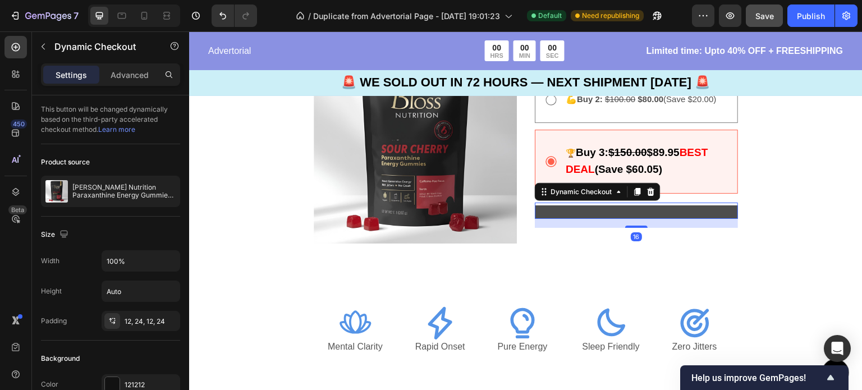
click at [630, 213] on button "Buy it now" at bounding box center [636, 211] width 203 height 13
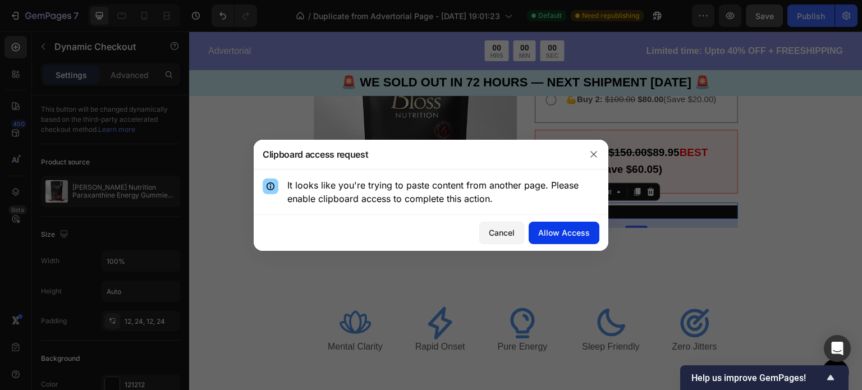
click at [563, 229] on div "Allow Access" at bounding box center [564, 233] width 52 height 12
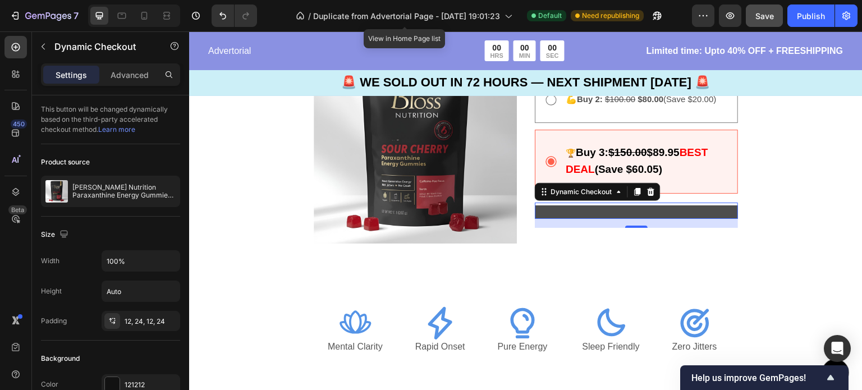
click at [605, 211] on button "Buy it now" at bounding box center [636, 211] width 203 height 13
click at [620, 213] on button "Buy it now" at bounding box center [636, 211] width 203 height 13
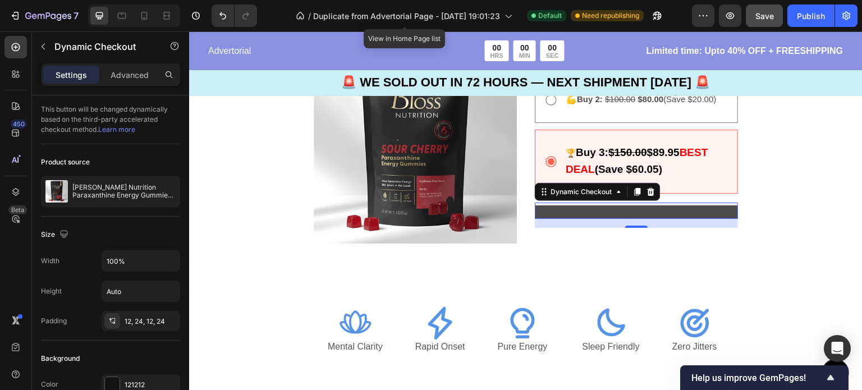
click at [620, 213] on button "Buy it now" at bounding box center [636, 211] width 203 height 13
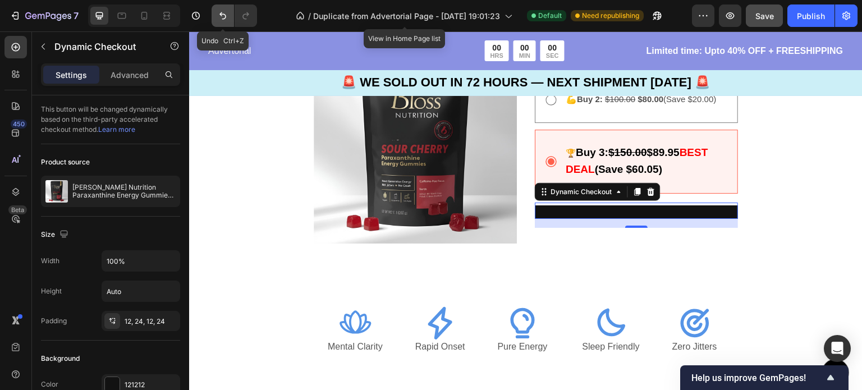
click at [223, 16] on icon "Undo/Redo" at bounding box center [222, 15] width 11 height 11
click at [223, 17] on icon "Undo/Redo" at bounding box center [222, 15] width 11 height 11
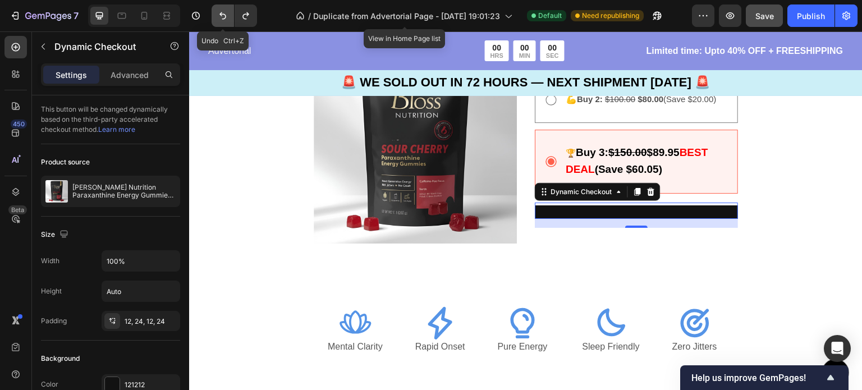
click at [223, 17] on icon "Undo/Redo" at bounding box center [222, 15] width 11 height 11
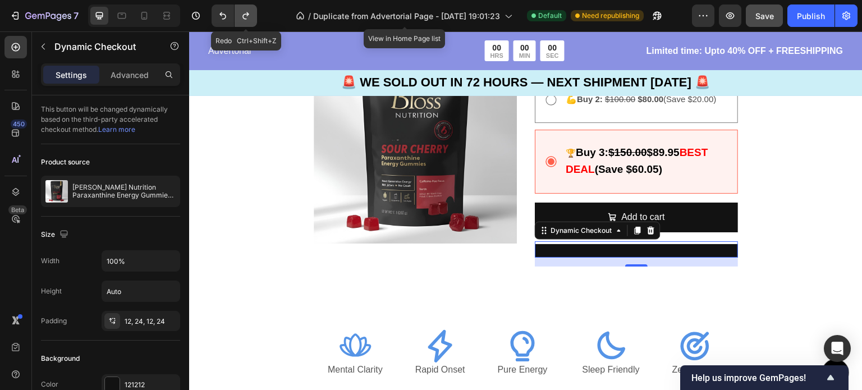
click at [247, 19] on icon "Undo/Redo" at bounding box center [245, 15] width 11 height 11
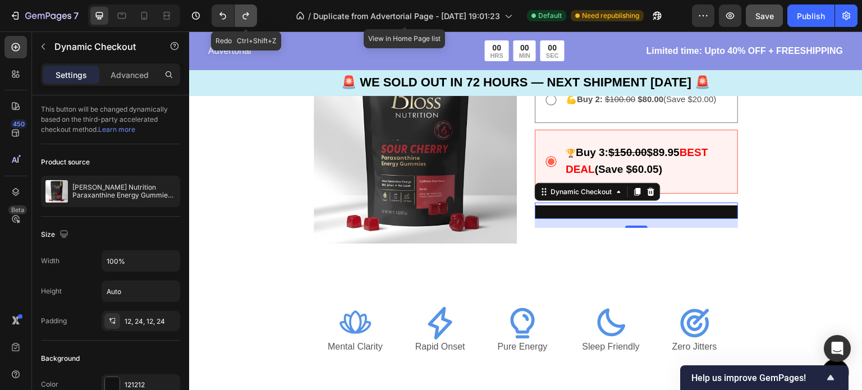
click at [247, 19] on icon "Undo/Redo" at bounding box center [245, 15] width 11 height 11
click at [215, 13] on button "Undo/Redo" at bounding box center [223, 15] width 22 height 22
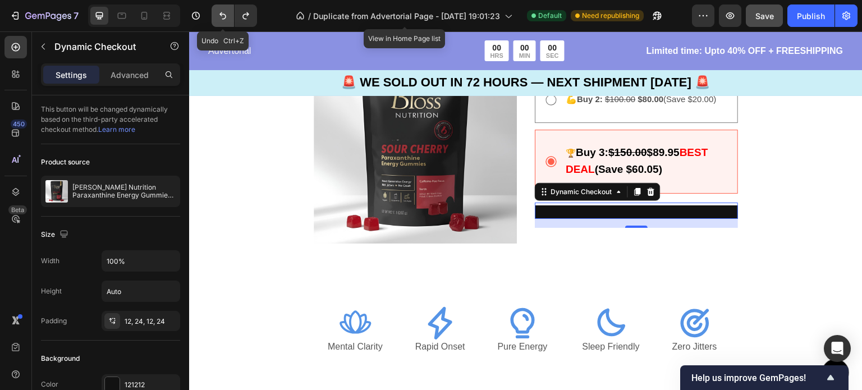
click at [215, 13] on button "Undo/Redo" at bounding box center [223, 15] width 22 height 22
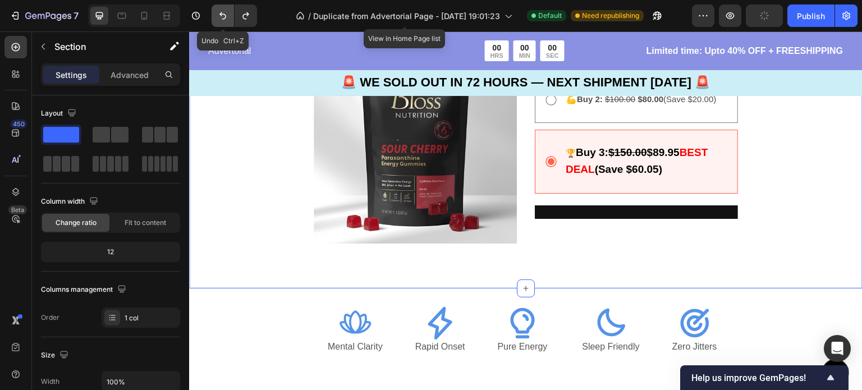
click at [222, 17] on icon "Undo/Redo" at bounding box center [222, 15] width 11 height 11
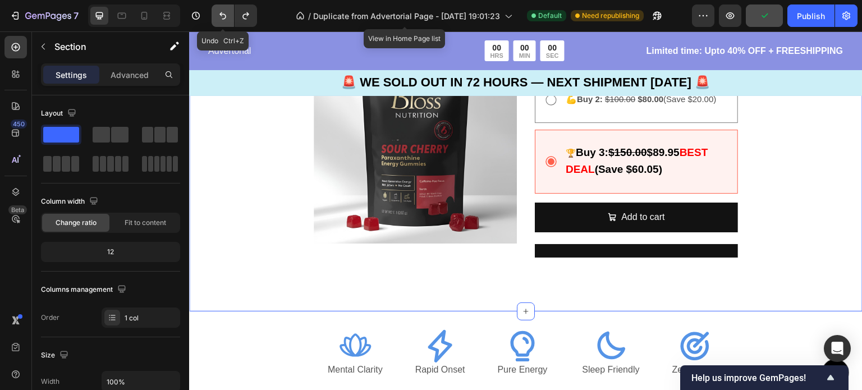
click at [222, 17] on icon "Undo/Redo" at bounding box center [222, 15] width 11 height 11
click at [245, 16] on icon "Undo/Redo" at bounding box center [245, 15] width 11 height 11
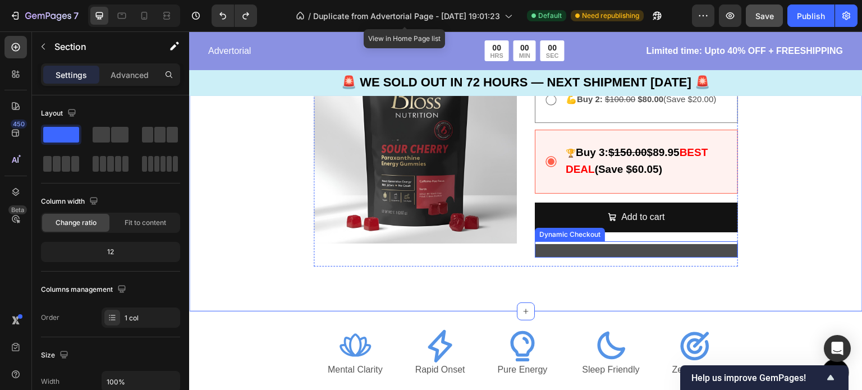
click at [587, 250] on button "Buy it now" at bounding box center [636, 250] width 203 height 13
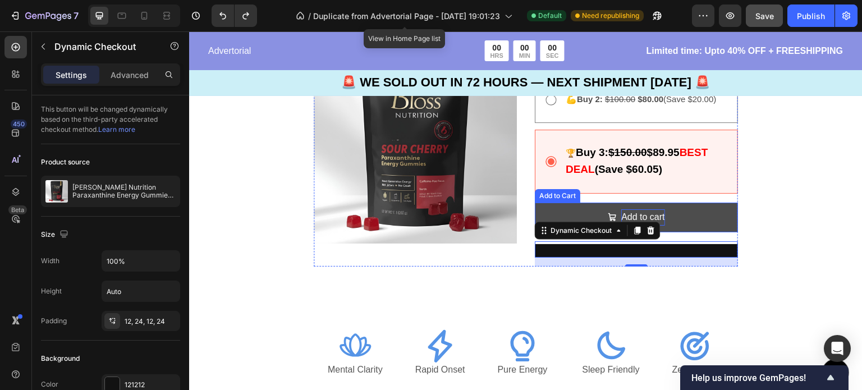
click at [641, 212] on div "Add to cart" at bounding box center [642, 217] width 43 height 16
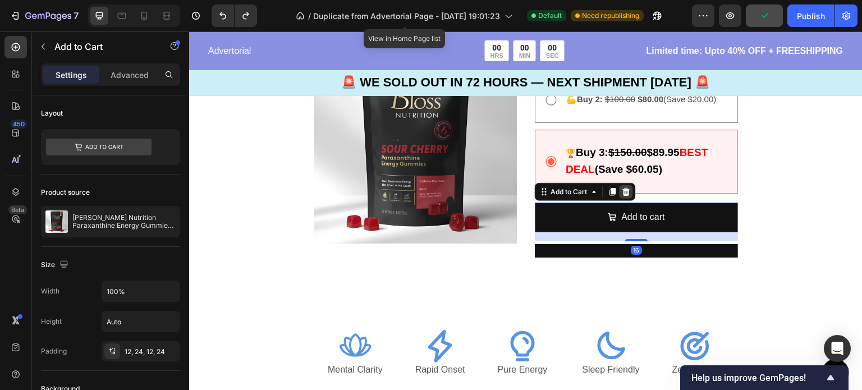
click at [620, 186] on div at bounding box center [625, 191] width 13 height 13
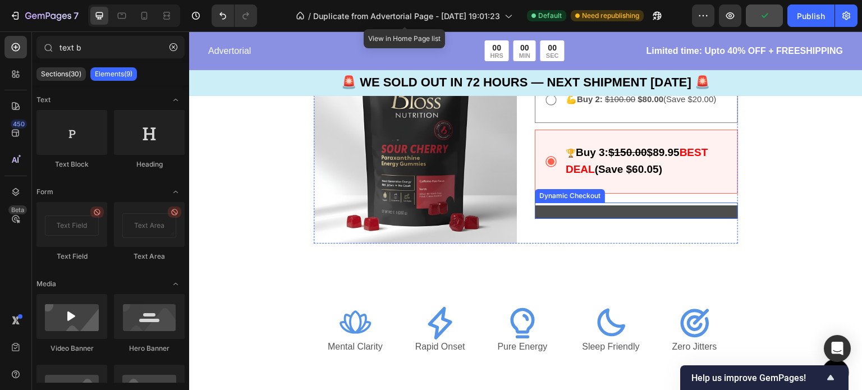
click at [598, 214] on button "Buy it now" at bounding box center [636, 211] width 203 height 13
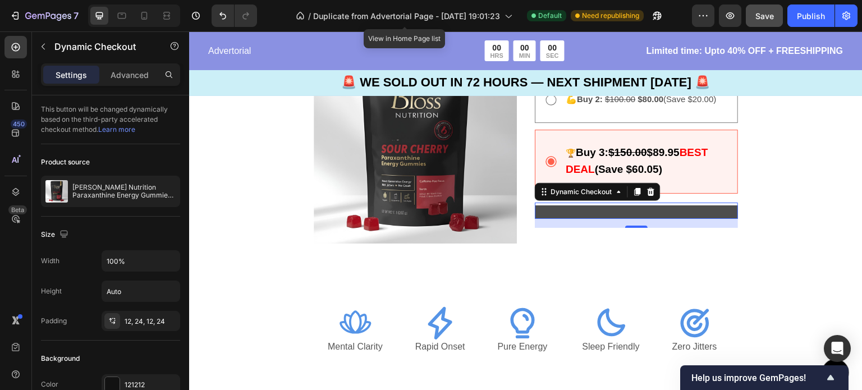
click at [612, 213] on button "Buy it now" at bounding box center [636, 211] width 203 height 13
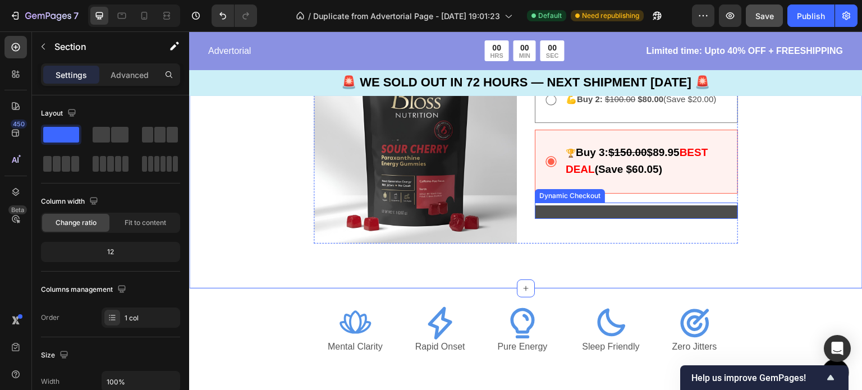
click at [563, 206] on button "Buy it now" at bounding box center [636, 211] width 203 height 13
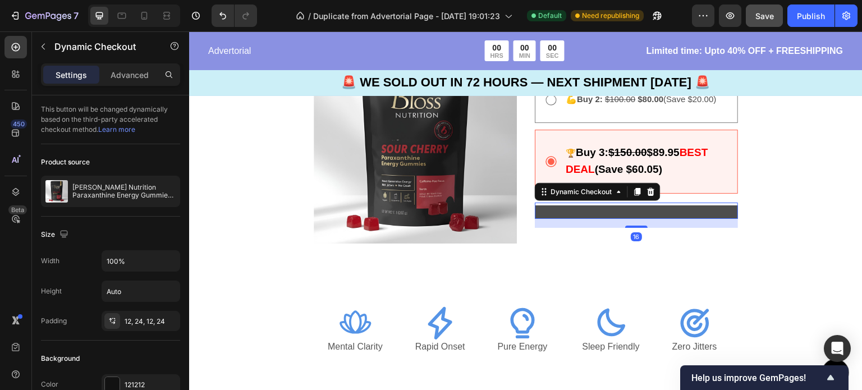
click at [600, 216] on button "Buy it now" at bounding box center [636, 211] width 203 height 13
click at [608, 213] on button "Buy it now" at bounding box center [636, 211] width 203 height 13
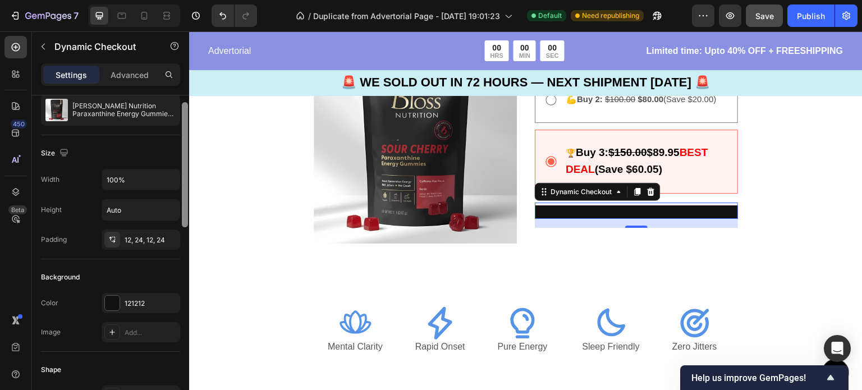
scroll to position [93, 0]
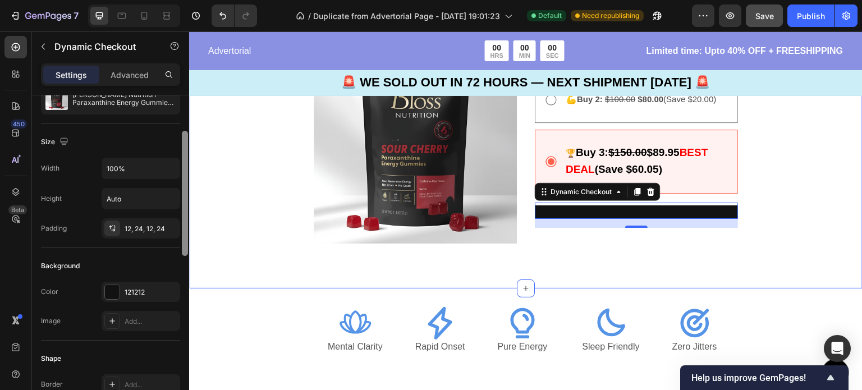
drag, startPoint x: 375, startPoint y: 194, endPoint x: 191, endPoint y: 263, distance: 196.9
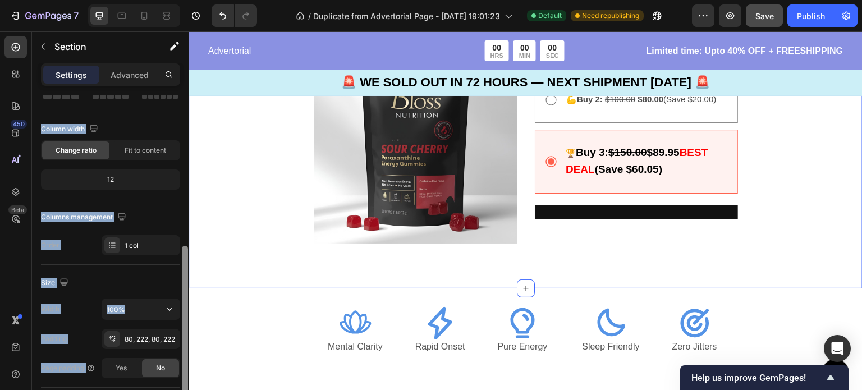
scroll to position [0, 0]
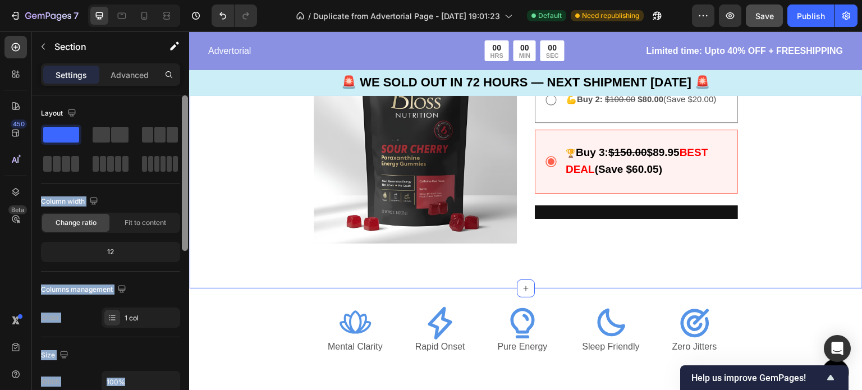
drag, startPoint x: 181, startPoint y: 228, endPoint x: 167, endPoint y: 103, distance: 126.5
click at [167, 103] on div "Layout Column width Change ratio Fit to content 12 Columns management Order 1 c…" at bounding box center [110, 258] width 157 height 327
click at [147, 105] on div "Layout" at bounding box center [110, 113] width 139 height 18
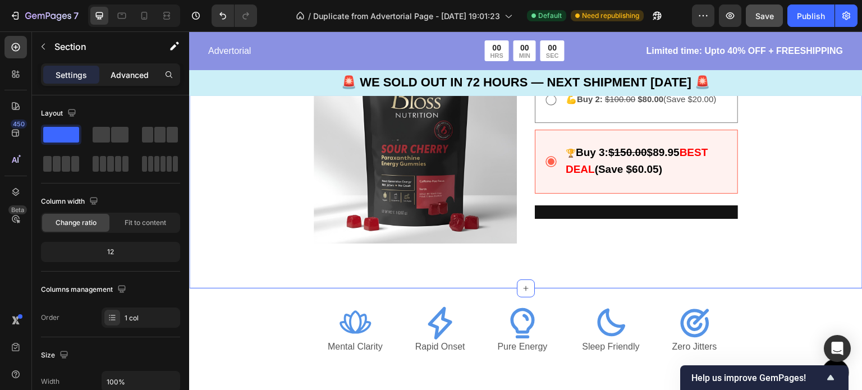
click at [137, 74] on p "Advanced" at bounding box center [130, 75] width 38 height 12
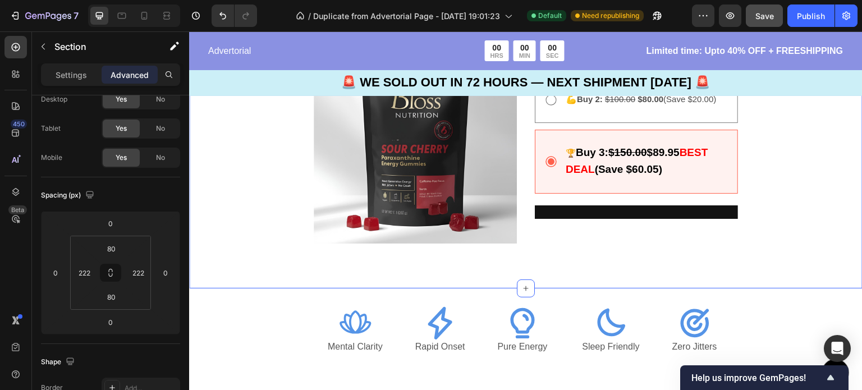
scroll to position [366, 0]
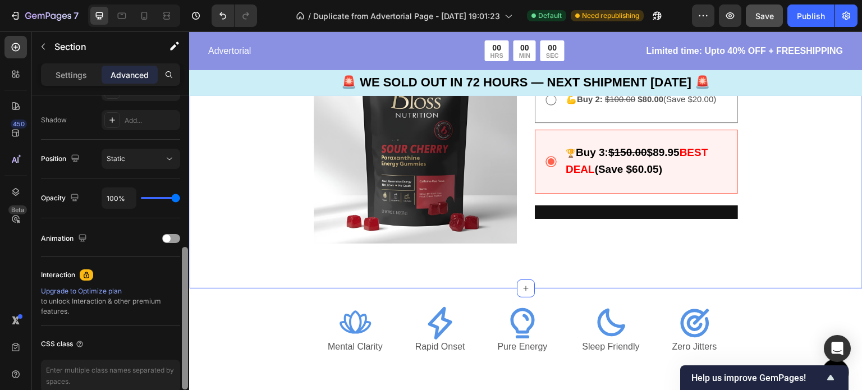
drag, startPoint x: 189, startPoint y: 146, endPoint x: 186, endPoint y: 289, distance: 142.5
click at [186, 289] on div at bounding box center [185, 318] width 6 height 143
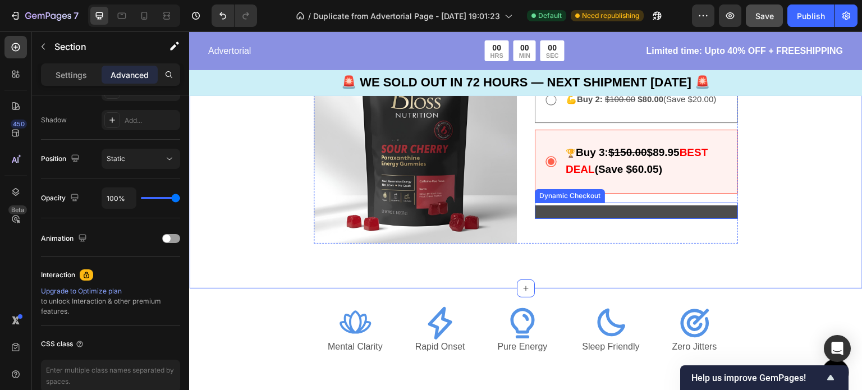
click at [553, 217] on button "Buy it now" at bounding box center [636, 211] width 203 height 13
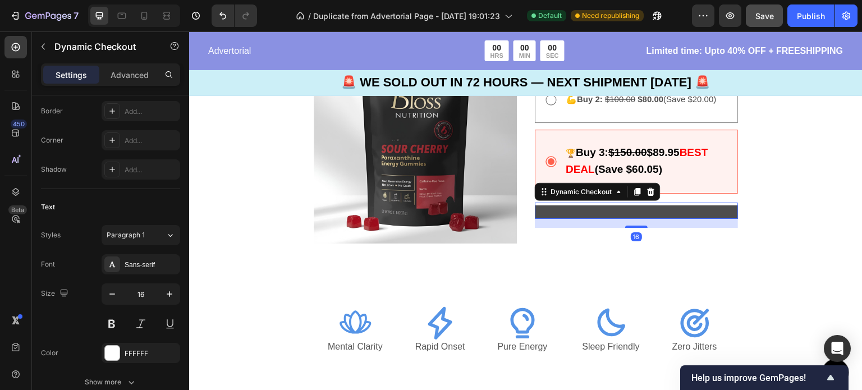
scroll to position [0, 0]
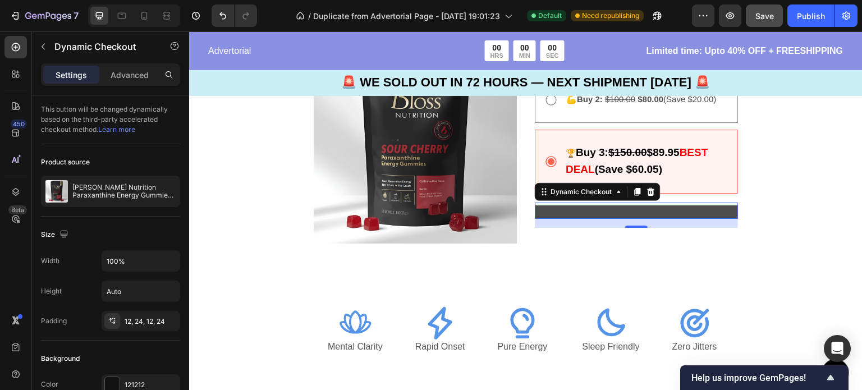
click at [573, 213] on button "Buy it now" at bounding box center [636, 211] width 203 height 13
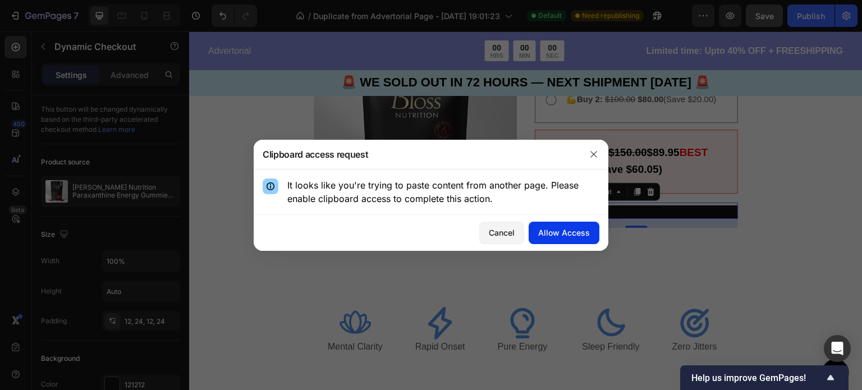
click at [564, 232] on div "Allow Access" at bounding box center [564, 233] width 52 height 12
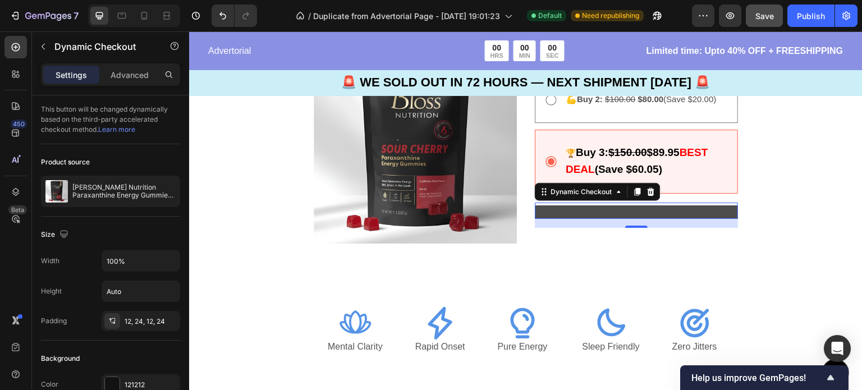
click at [567, 211] on button "Buy it now" at bounding box center [636, 211] width 203 height 13
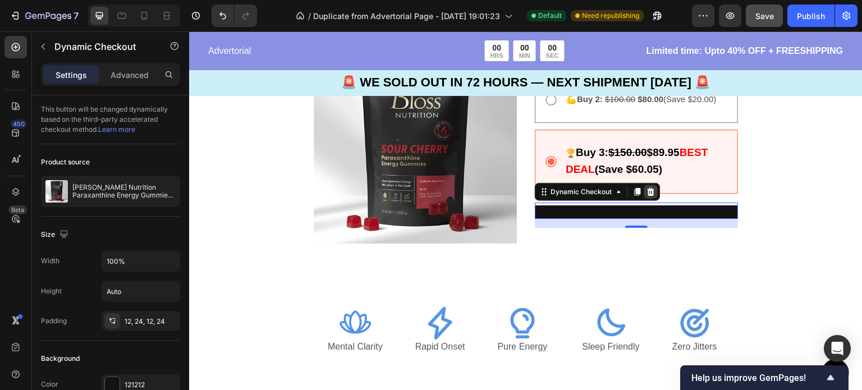
click at [648, 190] on icon at bounding box center [651, 192] width 7 height 8
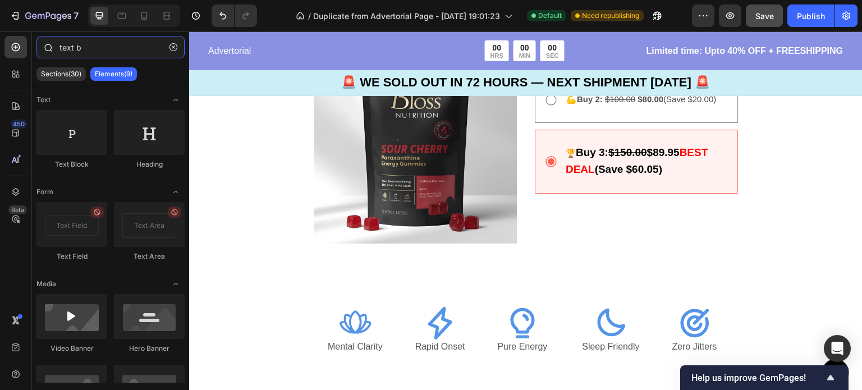
click at [97, 48] on input "text b" at bounding box center [110, 47] width 148 height 22
type input "t"
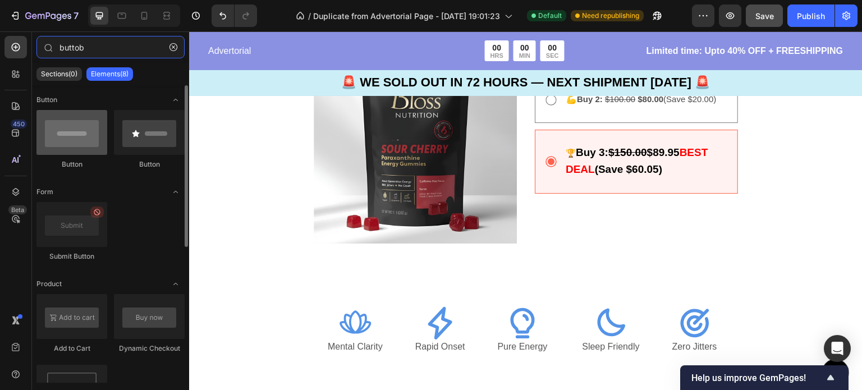
type input "buttob"
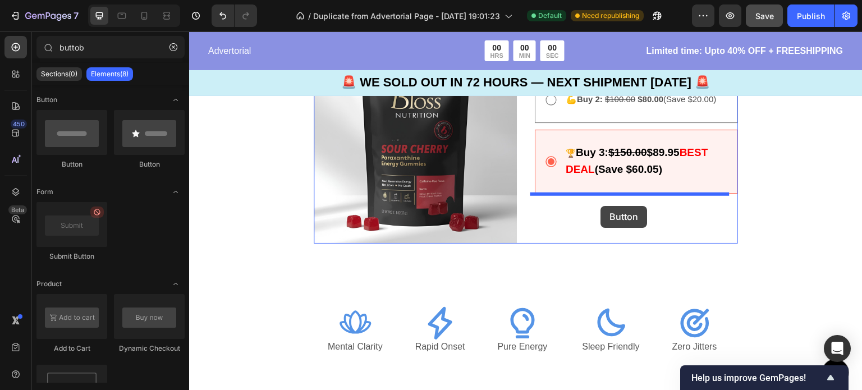
drag, startPoint x: 256, startPoint y: 183, endPoint x: 601, endPoint y: 206, distance: 345.3
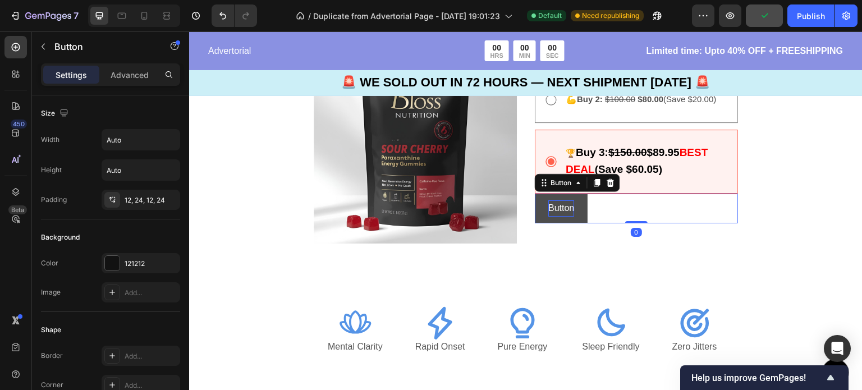
click at [568, 212] on p "Button" at bounding box center [561, 208] width 26 height 16
drag, startPoint x: 571, startPoint y: 211, endPoint x: 546, endPoint y: 208, distance: 25.5
click at [546, 208] on button "Button" at bounding box center [561, 209] width 53 height 30
click at [573, 209] on button "Button" at bounding box center [561, 209] width 53 height 30
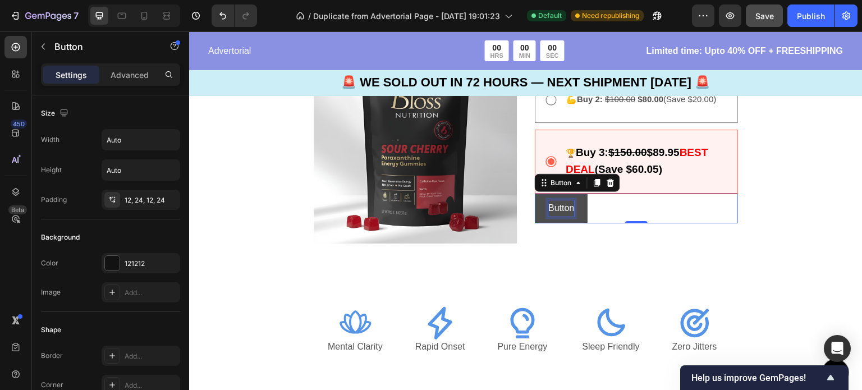
click at [567, 210] on p "Button" at bounding box center [561, 208] width 26 height 16
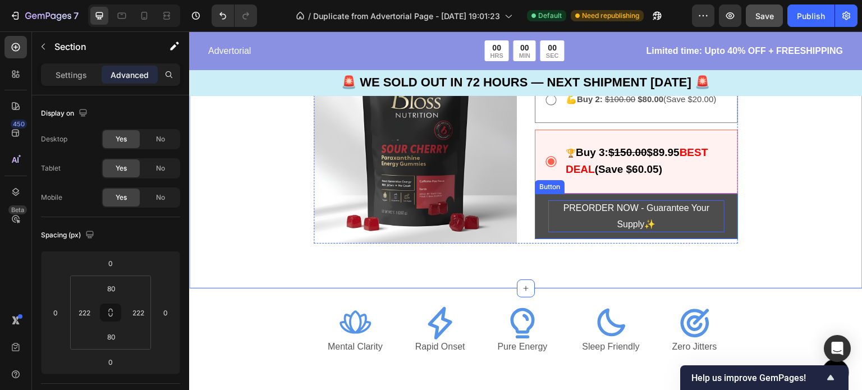
click at [538, 229] on button "PREORDER NOW - Guarantee Your Supply✨" at bounding box center [636, 217] width 203 height 46
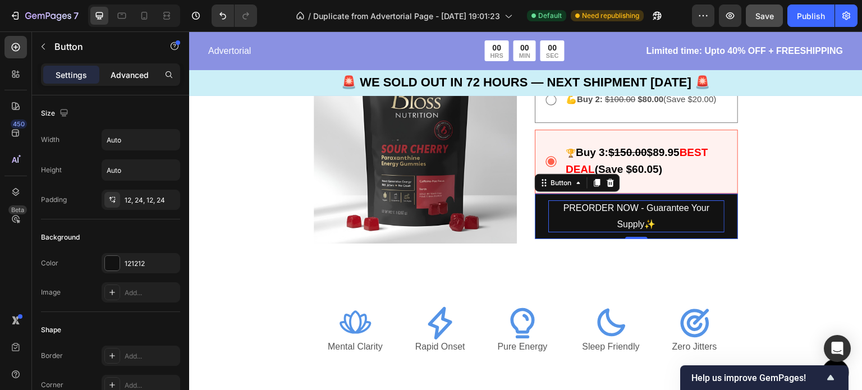
click at [132, 71] on p "Advanced" at bounding box center [130, 75] width 38 height 12
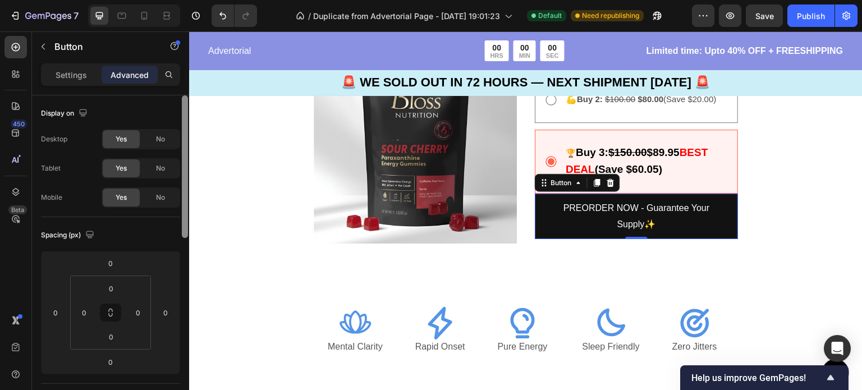
click at [180, 84] on div "Settings Advanced Display on Desktop Yes No Tablet Yes No Mobile Yes No Spacing…" at bounding box center [110, 242] width 157 height 359
click at [74, 71] on p "Settings" at bounding box center [71, 75] width 31 height 12
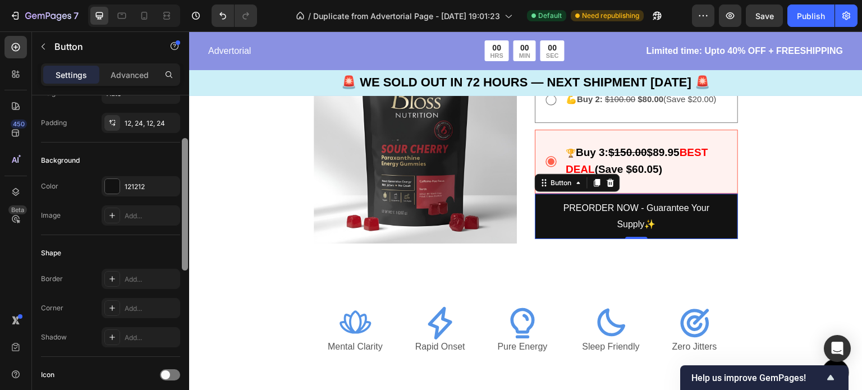
scroll to position [126, 0]
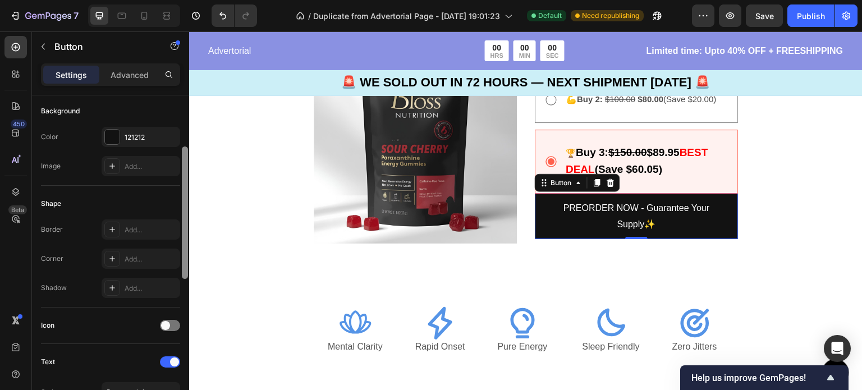
drag, startPoint x: 186, startPoint y: 125, endPoint x: 182, endPoint y: 177, distance: 51.8
click at [182, 177] on div at bounding box center [185, 212] width 6 height 132
click at [151, 132] on div "121212" at bounding box center [141, 137] width 33 height 10
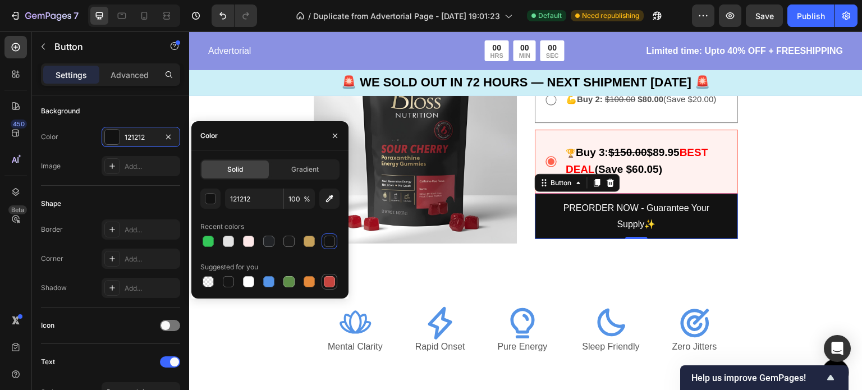
click at [325, 281] on div at bounding box center [329, 281] width 11 height 11
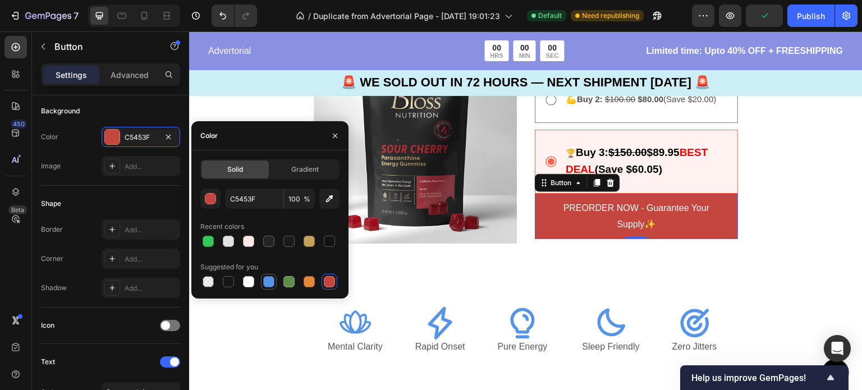
click at [276, 279] on div at bounding box center [269, 282] width 16 height 16
type input "5594E7"
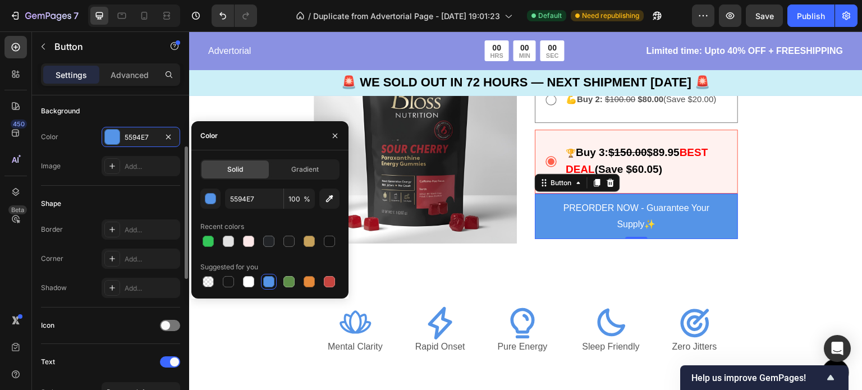
click at [153, 102] on div "Background" at bounding box center [110, 111] width 139 height 18
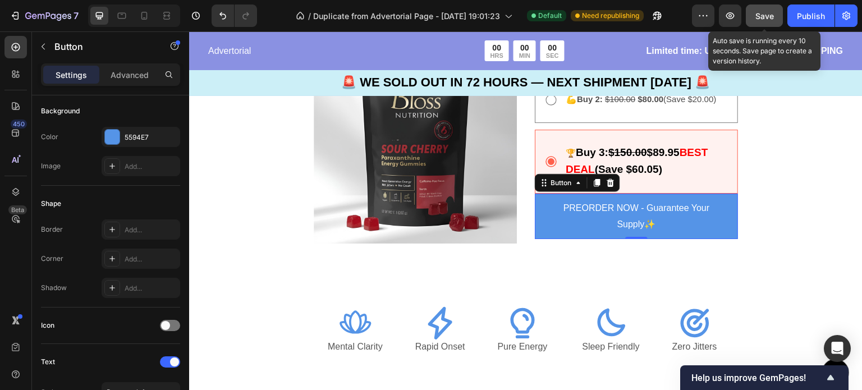
click at [761, 14] on span "Save" at bounding box center [764, 16] width 19 height 10
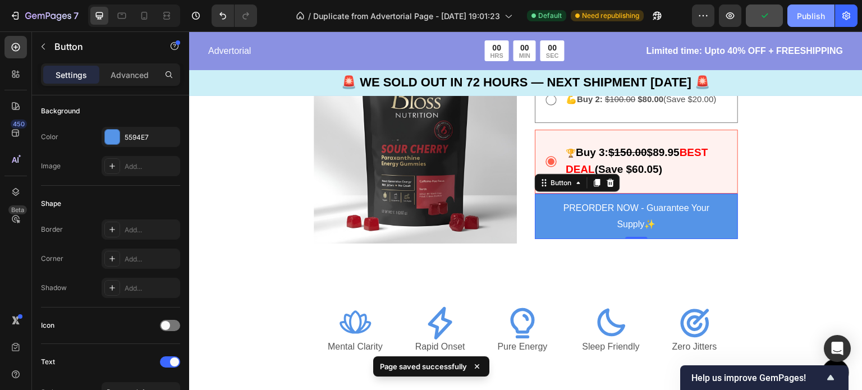
click at [803, 19] on div "Publish" at bounding box center [811, 16] width 28 height 12
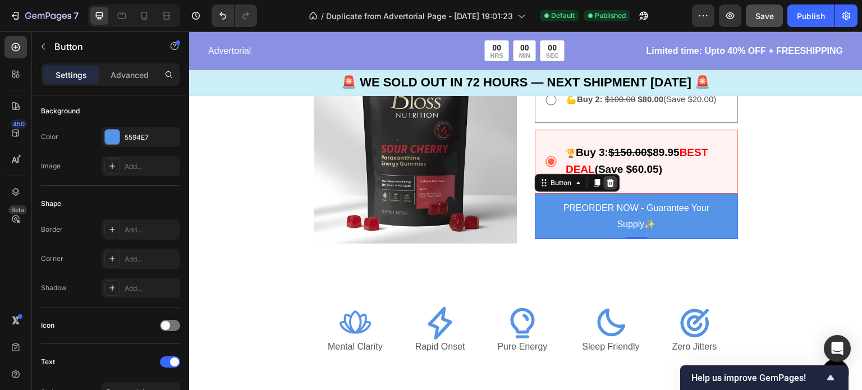
click at [610, 182] on icon at bounding box center [610, 182] width 9 height 9
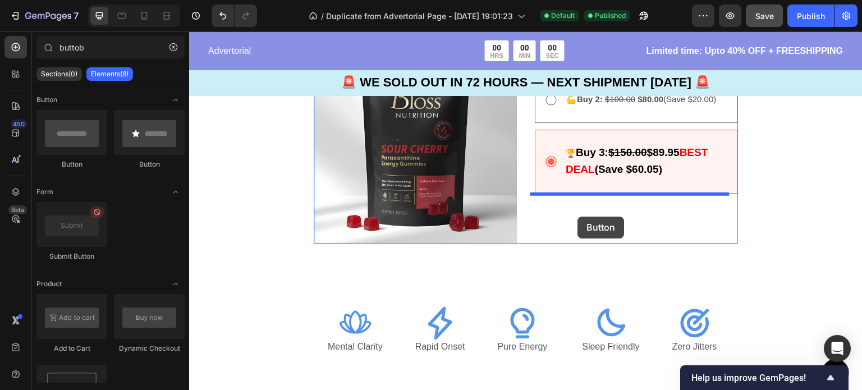
drag, startPoint x: 324, startPoint y: 173, endPoint x: 578, endPoint y: 215, distance: 257.7
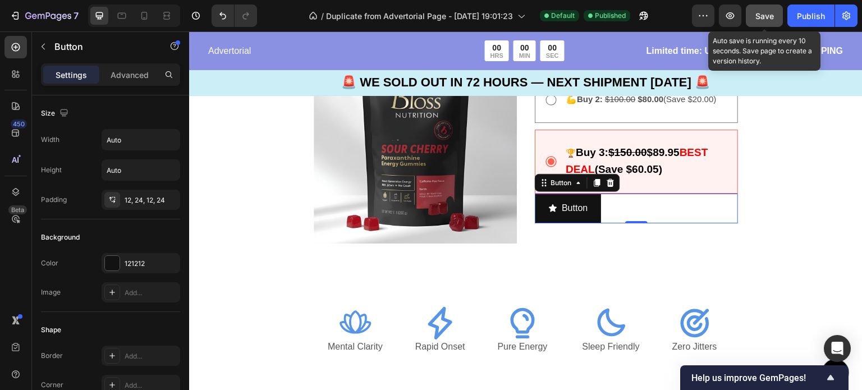
click at [775, 22] on button "Save" at bounding box center [764, 15] width 37 height 22
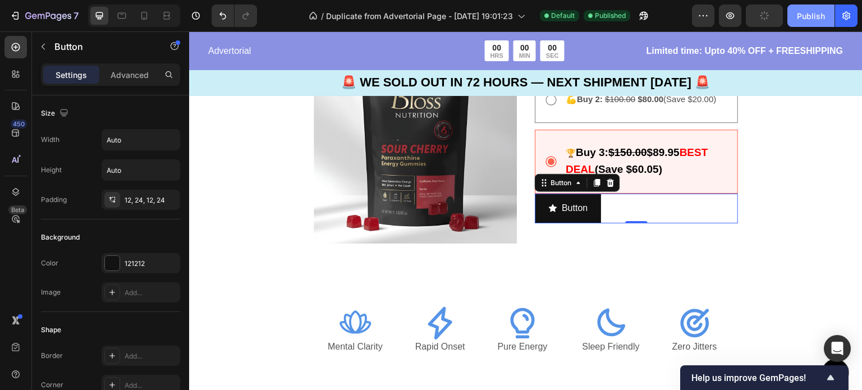
click at [807, 22] on button "Publish" at bounding box center [810, 15] width 47 height 22
click at [218, 17] on icon "Undo/Redo" at bounding box center [222, 15] width 11 height 11
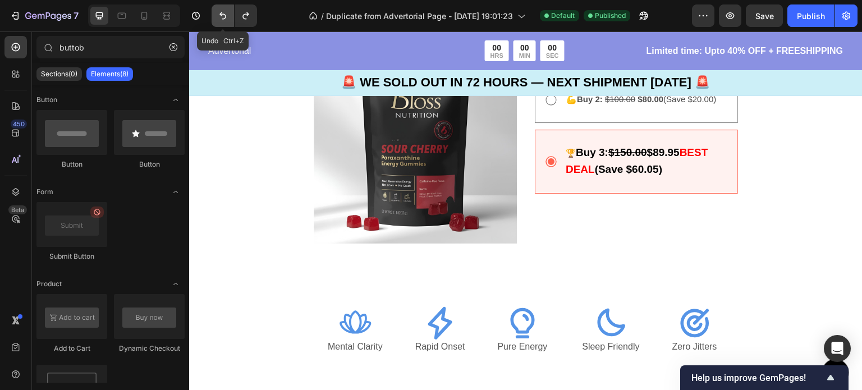
click at [218, 17] on icon "Undo/Redo" at bounding box center [222, 15] width 11 height 11
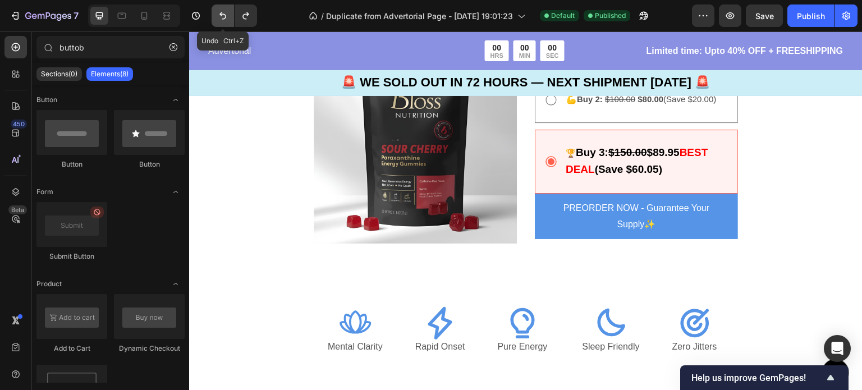
click at [218, 17] on icon "Undo/Redo" at bounding box center [222, 15] width 11 height 11
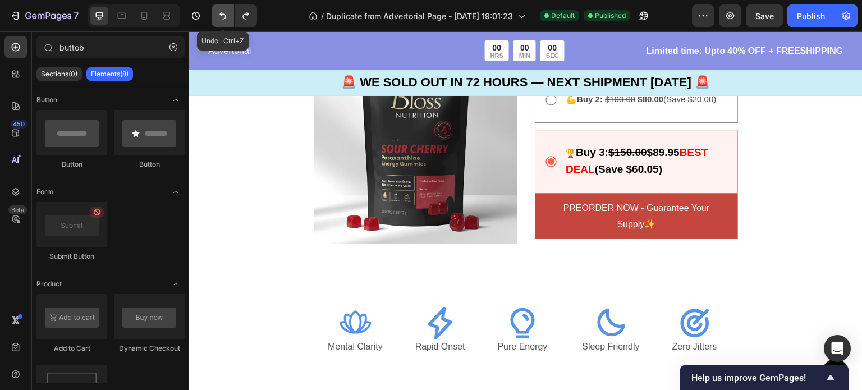
click at [218, 17] on icon "Undo/Redo" at bounding box center [222, 15] width 11 height 11
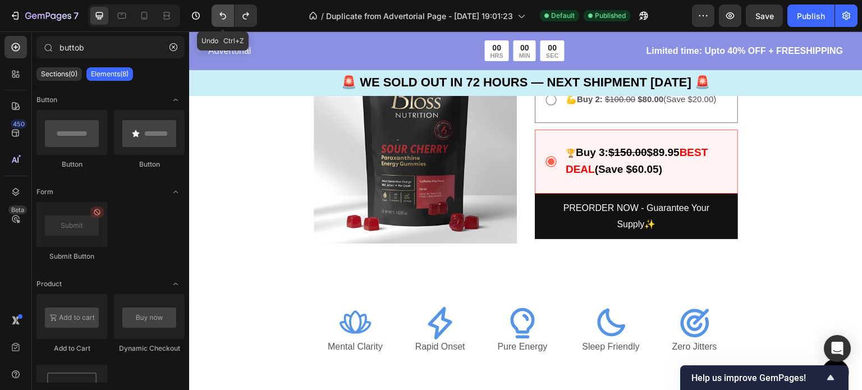
click at [218, 17] on icon "Undo/Redo" at bounding box center [222, 15] width 11 height 11
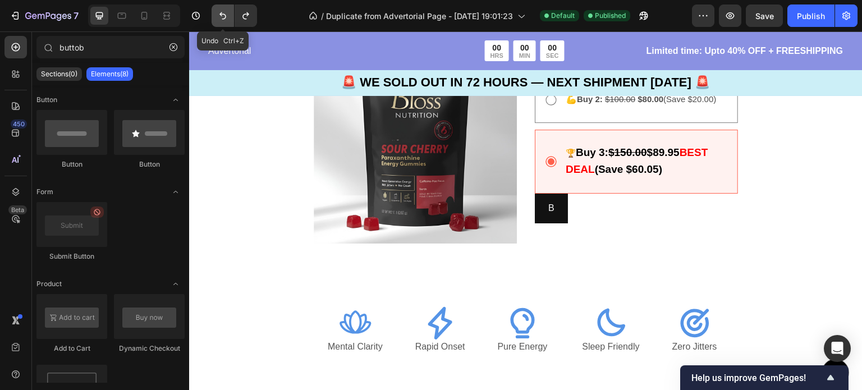
click at [218, 17] on icon "Undo/Redo" at bounding box center [222, 15] width 11 height 11
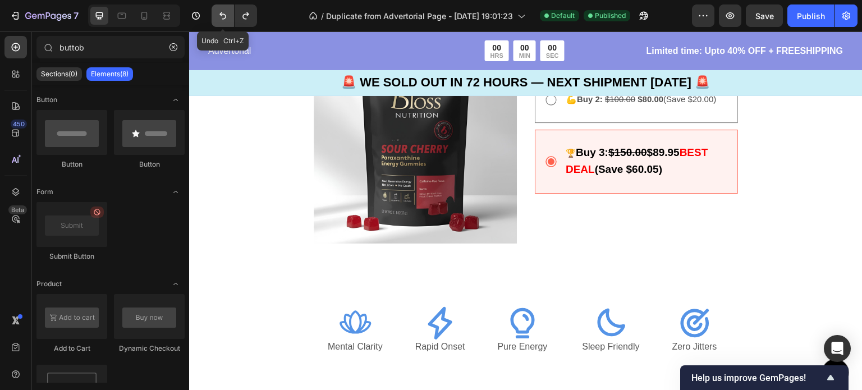
click at [218, 17] on icon "Undo/Redo" at bounding box center [222, 15] width 11 height 11
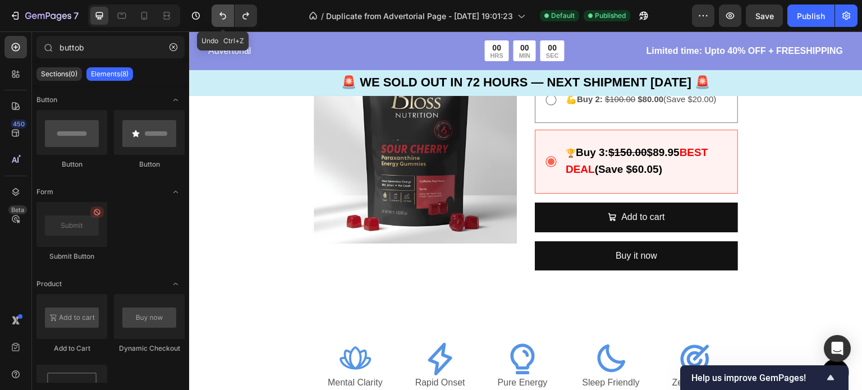
click at [218, 17] on icon "Undo/Redo" at bounding box center [222, 15] width 11 height 11
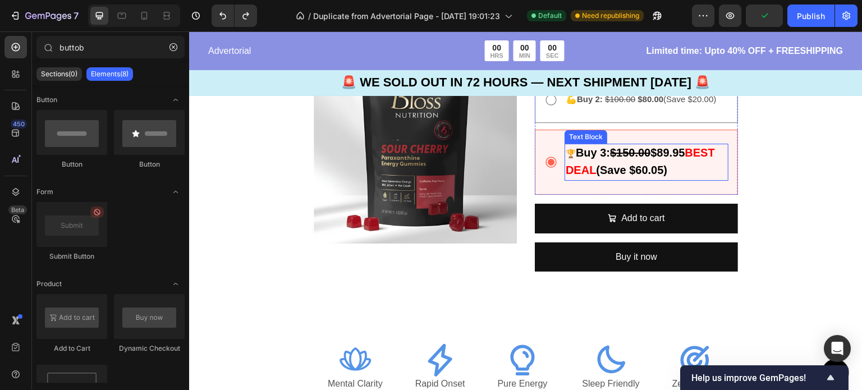
click at [666, 169] on strong "(Save $60.05)" at bounding box center [631, 170] width 71 height 12
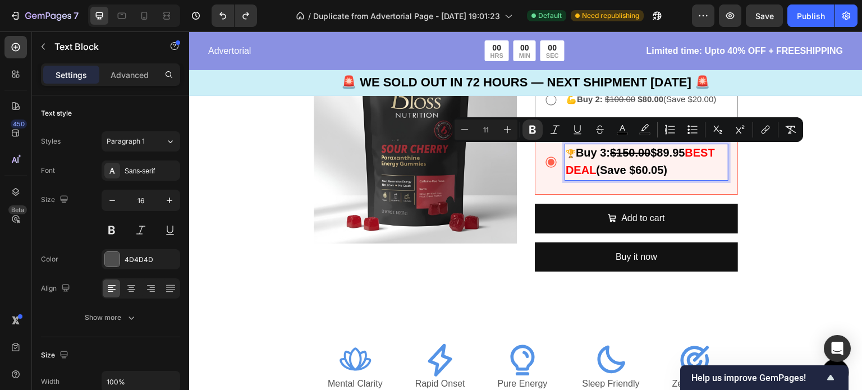
drag, startPoint x: 605, startPoint y: 191, endPoint x: 560, endPoint y: 152, distance: 59.7
click at [564, 152] on div "🏆 Buy 3: $150.00 $89.95 BEST DEAL (Save $60.05)" at bounding box center [646, 162] width 164 height 37
click at [464, 131] on icon "Editor contextual toolbar" at bounding box center [464, 129] width 11 height 11
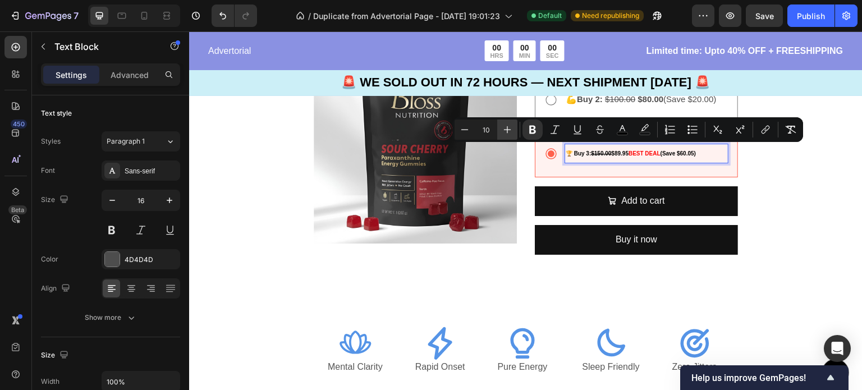
click at [505, 132] on icon "Editor contextual toolbar" at bounding box center [507, 129] width 11 height 11
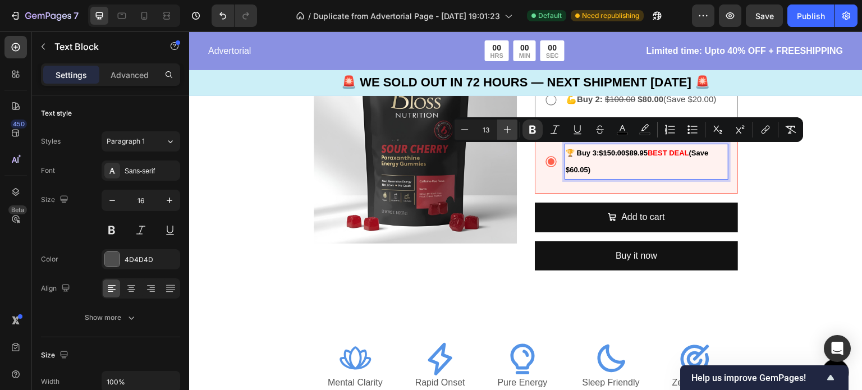
click at [505, 132] on icon "Editor contextual toolbar" at bounding box center [507, 129] width 11 height 11
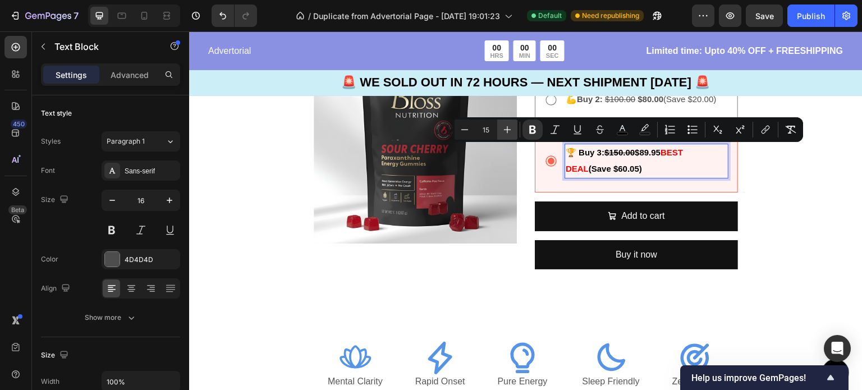
click at [505, 132] on icon "Editor contextual toolbar" at bounding box center [507, 129] width 11 height 11
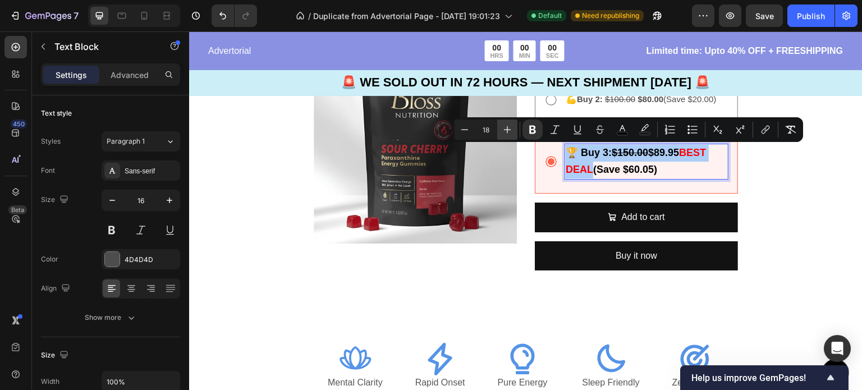
click at [505, 132] on icon "Editor contextual toolbar" at bounding box center [507, 129] width 11 height 11
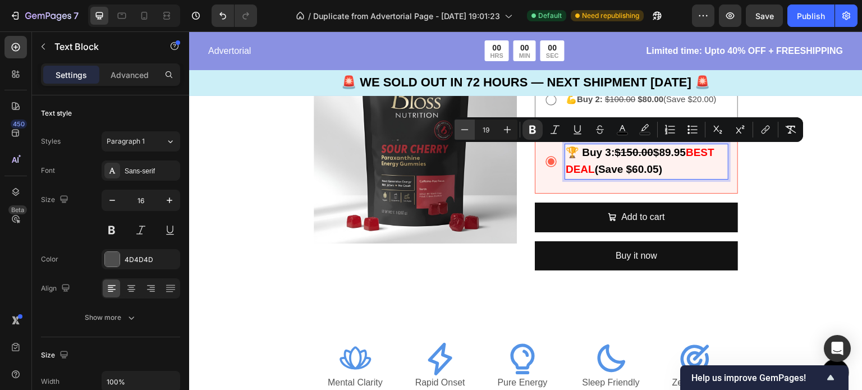
click at [469, 131] on icon "Editor contextual toolbar" at bounding box center [464, 129] width 11 height 11
type input "18"
click at [685, 154] on strong "BEST DEAL" at bounding box center [636, 161] width 140 height 28
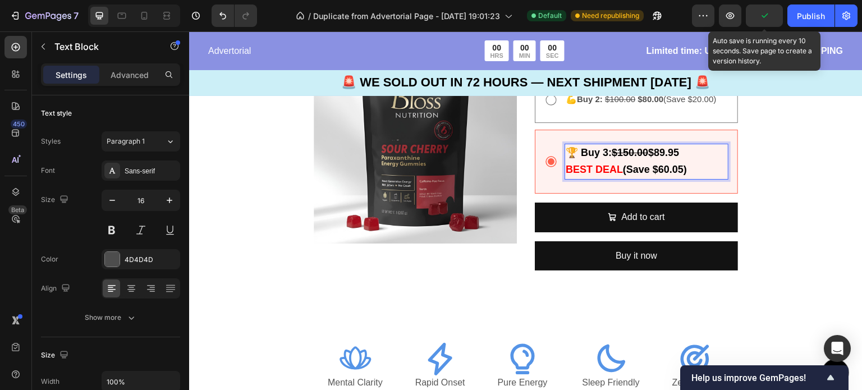
click at [763, 20] on icon "button" at bounding box center [764, 15] width 11 height 11
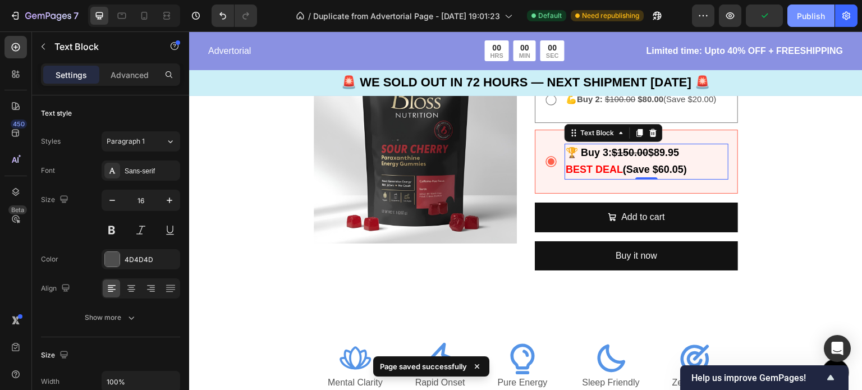
click at [797, 20] on button "Publish" at bounding box center [810, 15] width 47 height 22
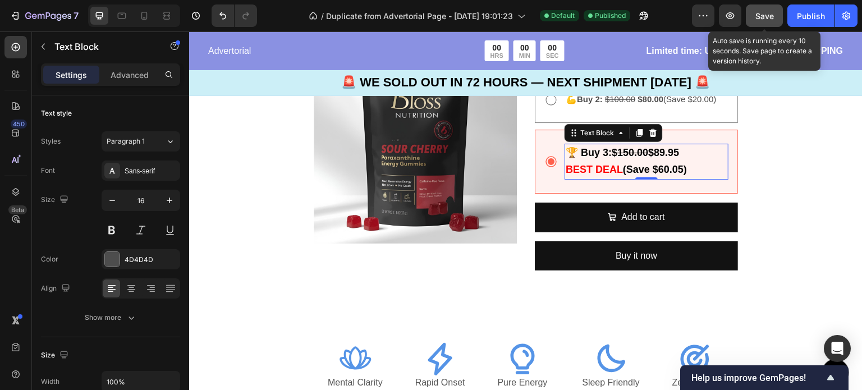
click at [756, 15] on span "Save" at bounding box center [764, 16] width 19 height 10
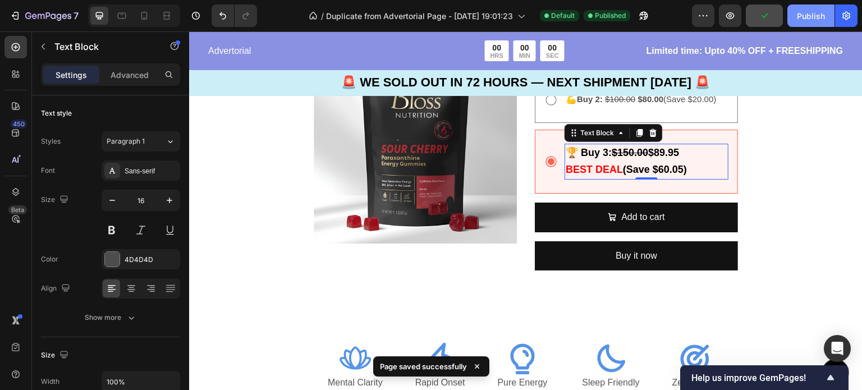
click at [823, 20] on div "Publish" at bounding box center [811, 16] width 28 height 12
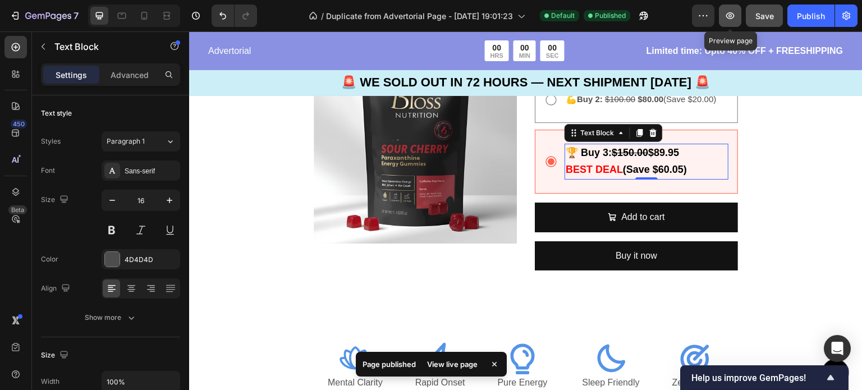
click at [734, 25] on button "button" at bounding box center [730, 15] width 22 height 22
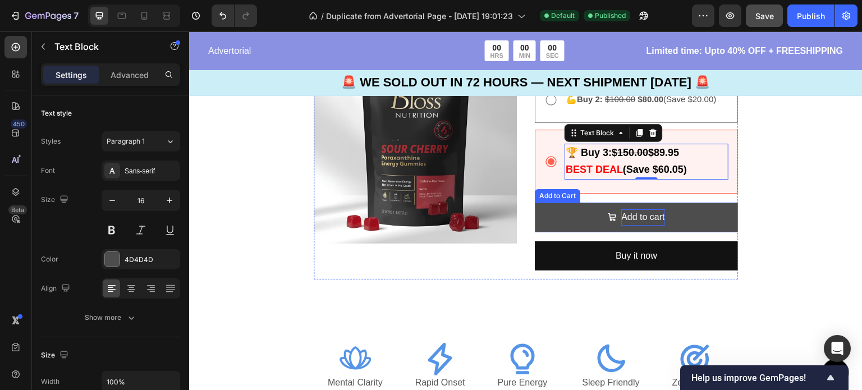
click at [645, 213] on div "Add to cart" at bounding box center [642, 217] width 43 height 16
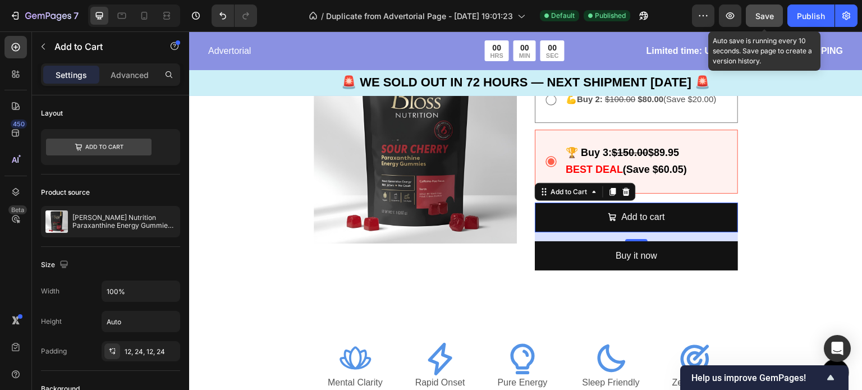
click at [774, 26] on button "Save" at bounding box center [764, 15] width 37 height 22
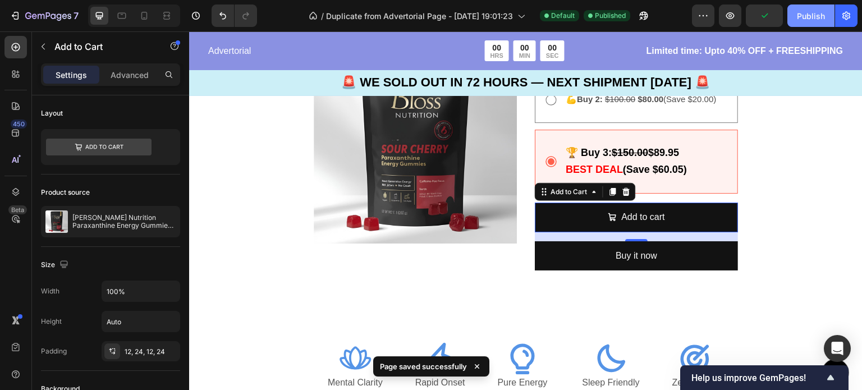
click at [813, 15] on div "Publish" at bounding box center [811, 16] width 28 height 12
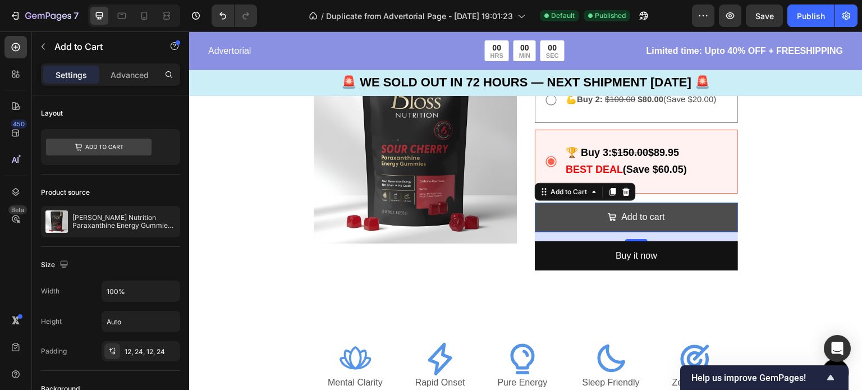
click at [664, 218] on button "Add to cart" at bounding box center [636, 218] width 203 height 30
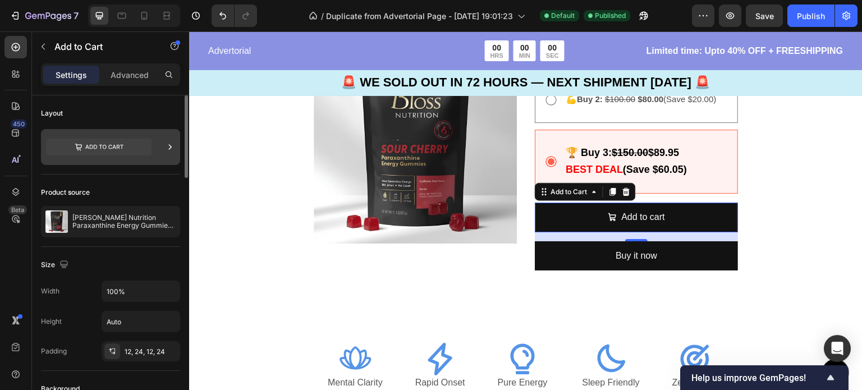
click at [128, 146] on icon at bounding box center [98, 147] width 105 height 17
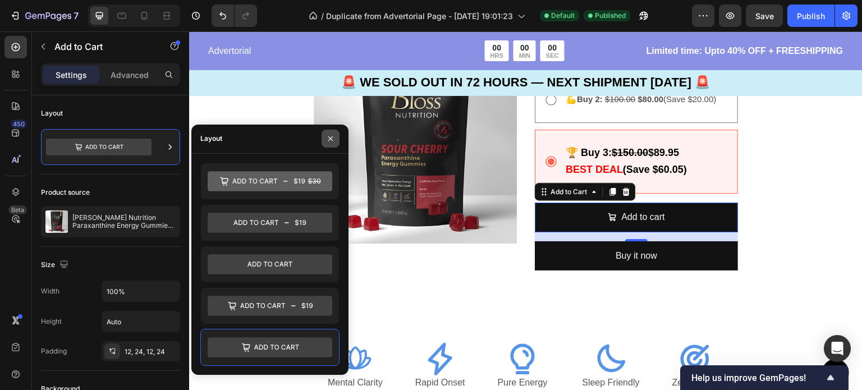
click at [329, 135] on icon "button" at bounding box center [330, 138] width 9 height 9
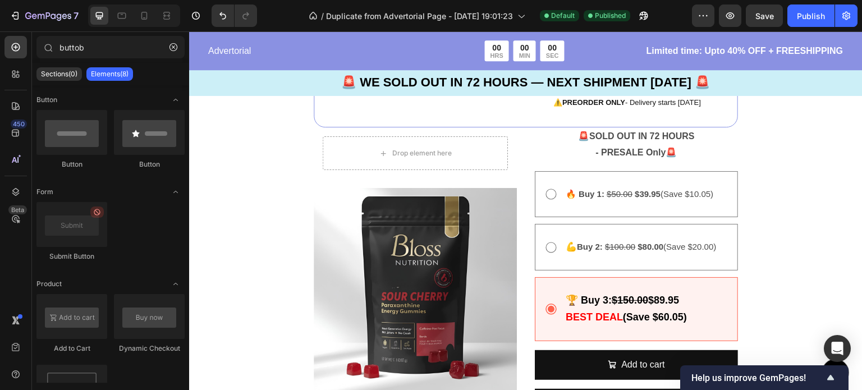
scroll to position [2664, 0]
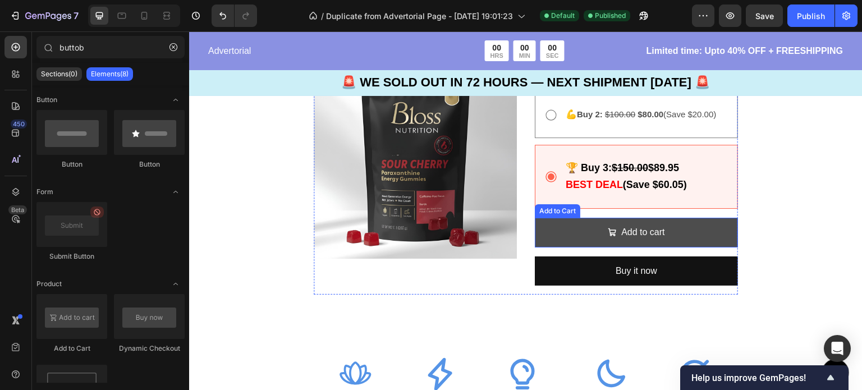
click at [665, 231] on button "Add to cart" at bounding box center [636, 233] width 203 height 30
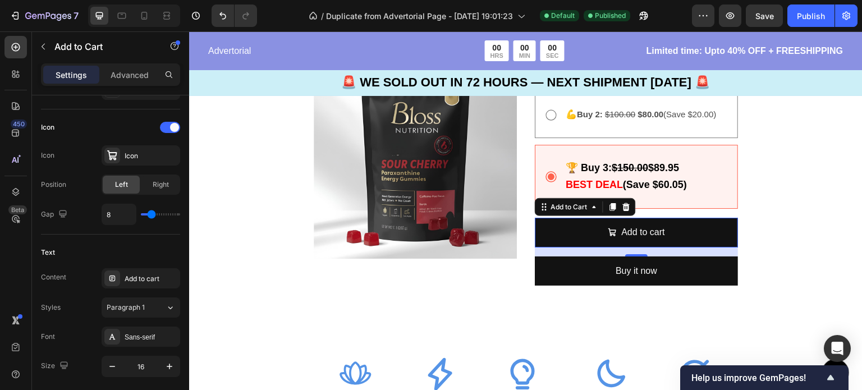
scroll to position [489, 0]
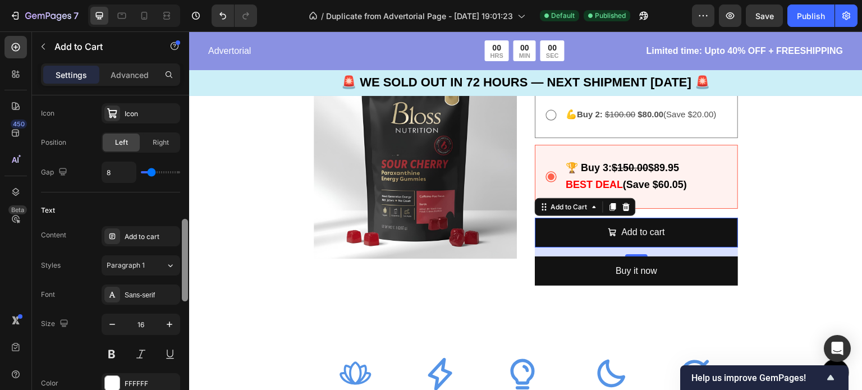
drag, startPoint x: 184, startPoint y: 166, endPoint x: 186, endPoint y: 290, distance: 124.0
click at [186, 290] on div at bounding box center [185, 260] width 6 height 82
click at [159, 234] on div "Add to cart" at bounding box center [151, 237] width 53 height 10
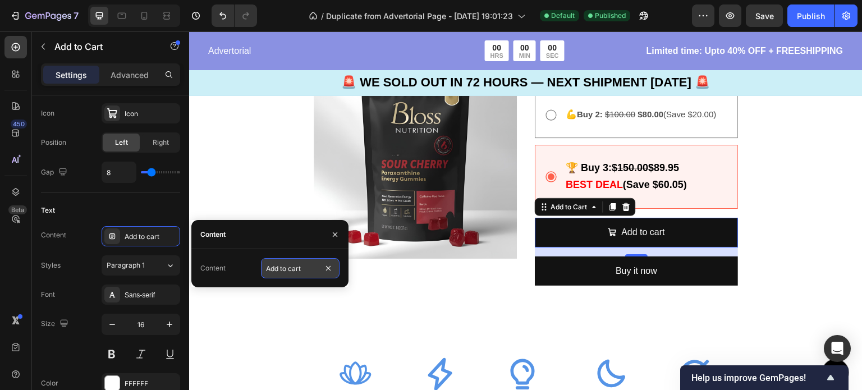
click at [304, 273] on input "Add to cart" at bounding box center [300, 268] width 79 height 20
click at [302, 267] on input "Add to cart" at bounding box center [300, 268] width 79 height 20
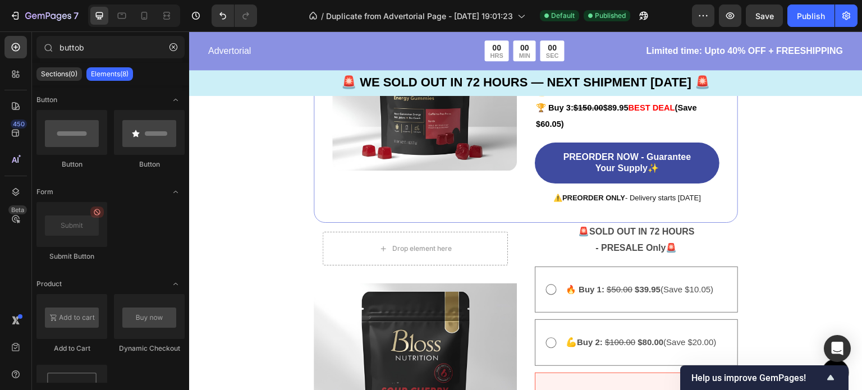
scroll to position [2454, 0]
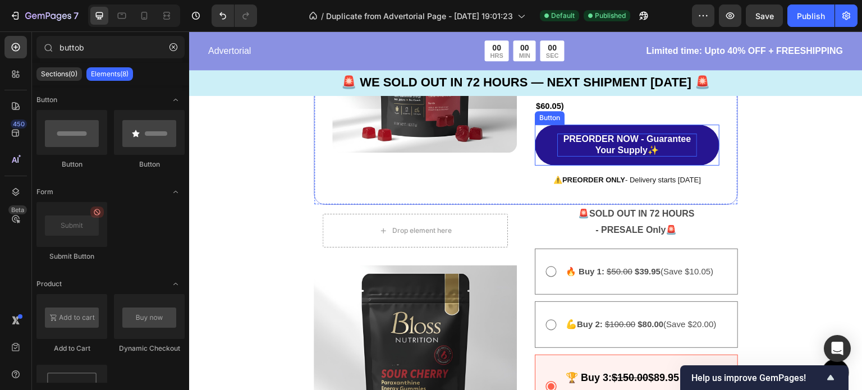
click at [659, 148] on p "PREORDER NOW - Guarantee Your Supply✨" at bounding box center [627, 146] width 140 height 24
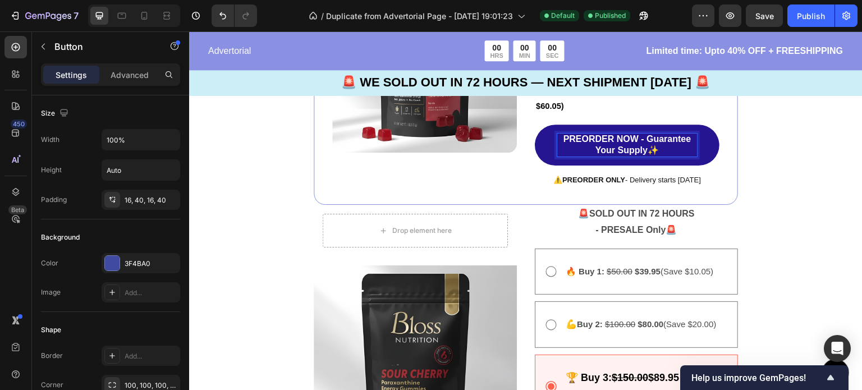
click at [659, 151] on p "PREORDER NOW - Guarantee Your Supply✨" at bounding box center [627, 146] width 140 height 24
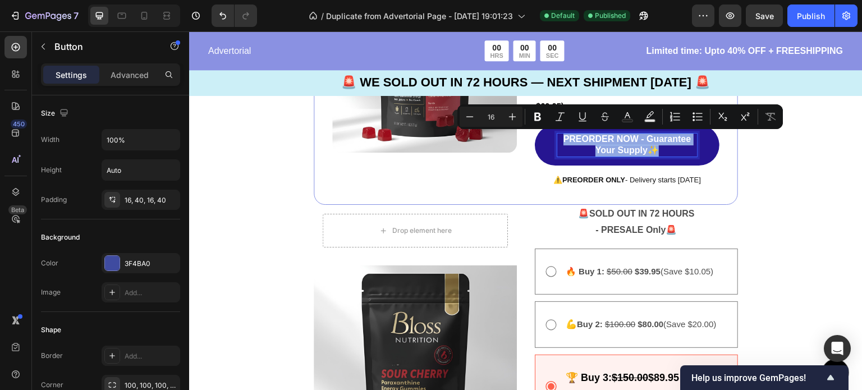
drag, startPoint x: 659, startPoint y: 151, endPoint x: 552, endPoint y: 134, distance: 108.7
click at [552, 134] on link "PREORDER NOW - Guarantee Your Supply✨" at bounding box center [627, 146] width 185 height 42
copy p "PREORDER NOW - Guarantee Your Supply✨"
click at [552, 134] on link "PREORDER NOW - Guarantee Your Supply✨" at bounding box center [627, 146] width 185 height 42
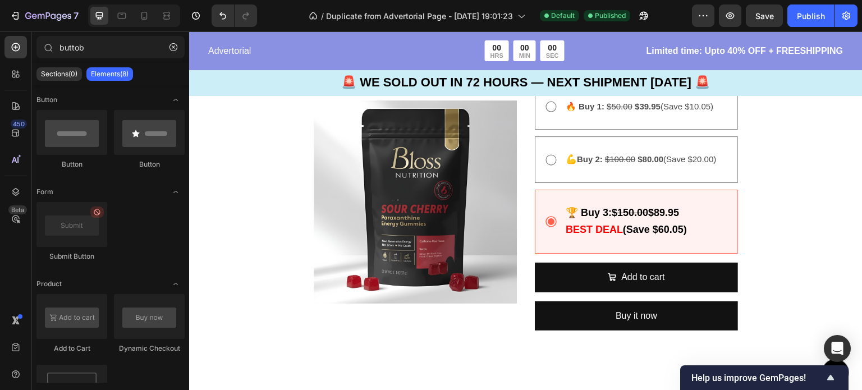
scroll to position [2637, 0]
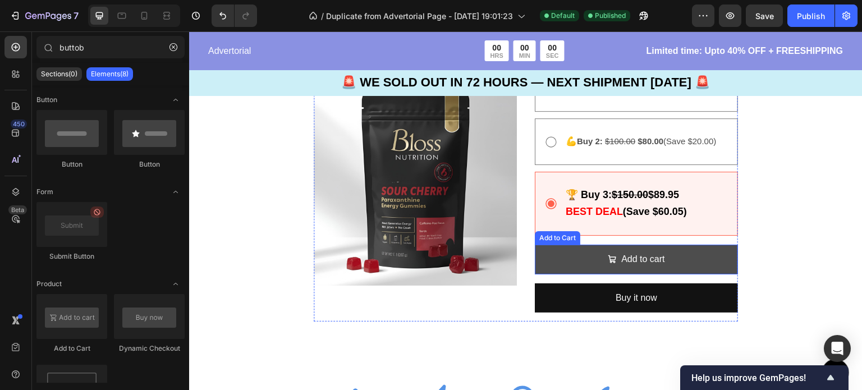
click at [665, 259] on button "Add to cart" at bounding box center [636, 260] width 203 height 30
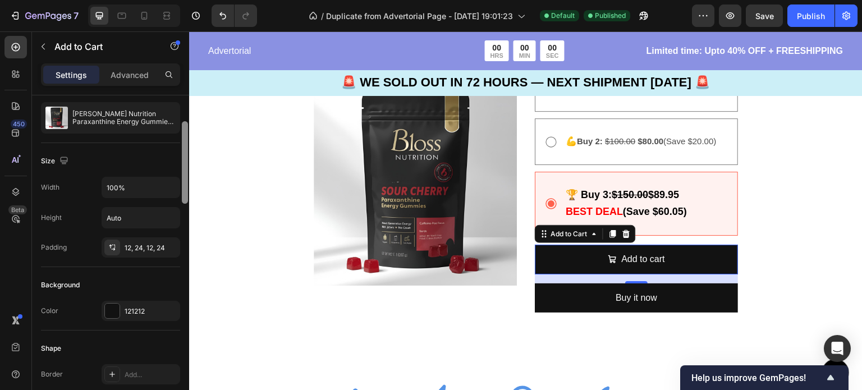
scroll to position [172, 0]
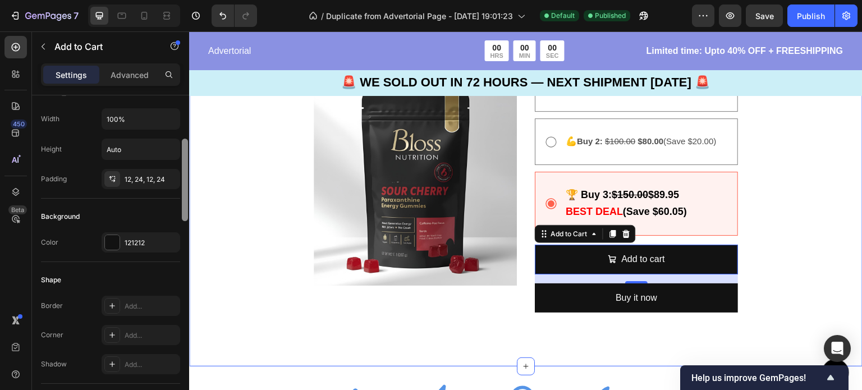
drag, startPoint x: 374, startPoint y: 184, endPoint x: 193, endPoint y: 230, distance: 187.0
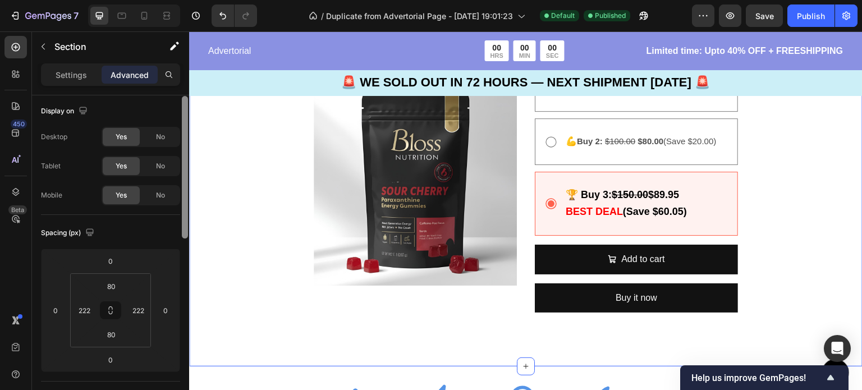
scroll to position [0, 0]
drag, startPoint x: 184, startPoint y: 202, endPoint x: 181, endPoint y: 88, distance: 114.0
click at [181, 88] on div "Settings Advanced Display on Desktop Yes No Tablet Yes No Mobile Yes No Spacing…" at bounding box center [110, 242] width 157 height 359
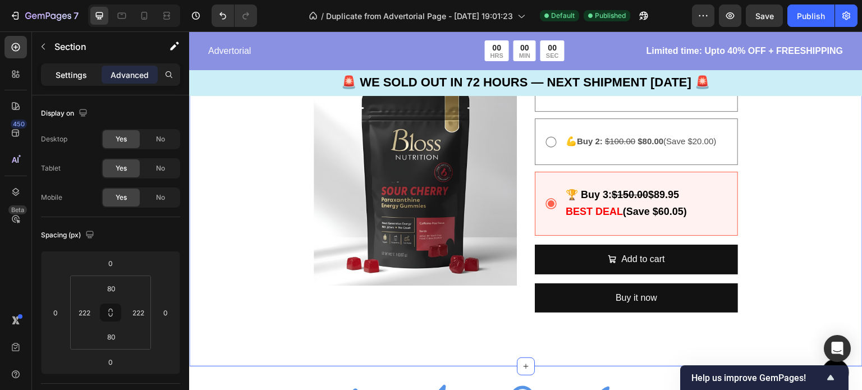
click at [87, 74] on div "Settings" at bounding box center [71, 75] width 56 height 18
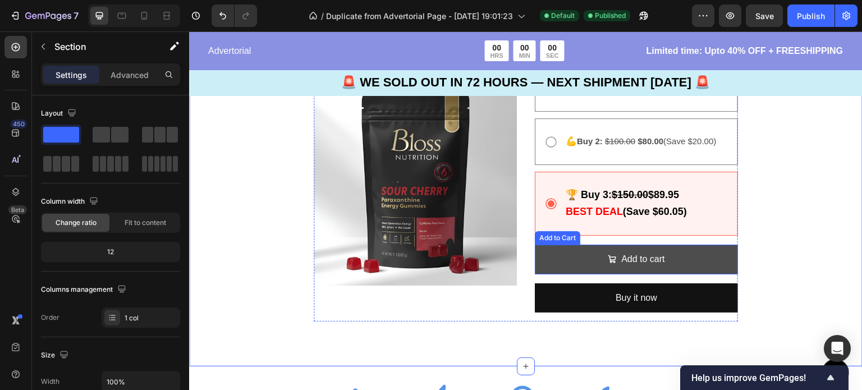
click at [614, 257] on div "Add to cart" at bounding box center [636, 259] width 57 height 16
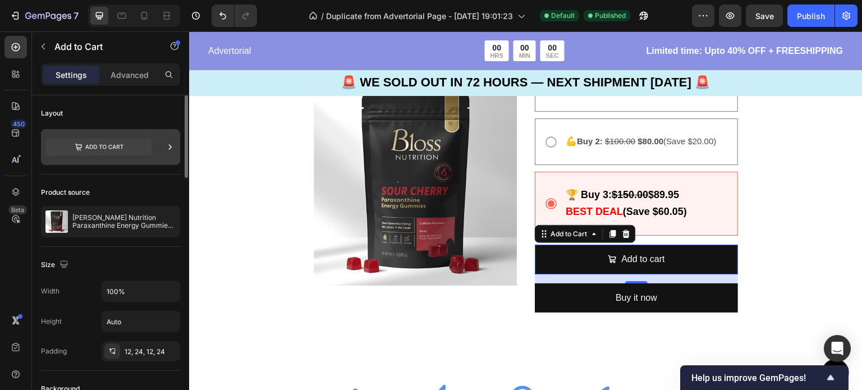
click at [168, 150] on icon at bounding box center [169, 146] width 11 height 11
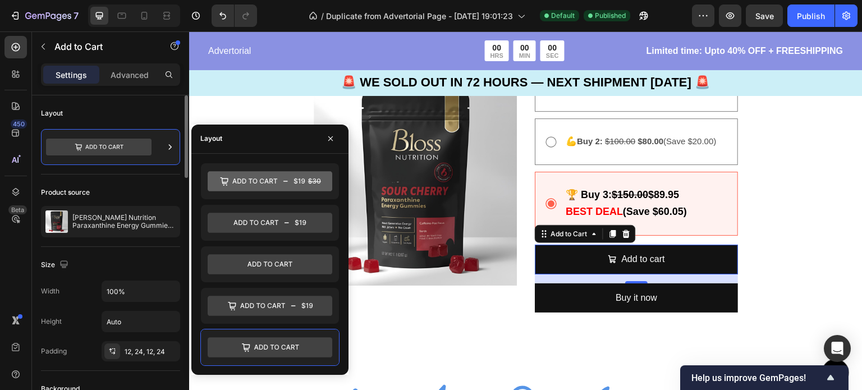
click at [166, 108] on div "Layout" at bounding box center [110, 113] width 139 height 18
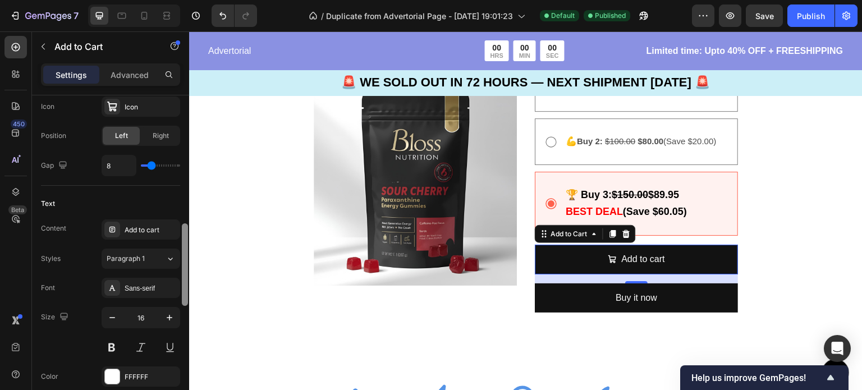
scroll to position [498, 0]
drag, startPoint x: 185, startPoint y: 118, endPoint x: 186, endPoint y: 245, distance: 126.2
click at [186, 245] on div at bounding box center [185, 262] width 6 height 82
click at [160, 227] on div "Add to cart" at bounding box center [151, 228] width 53 height 10
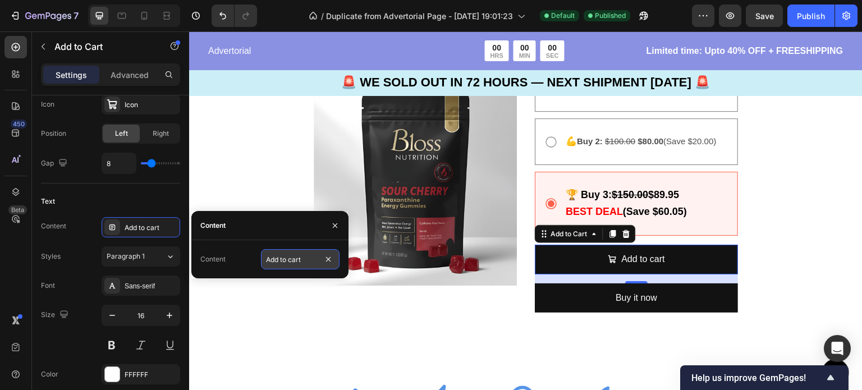
click at [301, 260] on input "Add to cart" at bounding box center [300, 259] width 79 height 20
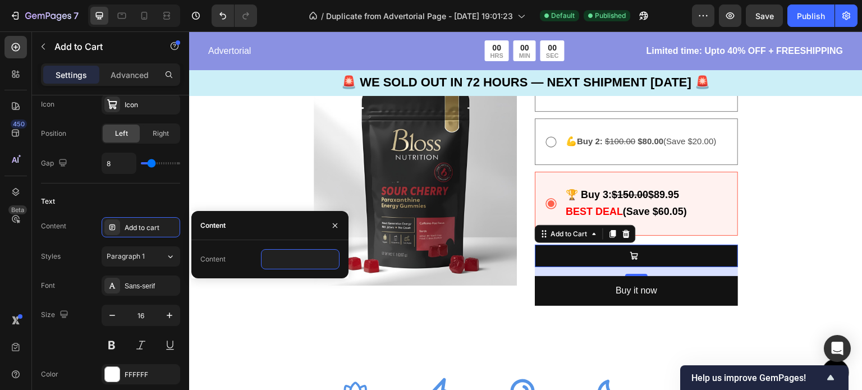
paste input "PREORDER NOW - Guarantee Your Supply✨"
type input "PREORDER NOW - Guarantee Your Supply✨"
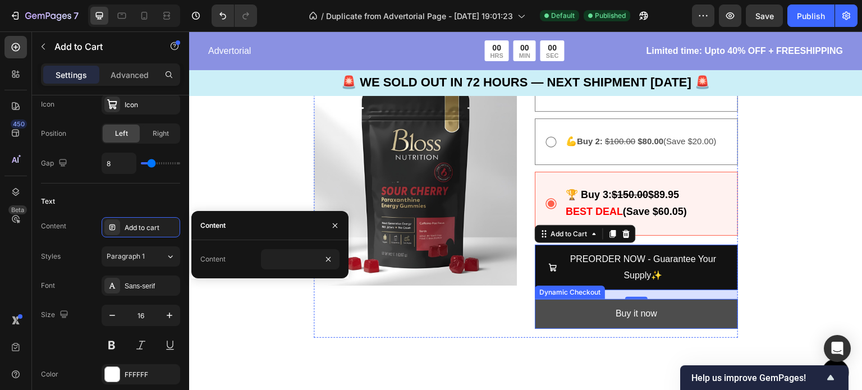
click at [540, 312] on button "Buy it now" at bounding box center [636, 314] width 203 height 30
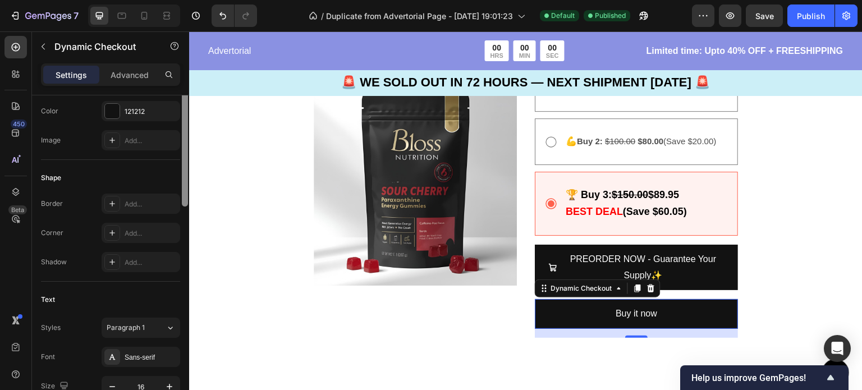
scroll to position [187, 0]
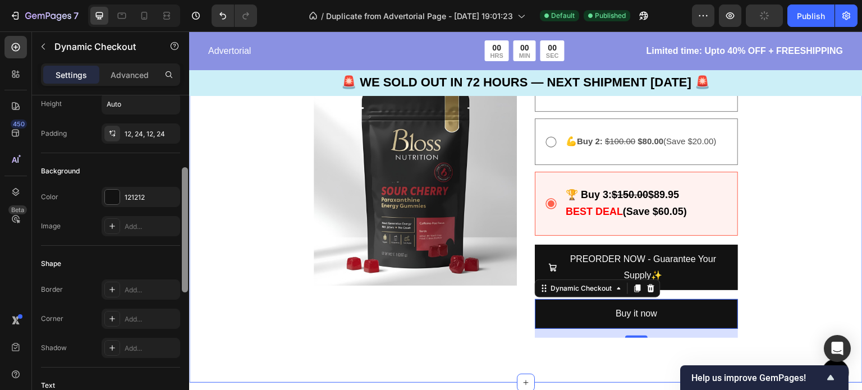
drag, startPoint x: 371, startPoint y: 244, endPoint x: 191, endPoint y: 219, distance: 181.7
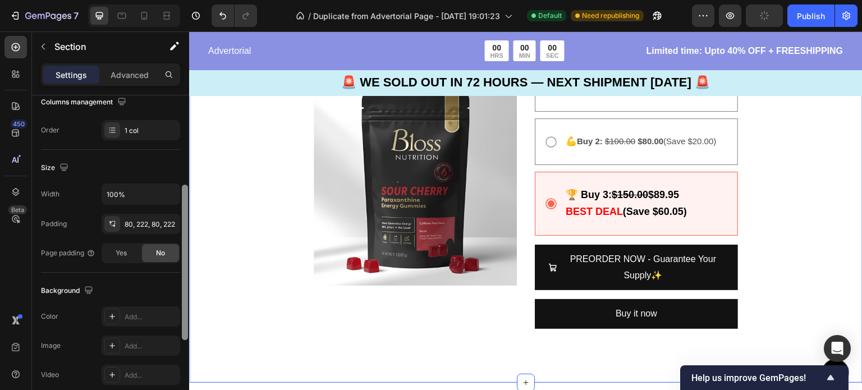
scroll to position [0, 0]
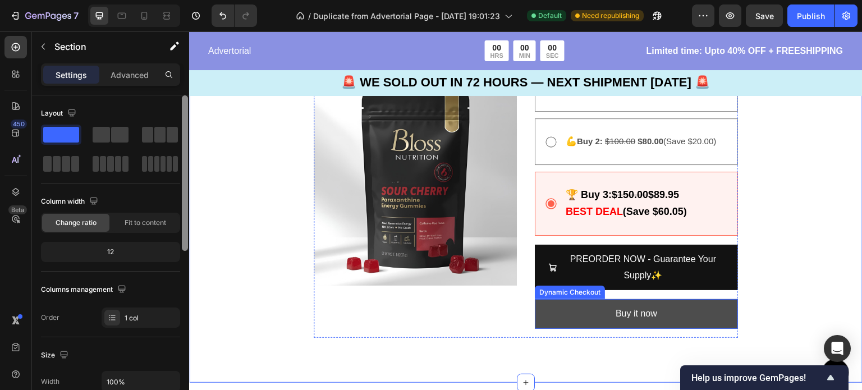
click at [584, 306] on button "Buy it now" at bounding box center [636, 314] width 203 height 30
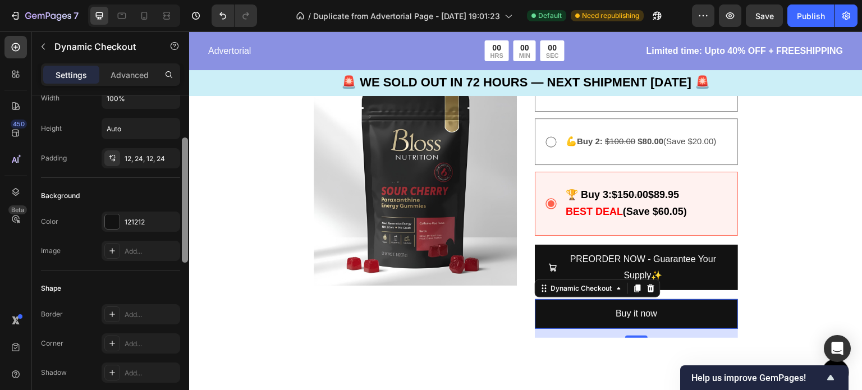
scroll to position [183, 0]
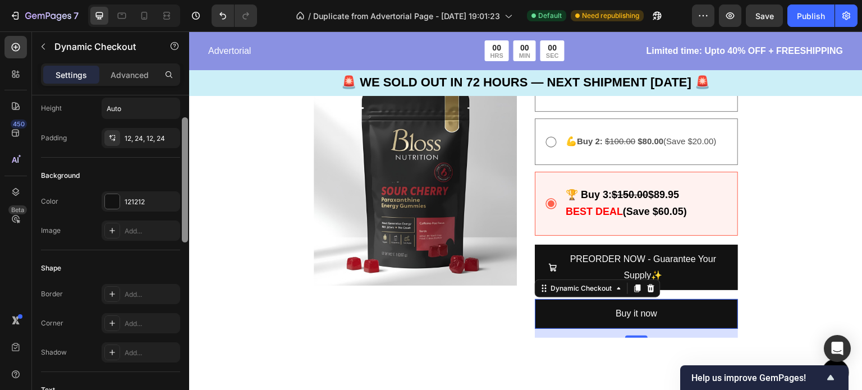
drag, startPoint x: 186, startPoint y: 191, endPoint x: 187, endPoint y: 262, distance: 70.7
click at [187, 242] on div at bounding box center [185, 179] width 6 height 125
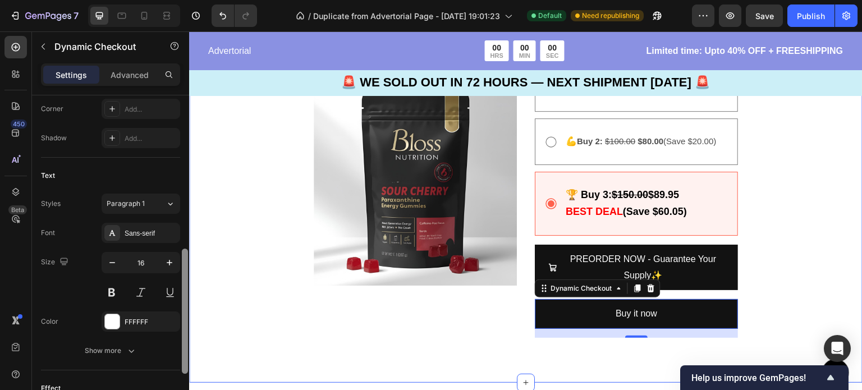
scroll to position [399, 0]
drag, startPoint x: 373, startPoint y: 299, endPoint x: 194, endPoint y: 387, distance: 200.0
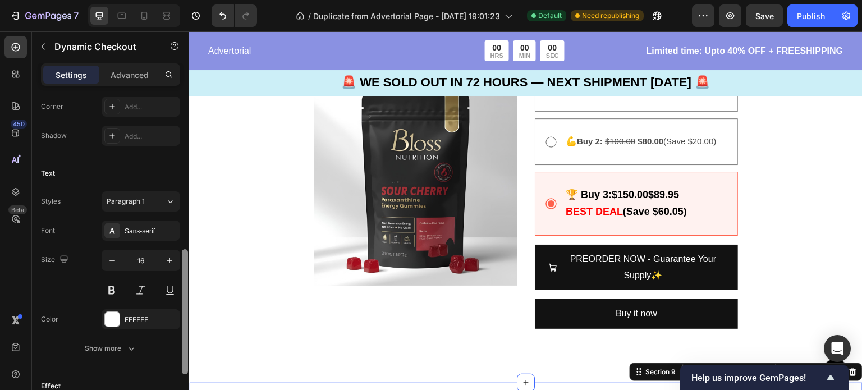
scroll to position [0, 0]
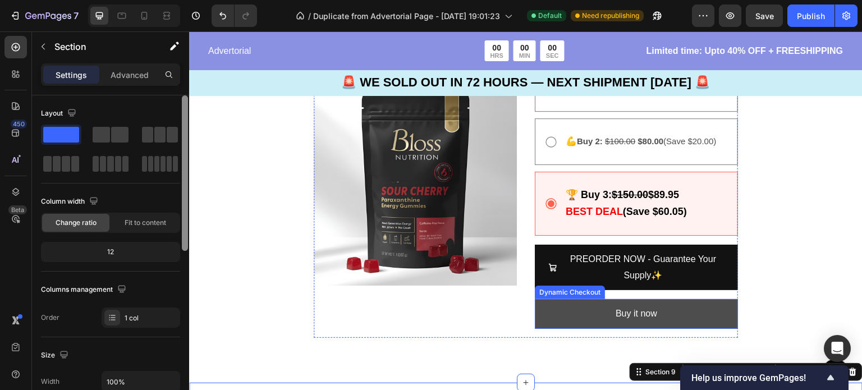
click at [595, 309] on button "Buy it now" at bounding box center [636, 314] width 203 height 30
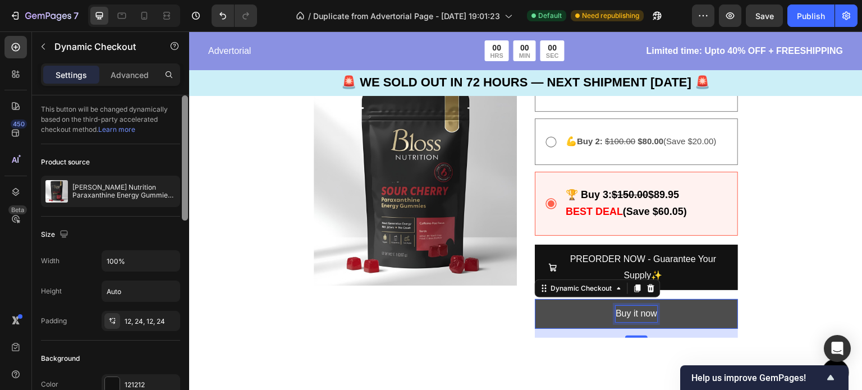
click at [639, 307] on div "Buy it now" at bounding box center [637, 314] width 42 height 16
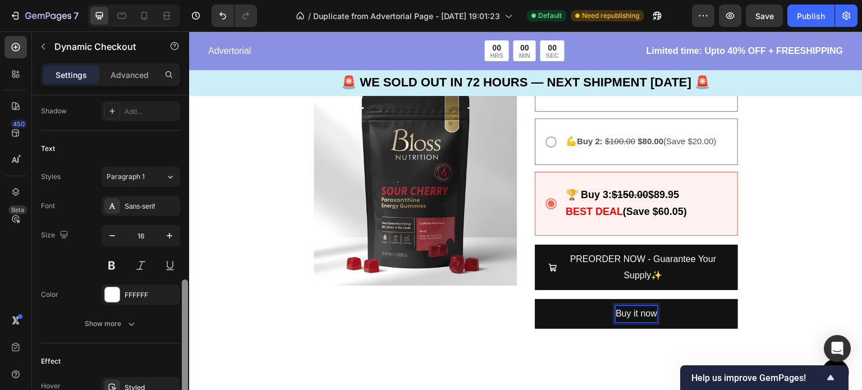
scroll to position [439, 0]
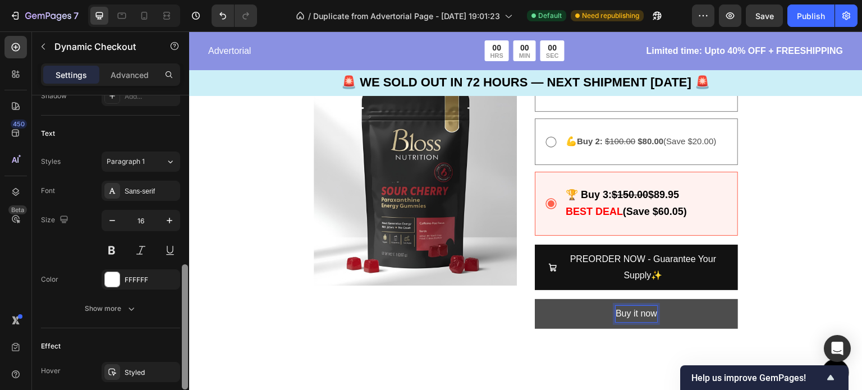
click at [650, 314] on p "Buy it now" at bounding box center [637, 314] width 42 height 16
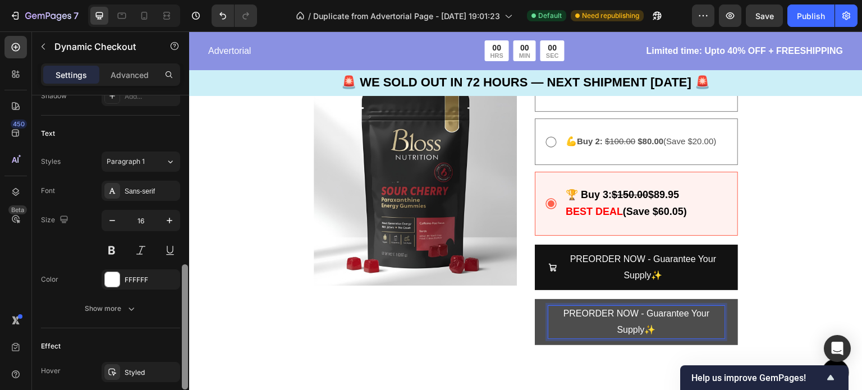
click at [650, 314] on p "PREORDER NOW - Guarantee Your Supply✨" at bounding box center [636, 322] width 176 height 33
click at [792, 206] on div "Image 🚨 SOLD OUT IN 72 HOURS - PRESALE Only 🚨 Text Block 00 DAY 19 HRS 57 MIN 4…" at bounding box center [525, 43] width 673 height 711
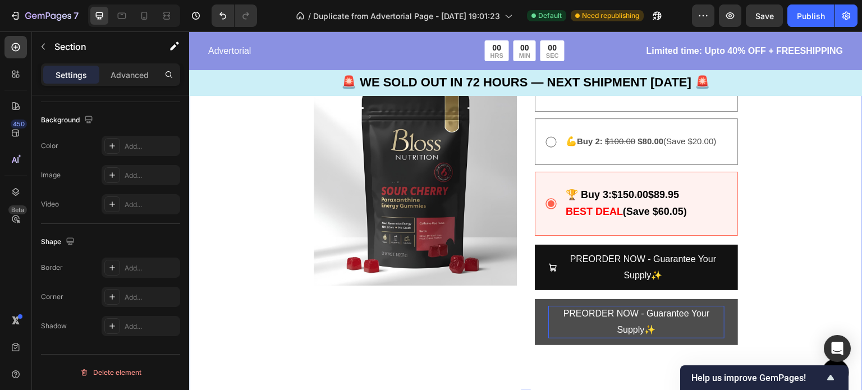
scroll to position [0, 0]
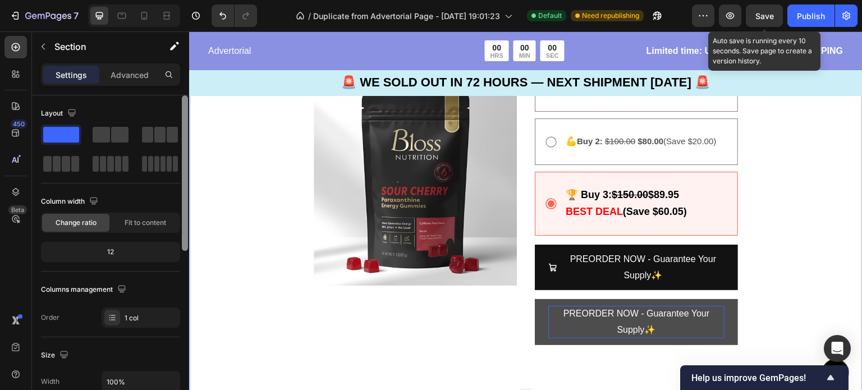
click at [759, 12] on span "Save" at bounding box center [764, 16] width 19 height 10
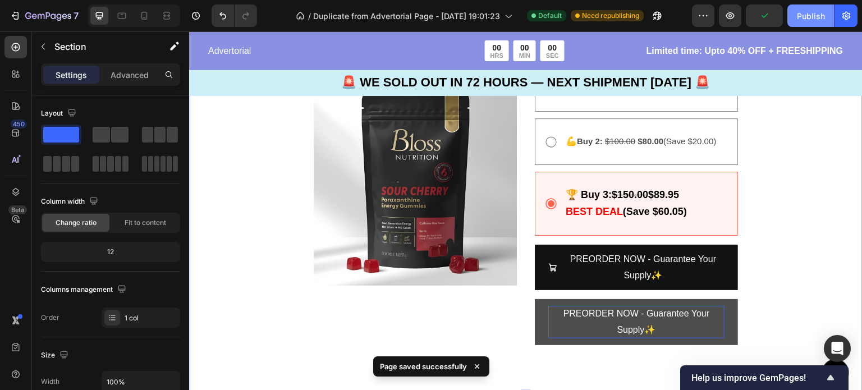
click at [818, 20] on div "Publish" at bounding box center [811, 16] width 28 height 12
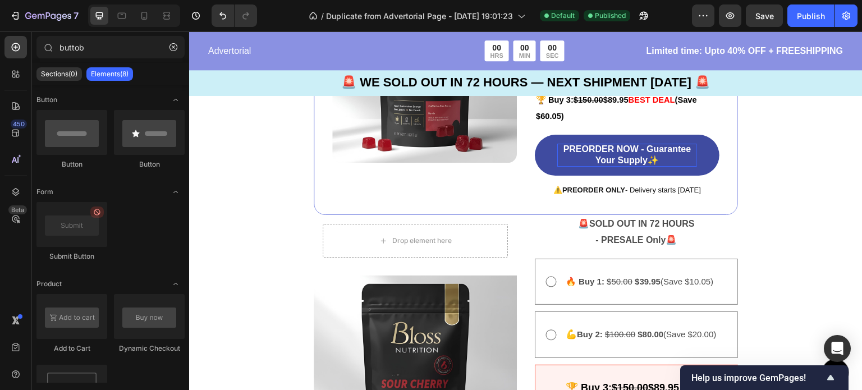
scroll to position [2486, 0]
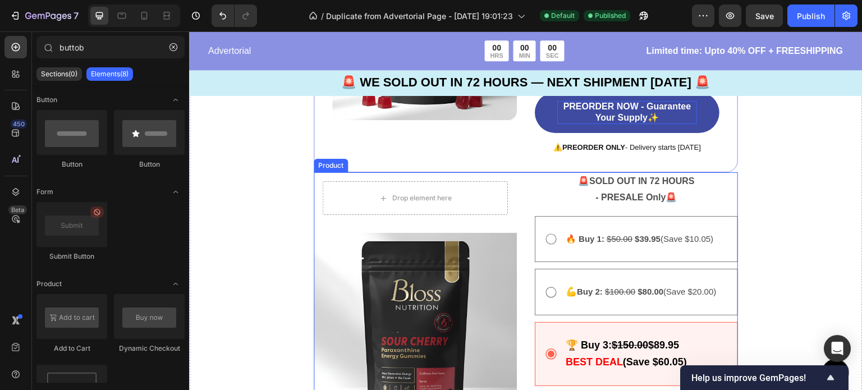
click at [626, 208] on div "🚨 SOLD OUT IN 72 HOURS - PRESALE Only 🚨 Text Block 🔥 Buy 1: $50.00 $39.95 (Save…" at bounding box center [636, 338] width 203 height 332
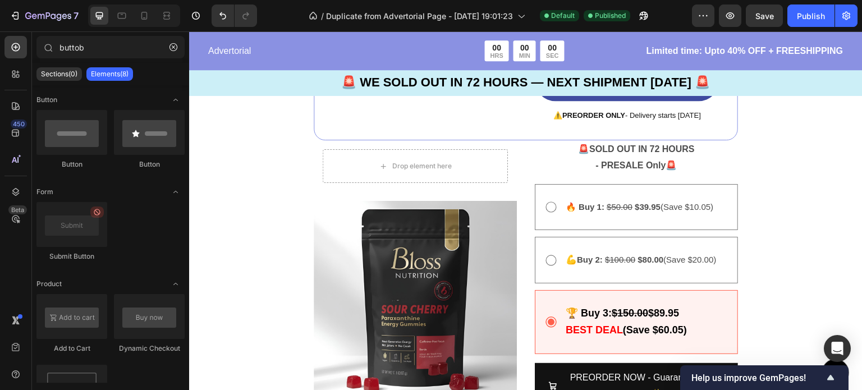
scroll to position [2506, 0]
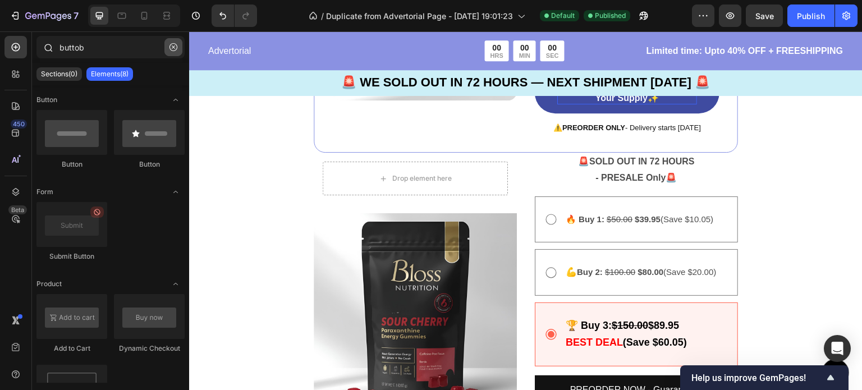
click at [175, 48] on icon "button" at bounding box center [173, 47] width 8 height 8
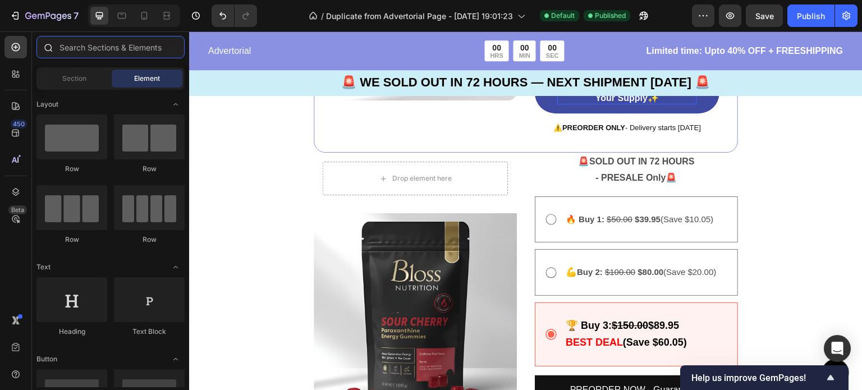
click at [94, 49] on input "text" at bounding box center [110, 47] width 148 height 22
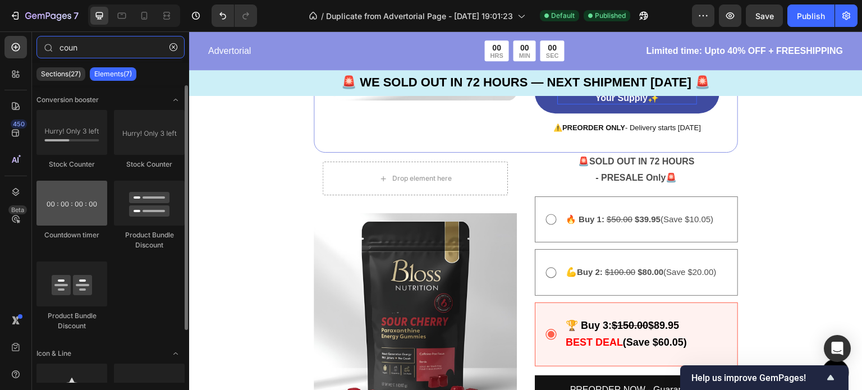
type input "coun"
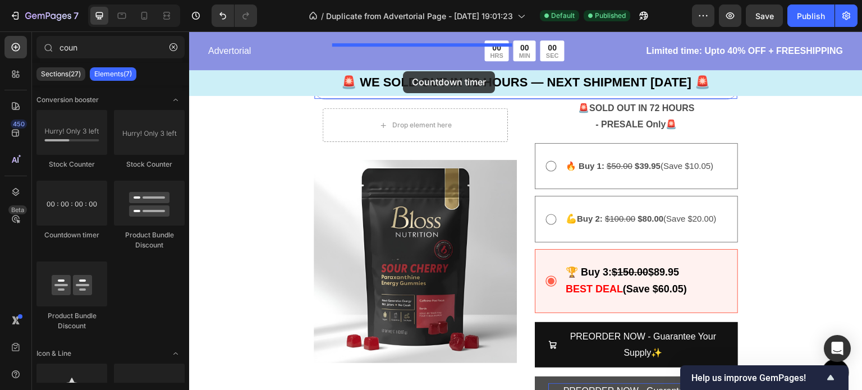
scroll to position [2555, 0]
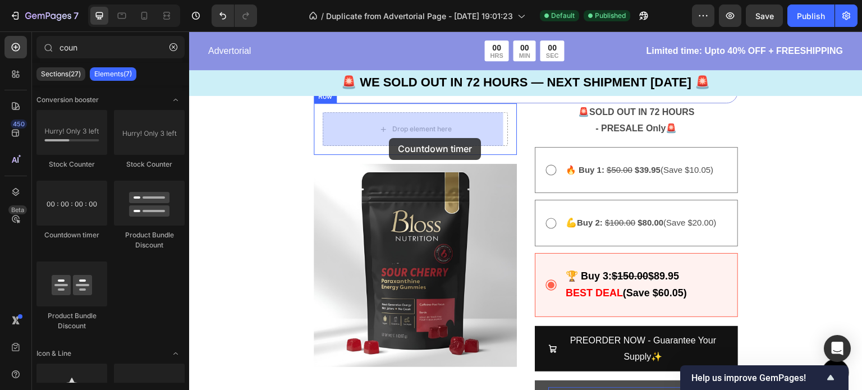
drag, startPoint x: 262, startPoint y: 247, endPoint x: 389, endPoint y: 138, distance: 167.5
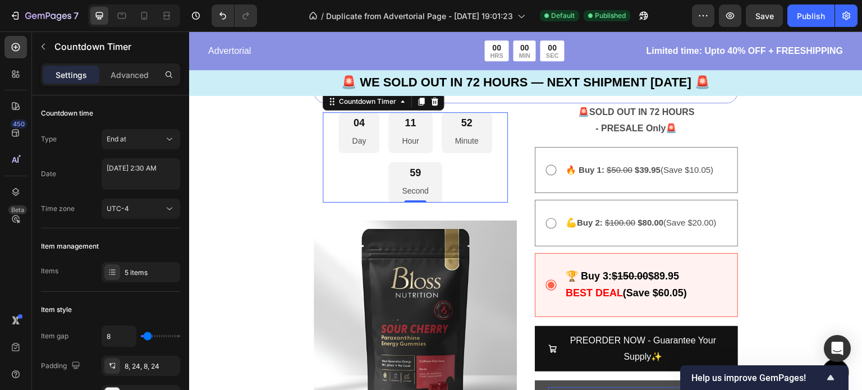
click at [416, 182] on div "59 Second" at bounding box center [414, 182] width 53 height 41
click at [258, 148] on div "Image 🚨 SOLD OUT IN 72 HOURS - PRESALE Only 🚨 Text Block 00 DAY 19 HRS 54 MIN 5…" at bounding box center [525, 124] width 673 height 711
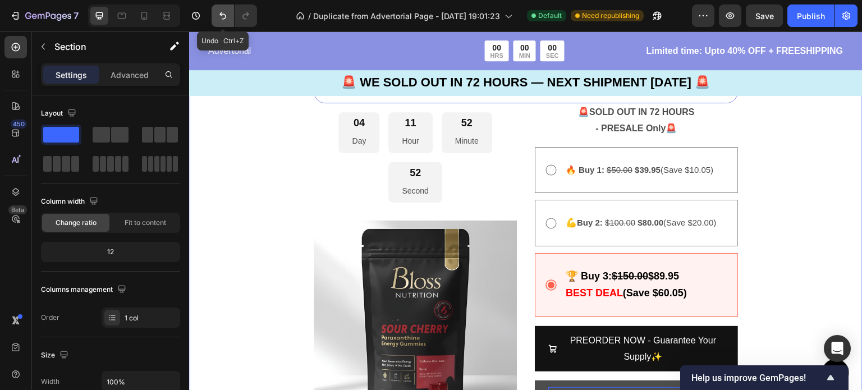
click at [223, 20] on icon "Undo/Redo" at bounding box center [222, 15] width 11 height 11
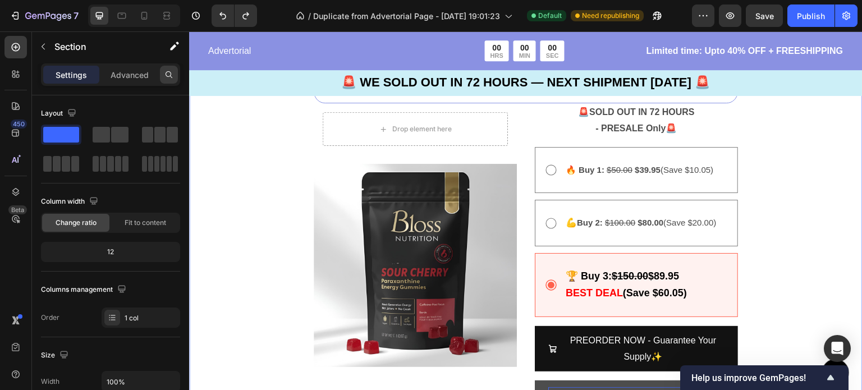
click at [169, 76] on icon at bounding box center [168, 74] width 9 height 9
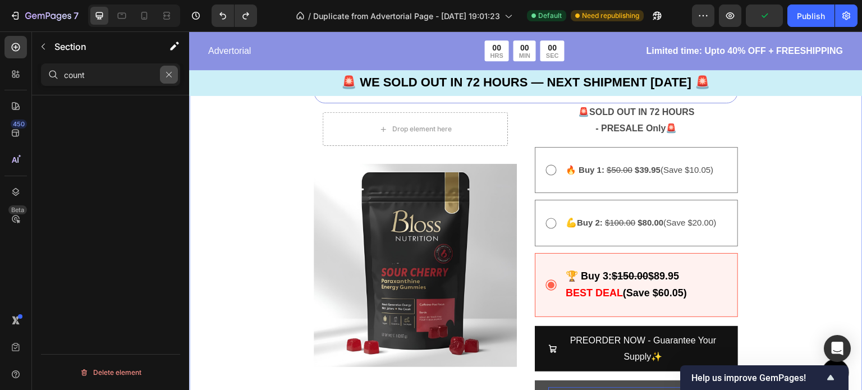
type input "count"
click at [162, 76] on button "button" at bounding box center [169, 75] width 18 height 18
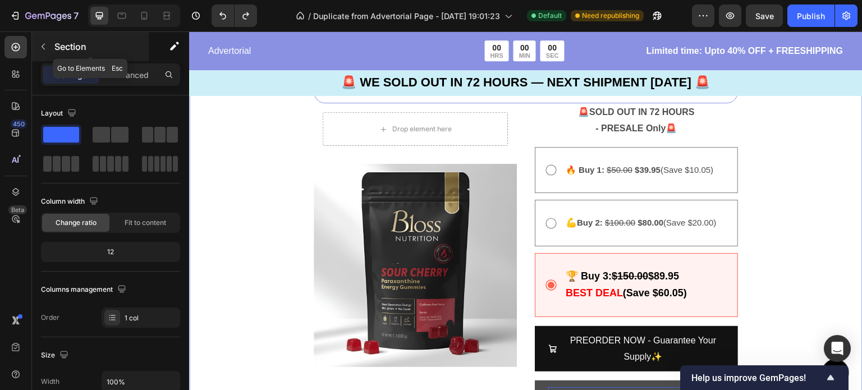
click at [43, 43] on icon "button" at bounding box center [43, 46] width 9 height 9
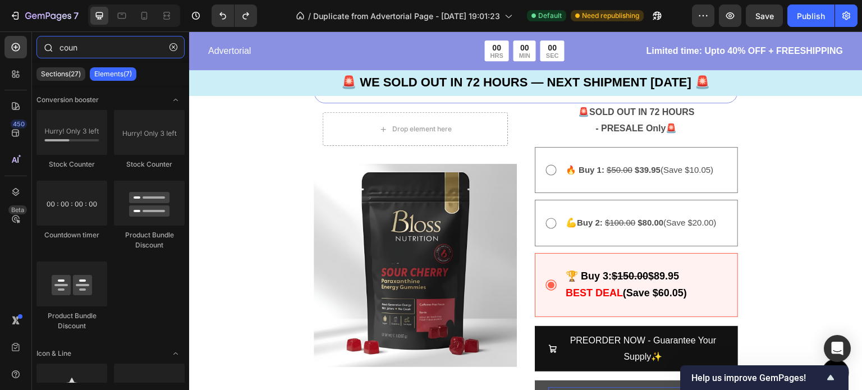
click at [99, 47] on input "coun" at bounding box center [110, 47] width 148 height 22
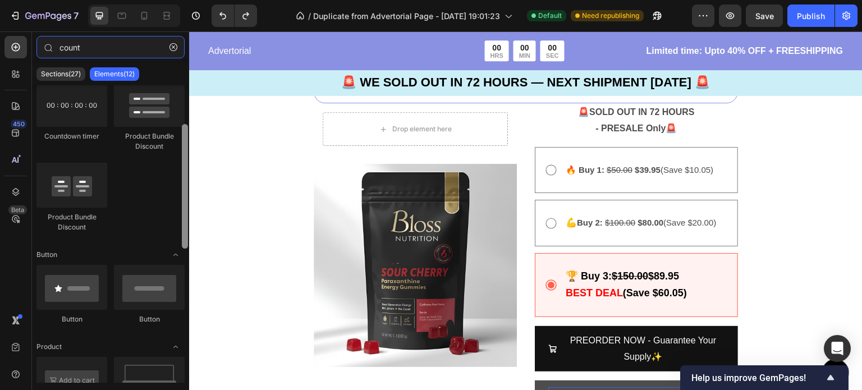
scroll to position [97, 0]
drag, startPoint x: 185, startPoint y: 106, endPoint x: 183, endPoint y: 147, distance: 41.0
click at [183, 147] on div at bounding box center [185, 188] width 6 height 125
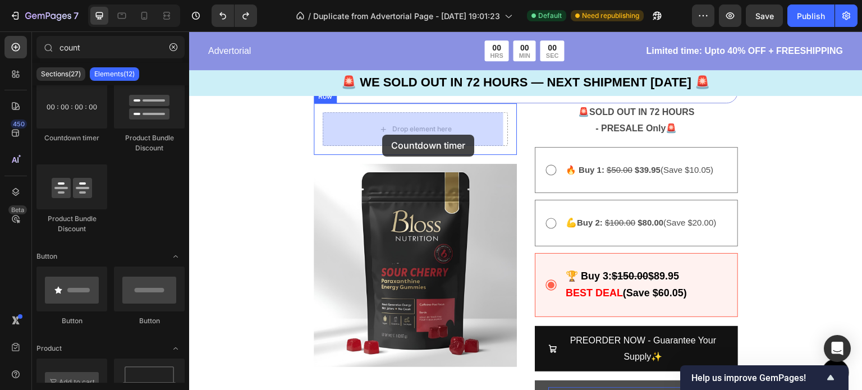
drag, startPoint x: 254, startPoint y: 177, endPoint x: 382, endPoint y: 135, distance: 134.7
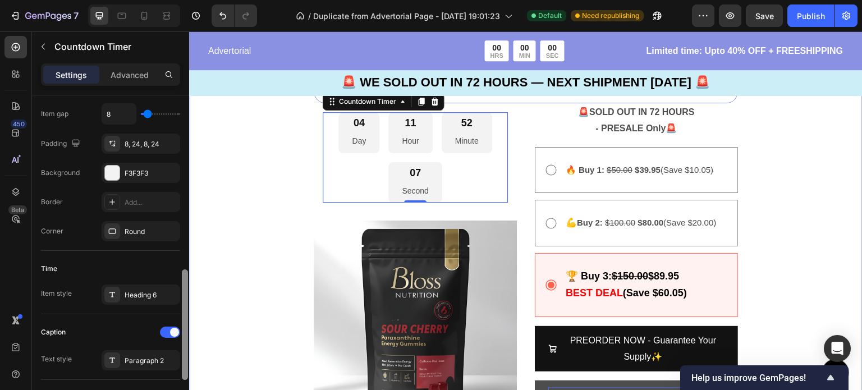
scroll to position [219, 0]
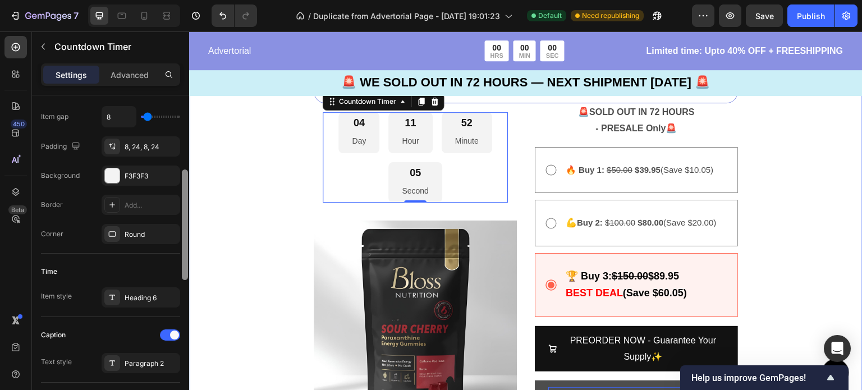
drag, startPoint x: 371, startPoint y: 220, endPoint x: 190, endPoint y: 191, distance: 184.0
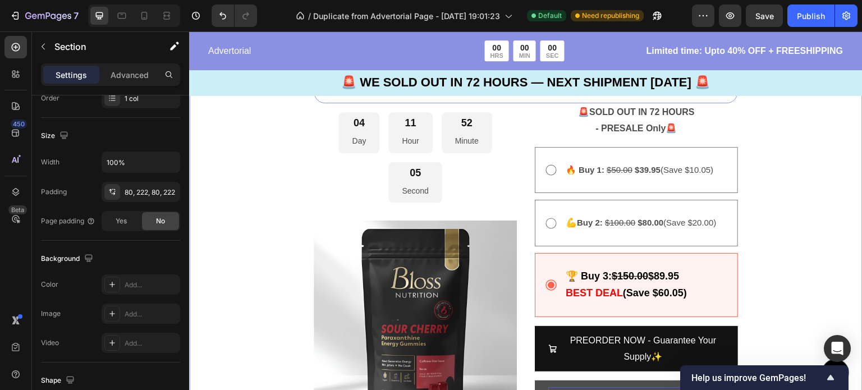
scroll to position [0, 0]
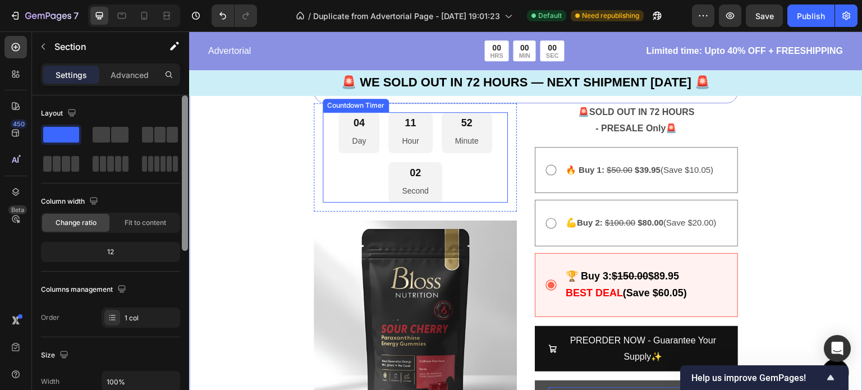
click at [337, 178] on div "04 Day 11 Hour 52 Minute 02 Second" at bounding box center [415, 157] width 185 height 90
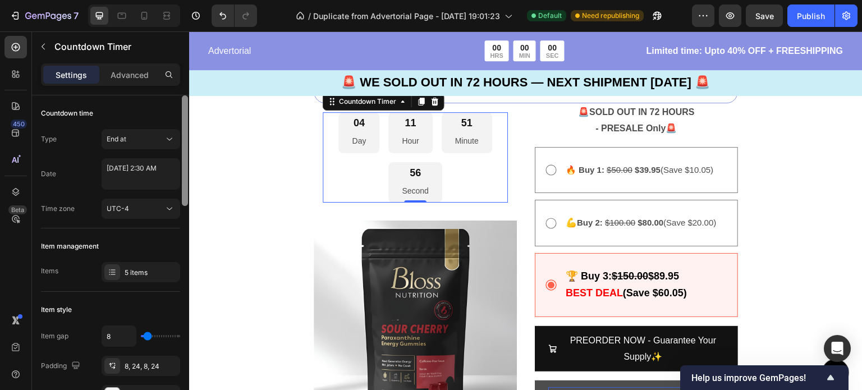
click at [415, 198] on div "56 Second" at bounding box center [414, 182] width 53 height 41
click at [330, 104] on icon at bounding box center [331, 105] width 2 height 2
click at [435, 98] on icon at bounding box center [434, 102] width 7 height 8
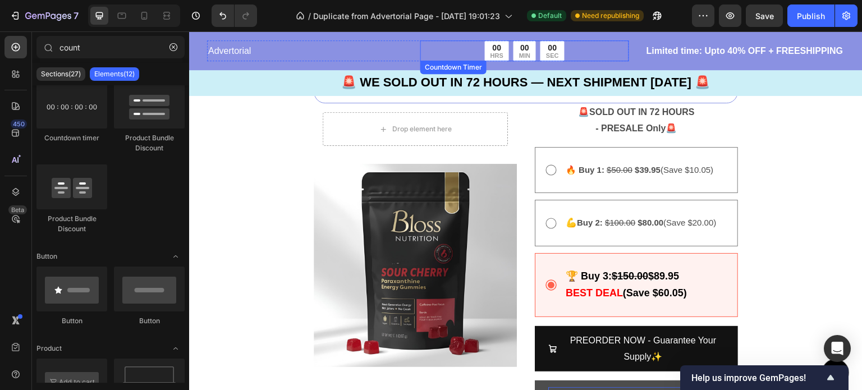
click at [514, 51] on div "00 MIN" at bounding box center [524, 50] width 22 height 21
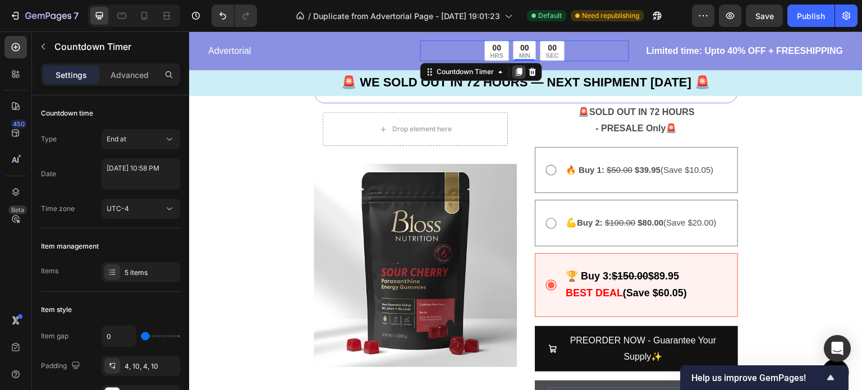
click at [517, 72] on icon at bounding box center [519, 72] width 6 height 8
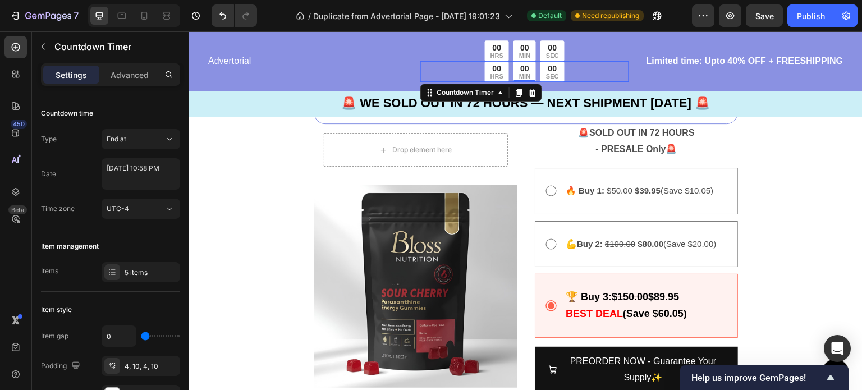
scroll to position [2577, 0]
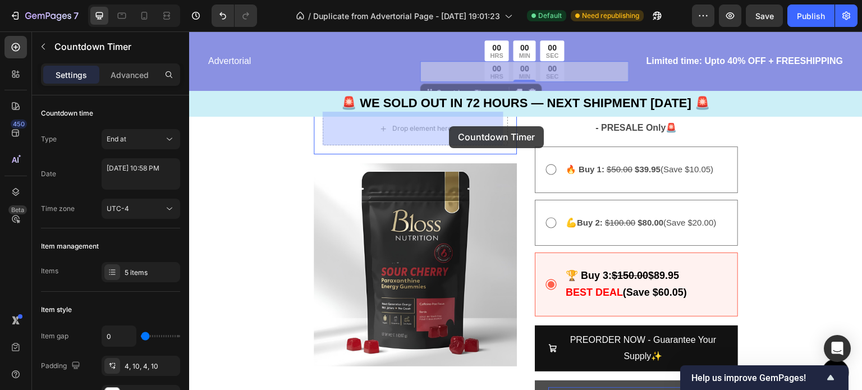
drag, startPoint x: 511, startPoint y: 68, endPoint x: 449, endPoint y: 126, distance: 85.3
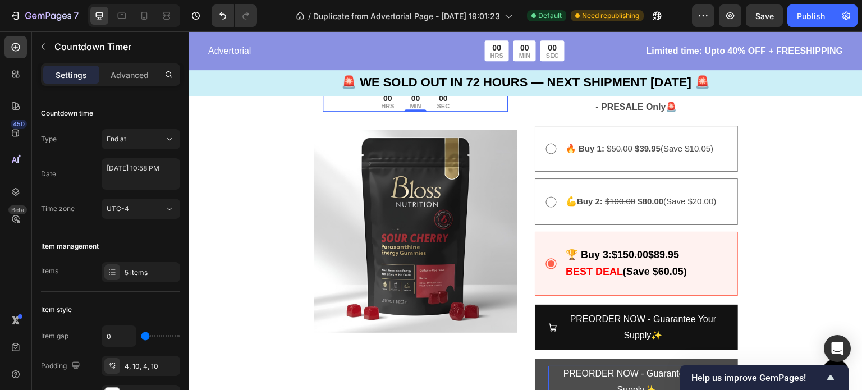
scroll to position [2555, 0]
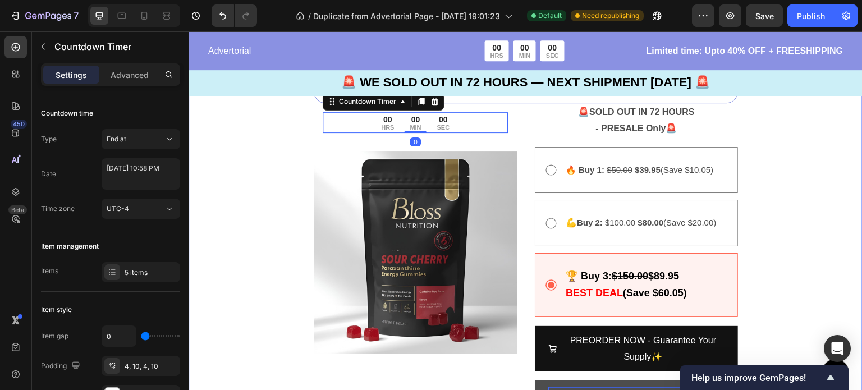
click at [284, 160] on div "Image 🚨 SOLD OUT IN 72 HOURS - PRESALE Only 🚨 Text Block 00 DAY 19 HRS 53 MIN 3…" at bounding box center [525, 124] width 673 height 711
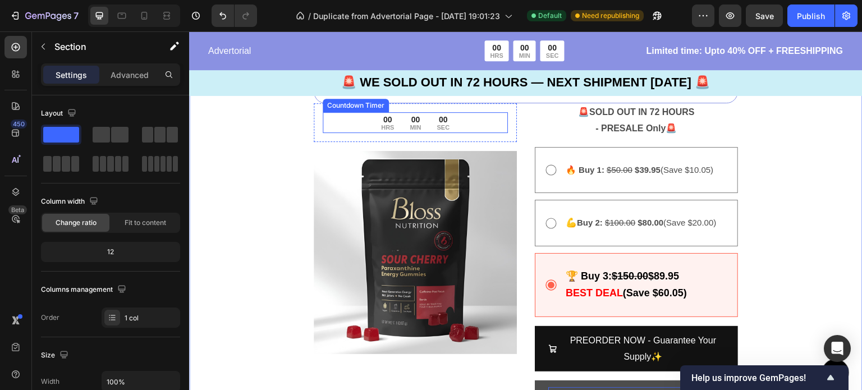
click at [372, 123] on div "00 HRS 00 MIN 00 SEC" at bounding box center [415, 122] width 185 height 21
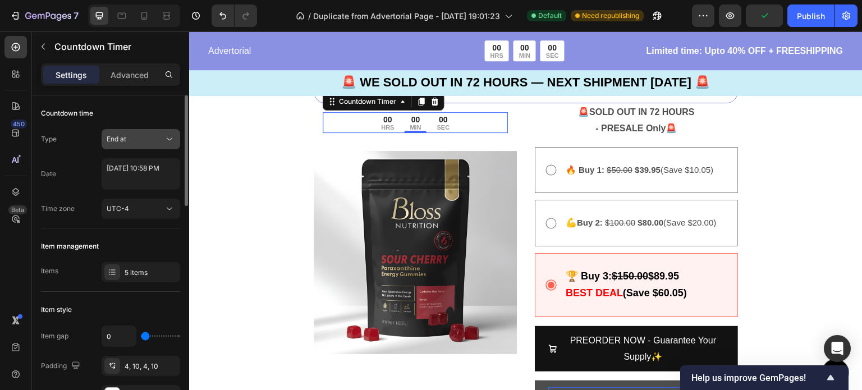
click at [172, 135] on icon at bounding box center [169, 139] width 11 height 11
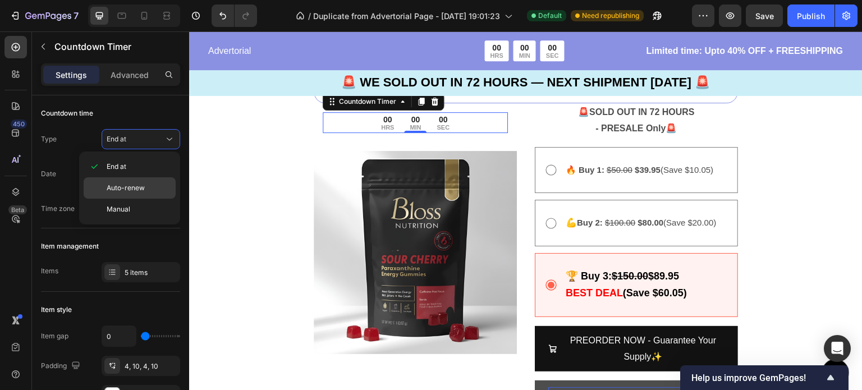
click at [149, 180] on div "Auto-renew" at bounding box center [130, 187] width 92 height 21
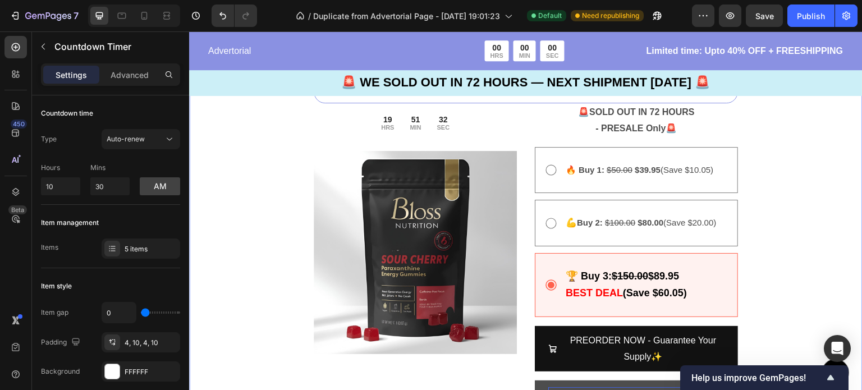
click at [262, 153] on div "Image 🚨 SOLD OUT IN 72 HOURS - PRESALE Only 🚨 Text Block 00 DAY 19 HRS 53 MIN 3…" at bounding box center [525, 124] width 673 height 711
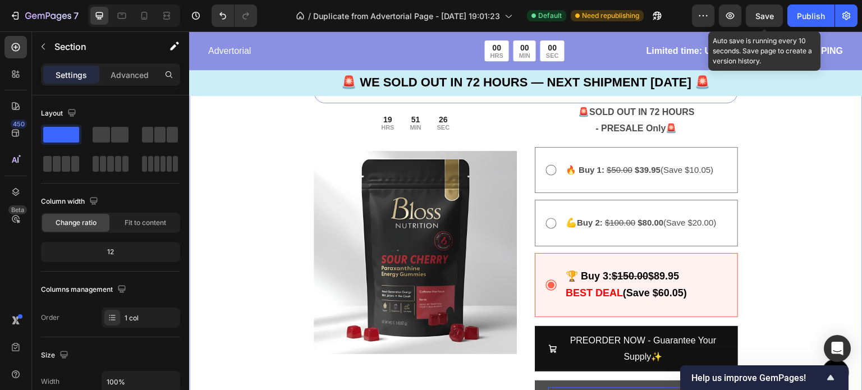
click at [765, 21] on div "Save" at bounding box center [764, 16] width 19 height 12
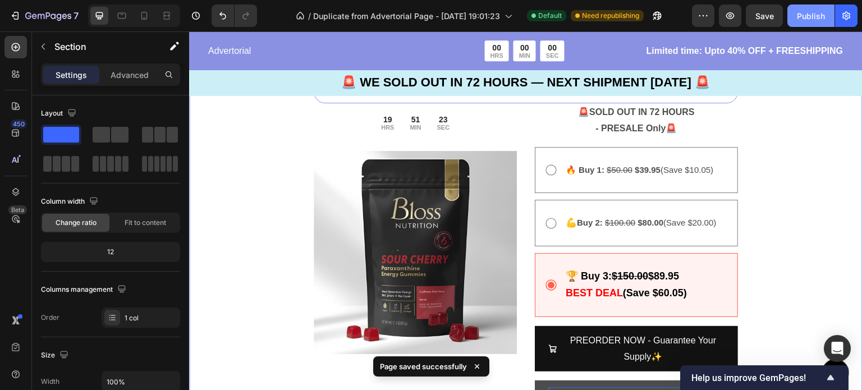
click at [818, 21] on div "Publish" at bounding box center [811, 16] width 28 height 12
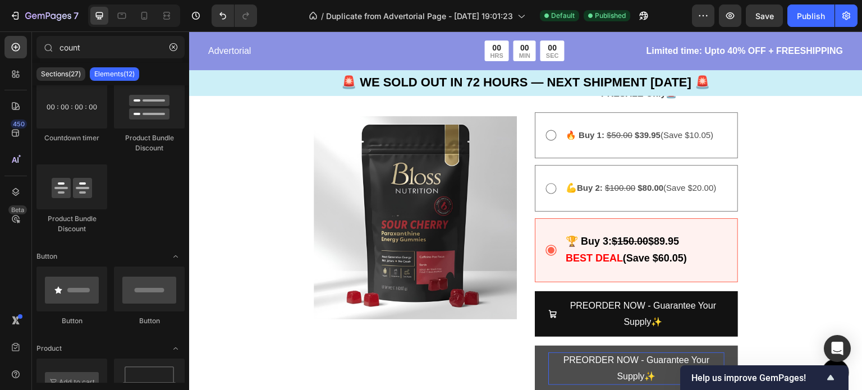
scroll to position [2693, 0]
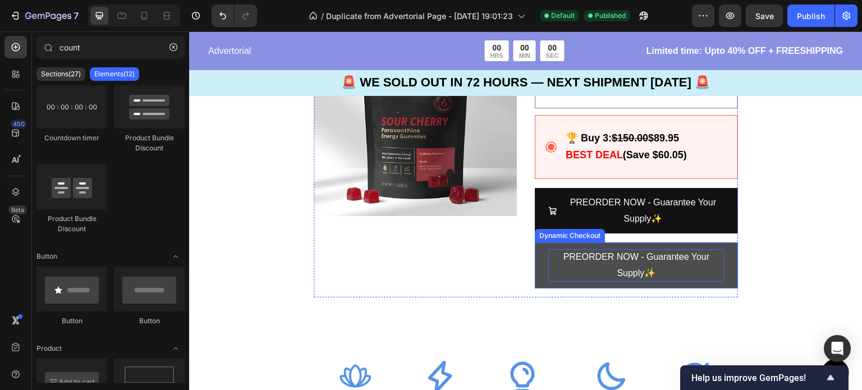
click at [650, 267] on p "PREORDER NOW - Guarantee Your Supply✨" at bounding box center [636, 265] width 176 height 33
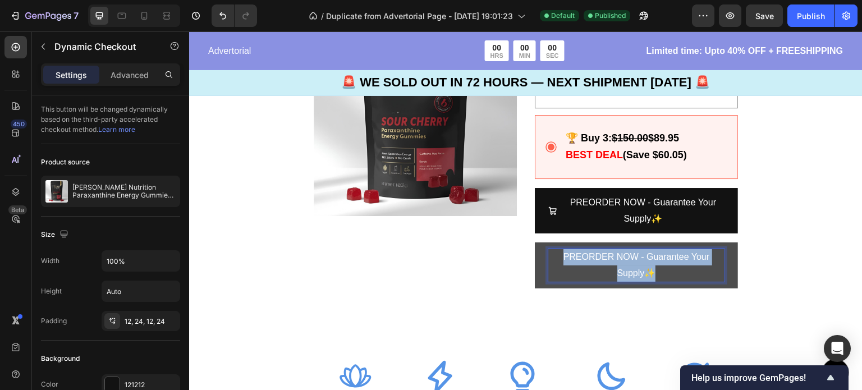
drag, startPoint x: 648, startPoint y: 270, endPoint x: 553, endPoint y: 255, distance: 96.0
click at [553, 255] on p "PREORDER NOW - Guarantee Your Supply✨" at bounding box center [636, 265] width 176 height 33
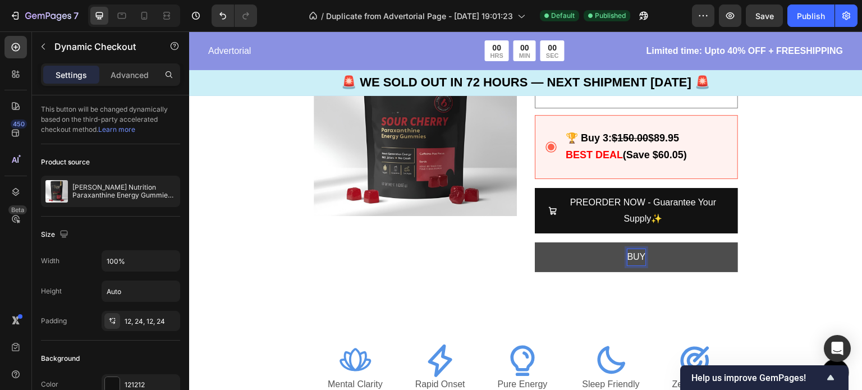
click at [535, 242] on button "BUY" at bounding box center [636, 257] width 203 height 30
click at [481, 264] on div "19 HRS 50 MIN 51 SEC Countdown Timer Row Image" at bounding box center [415, 123] width 203 height 316
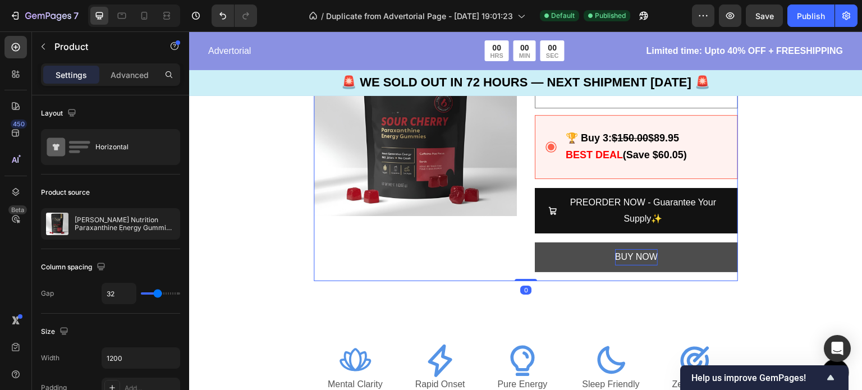
click at [493, 238] on div "19 HRS 50 MIN 50 SEC Countdown Timer Row Image" at bounding box center [415, 123] width 203 height 316
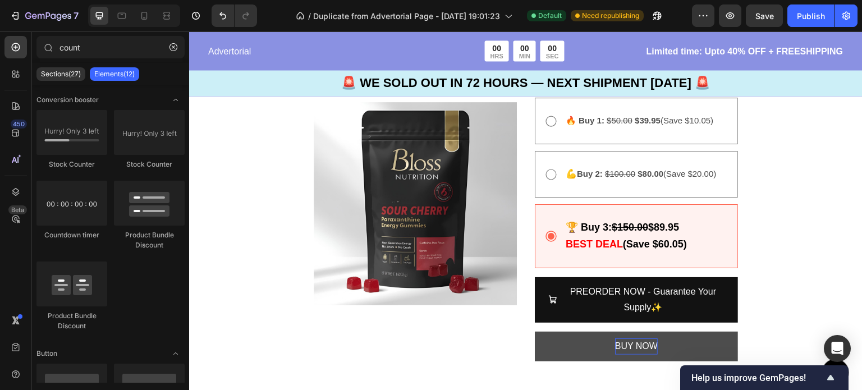
scroll to position [2307, 0]
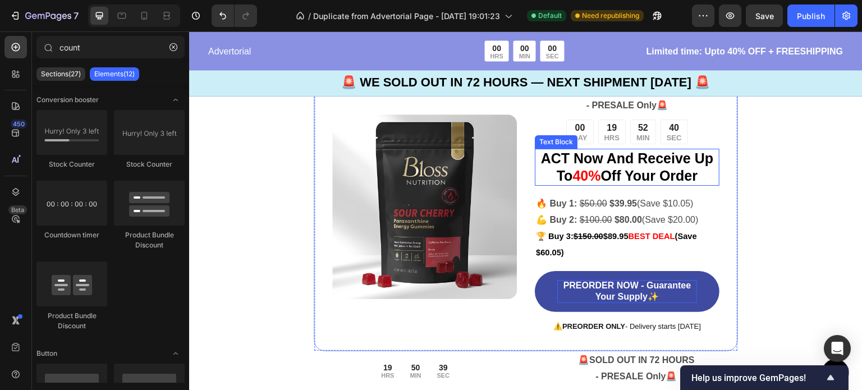
click at [693, 174] on strong "Off Your Order" at bounding box center [649, 176] width 97 height 16
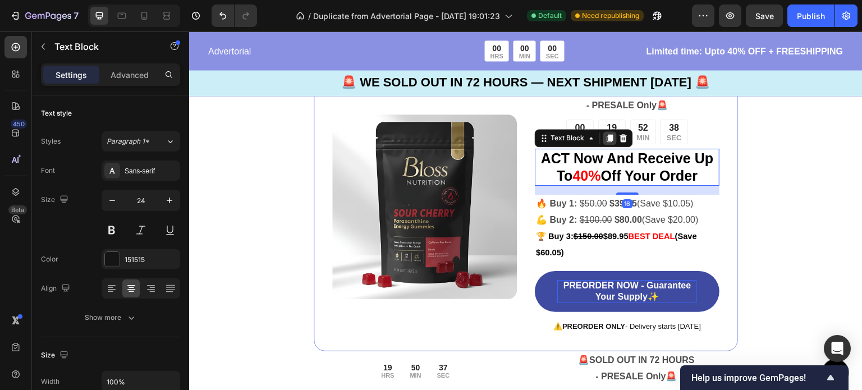
click at [608, 136] on icon at bounding box center [610, 138] width 6 height 8
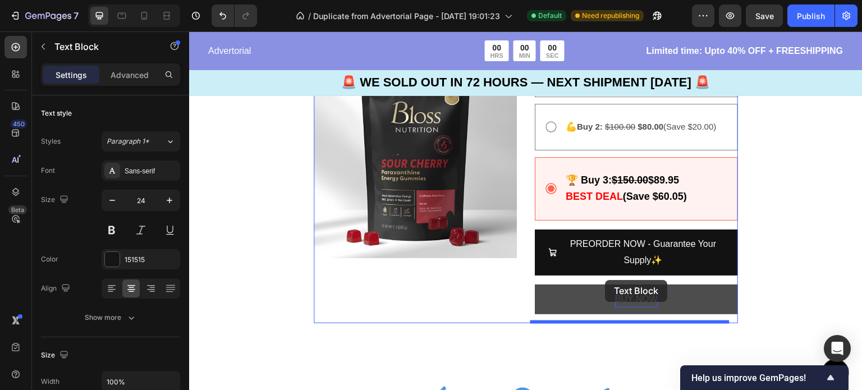
scroll to position [2711, 0]
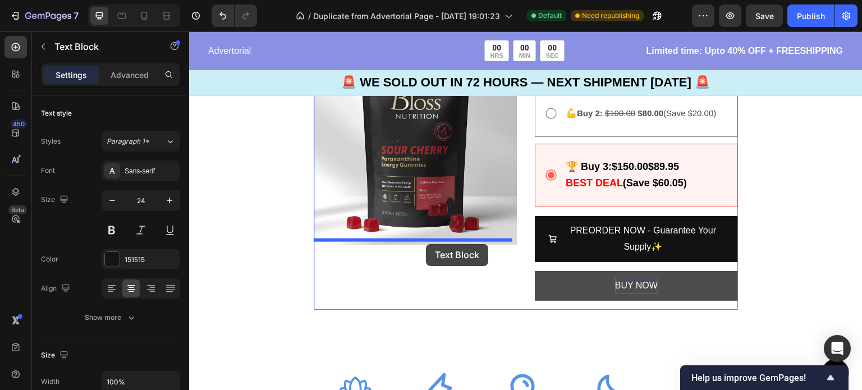
drag, startPoint x: 595, startPoint y: 208, endPoint x: 426, endPoint y: 244, distance: 172.8
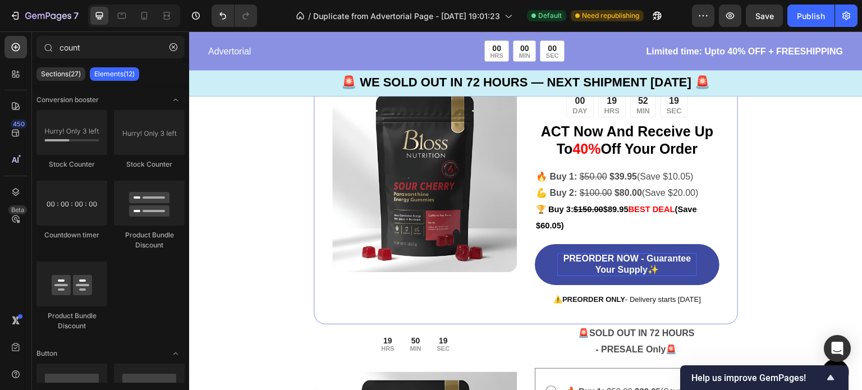
scroll to position [2340, 0]
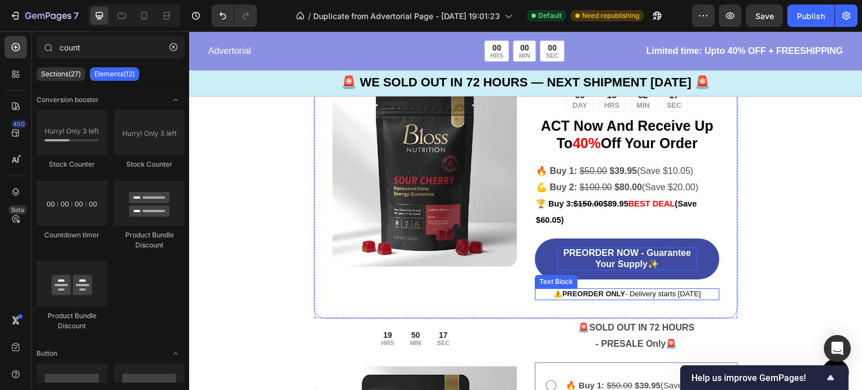
click at [636, 297] on p "⚠️ PREORDER ONLY - Delivery starts [DATE]" at bounding box center [627, 295] width 182 height 10
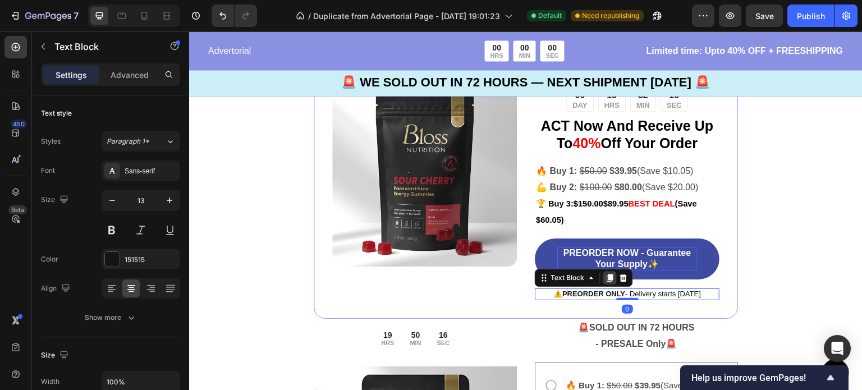
click at [608, 281] on icon at bounding box center [609, 277] width 9 height 9
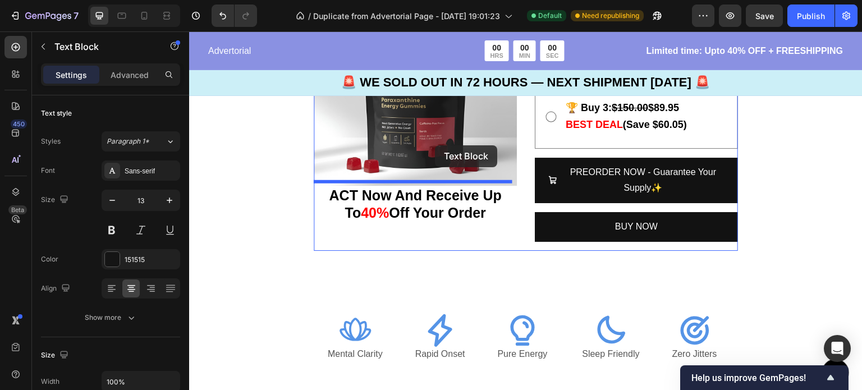
scroll to position [2715, 0]
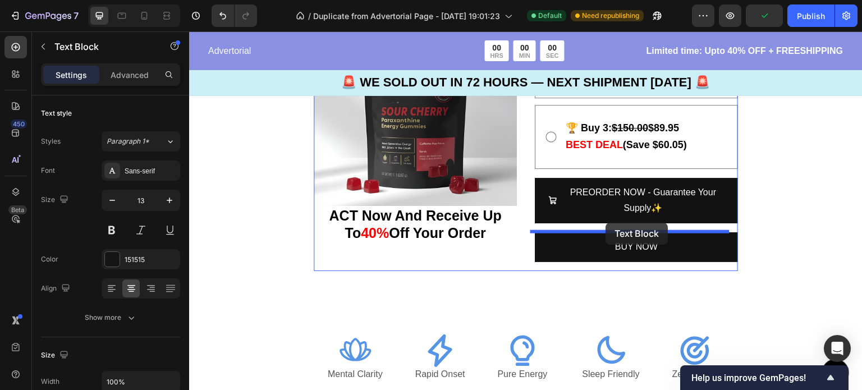
drag, startPoint x: 596, startPoint y: 304, endPoint x: 606, endPoint y: 223, distance: 81.4
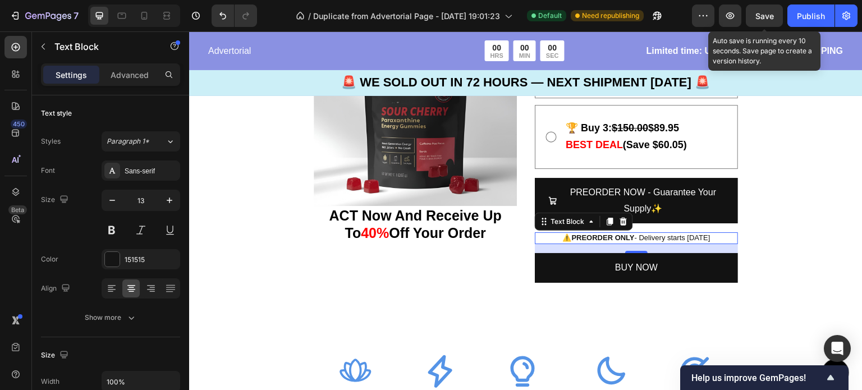
click at [770, 17] on span "Save" at bounding box center [764, 16] width 19 height 10
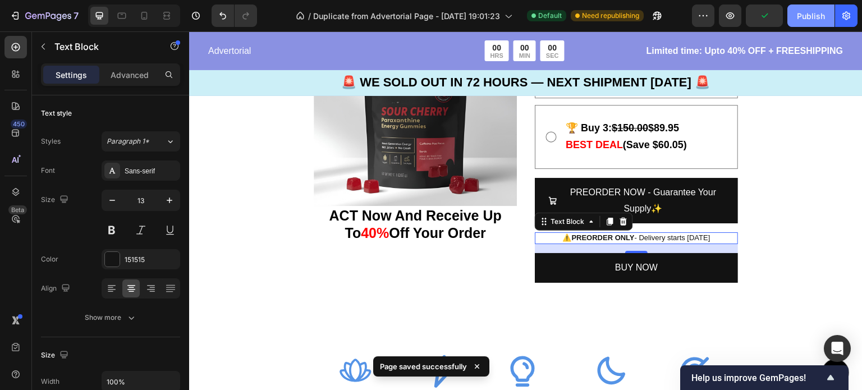
click at [812, 17] on div "Publish" at bounding box center [811, 16] width 28 height 12
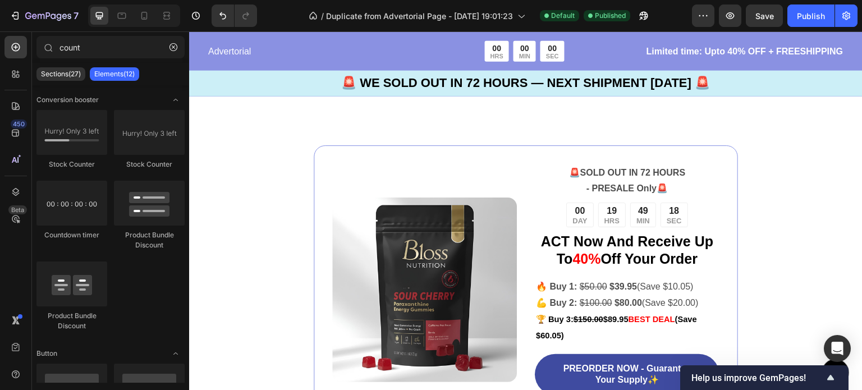
scroll to position [2242, 0]
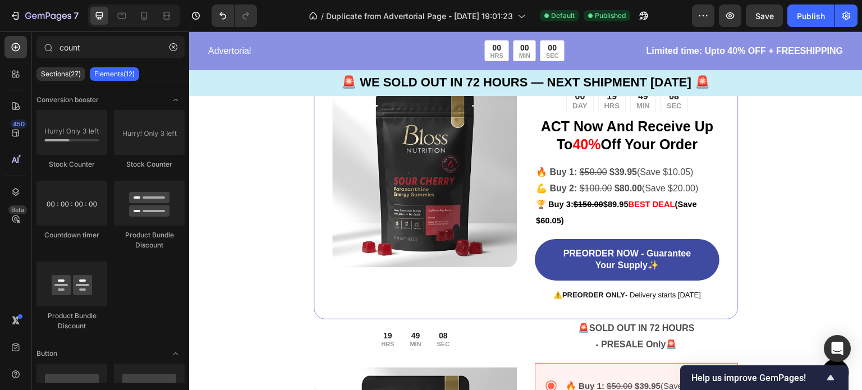
scroll to position [2524, 0]
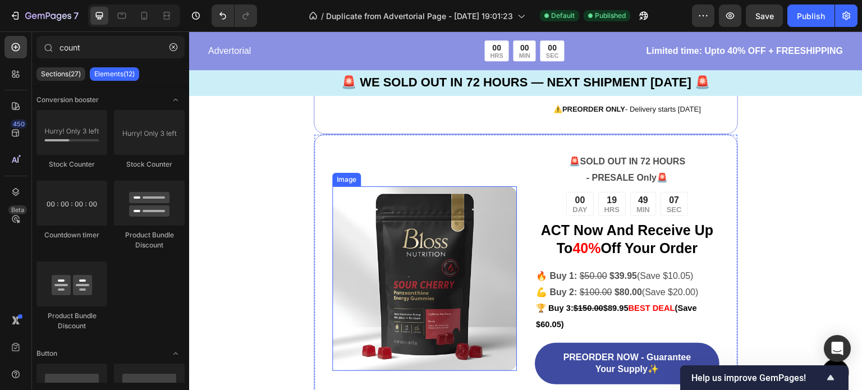
click at [456, 245] on img at bounding box center [424, 278] width 185 height 185
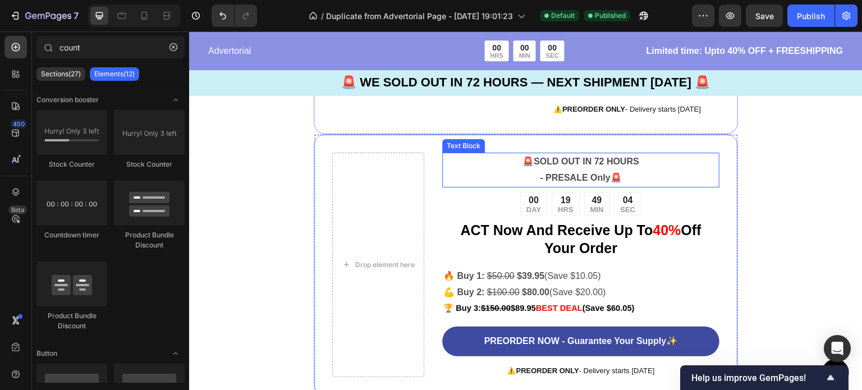
click at [557, 166] on strong "SOLD OUT IN 72 HOURS" at bounding box center [586, 162] width 105 height 10
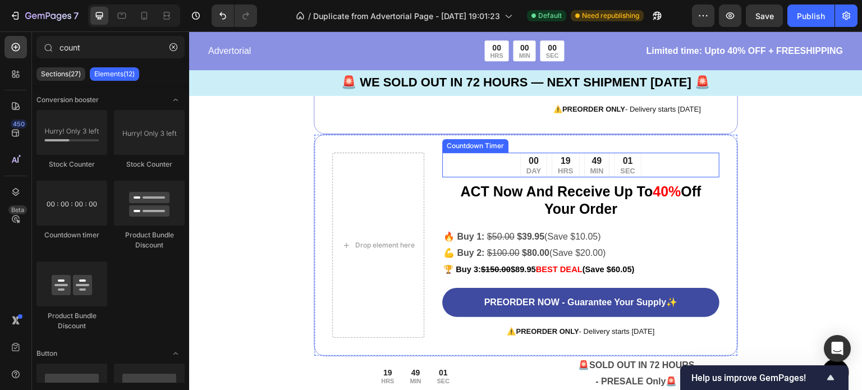
click at [535, 175] on div "00 DAY" at bounding box center [533, 165] width 27 height 25
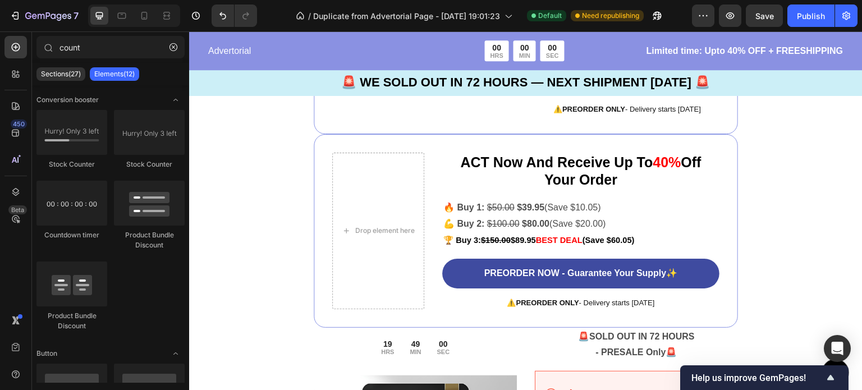
click at [535, 175] on p "ACT Now And Receive Up To 40% Off Your Order" at bounding box center [580, 171] width 275 height 35
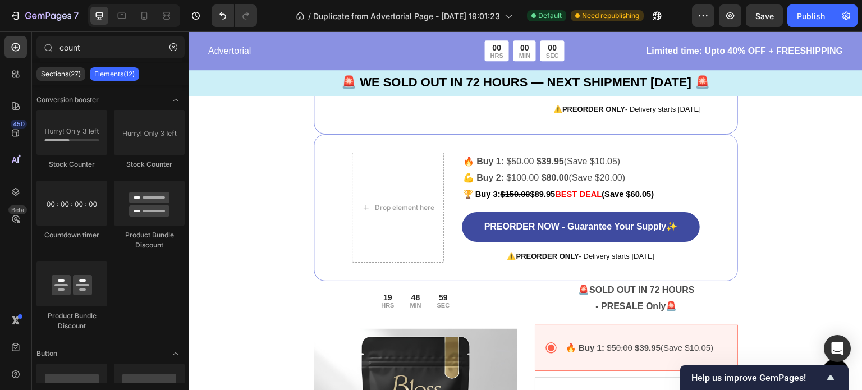
click at [535, 175] on p "💪 Buy 2: $100.00 $80.00 (Save $20.00)" at bounding box center [581, 178] width 236 height 16
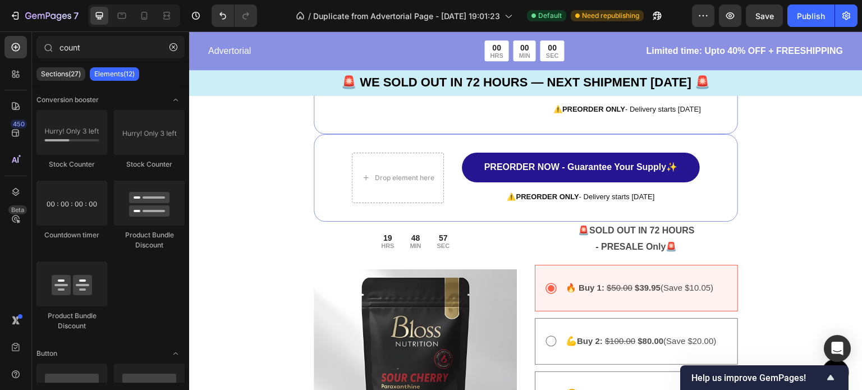
click at [535, 175] on link "PREORDER NOW - Guarantee Your Supply✨" at bounding box center [581, 168] width 238 height 30
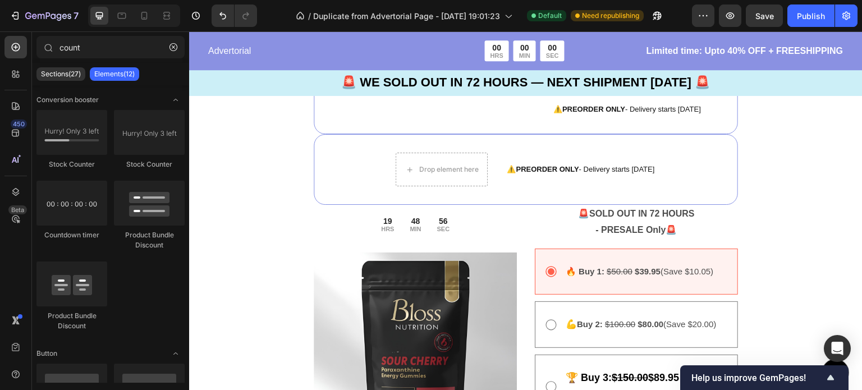
click at [535, 175] on div "⚠️ PREORDER ONLY - Delivery starts [DATE] Text Block" at bounding box center [581, 170] width 150 height 34
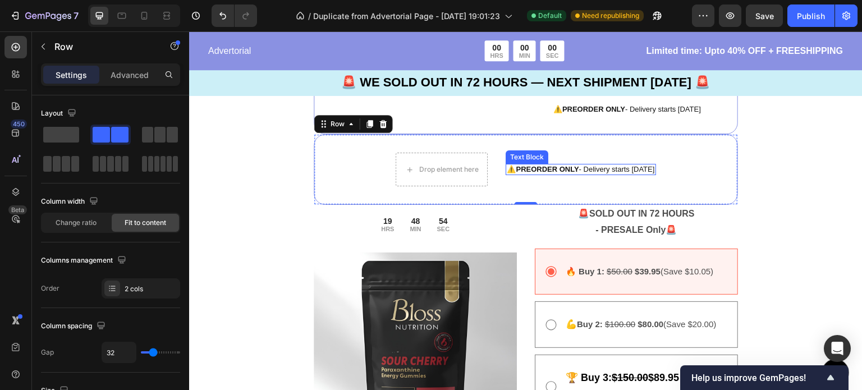
click at [520, 168] on strong "PREORDER ONLY" at bounding box center [547, 169] width 63 height 8
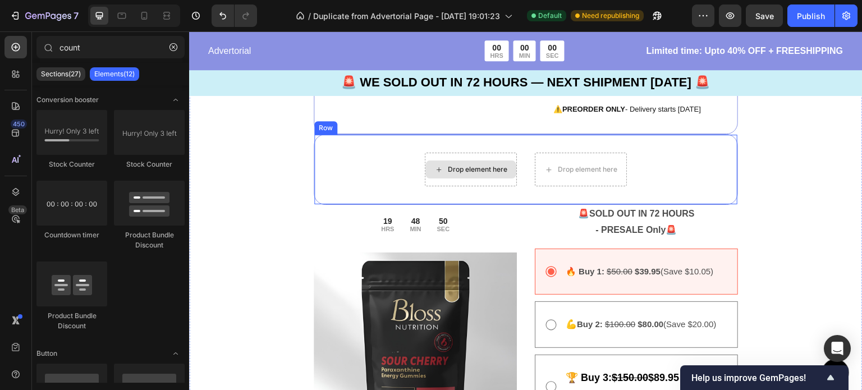
click at [437, 173] on icon at bounding box center [438, 170] width 9 height 10
click at [379, 175] on div "Drop element here Drop element here Row" at bounding box center [526, 169] width 424 height 71
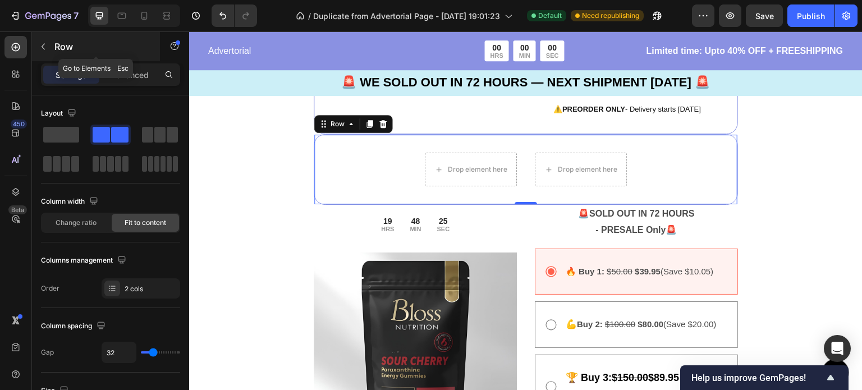
click at [115, 42] on p "Row" at bounding box center [101, 46] width 95 height 13
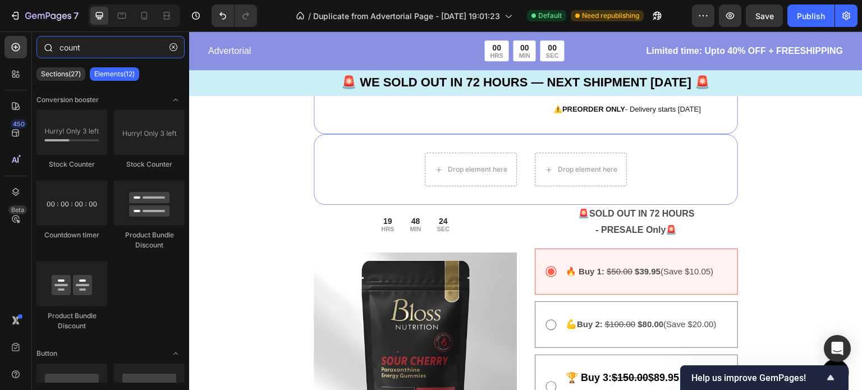
click at [128, 43] on input "count" at bounding box center [110, 47] width 148 height 22
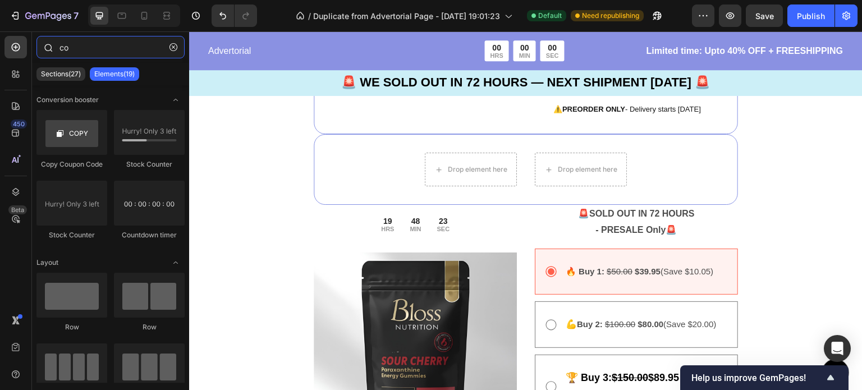
type input "c"
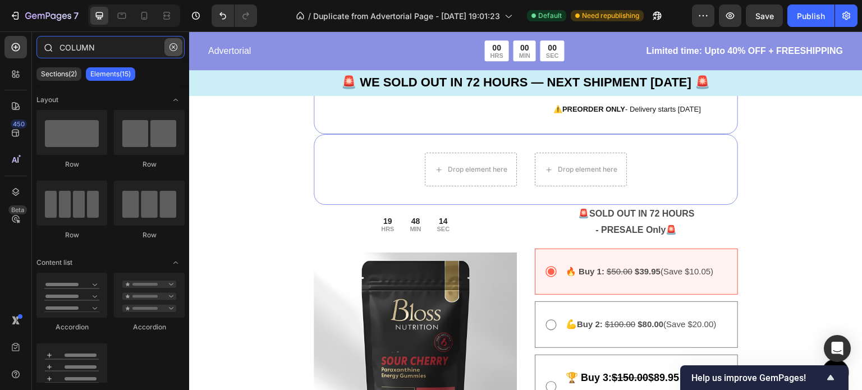
type input "COLUMN"
click at [173, 42] on button "button" at bounding box center [173, 47] width 18 height 18
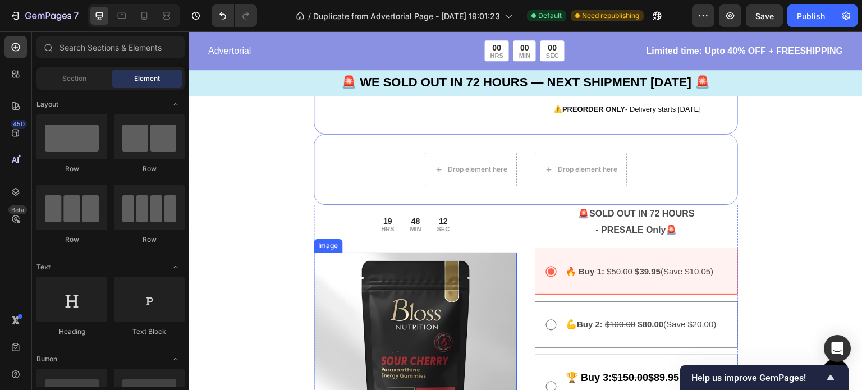
click at [418, 310] on img at bounding box center [415, 353] width 203 height 203
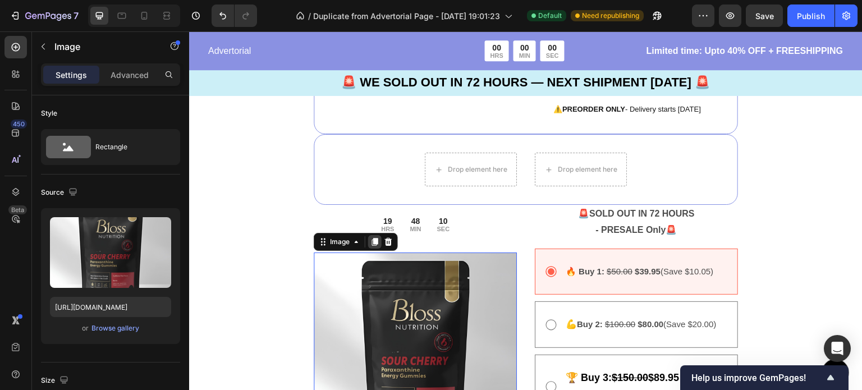
click at [374, 245] on icon at bounding box center [375, 242] width 6 height 8
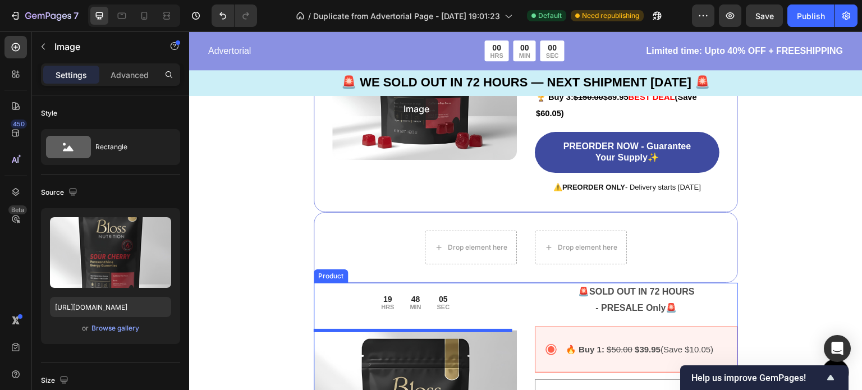
scroll to position [2438, 0]
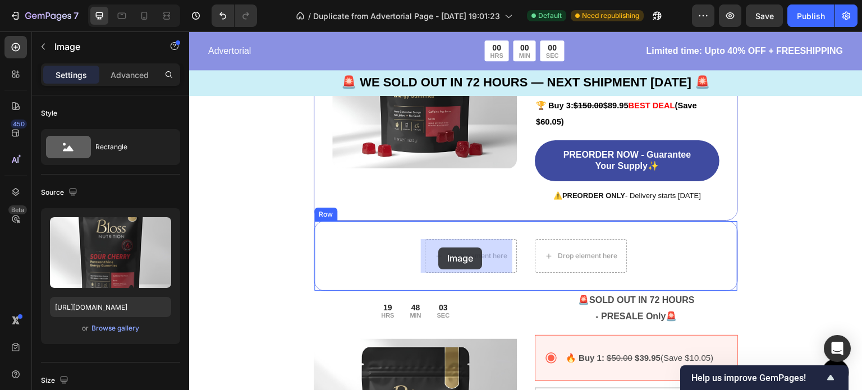
drag, startPoint x: 391, startPoint y: 221, endPoint x: 438, endPoint y: 247, distance: 54.0
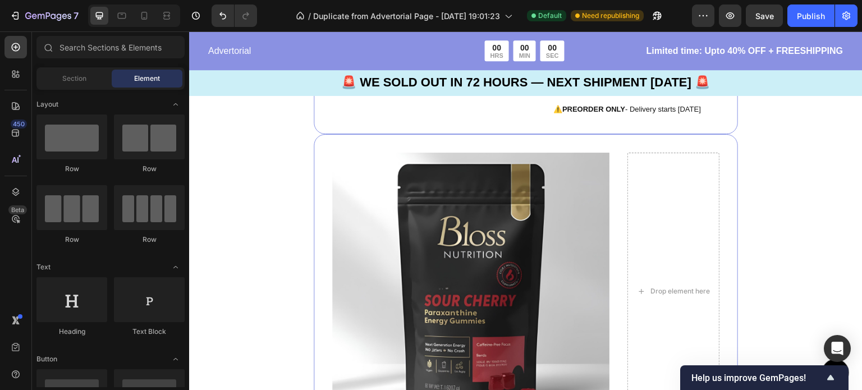
scroll to position [2531, 0]
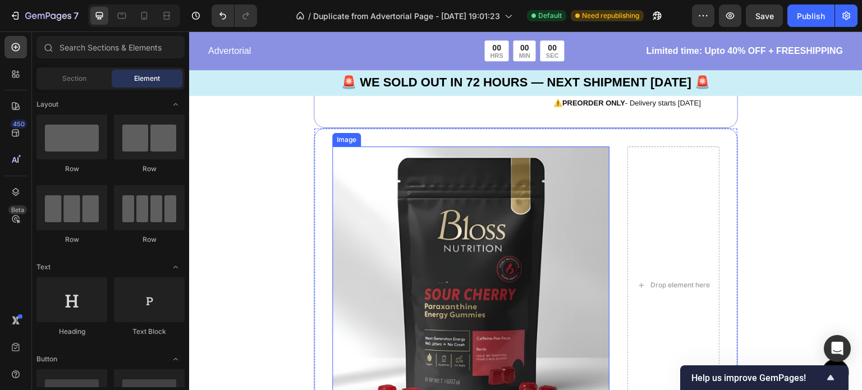
click at [544, 265] on img at bounding box center [470, 284] width 277 height 277
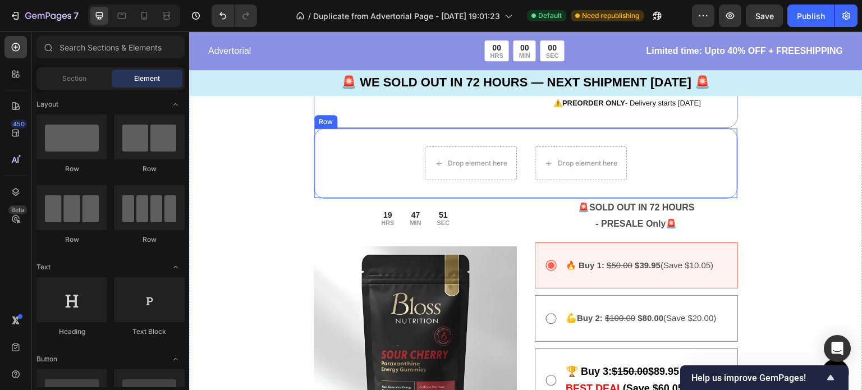
click at [667, 173] on div "Drop element here Drop element here Row" at bounding box center [526, 163] width 424 height 71
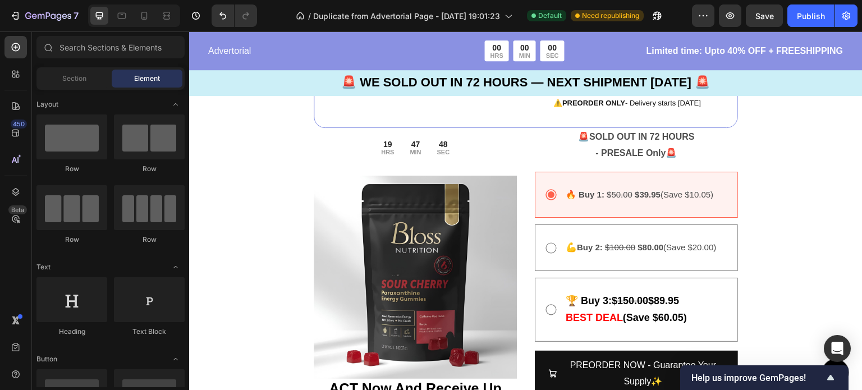
scroll to position [2191, 0]
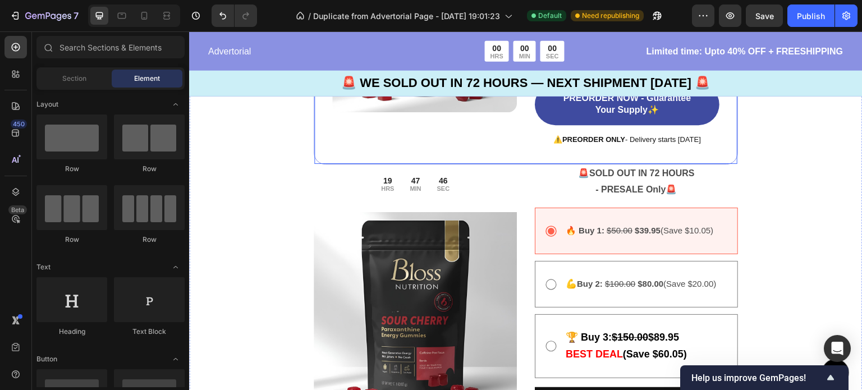
click at [706, 164] on div "Image 🚨 SOLD OUT IN 72 HOURS - PRESALE Only 🚨 Text Block 00 DAY 19 HRS 47 MIN 4…" at bounding box center [526, 19] width 424 height 289
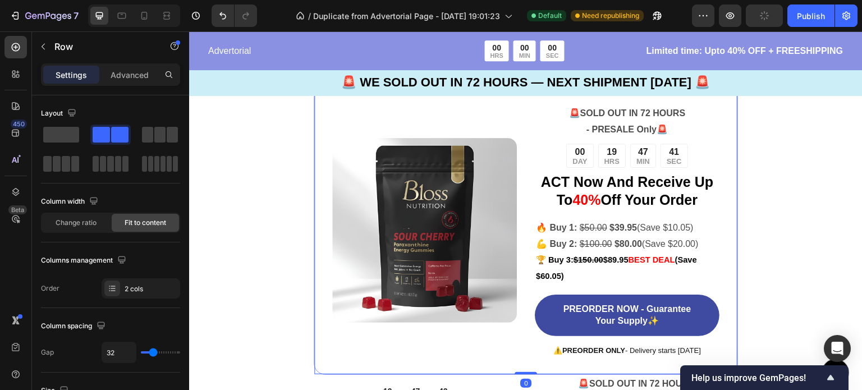
scroll to position [2588, 0]
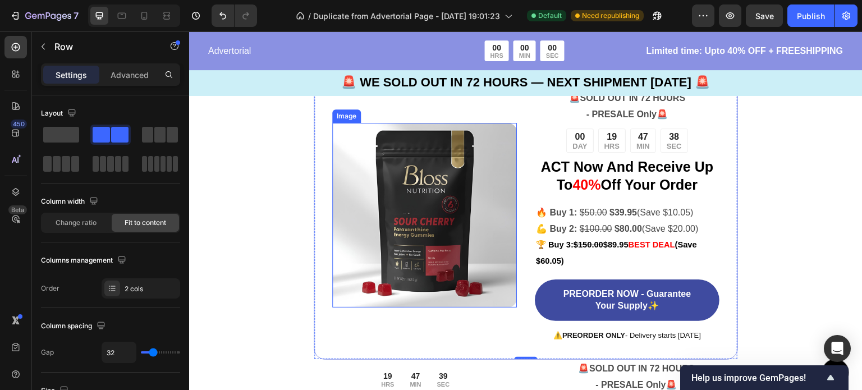
click at [476, 210] on img at bounding box center [424, 215] width 185 height 185
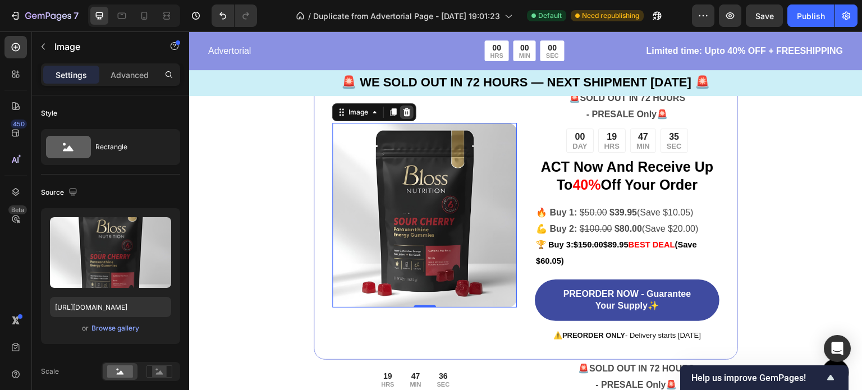
click at [407, 116] on icon at bounding box center [406, 112] width 7 height 8
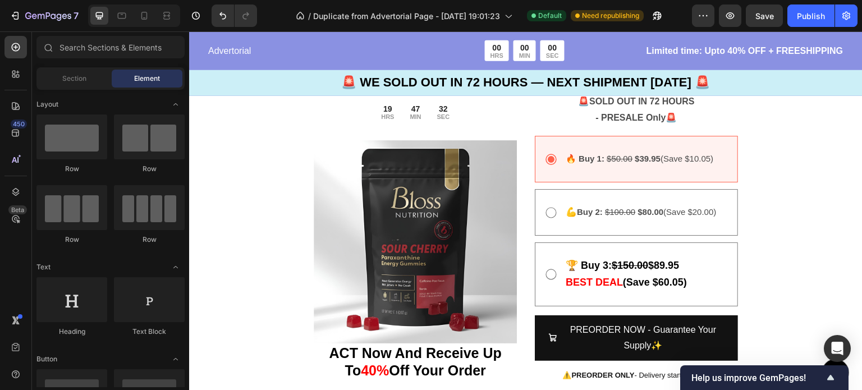
scroll to position [2840, 0]
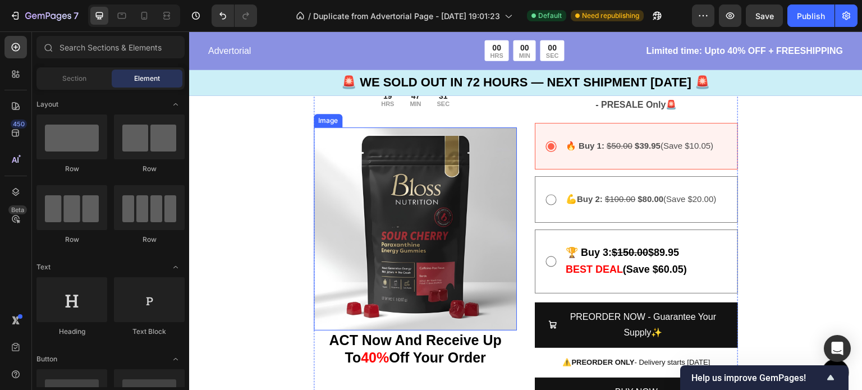
click at [446, 222] on img at bounding box center [415, 228] width 203 height 203
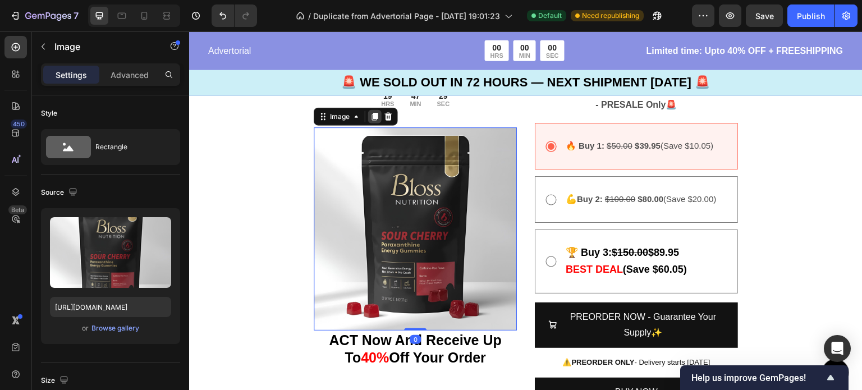
click at [374, 116] on icon at bounding box center [375, 117] width 6 height 8
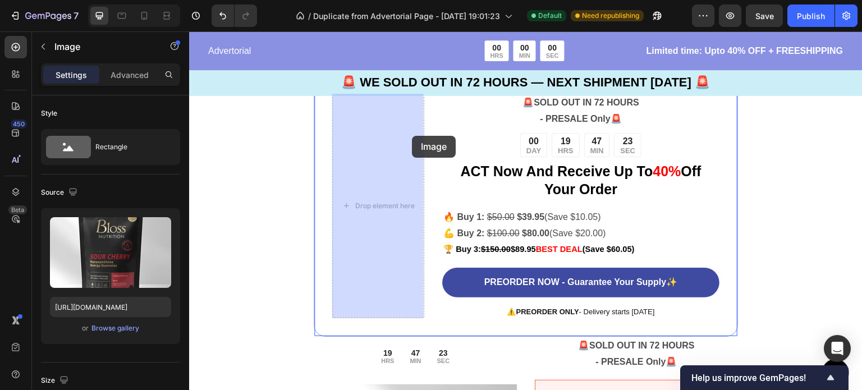
scroll to position [2570, 0]
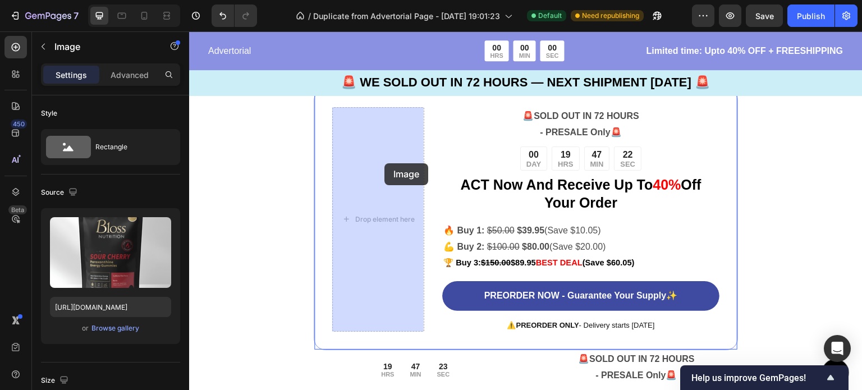
drag, startPoint x: 443, startPoint y: 213, endPoint x: 384, endPoint y: 163, distance: 76.8
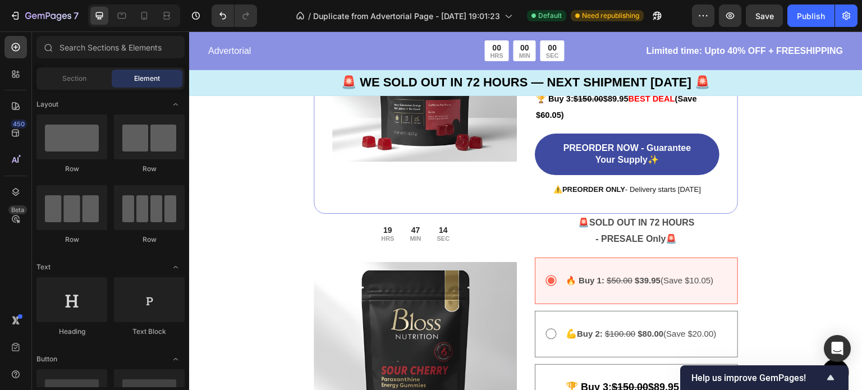
scroll to position [2753, 0]
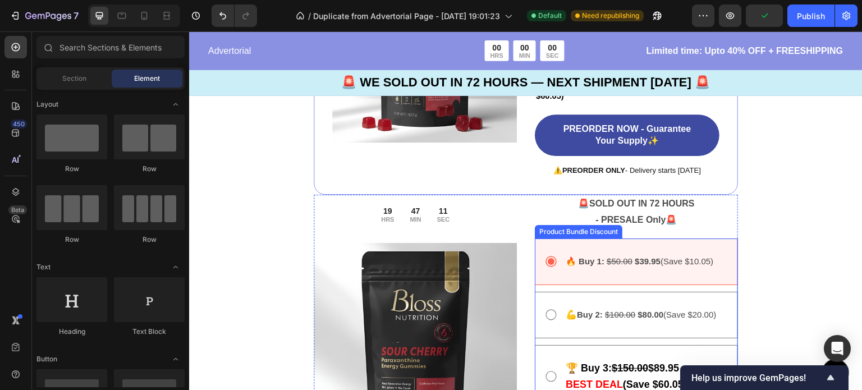
click at [617, 241] on div "🔥 Buy 1: $50.00 $39.95 (Save $10.05) Text Block" at bounding box center [636, 261] width 203 height 47
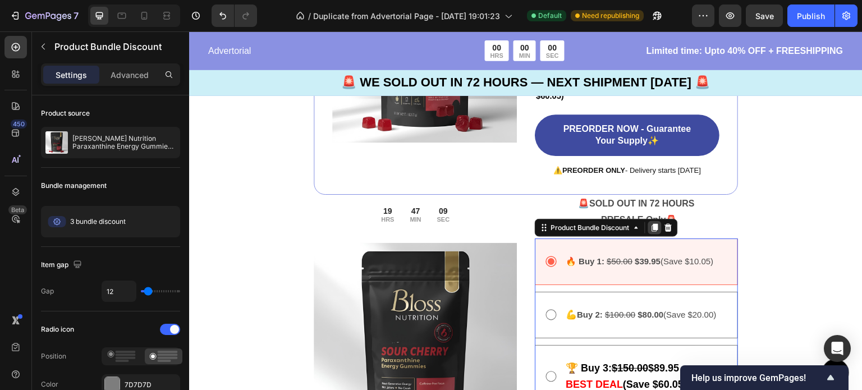
click at [653, 227] on icon at bounding box center [655, 228] width 6 height 8
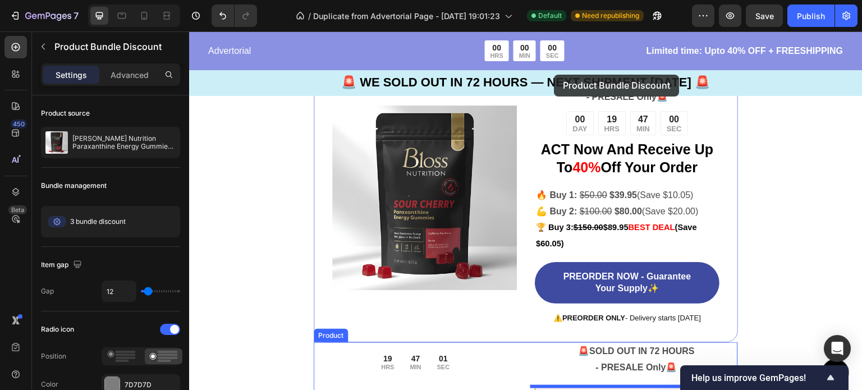
scroll to position [2562, 0]
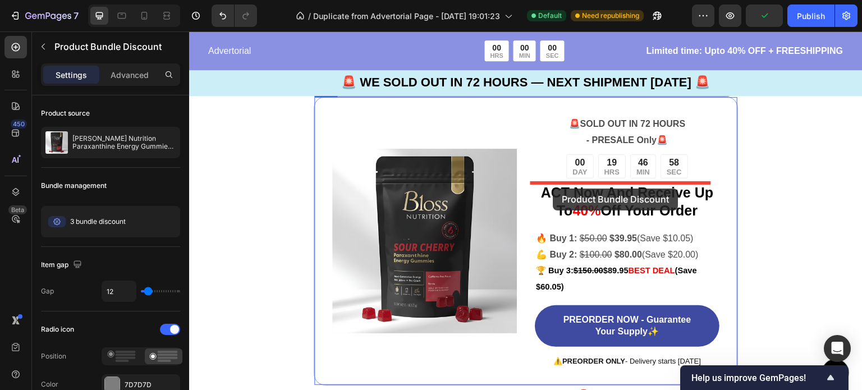
drag, startPoint x: 533, startPoint y: 186, endPoint x: 553, endPoint y: 189, distance: 20.4
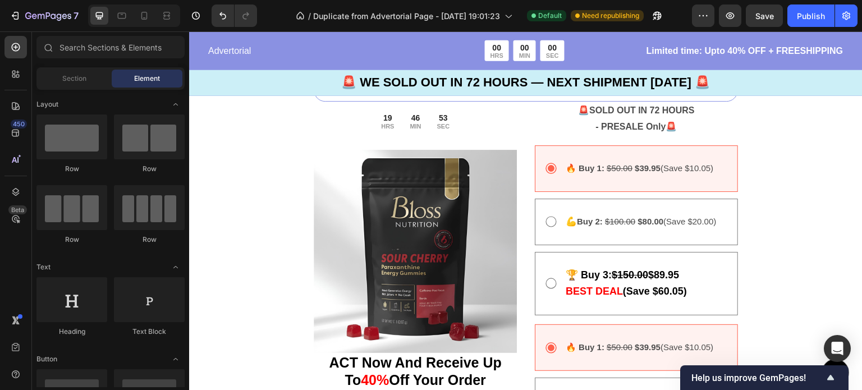
scroll to position [2906, 0]
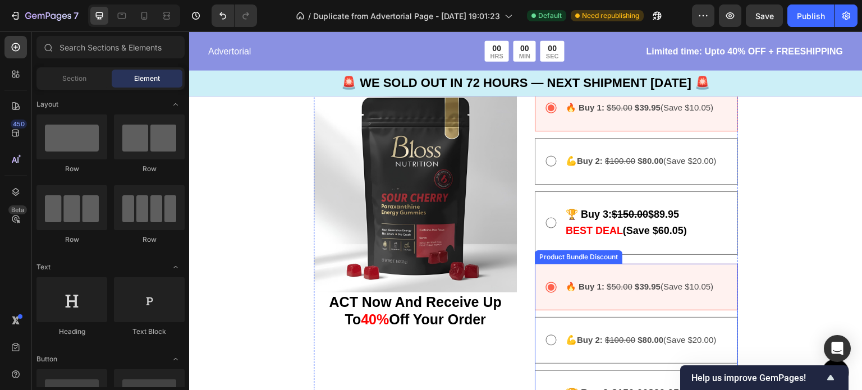
click at [535, 276] on div "🔥 Buy 1: $50.00 $39.95 (Save $10.05) Text Block" at bounding box center [636, 287] width 203 height 47
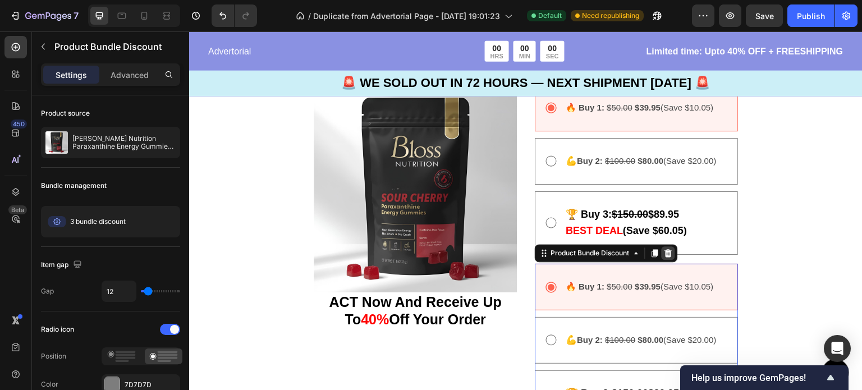
click at [664, 252] on icon at bounding box center [668, 253] width 9 height 9
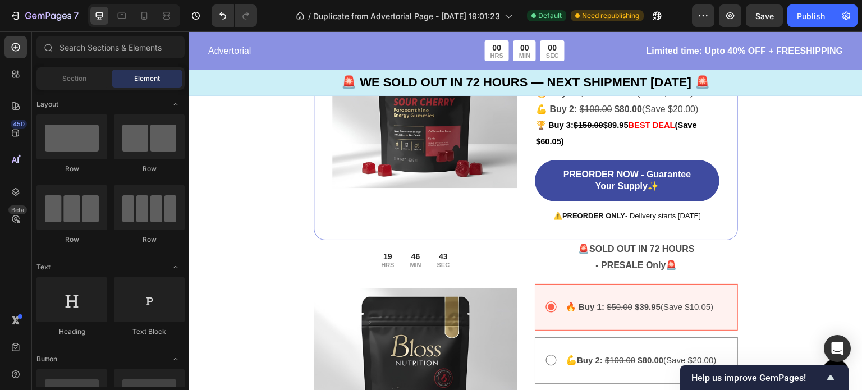
scroll to position [2720, 0]
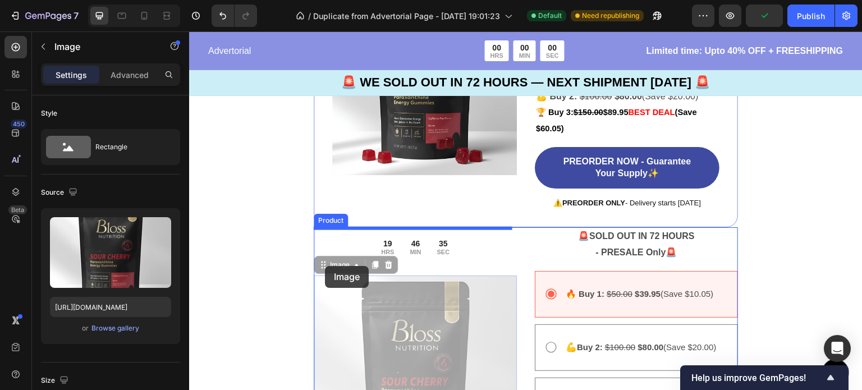
drag, startPoint x: 314, startPoint y: 283, endPoint x: 325, endPoint y: 266, distance: 19.9
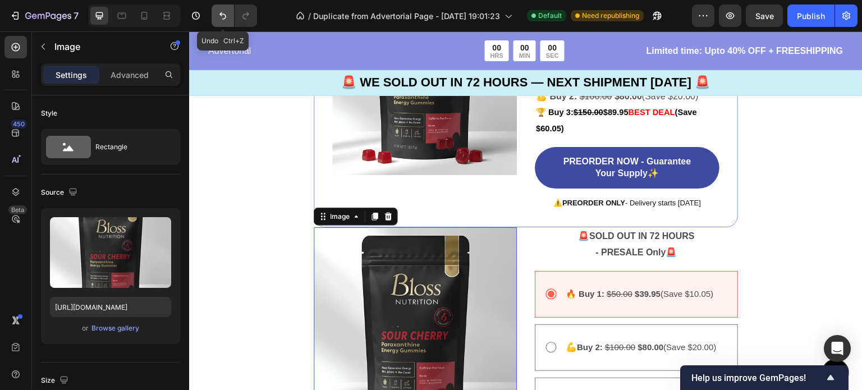
click at [219, 15] on icon "Undo/Redo" at bounding box center [222, 15] width 11 height 11
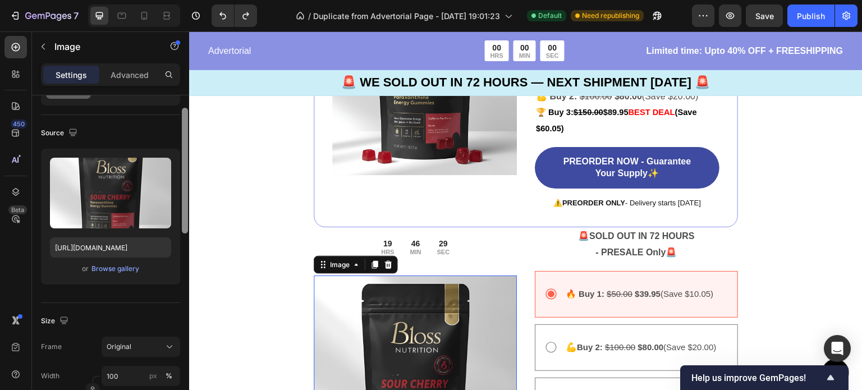
scroll to position [0, 0]
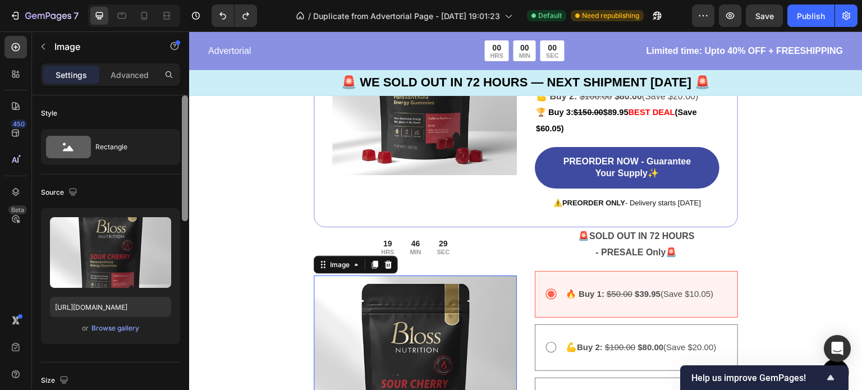
drag, startPoint x: 186, startPoint y: 167, endPoint x: 186, endPoint y: 105, distance: 61.7
click at [186, 105] on div at bounding box center [185, 158] width 6 height 126
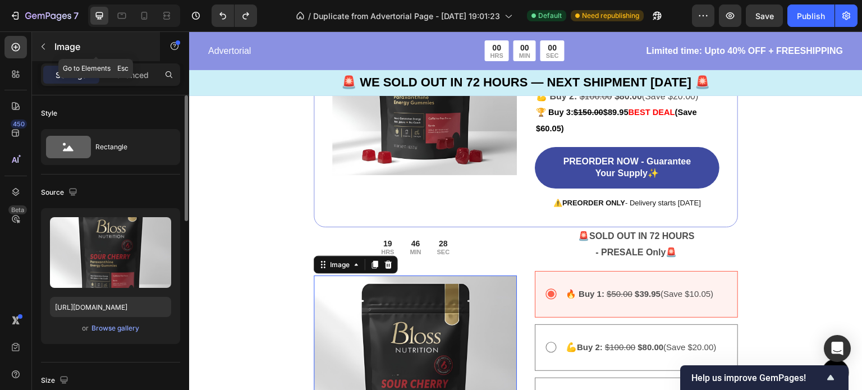
click at [39, 48] on icon "button" at bounding box center [43, 46] width 9 height 9
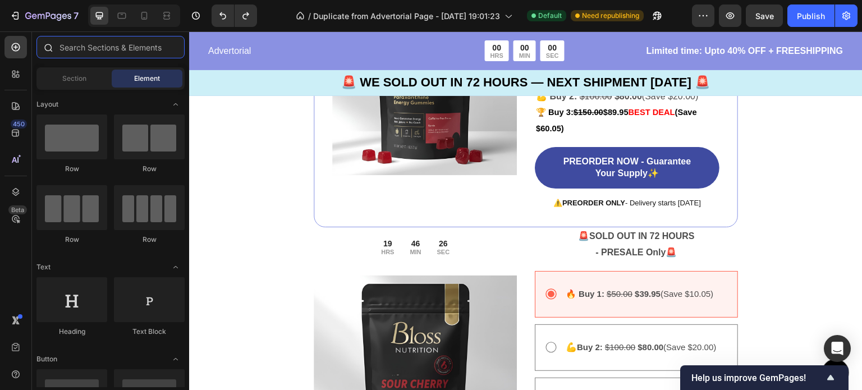
click at [112, 52] on input "text" at bounding box center [110, 47] width 148 height 22
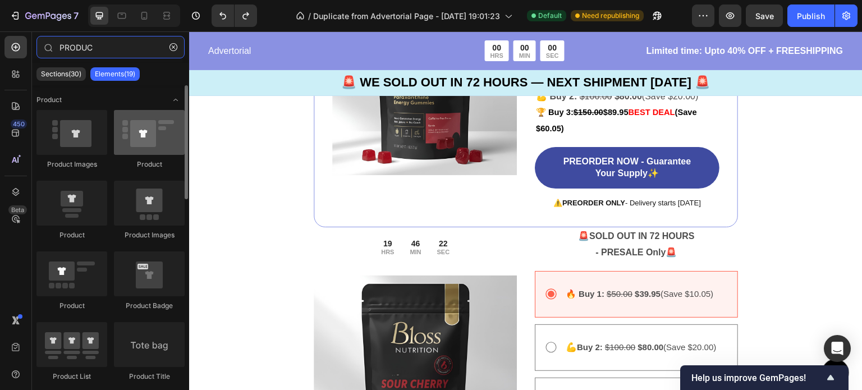
type input "PRODUC"
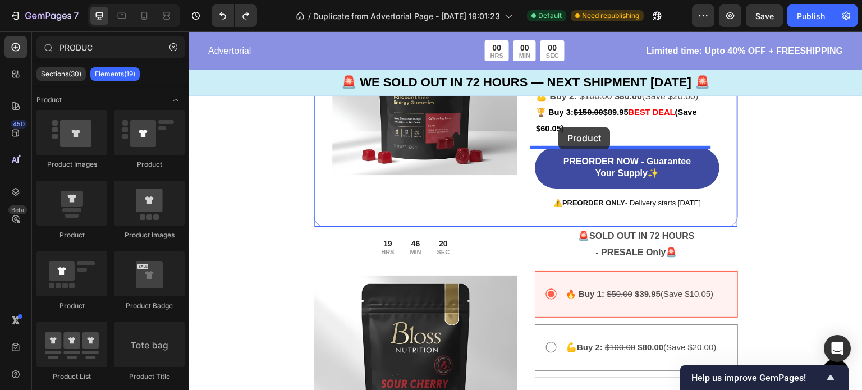
drag, startPoint x: 330, startPoint y: 177, endPoint x: 559, endPoint y: 127, distance: 233.6
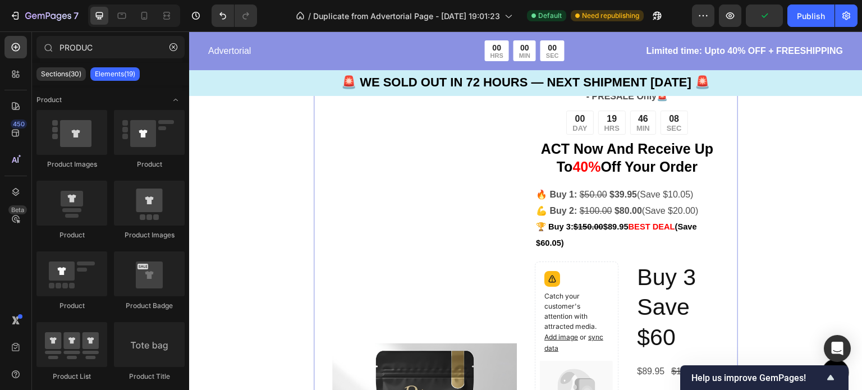
scroll to position [2613, 0]
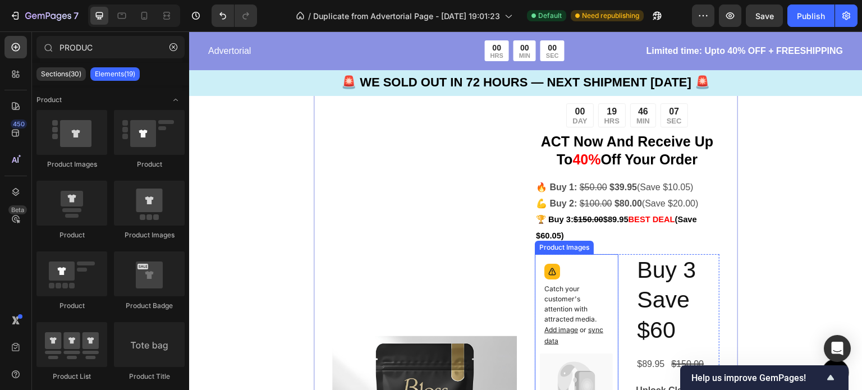
click at [564, 300] on p "Catch your customer's attention with attracted media. Add image or sync data" at bounding box center [576, 315] width 65 height 63
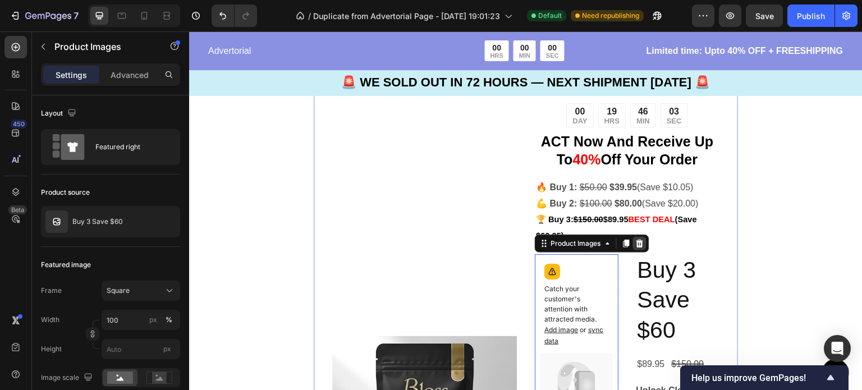
click at [636, 245] on icon at bounding box center [639, 244] width 7 height 8
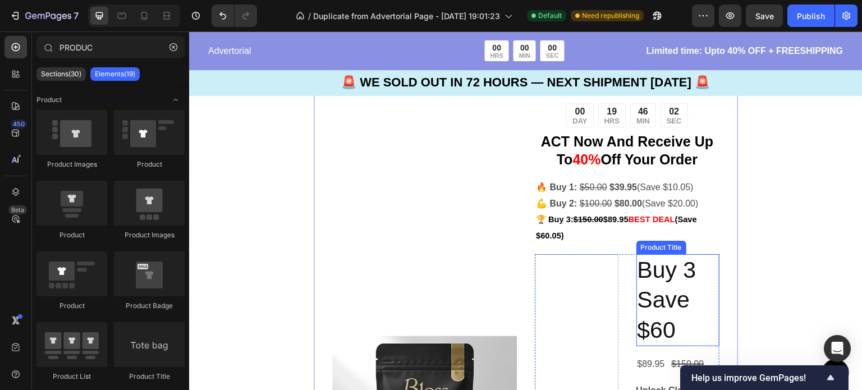
click at [641, 278] on h2 "Buy 3 Save $60" at bounding box center [678, 300] width 84 height 92
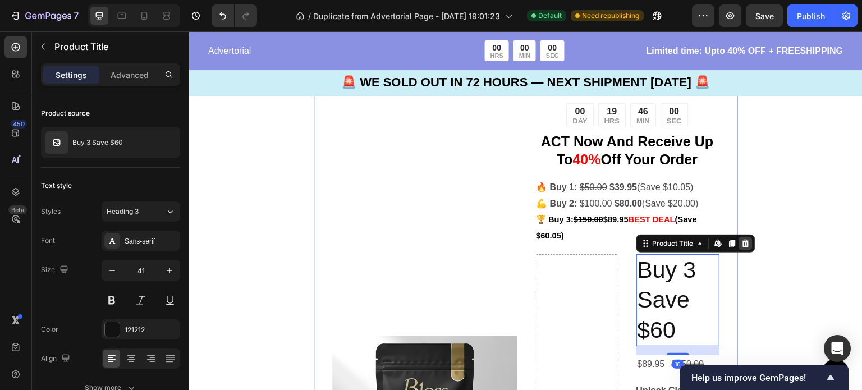
click at [743, 242] on div at bounding box center [745, 243] width 13 height 13
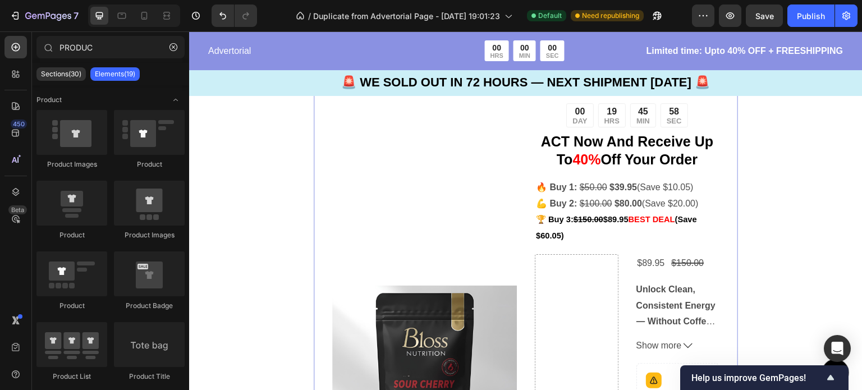
scroll to position [2698, 0]
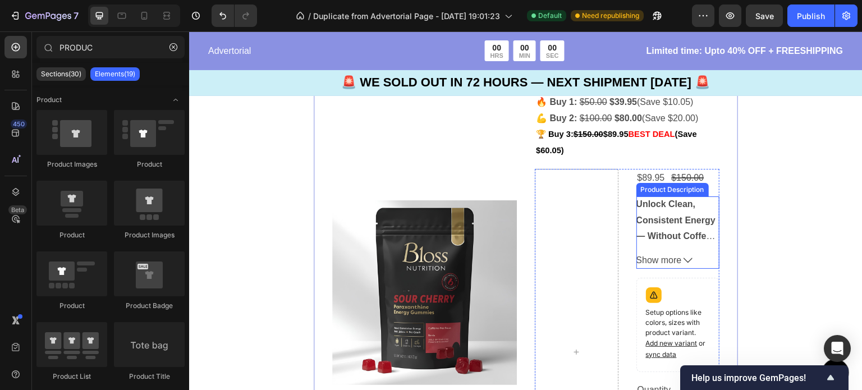
click at [637, 229] on div "Unlock Clean, Consistent Energy — Without Coffee’s Downsides [PERSON_NAME] Nutr…" at bounding box center [678, 219] width 84 height 47
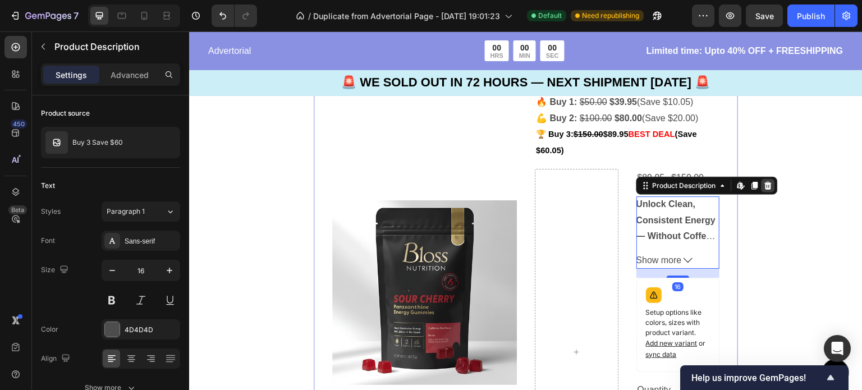
click at [764, 184] on icon at bounding box center [767, 186] width 7 height 8
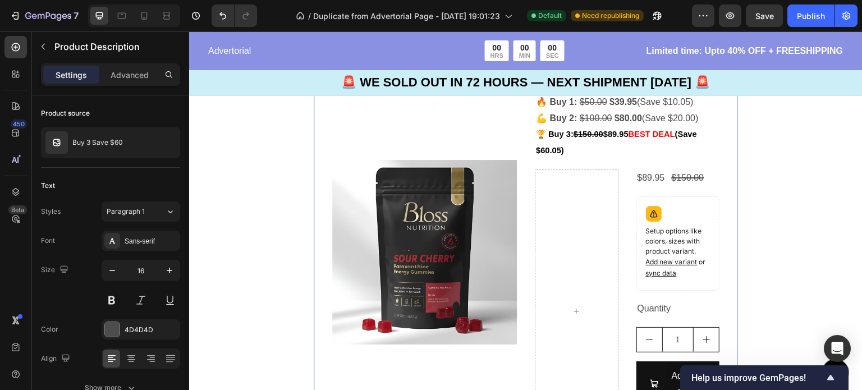
scroll to position [2657, 0]
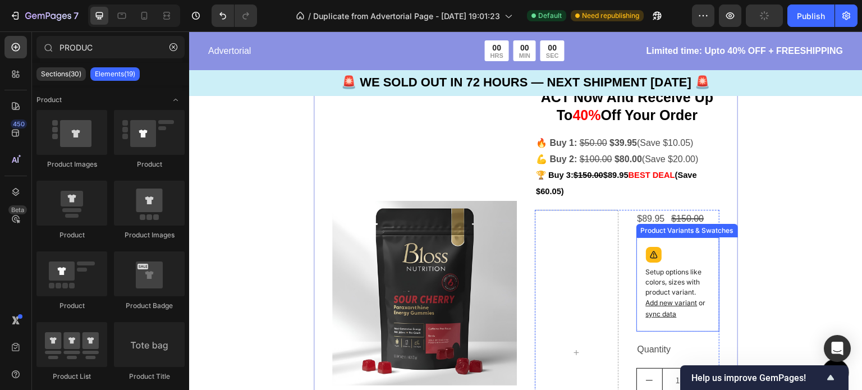
click at [650, 271] on p "Setup options like colors, sizes with product variant. Add new variant or sync …" at bounding box center [678, 293] width 65 height 53
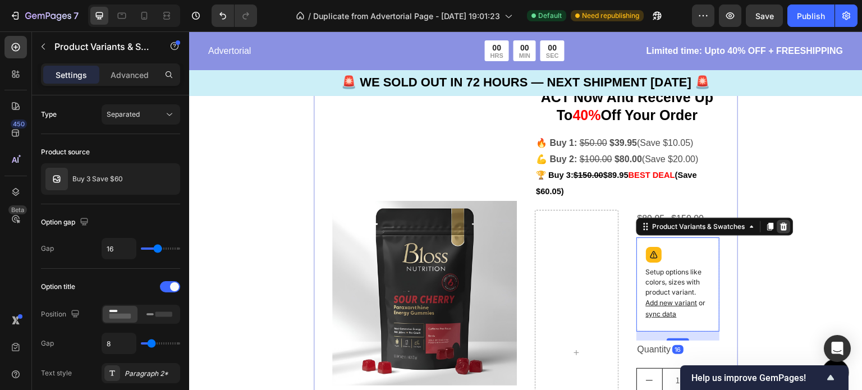
click at [779, 231] on icon at bounding box center [783, 226] width 9 height 9
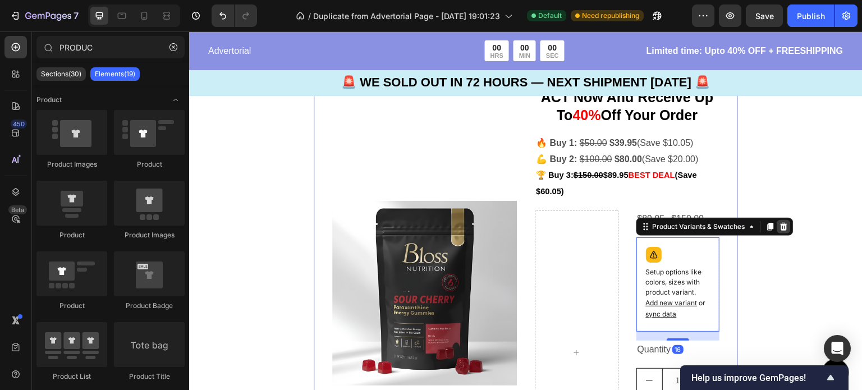
scroll to position [2606, 0]
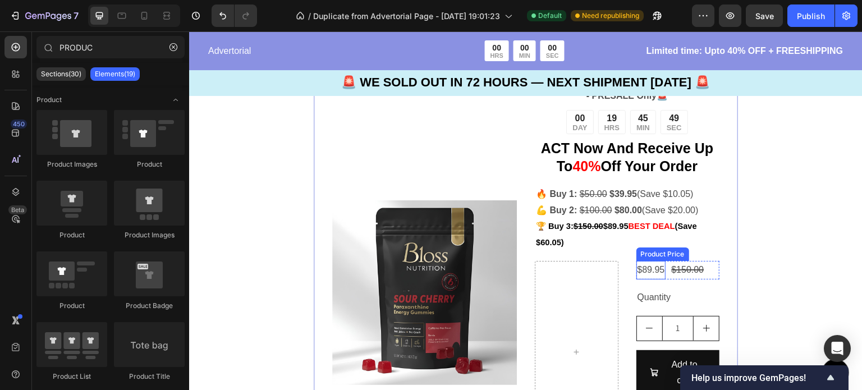
click at [650, 273] on div "$89.95" at bounding box center [651, 270] width 30 height 19
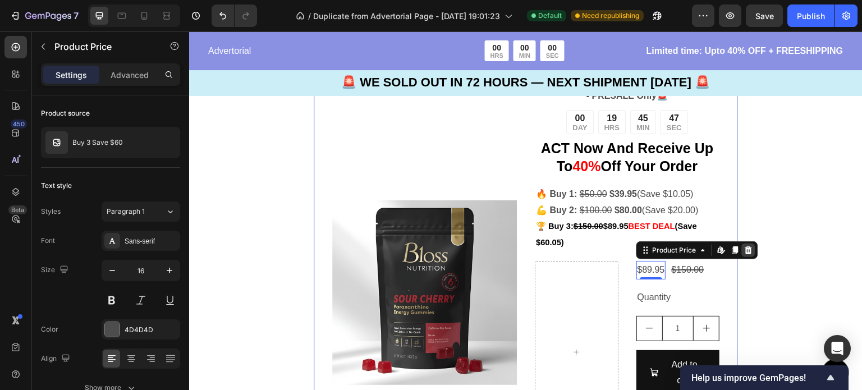
click at [744, 250] on icon at bounding box center [748, 250] width 9 height 9
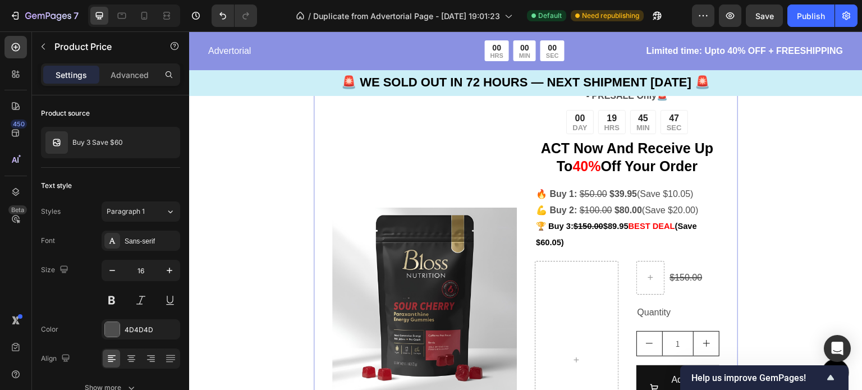
scroll to position [2614, 0]
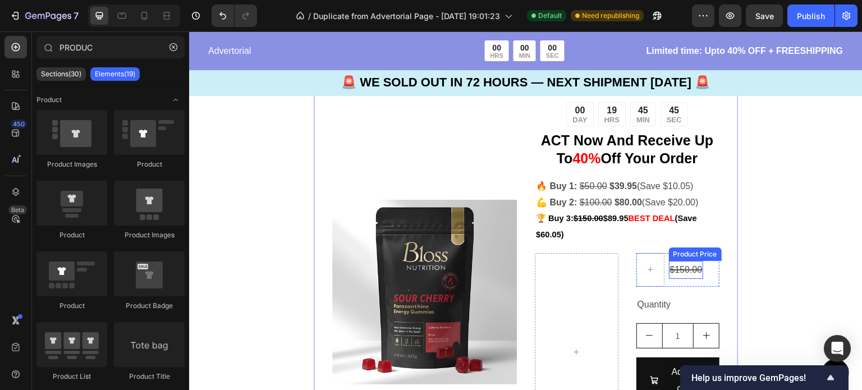
click at [675, 272] on div "$150.00" at bounding box center [686, 270] width 35 height 19
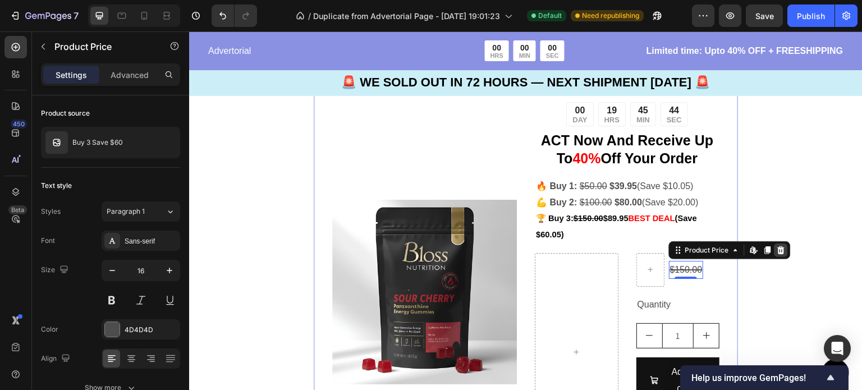
click at [777, 247] on icon at bounding box center [781, 250] width 9 height 9
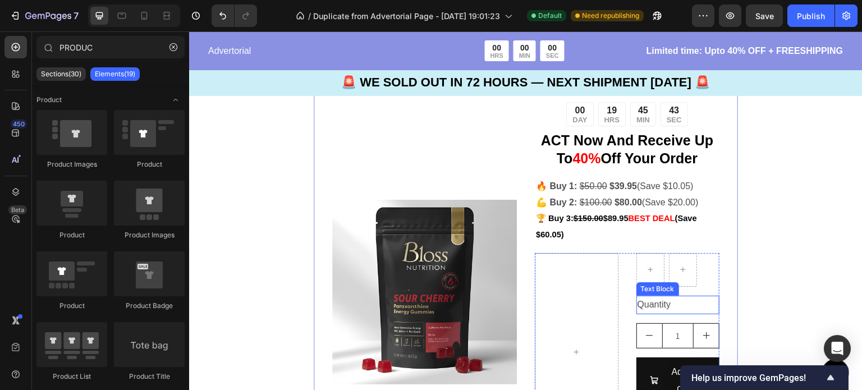
click at [647, 310] on div "Quantity" at bounding box center [678, 305] width 84 height 19
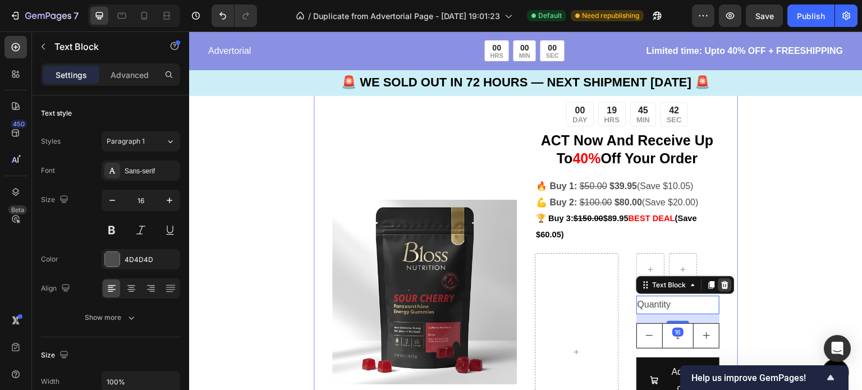
click at [721, 285] on icon at bounding box center [724, 285] width 7 height 8
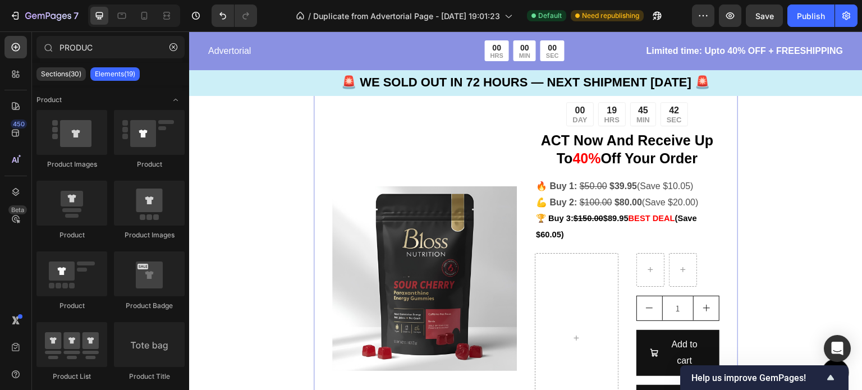
scroll to position [2600, 0]
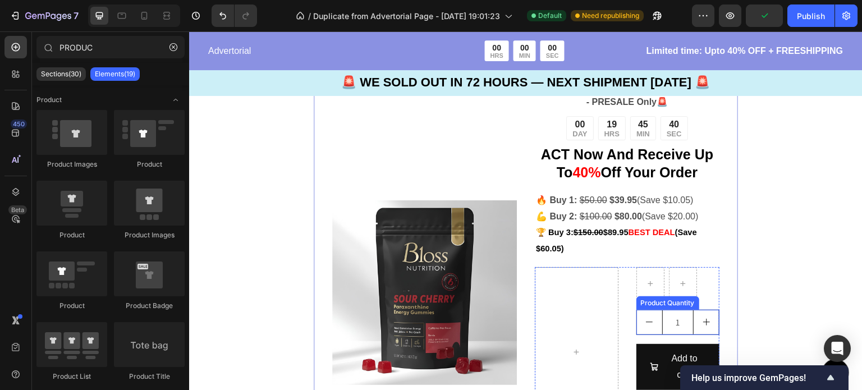
click at [637, 319] on button "decrement" at bounding box center [649, 322] width 25 height 24
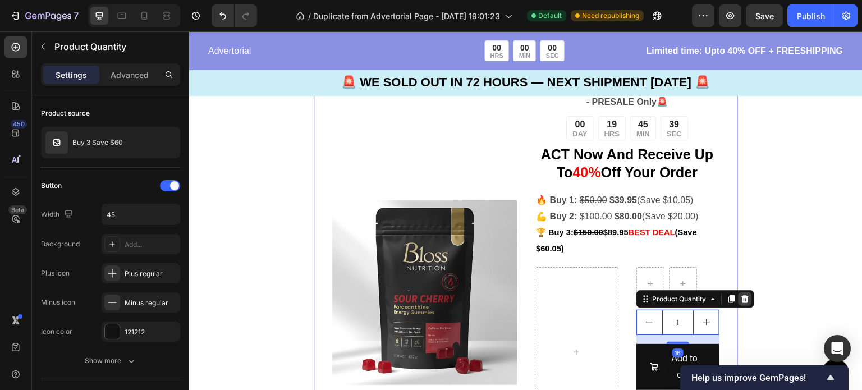
click at [741, 302] on icon at bounding box center [745, 299] width 9 height 9
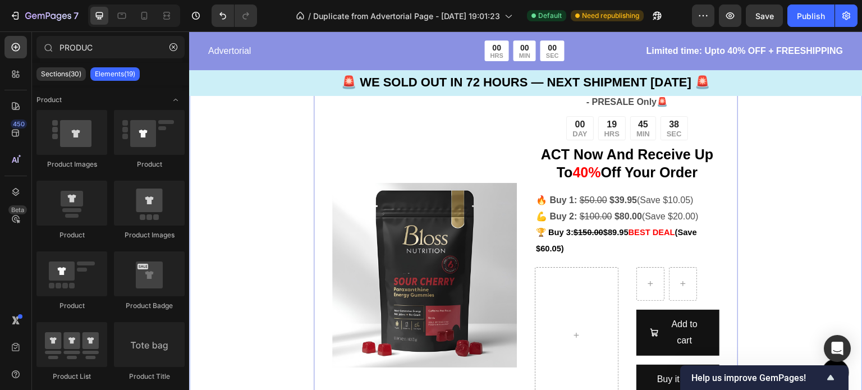
click at [754, 290] on div "Image 🚨 SOLD OUT IN 72 HOURS - PRESALE Only 🚨 Text Block 00 DAY 19 HRS 45 MIN 3…" at bounding box center [525, 300] width 673 height 1150
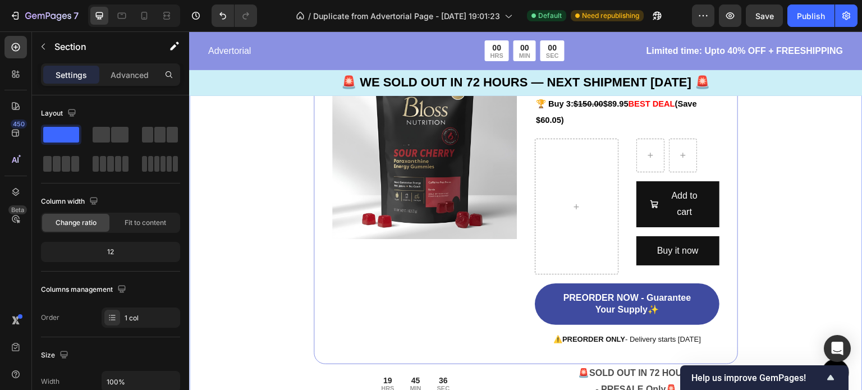
scroll to position [2735, 0]
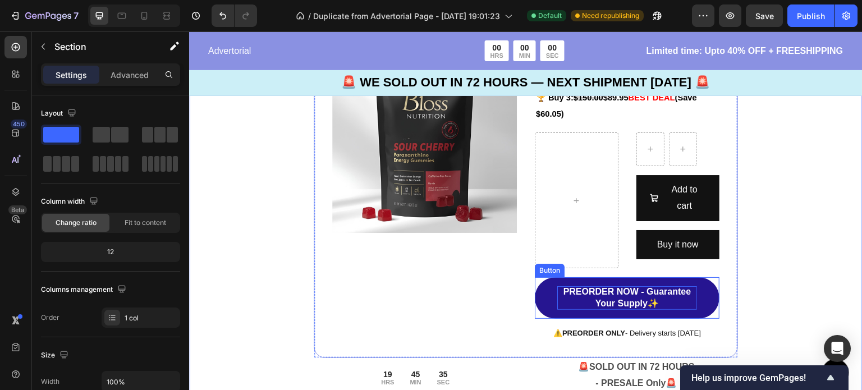
click at [645, 302] on p "PREORDER NOW - Guarantee Your Supply✨" at bounding box center [627, 298] width 140 height 24
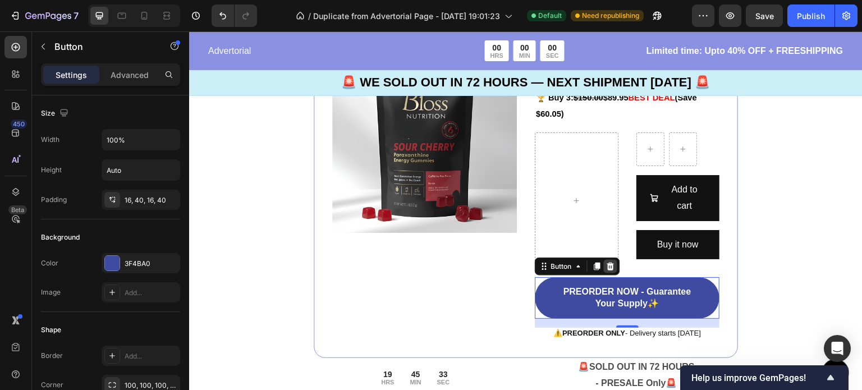
click at [604, 264] on div at bounding box center [610, 266] width 13 height 13
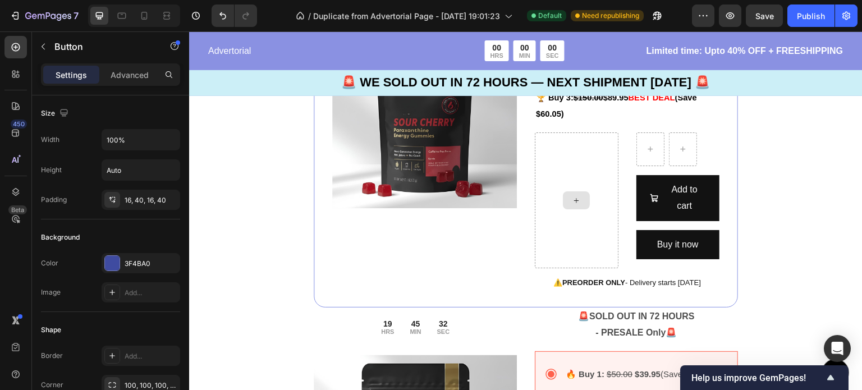
scroll to position [2710, 0]
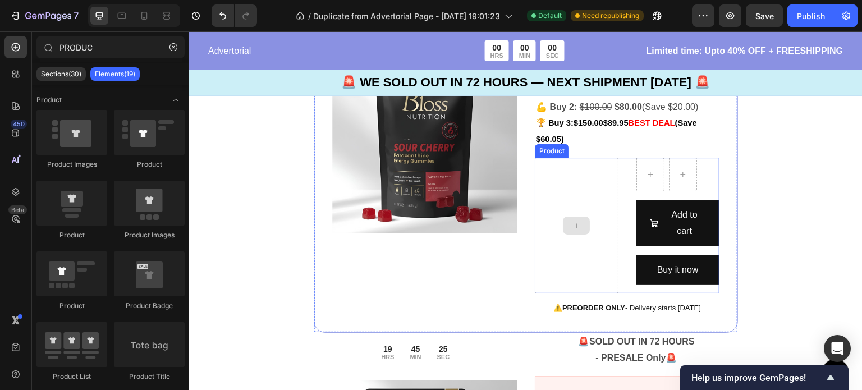
click at [586, 202] on div at bounding box center [577, 226] width 84 height 136
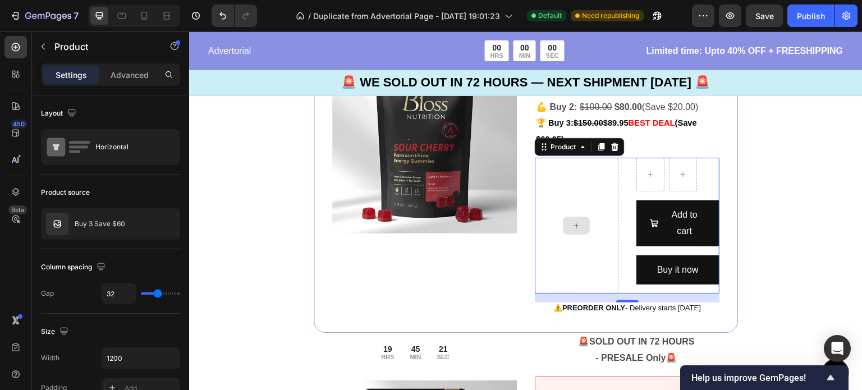
click at [563, 203] on div at bounding box center [577, 226] width 84 height 136
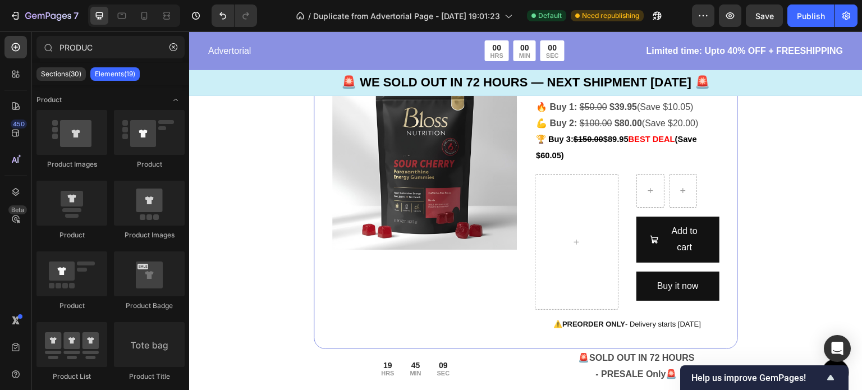
scroll to position [2660, 0]
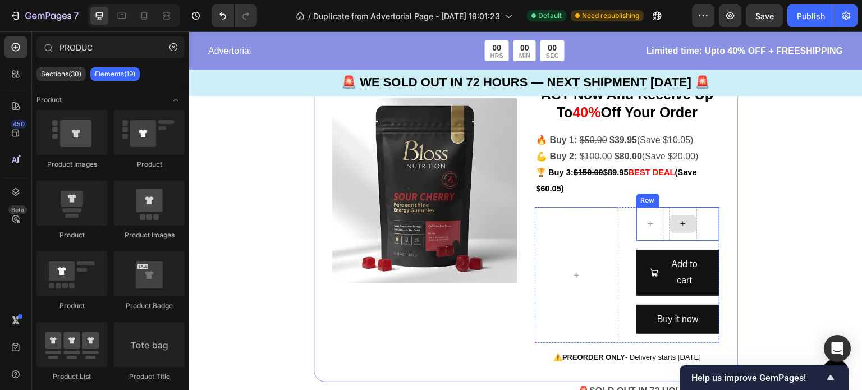
click at [672, 215] on div at bounding box center [682, 224] width 27 height 18
click at [681, 227] on div at bounding box center [682, 224] width 27 height 18
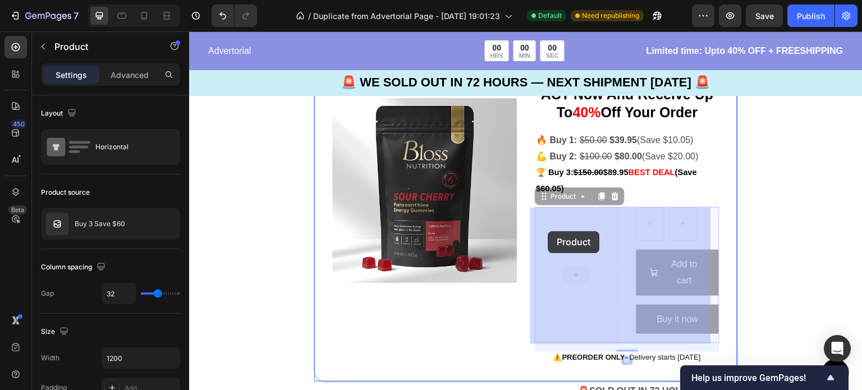
drag, startPoint x: 542, startPoint y: 226, endPoint x: 548, endPoint y: 231, distance: 8.3
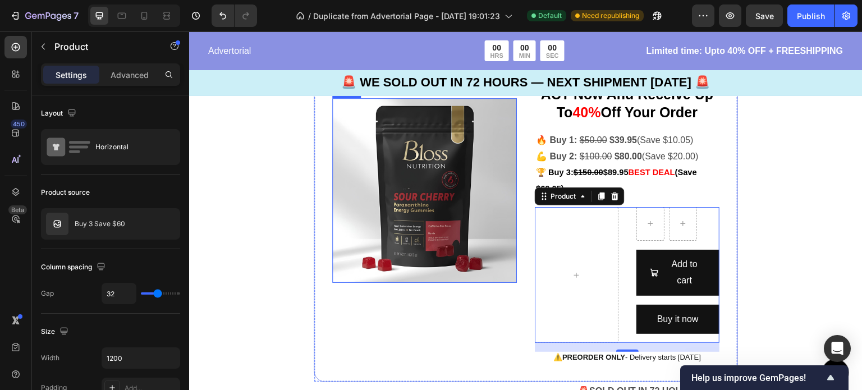
click at [443, 187] on img at bounding box center [424, 190] width 185 height 185
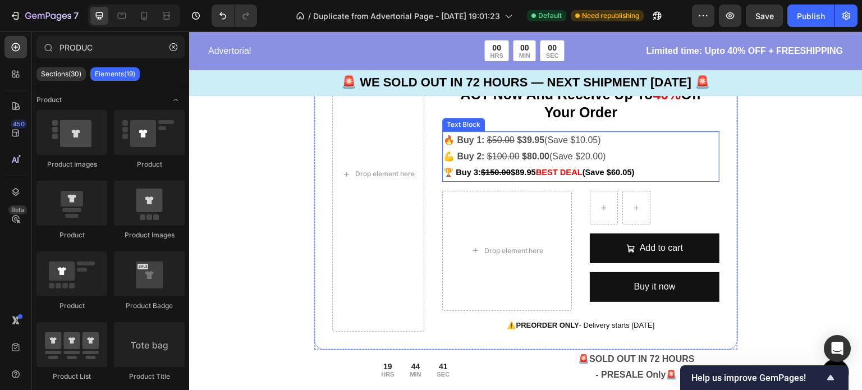
click at [531, 141] on strong "$39.95" at bounding box center [530, 140] width 27 height 10
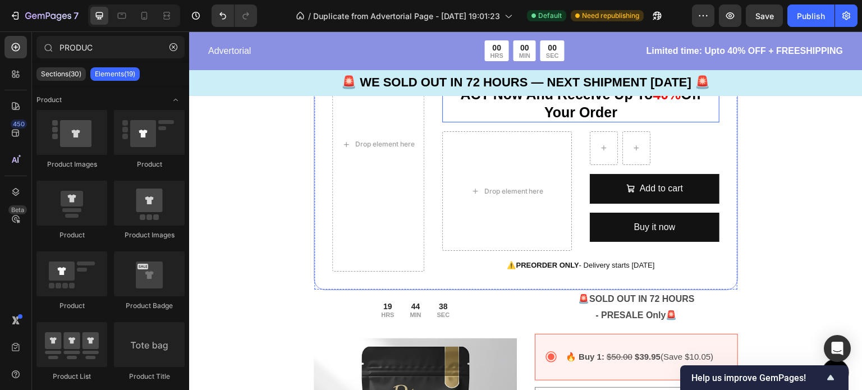
click at [569, 114] on strong "Off Your Order" at bounding box center [622, 102] width 157 height 33
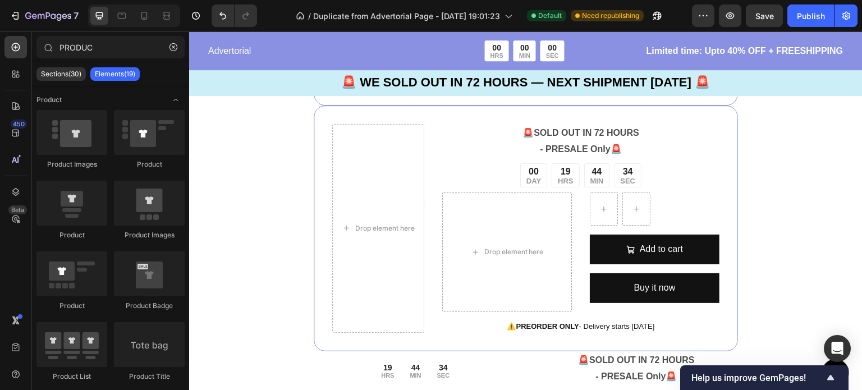
scroll to position [2559, 0]
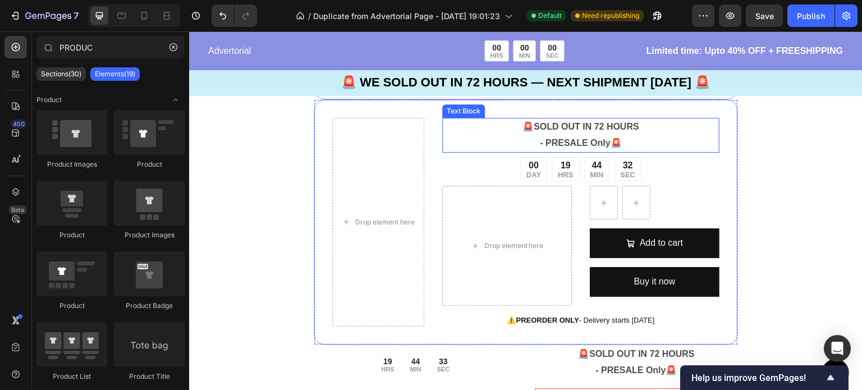
click at [558, 148] on p "- PRESALE Only 🚨" at bounding box center [580, 143] width 275 height 16
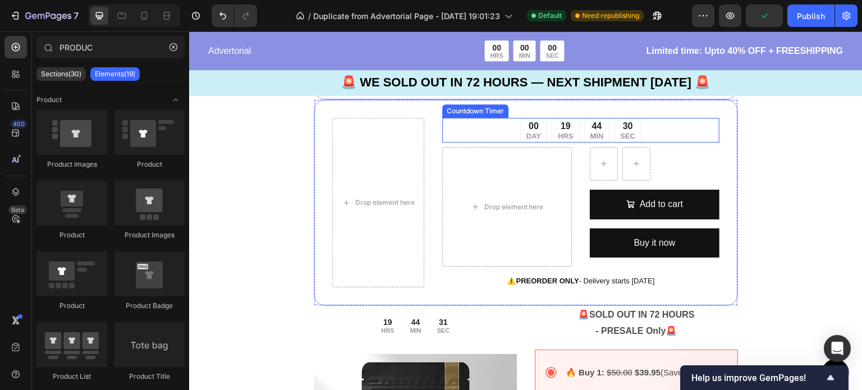
click at [552, 127] on div "19 HRS" at bounding box center [565, 130] width 27 height 25
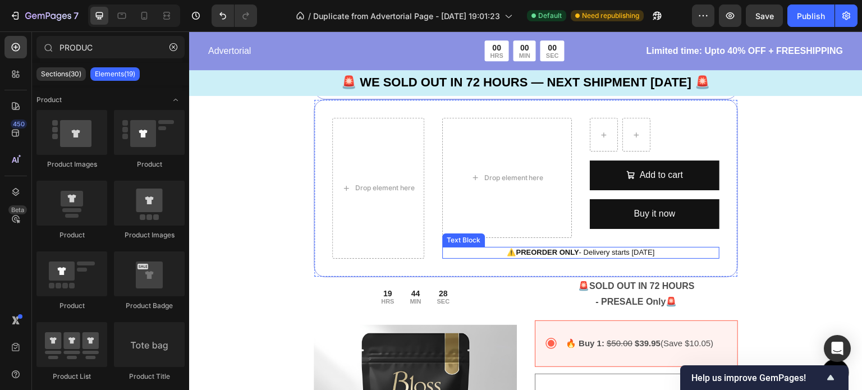
click at [511, 247] on div "⚠️ PREORDER ONLY - Delivery starts [DATE]" at bounding box center [580, 253] width 277 height 12
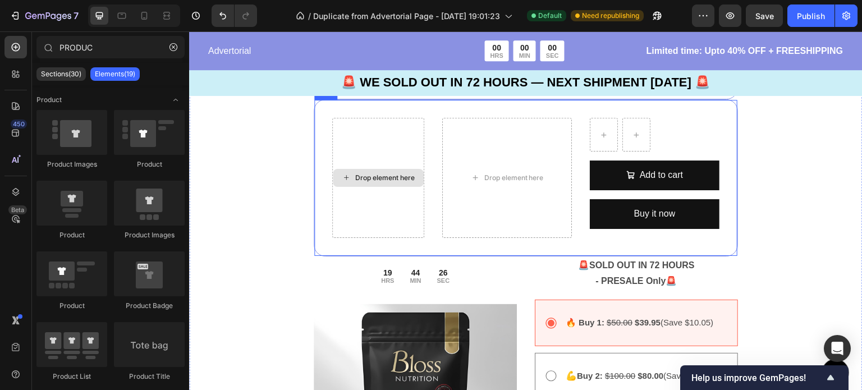
click at [368, 195] on div "Drop element here" at bounding box center [378, 178] width 92 height 120
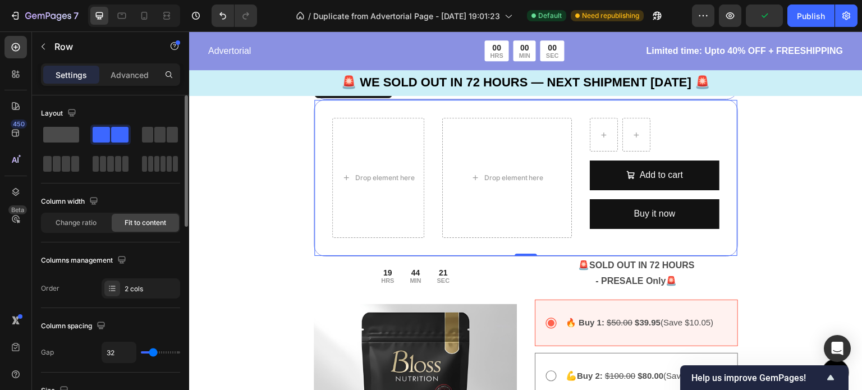
click at [72, 131] on span at bounding box center [61, 135] width 36 height 16
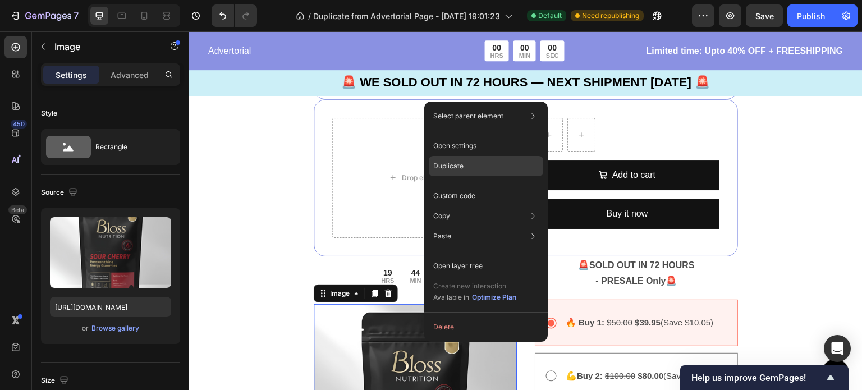
click at [449, 163] on p "Duplicate" at bounding box center [448, 166] width 30 height 10
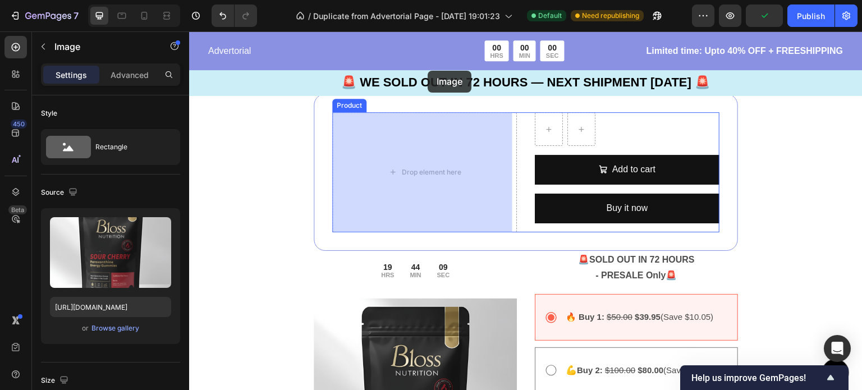
scroll to position [2532, 0]
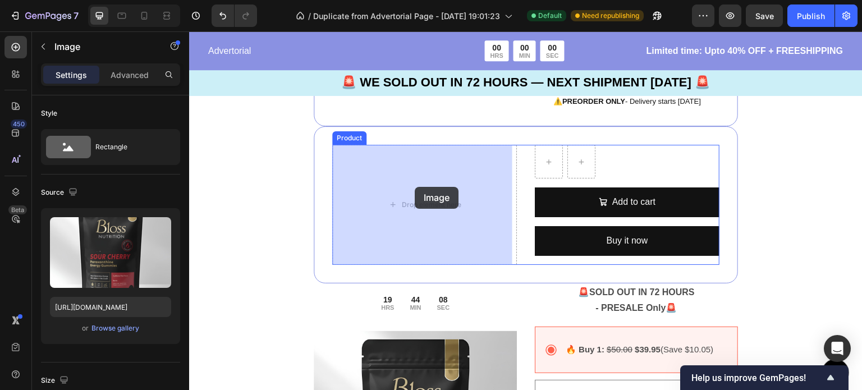
drag, startPoint x: 437, startPoint y: 197, endPoint x: 415, endPoint y: 187, distance: 24.6
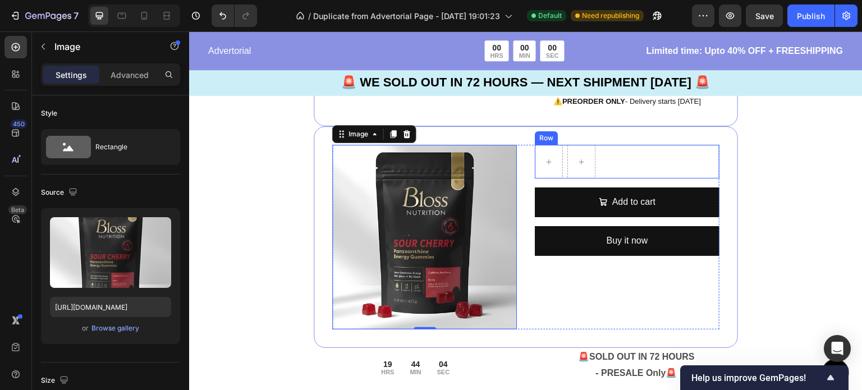
click at [618, 164] on div "Row" at bounding box center [627, 162] width 185 height 34
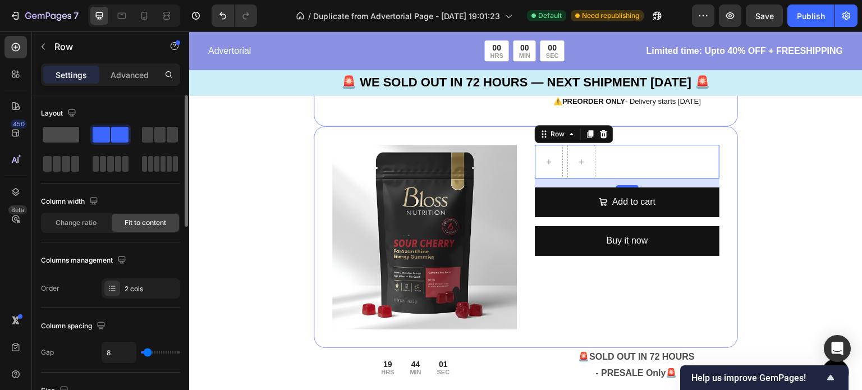
click at [58, 132] on span at bounding box center [61, 135] width 36 height 16
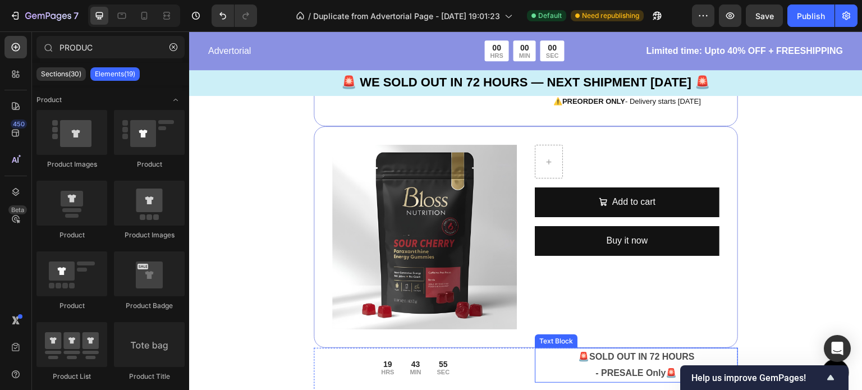
click at [621, 352] on strong "SOLD OUT IN 72 HOURS" at bounding box center [641, 357] width 105 height 10
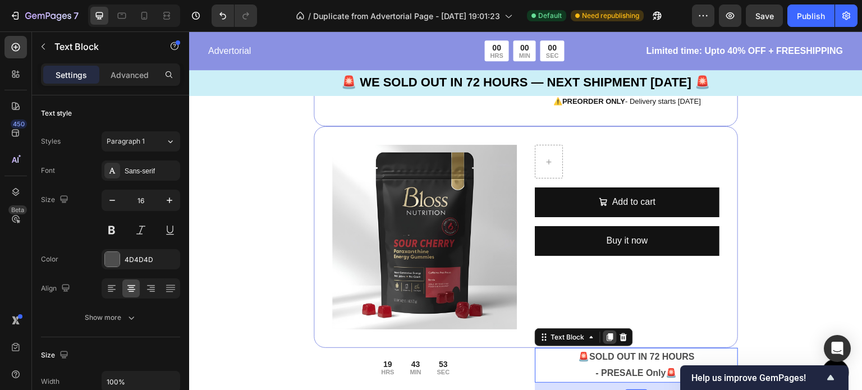
click at [608, 333] on icon at bounding box center [610, 337] width 6 height 8
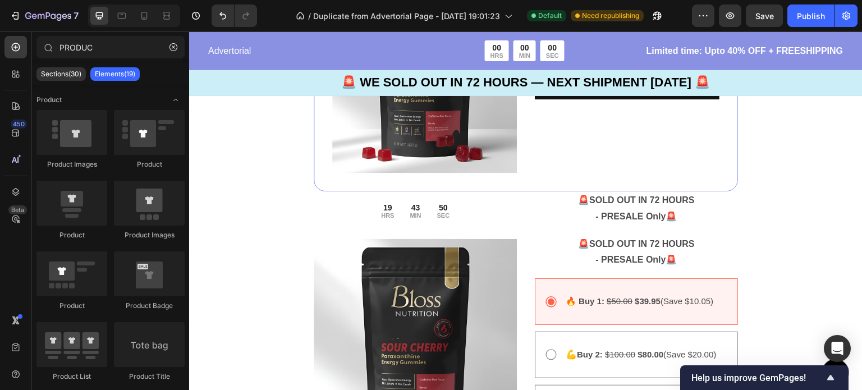
scroll to position [2573, 0]
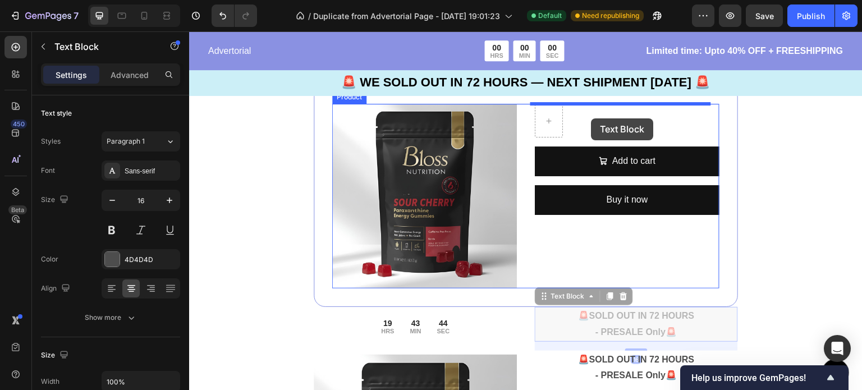
drag, startPoint x: 622, startPoint y: 319, endPoint x: 591, endPoint y: 118, distance: 202.6
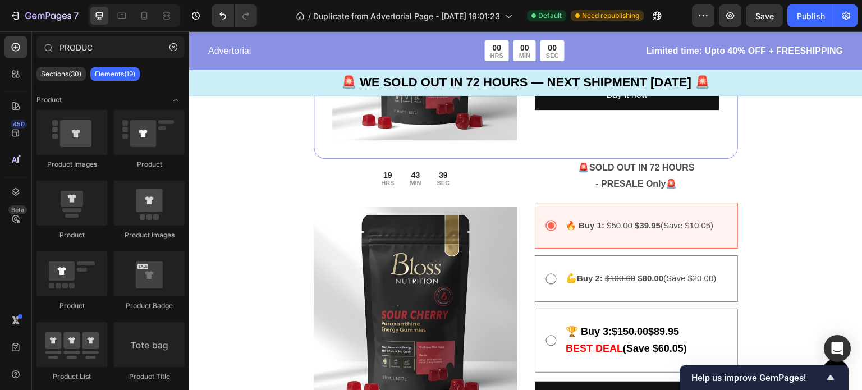
scroll to position [2727, 0]
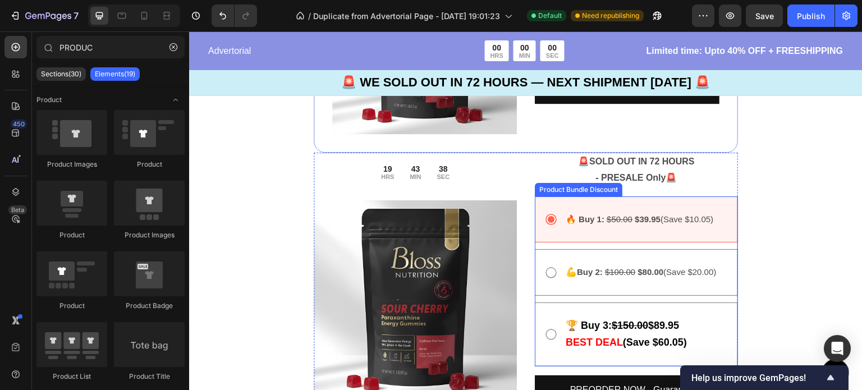
click at [663, 200] on div "🔥 Buy 1: $50.00 $39.95 (Save $10.05) Text Block" at bounding box center [636, 219] width 203 height 47
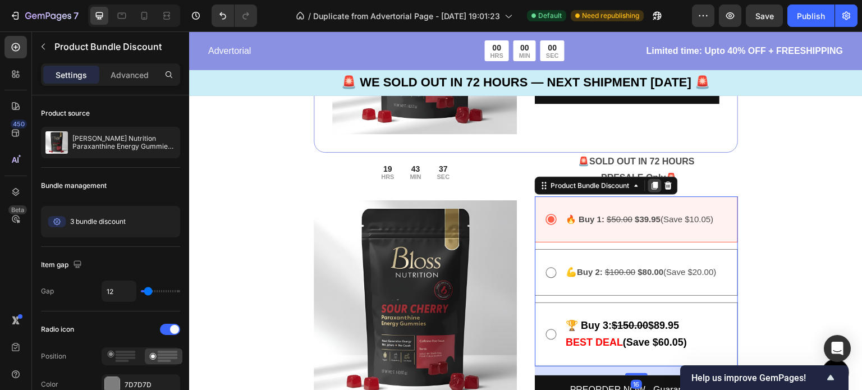
click at [655, 182] on icon at bounding box center [654, 185] width 9 height 9
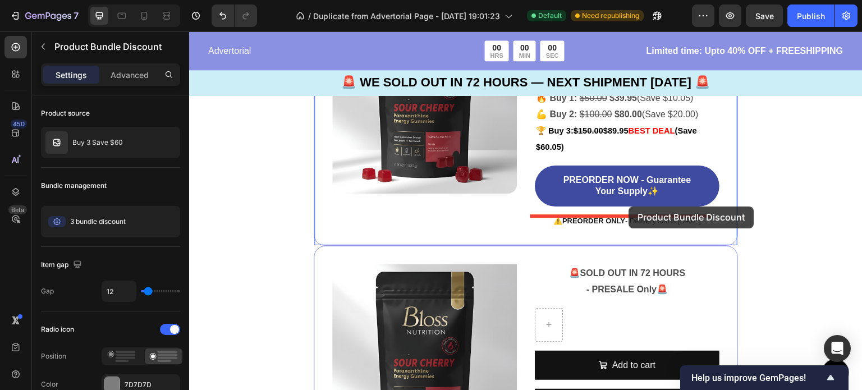
scroll to position [2399, 0]
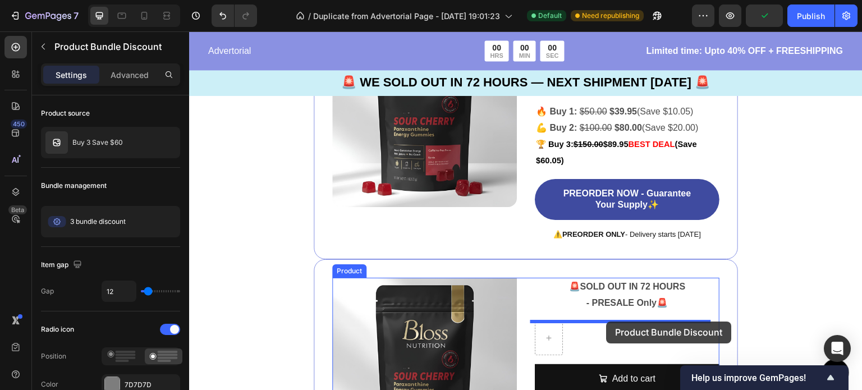
drag, startPoint x: 662, startPoint y: 257, endPoint x: 607, endPoint y: 322, distance: 85.2
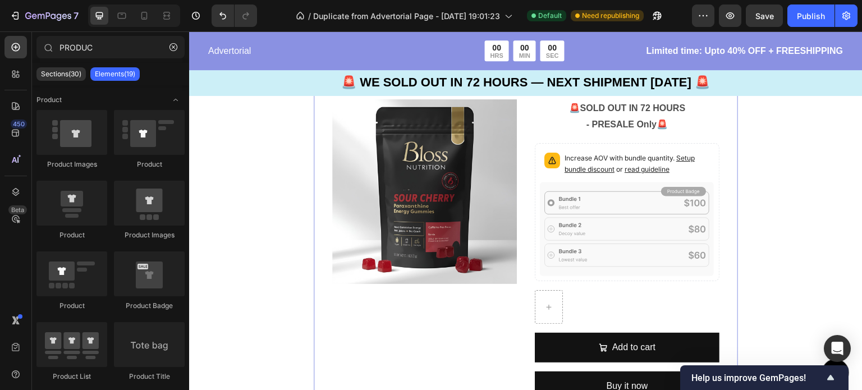
scroll to position [2584, 0]
